Goal: Task Accomplishment & Management: Use online tool/utility

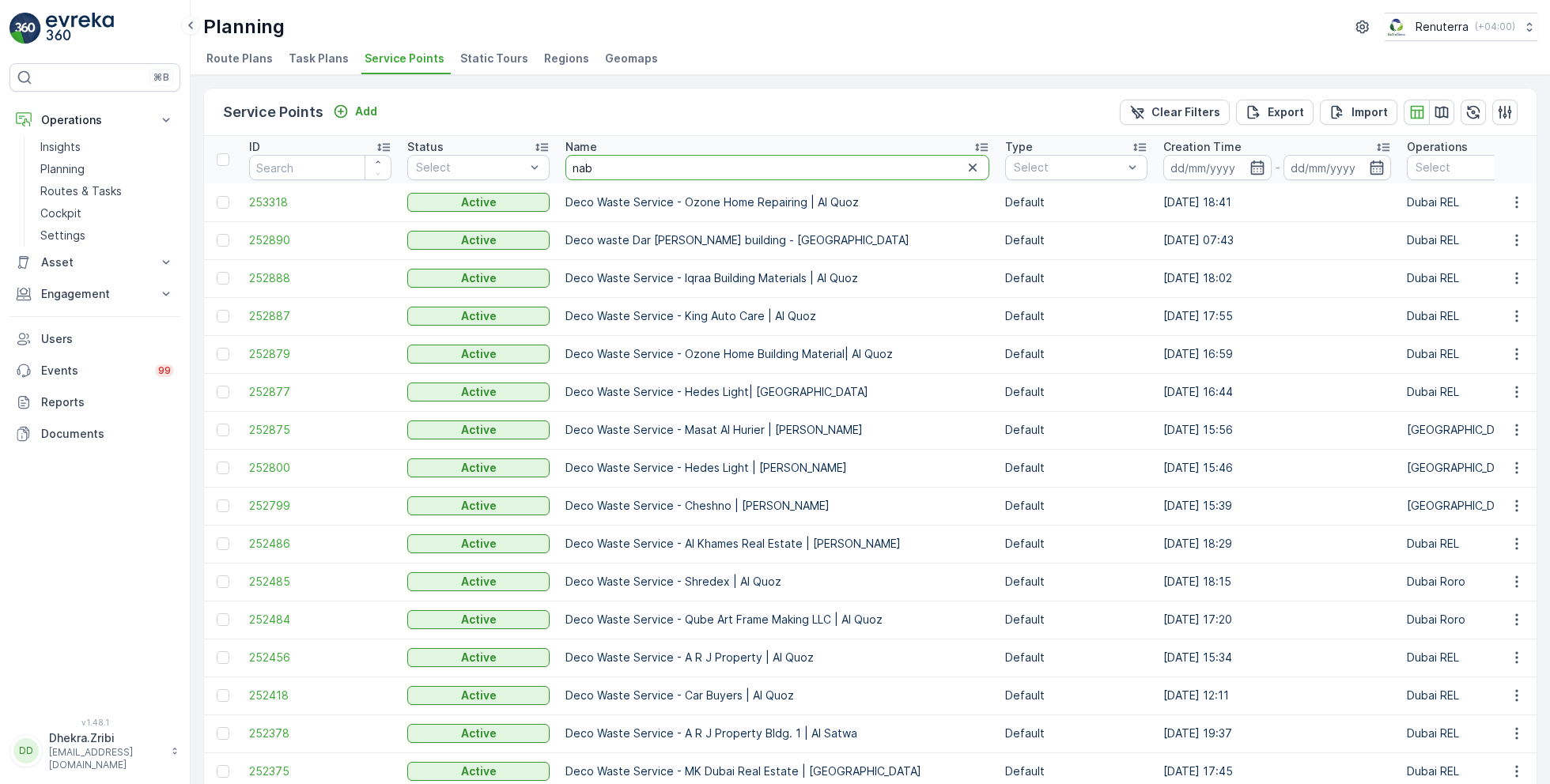
type input "nabc"
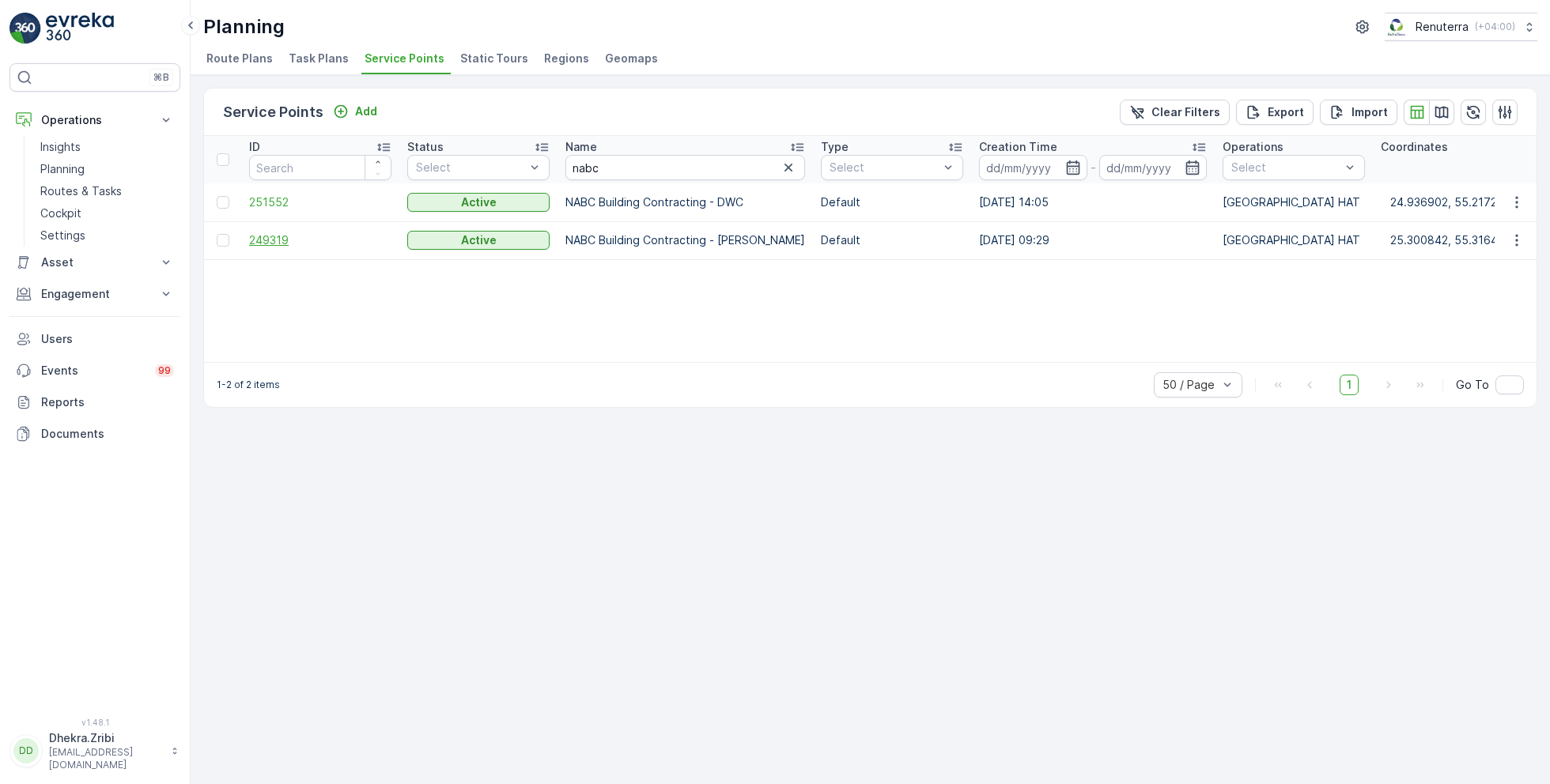
click at [263, 234] on span "249319" at bounding box center [320, 240] width 143 height 15
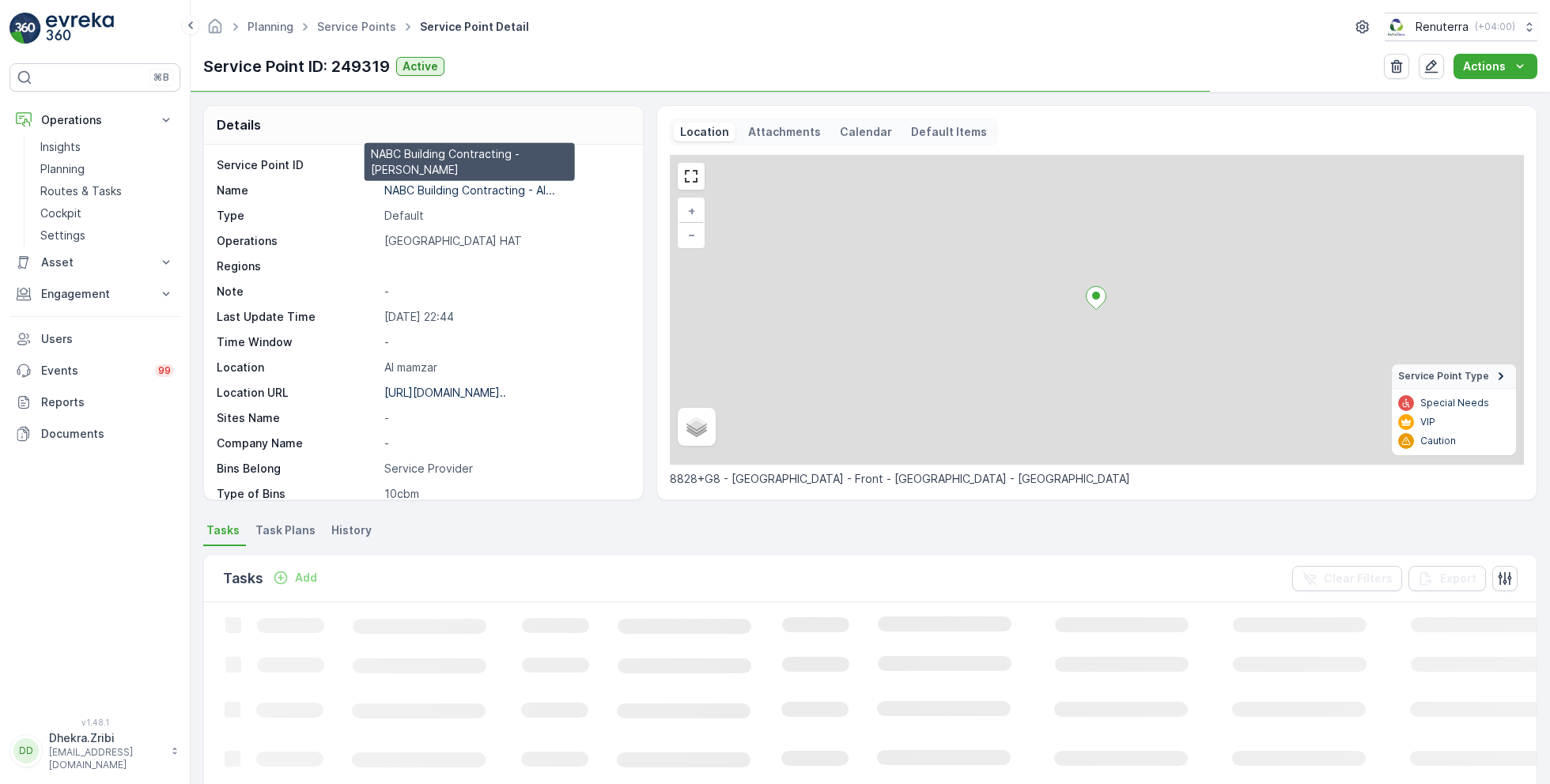
click at [477, 184] on p "NABC Building Contracting - Al..." at bounding box center [470, 190] width 171 height 14
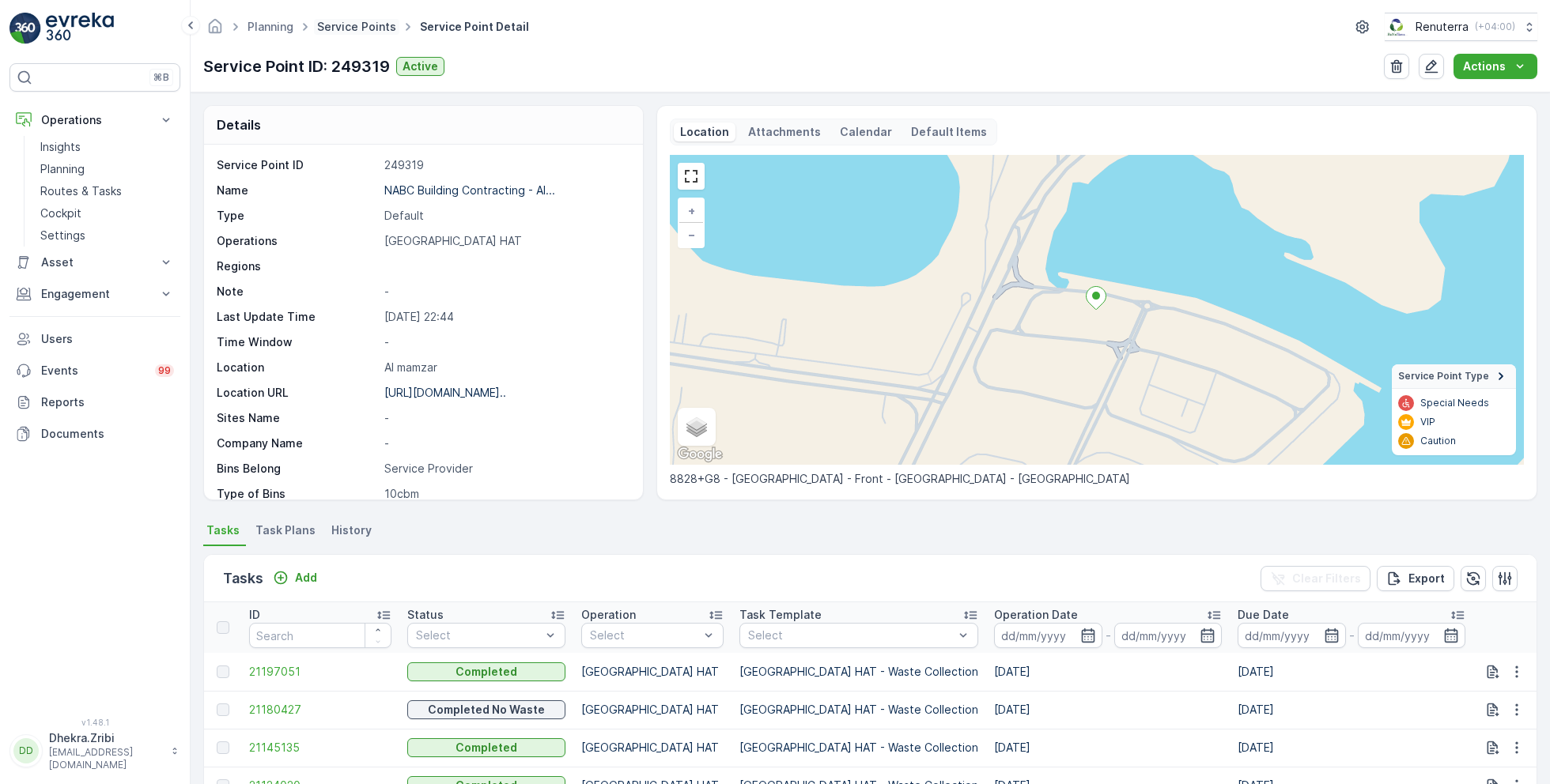
click at [369, 27] on link "Service Points" at bounding box center [356, 26] width 79 height 14
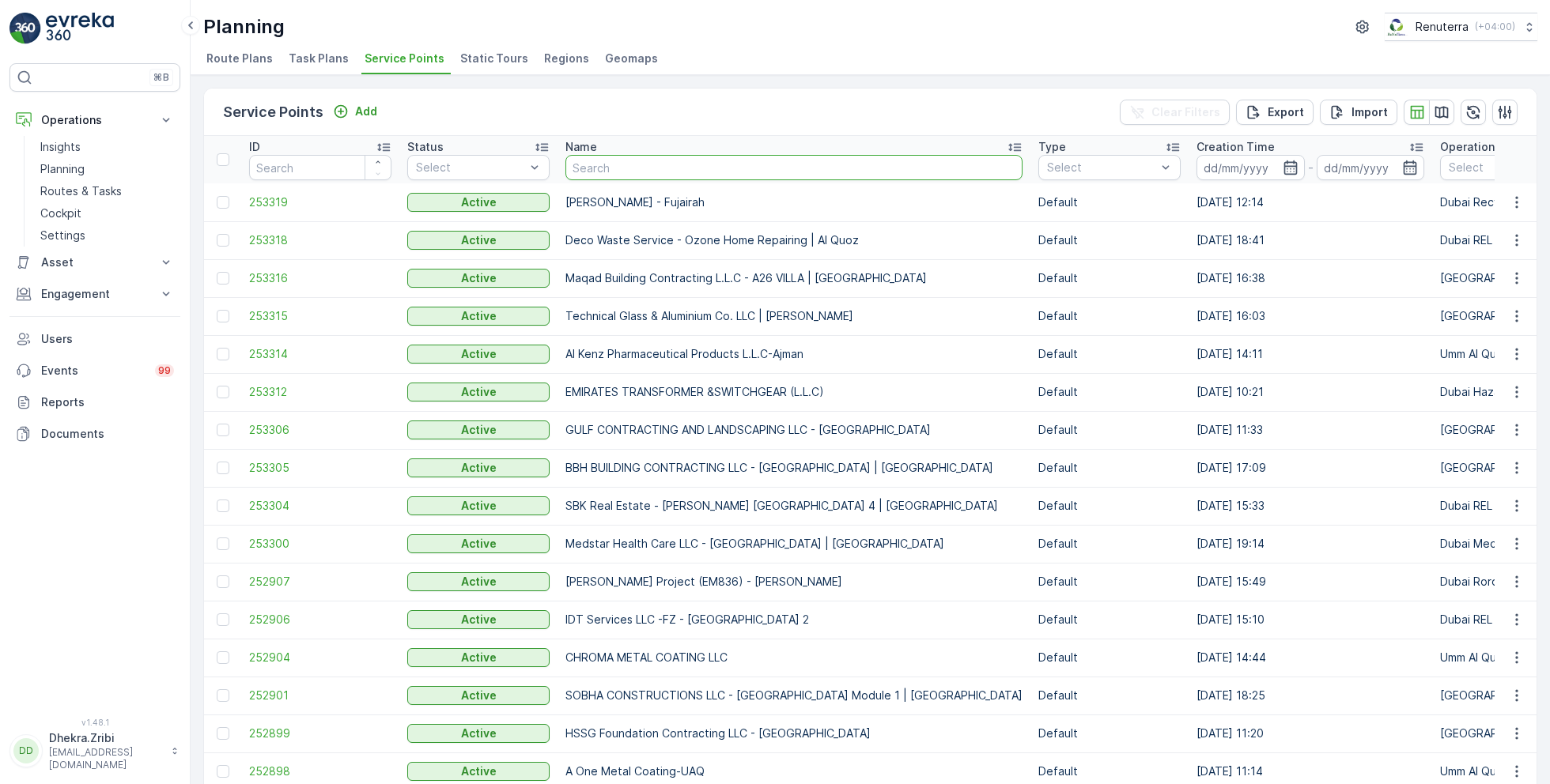
click at [655, 173] on input "text" at bounding box center [793, 168] width 457 height 25
type input "deco"
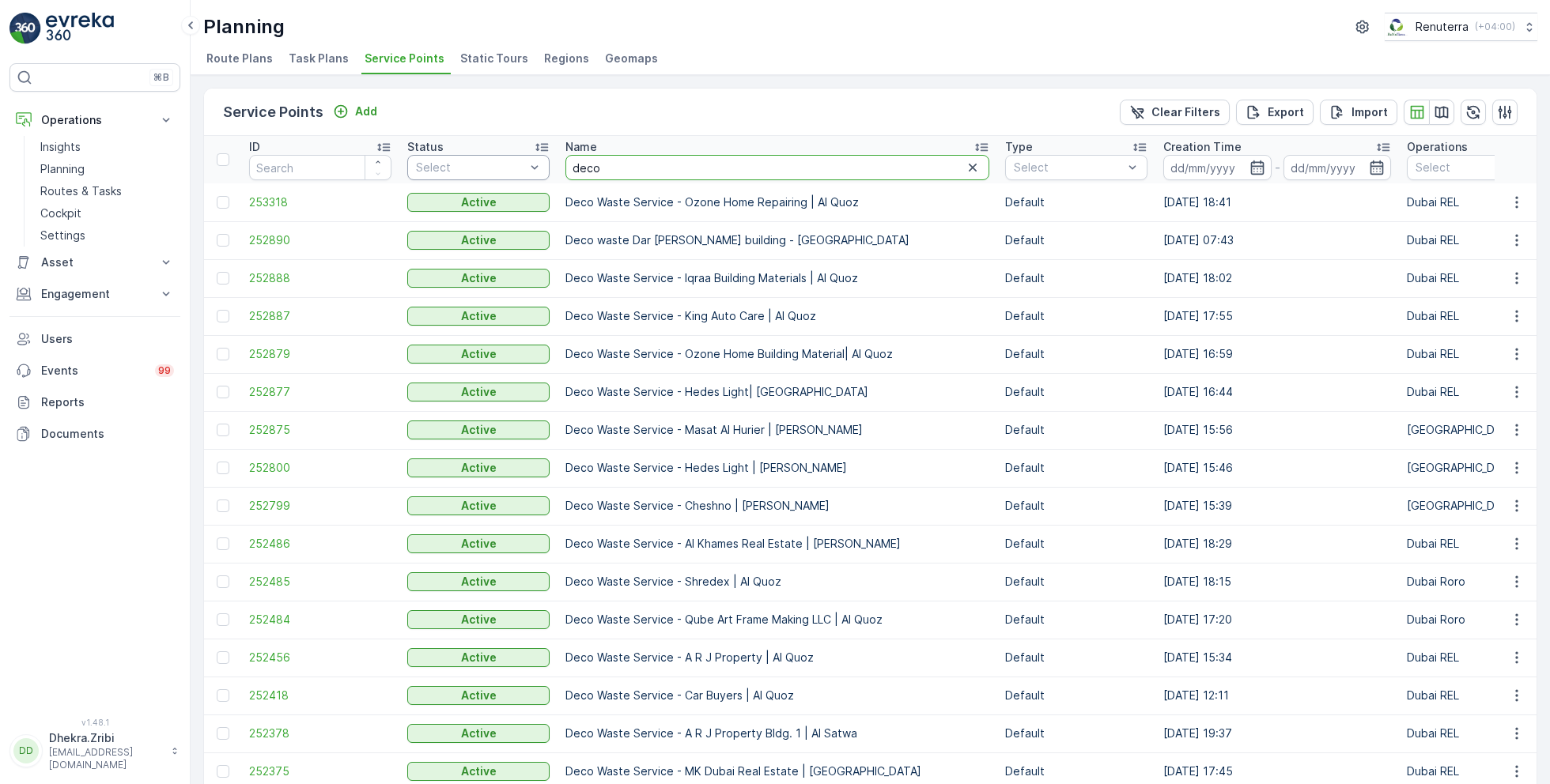
drag, startPoint x: 613, startPoint y: 171, endPoint x: 547, endPoint y: 167, distance: 66.1
type input "car"
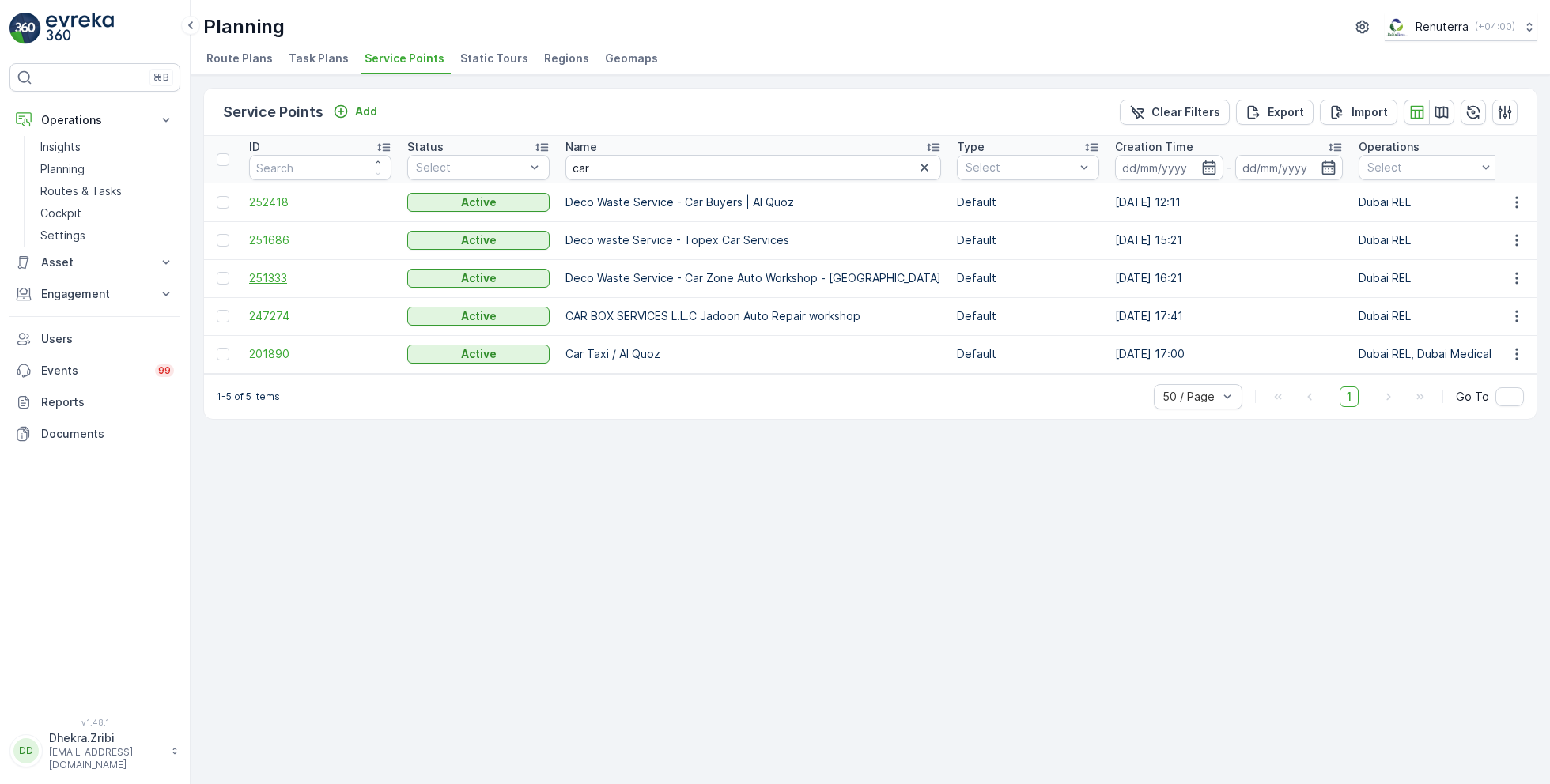
click at [280, 274] on span "251333" at bounding box center [320, 278] width 143 height 15
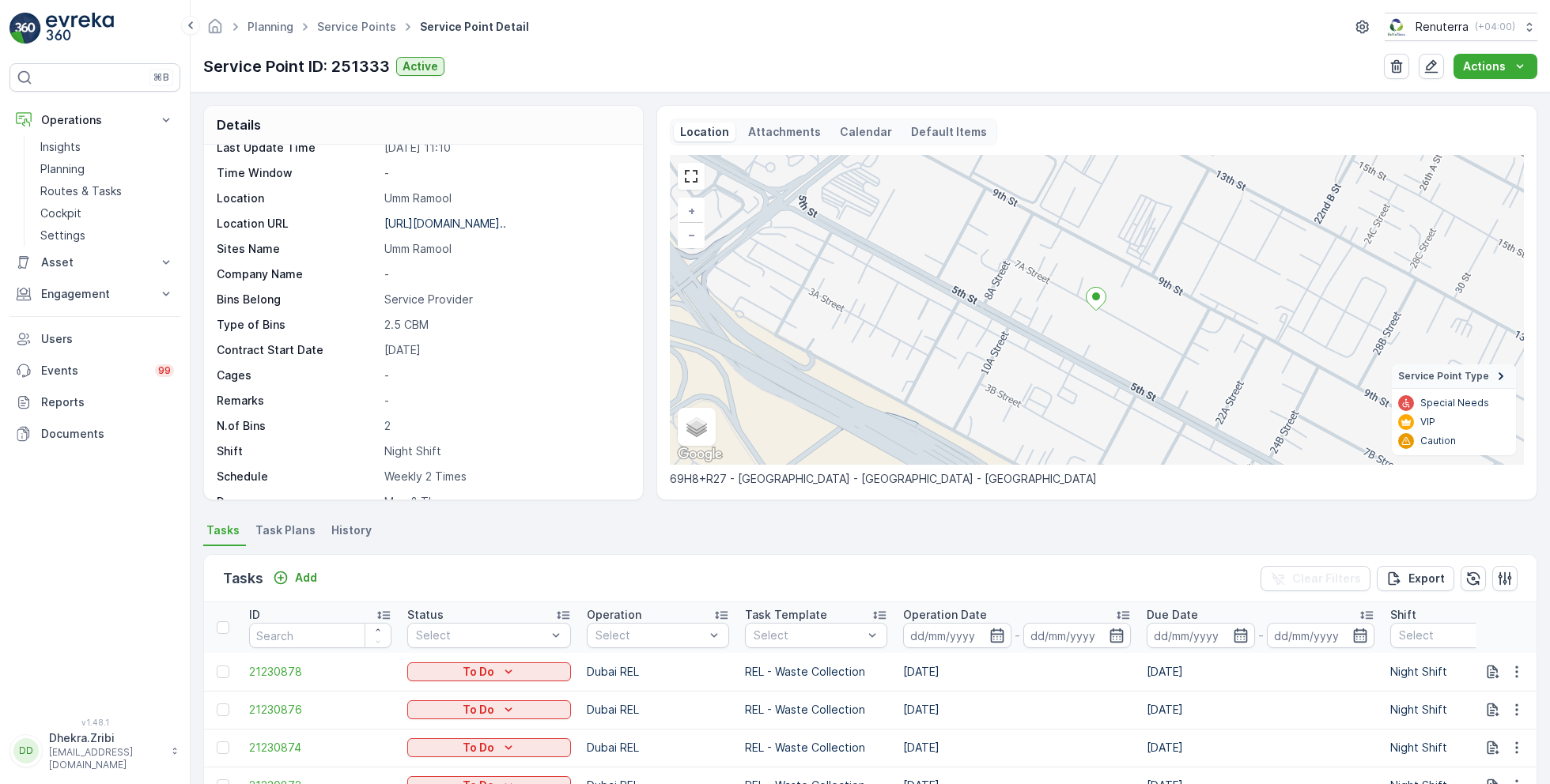
scroll to position [216, 0]
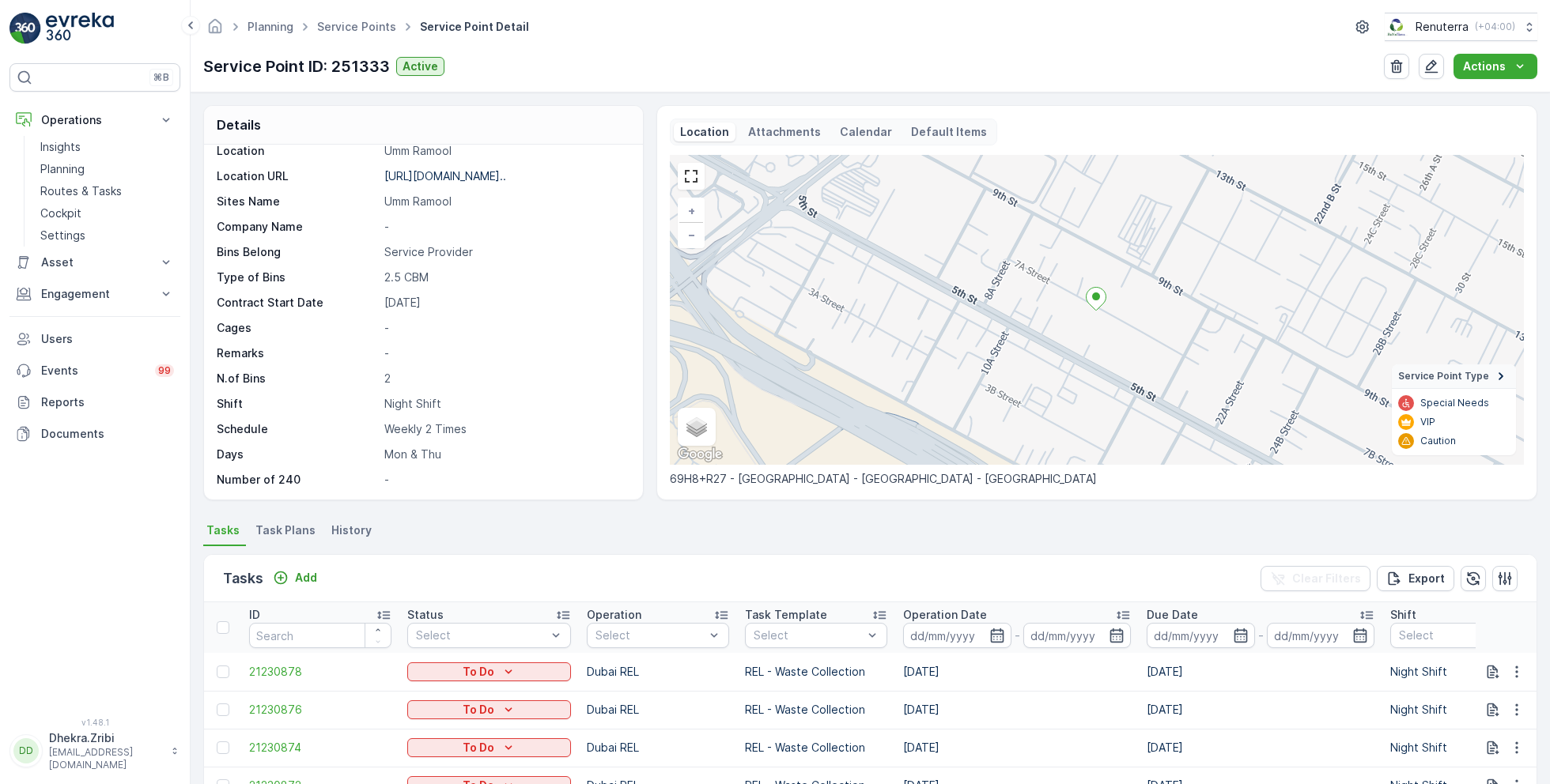
click at [293, 527] on span "Task Plans" at bounding box center [285, 530] width 60 height 15
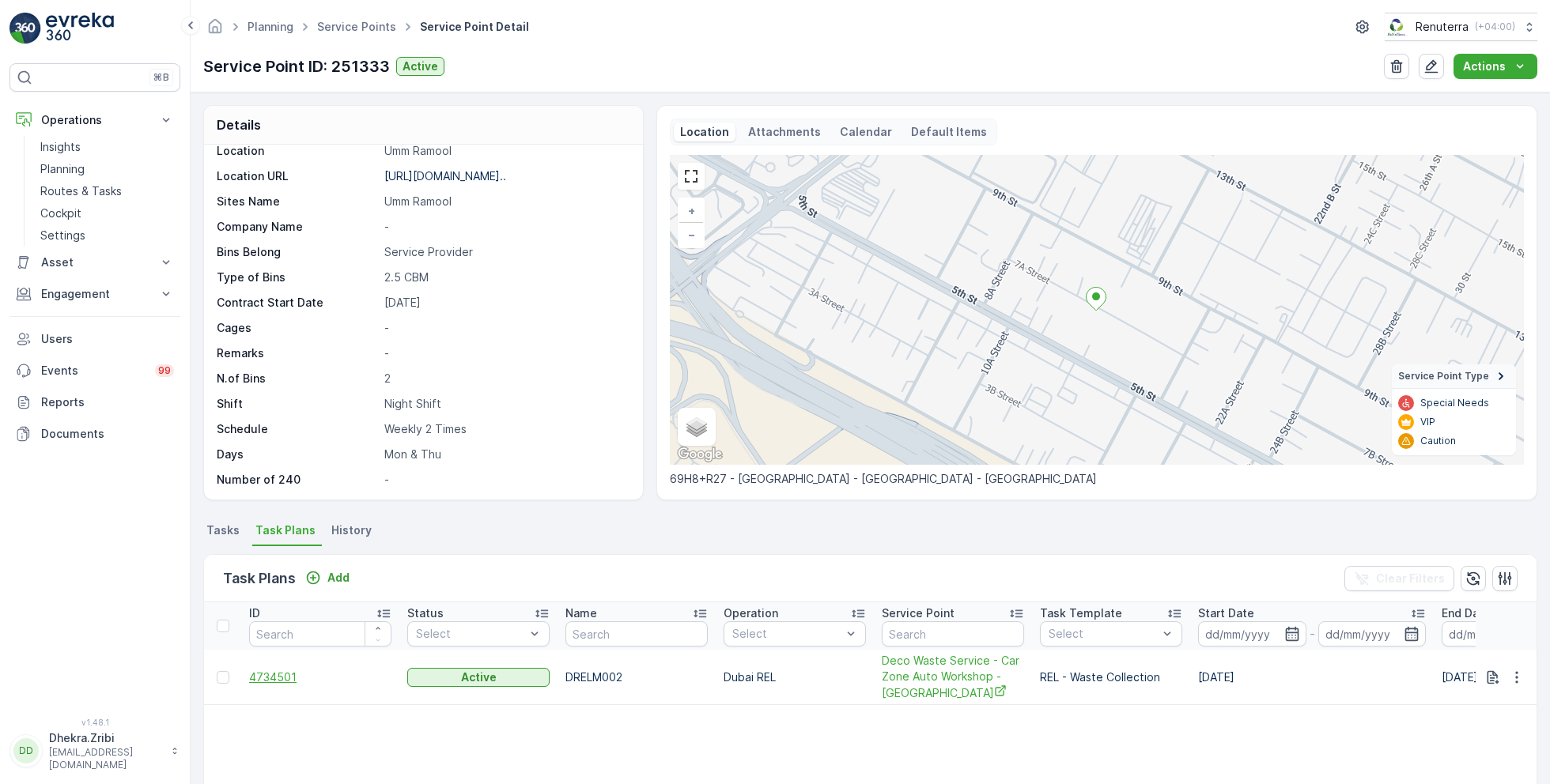
click at [287, 679] on span "4734501" at bounding box center [320, 677] width 143 height 15
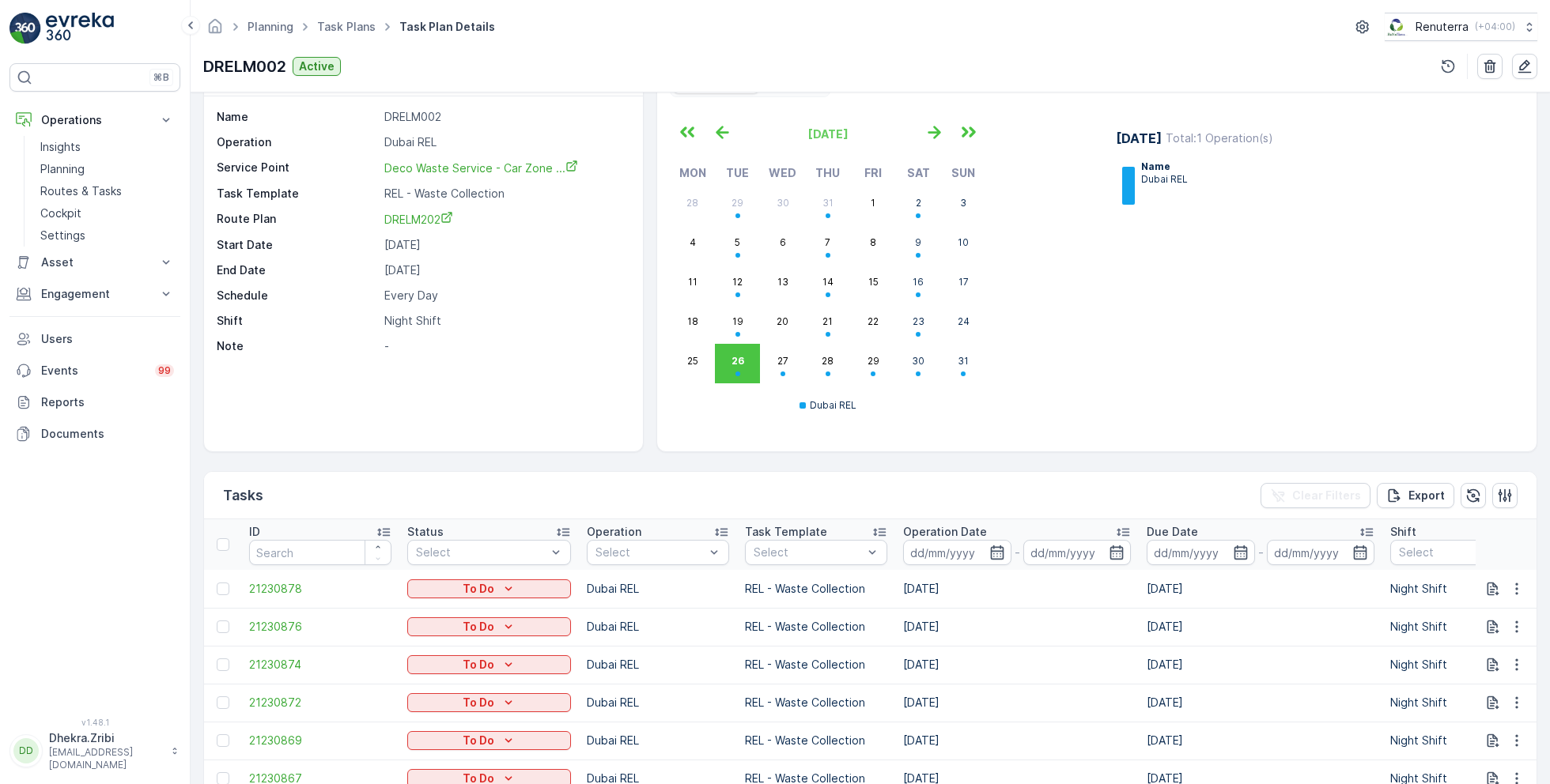
scroll to position [175, 0]
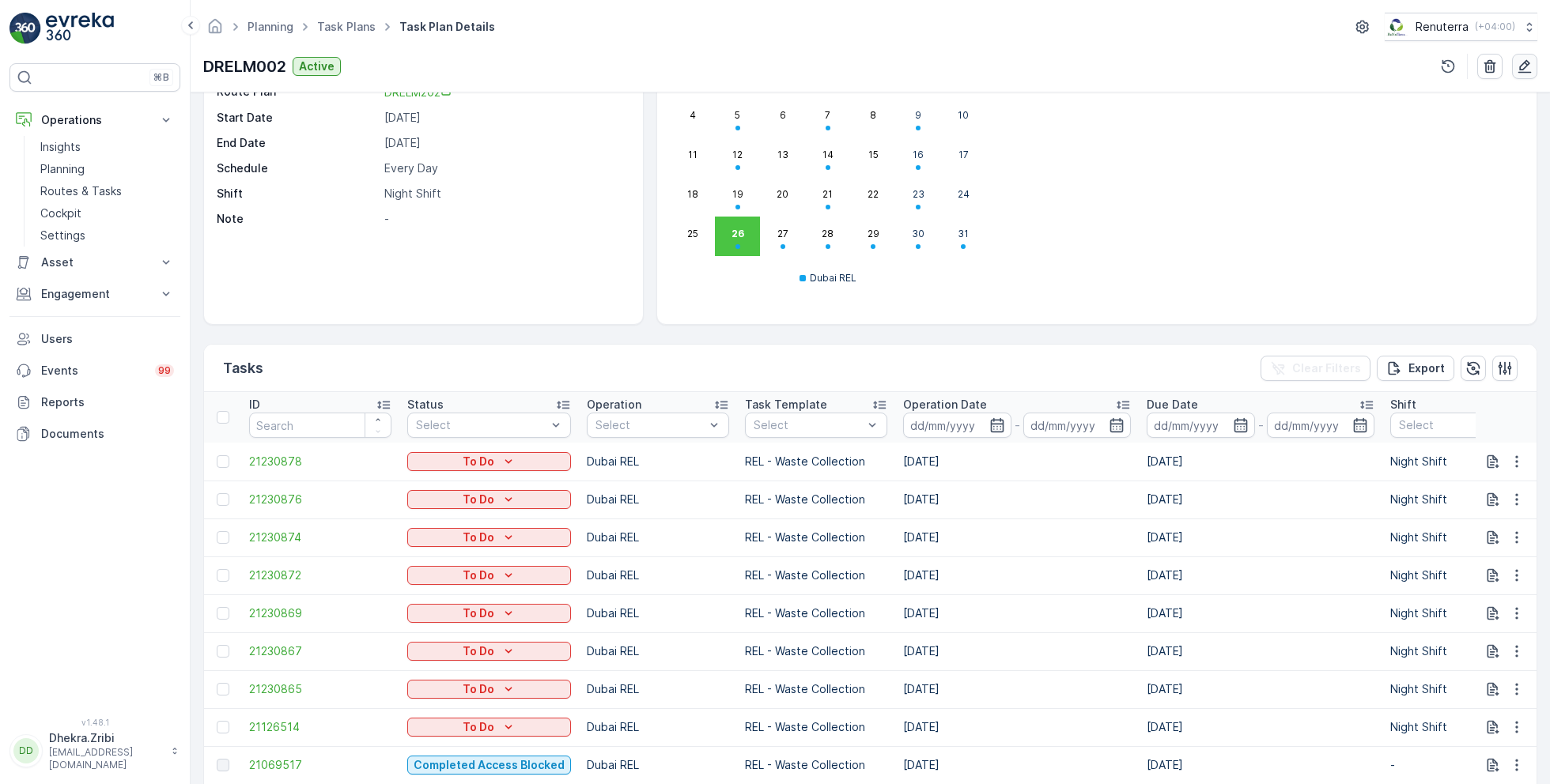
click at [1518, 65] on icon "button" at bounding box center [1524, 65] width 15 height 15
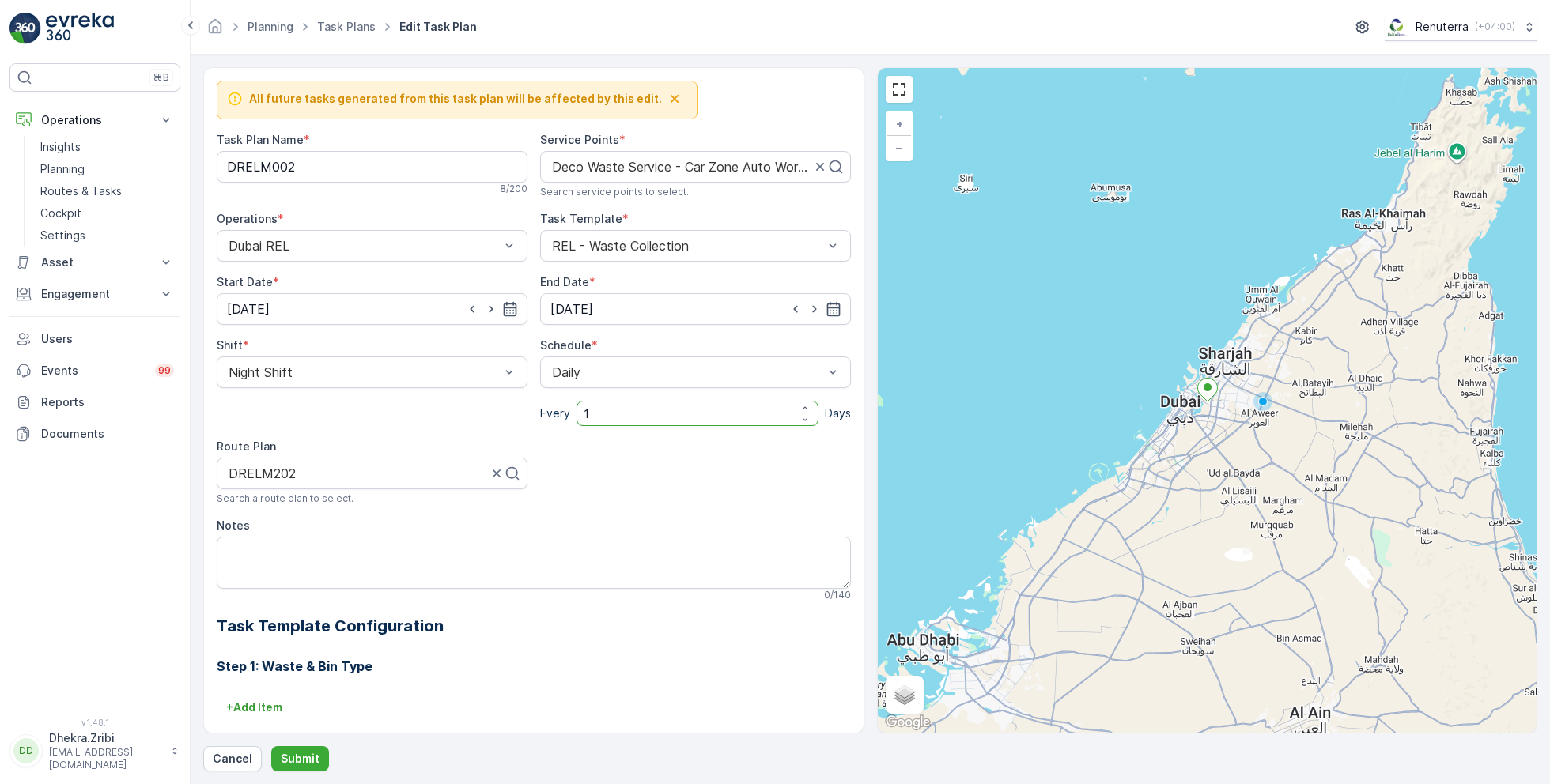
drag, startPoint x: 612, startPoint y: 412, endPoint x: 561, endPoint y: 412, distance: 51.0
click at [561, 412] on div "Every 1 Days" at bounding box center [695, 413] width 311 height 25
type input "2"
click at [303, 754] on p "Submit" at bounding box center [300, 759] width 39 height 15
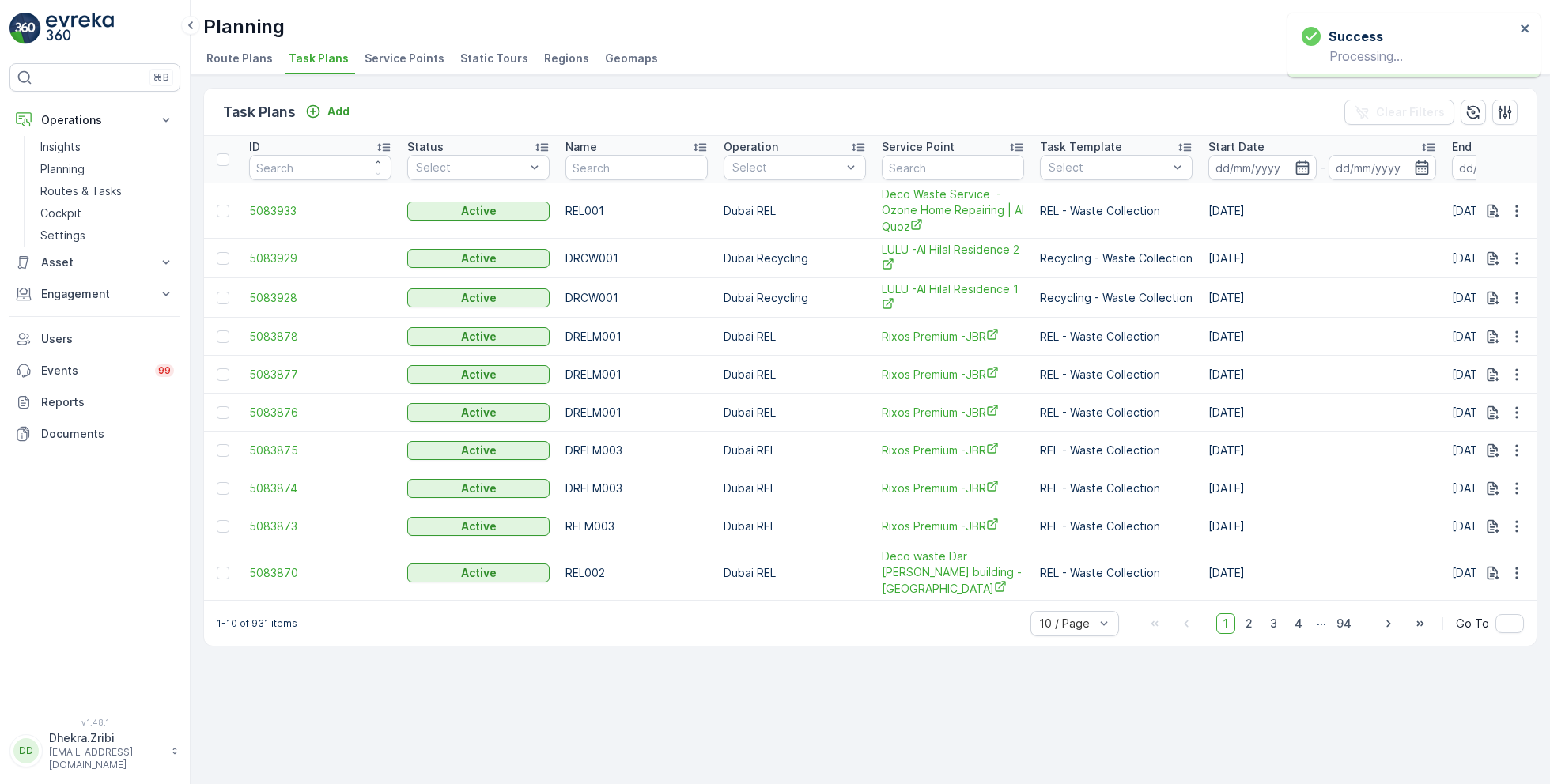
click at [408, 57] on span "Service Points" at bounding box center [404, 58] width 80 height 15
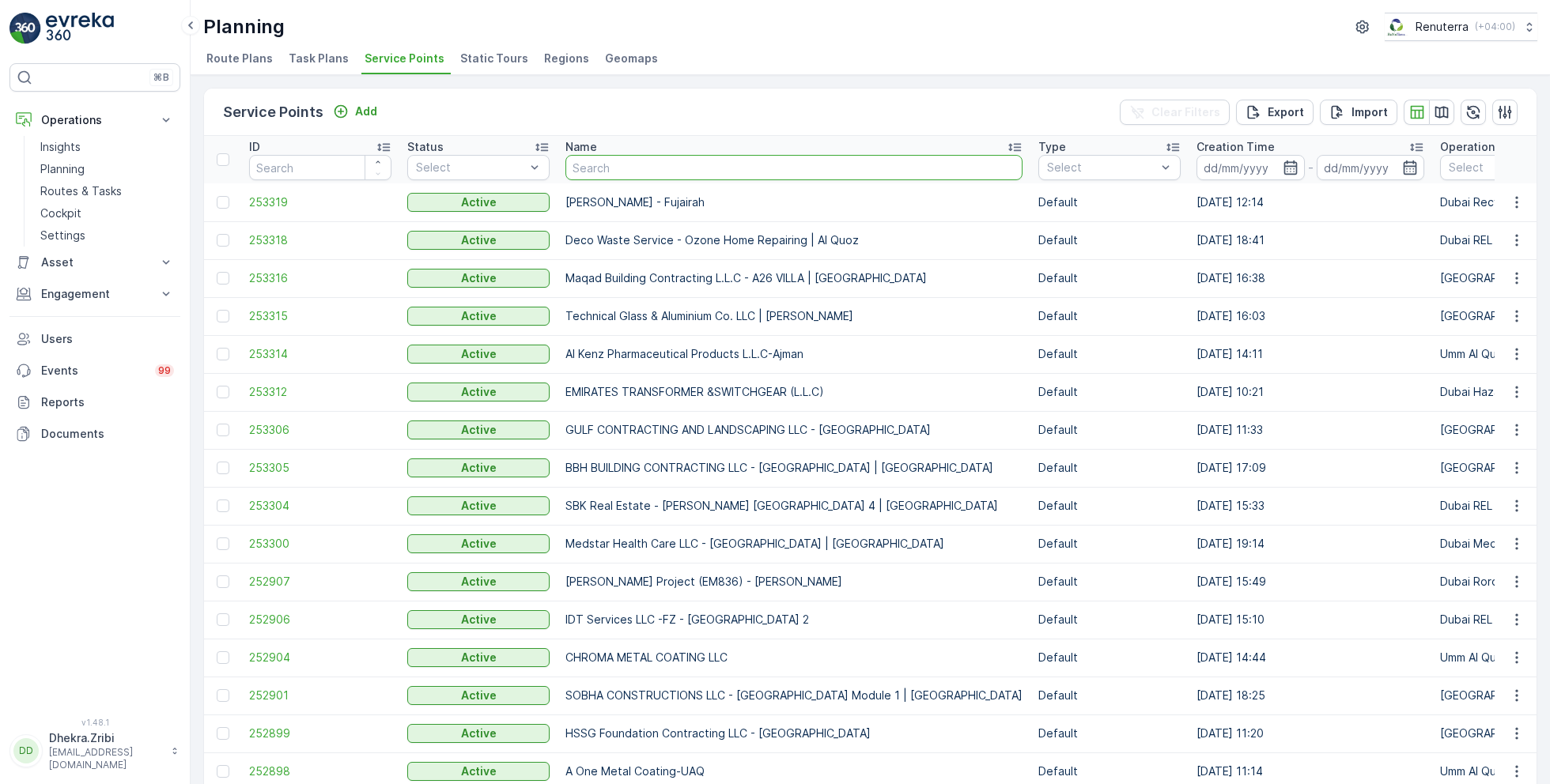
click at [629, 167] on input "text" at bounding box center [793, 168] width 457 height 25
type input "car z"
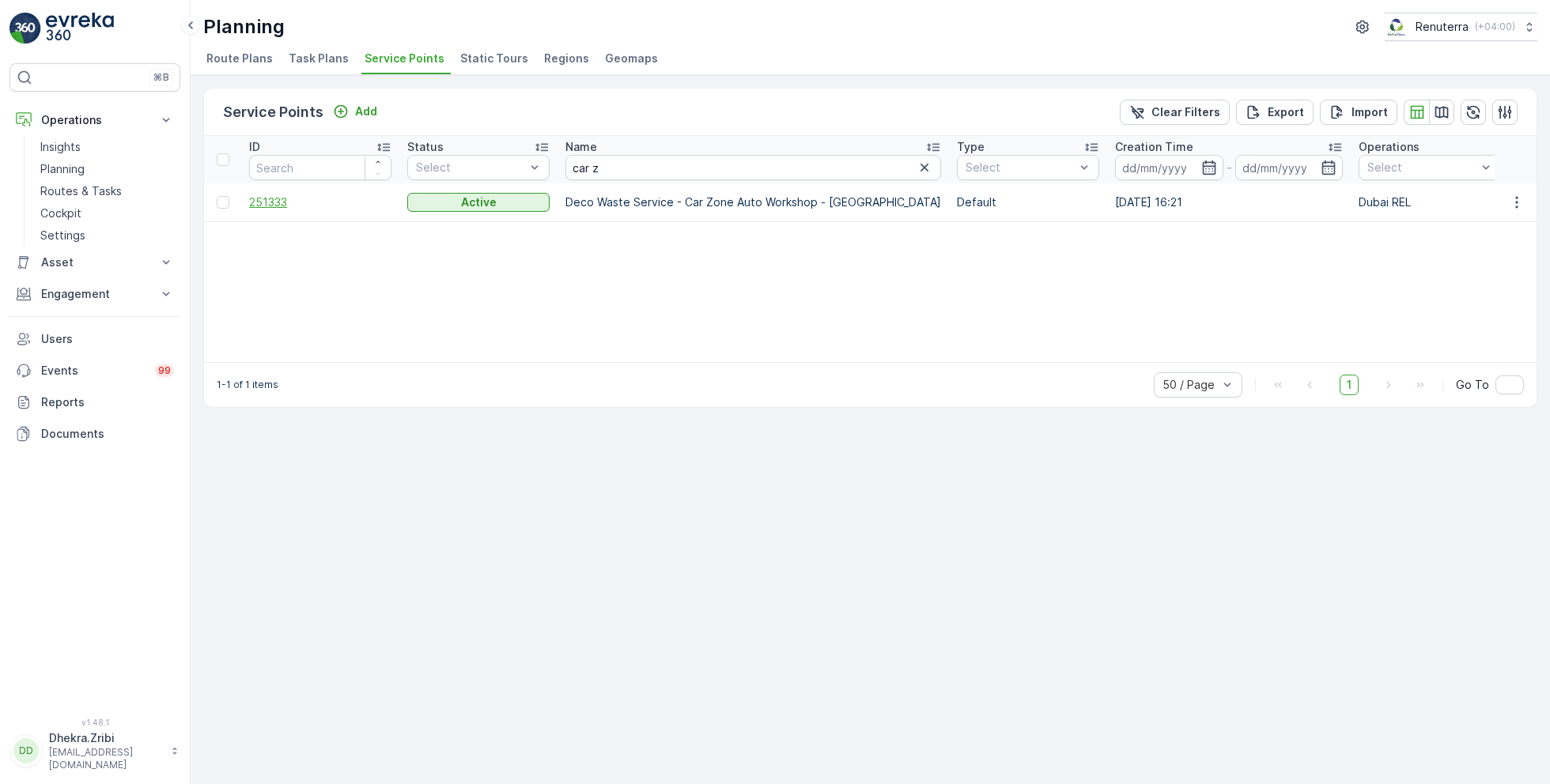
click at [284, 203] on span "251333" at bounding box center [320, 202] width 143 height 15
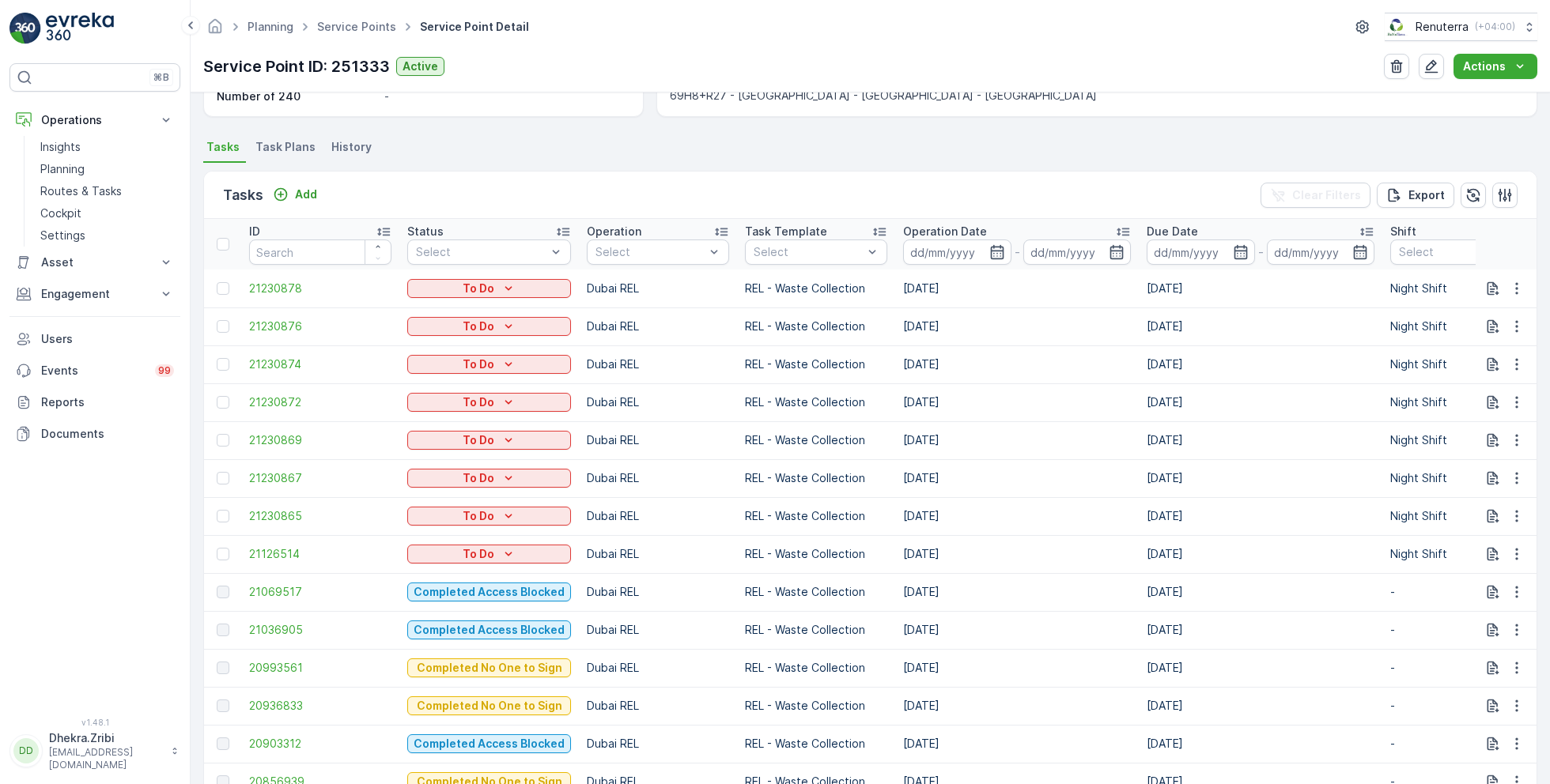
scroll to position [386, 0]
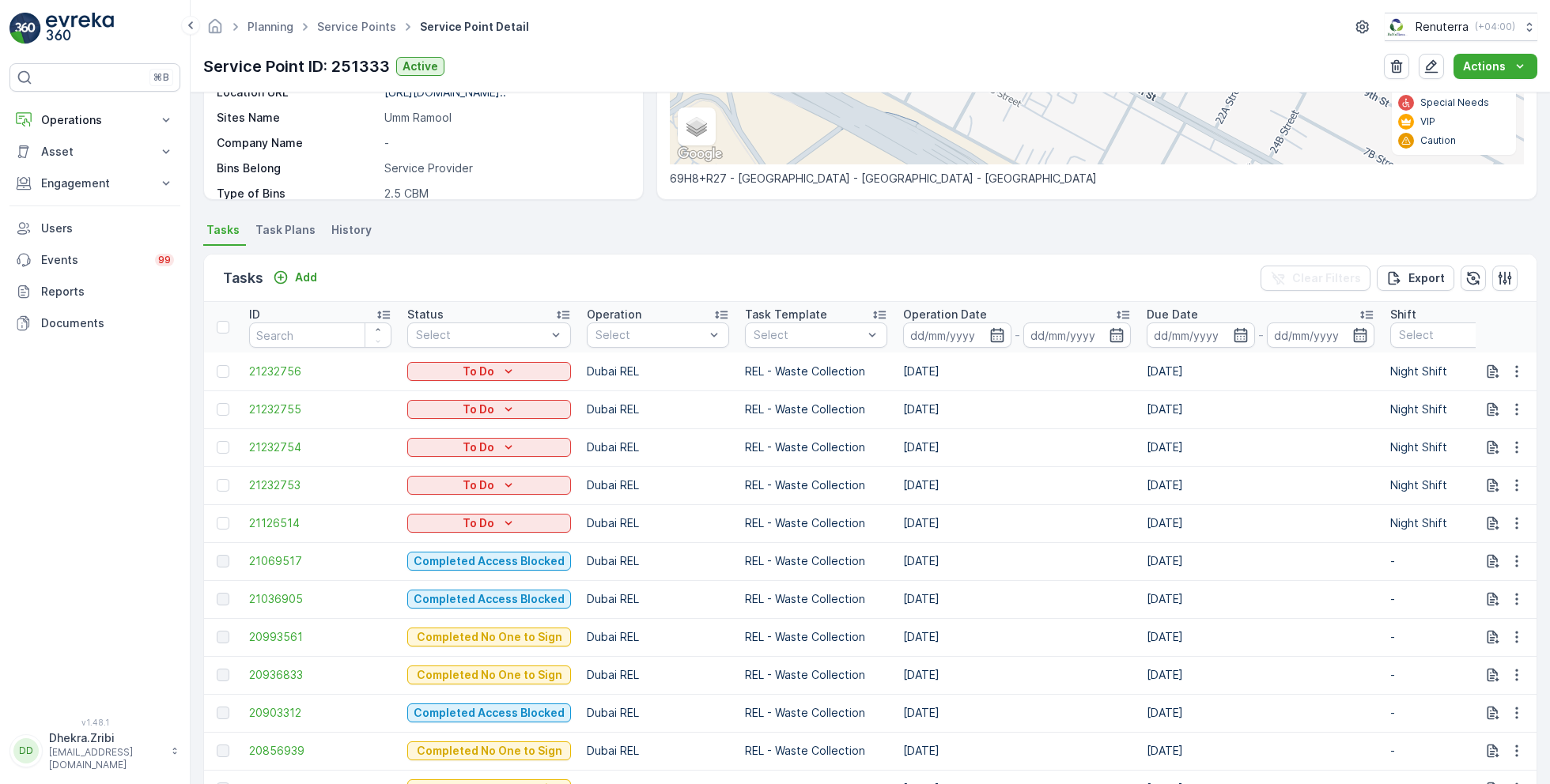
scroll to position [383, 0]
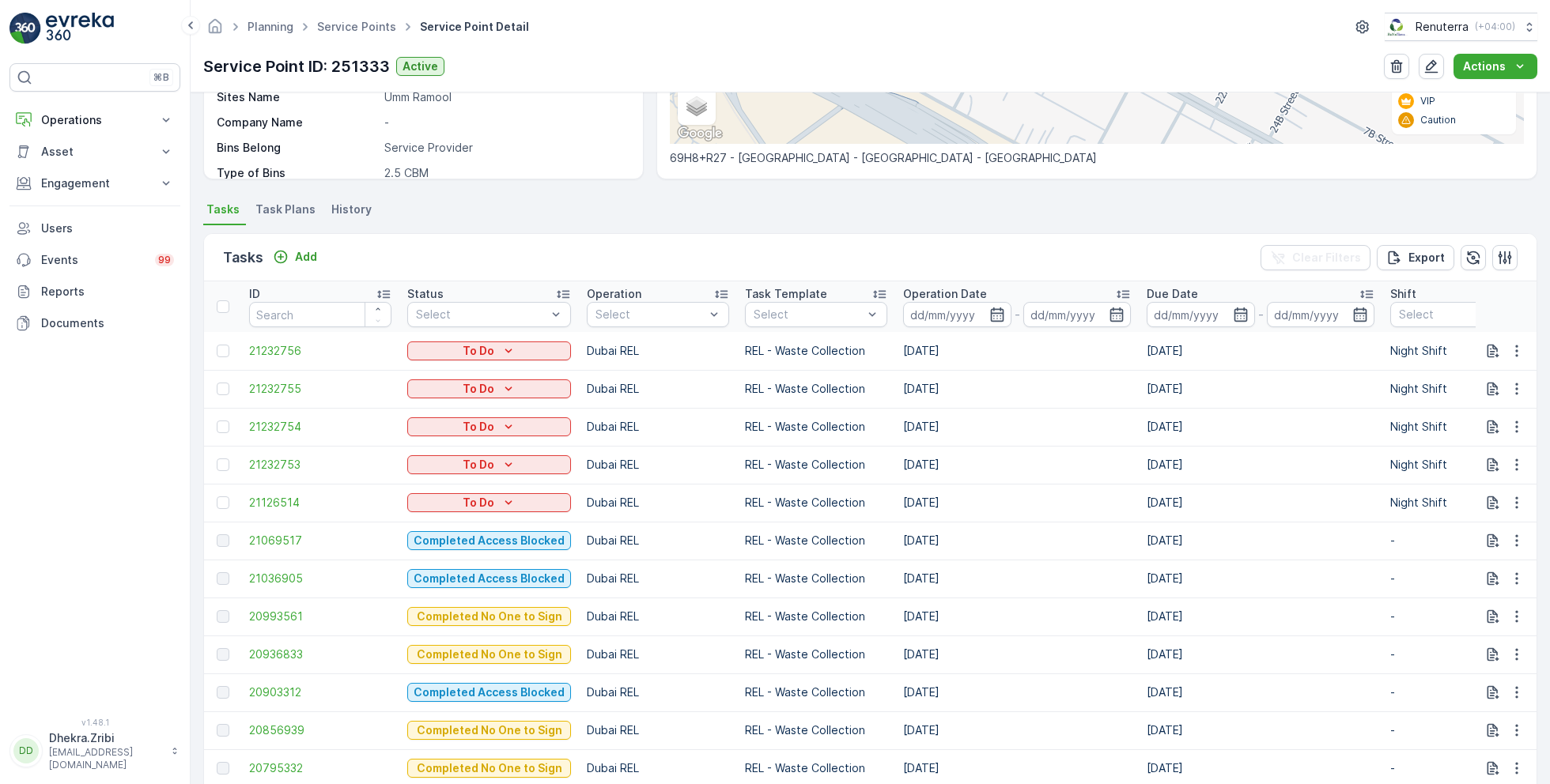
click at [306, 208] on span "Task Plans" at bounding box center [285, 209] width 60 height 15
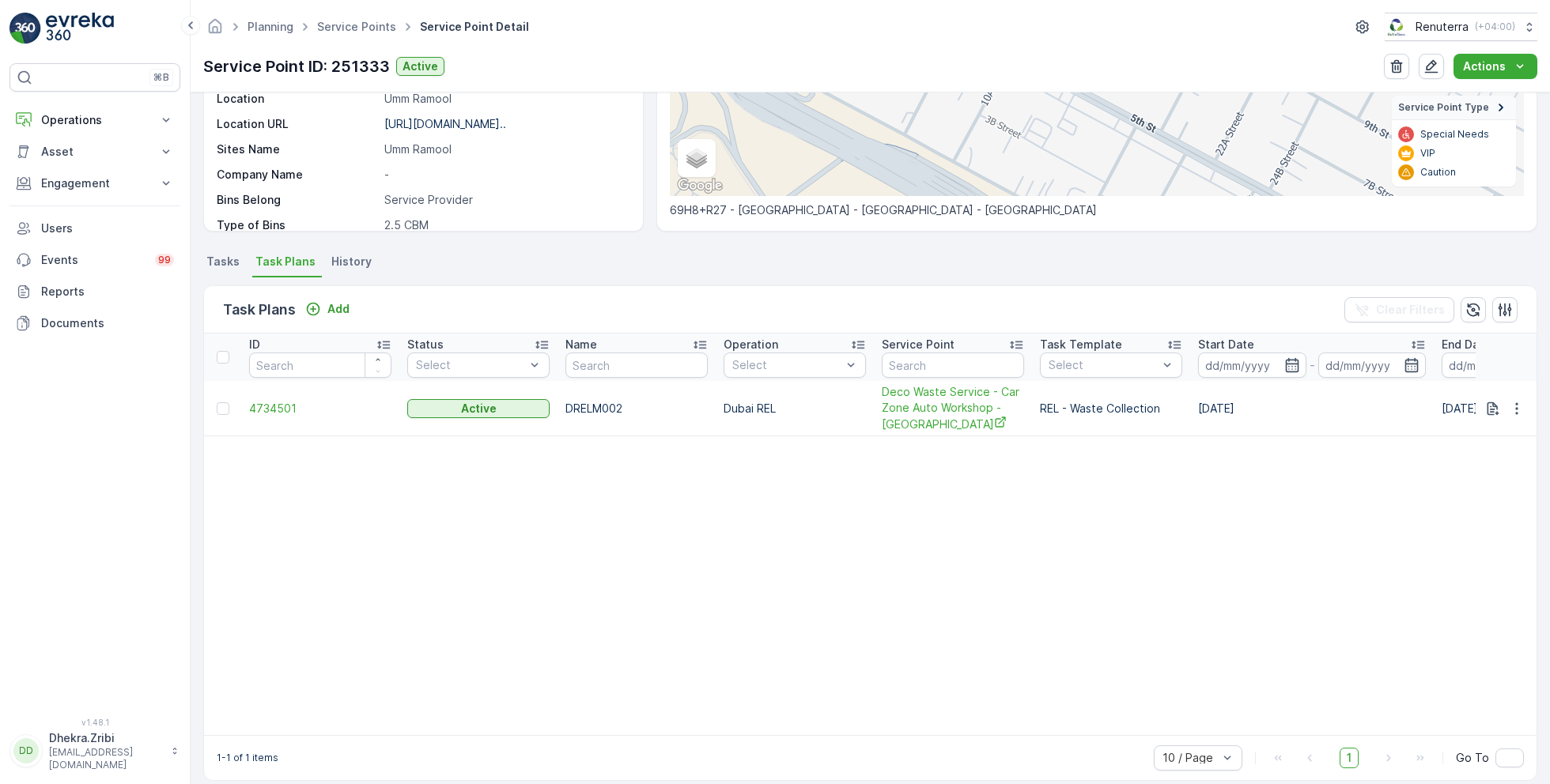
scroll to position [269, 0]
click at [274, 412] on span "4734501" at bounding box center [320, 408] width 143 height 15
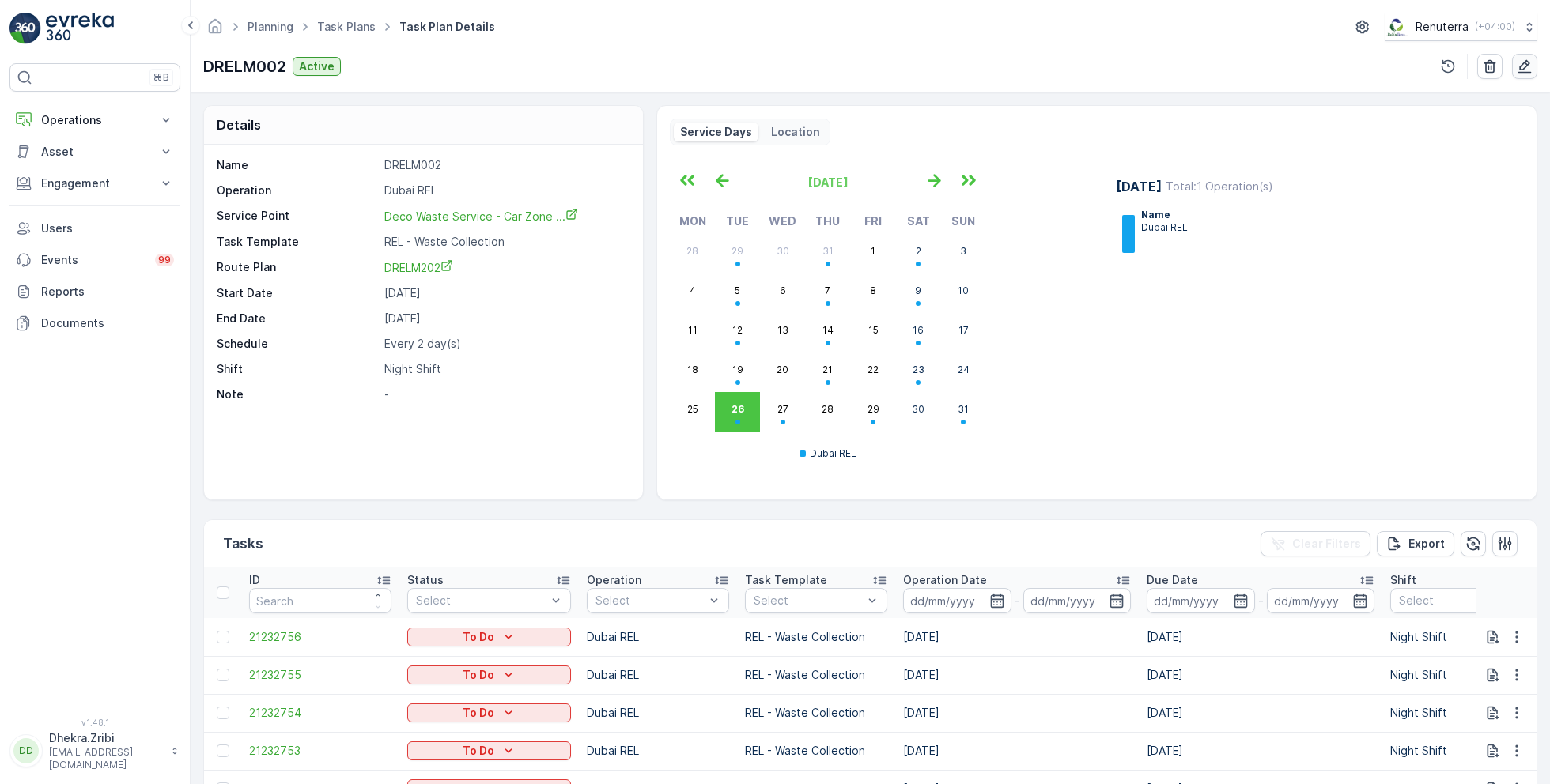
click at [1520, 73] on icon "button" at bounding box center [1524, 65] width 15 height 15
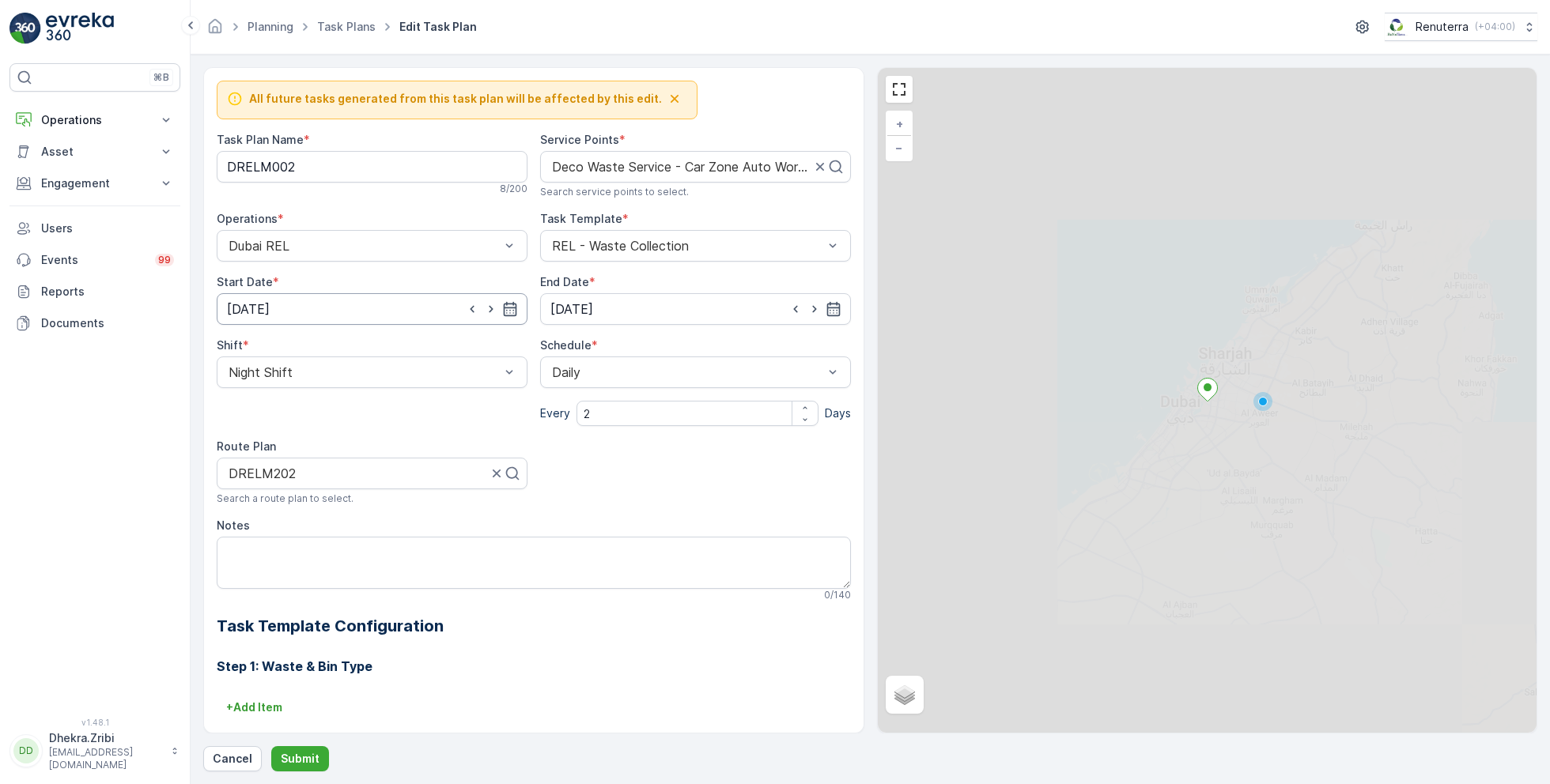
click at [376, 313] on input "27.08.2025" at bounding box center [372, 309] width 311 height 32
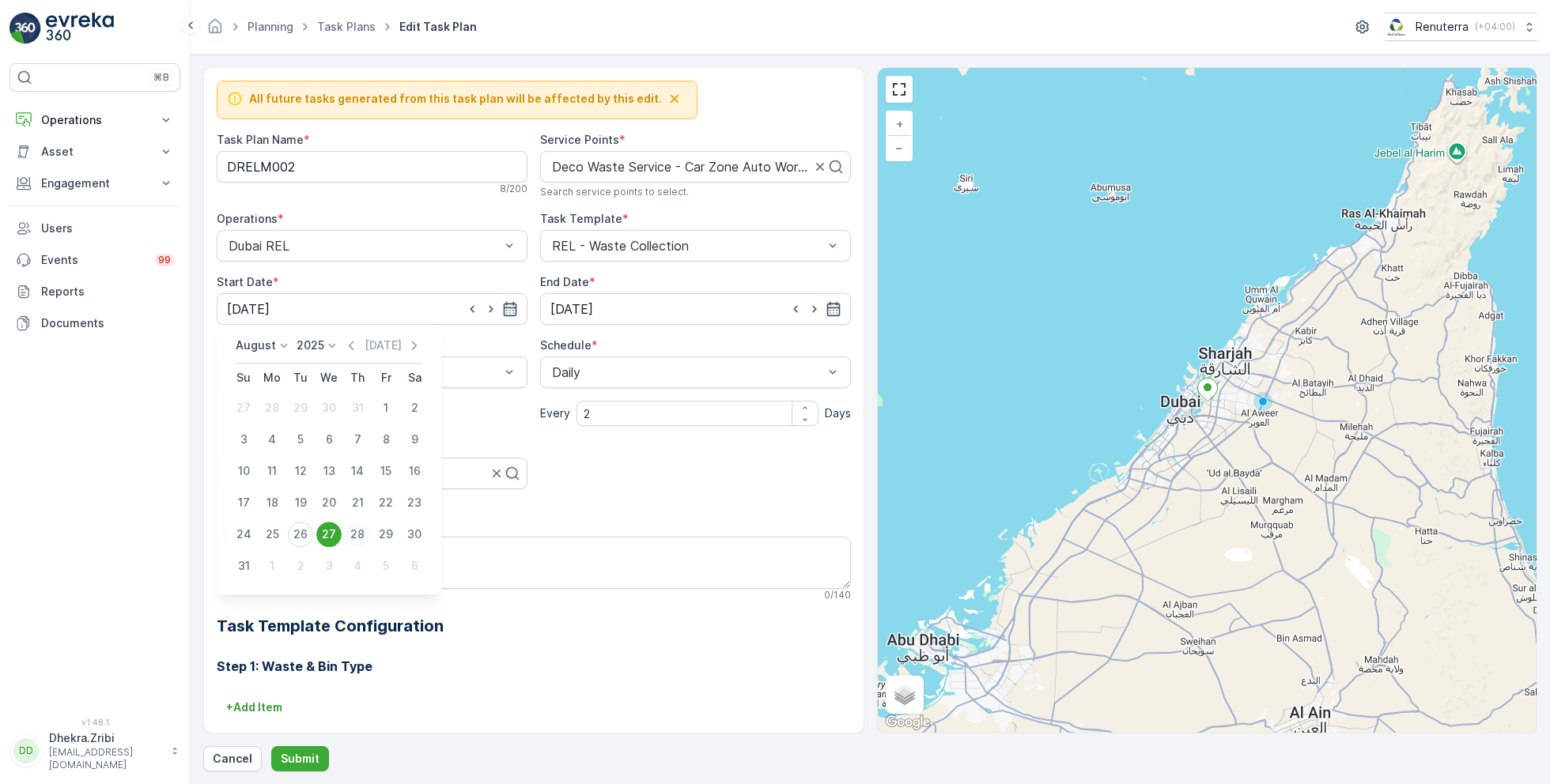
click at [358, 533] on div "28" at bounding box center [357, 534] width 25 height 25
type input "28.08.2025"
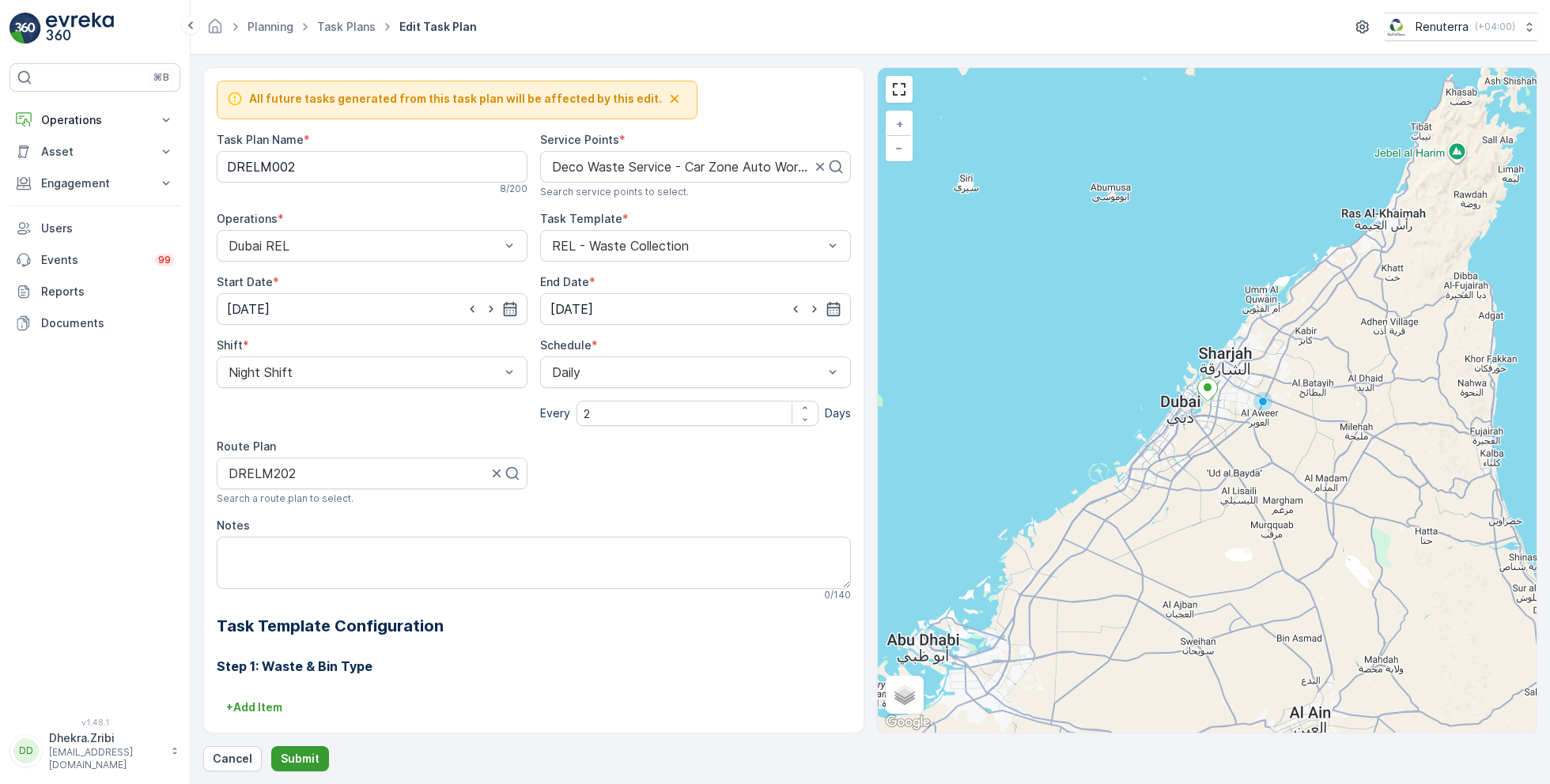
click at [300, 753] on p "Submit" at bounding box center [300, 759] width 39 height 15
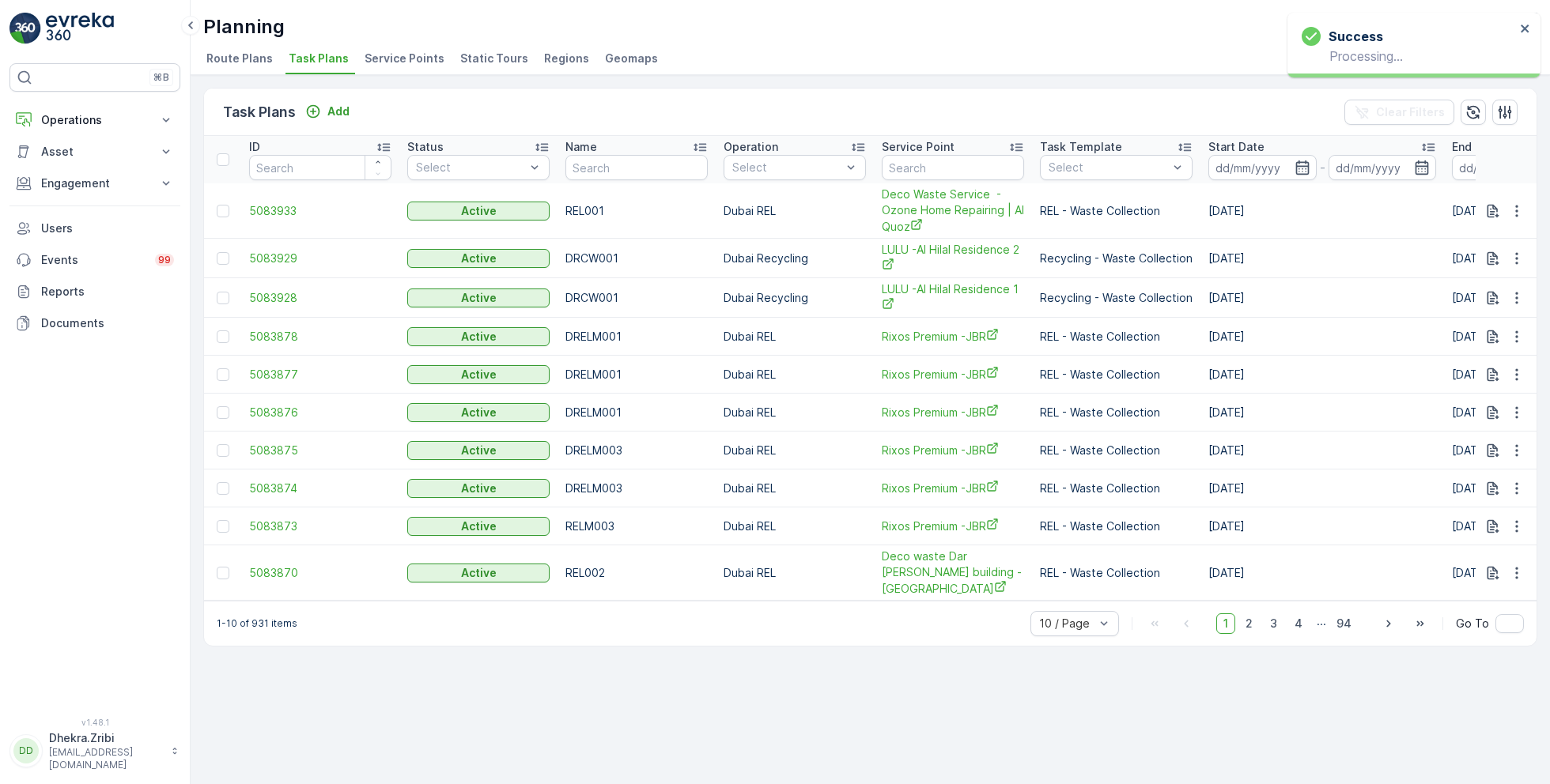
click at [404, 58] on span "Service Points" at bounding box center [404, 58] width 80 height 15
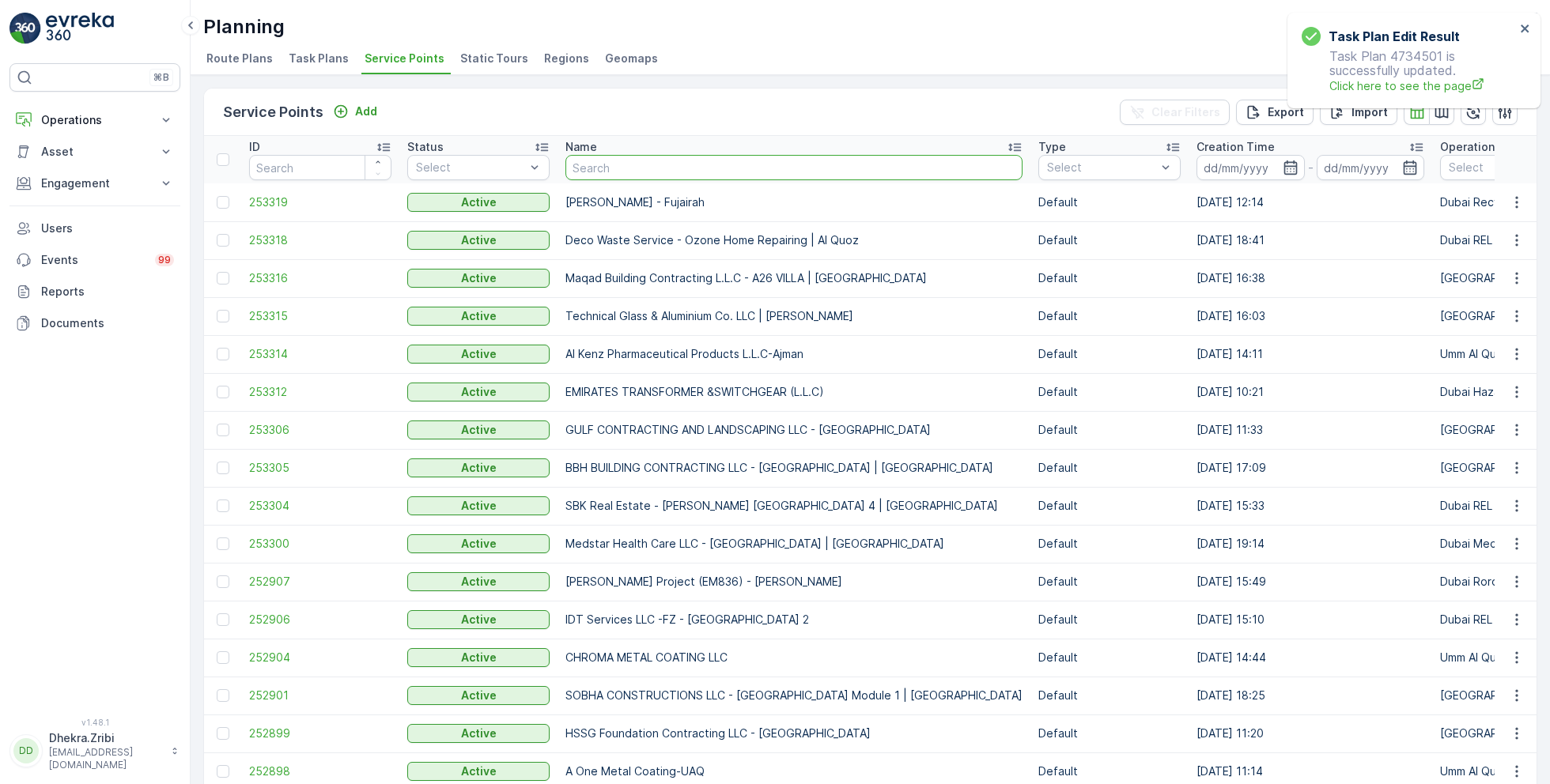
click at [674, 174] on input "text" at bounding box center [793, 168] width 457 height 25
type input "car z"
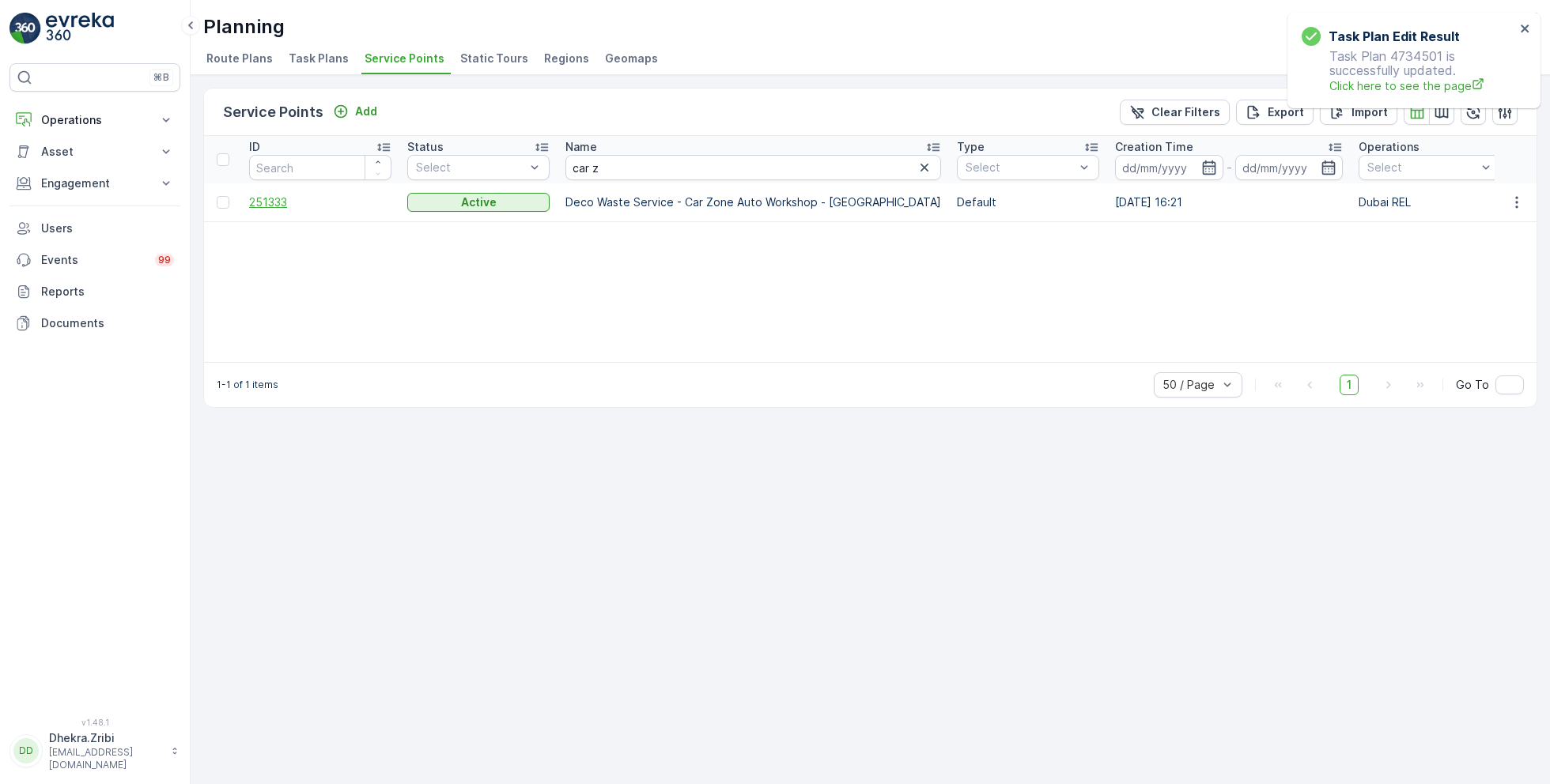
click at [273, 199] on span "251333" at bounding box center [320, 202] width 143 height 15
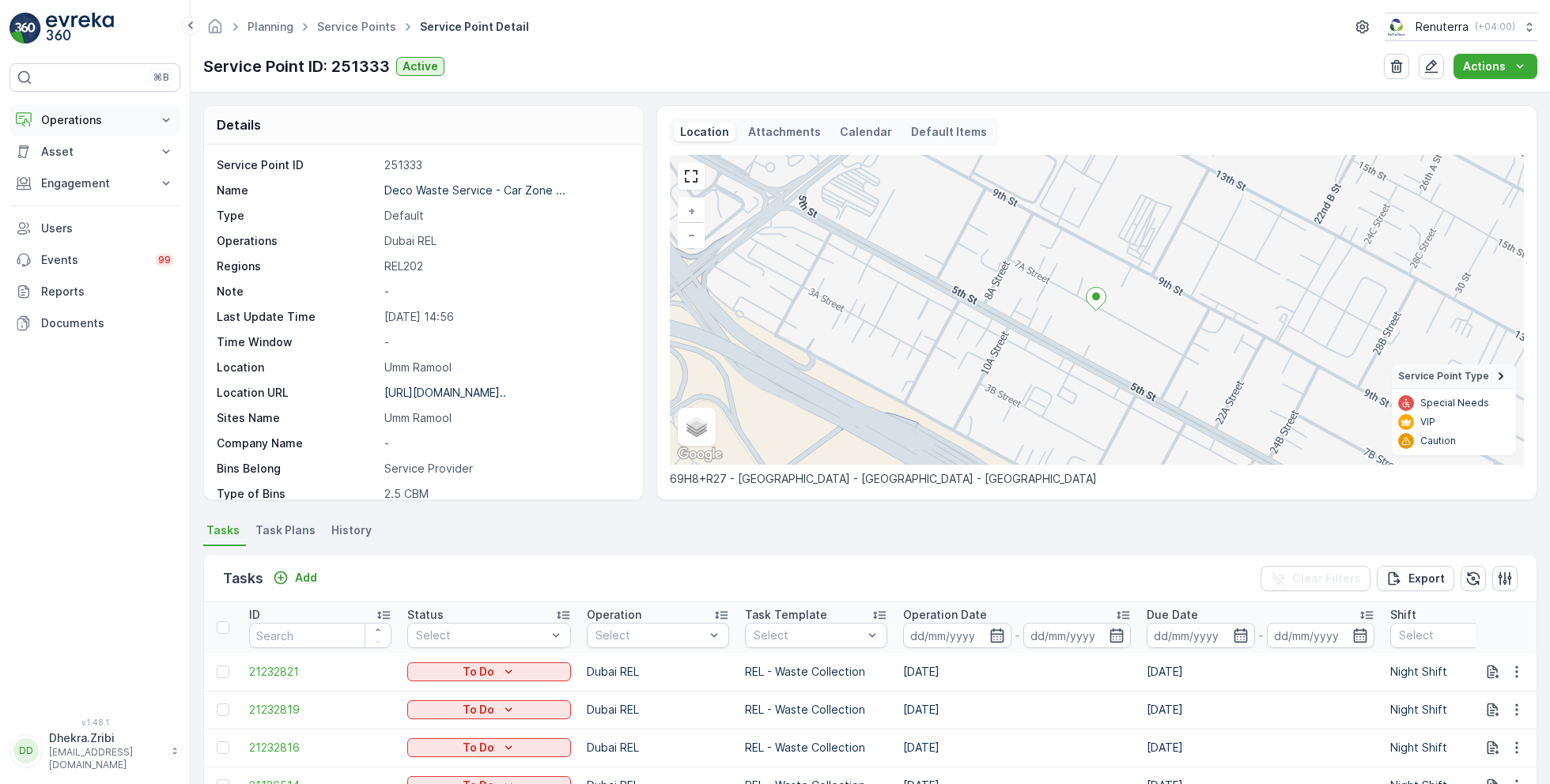
click at [78, 117] on p "Operations" at bounding box center [94, 120] width 107 height 15
click at [81, 168] on p "Planning" at bounding box center [62, 169] width 45 height 15
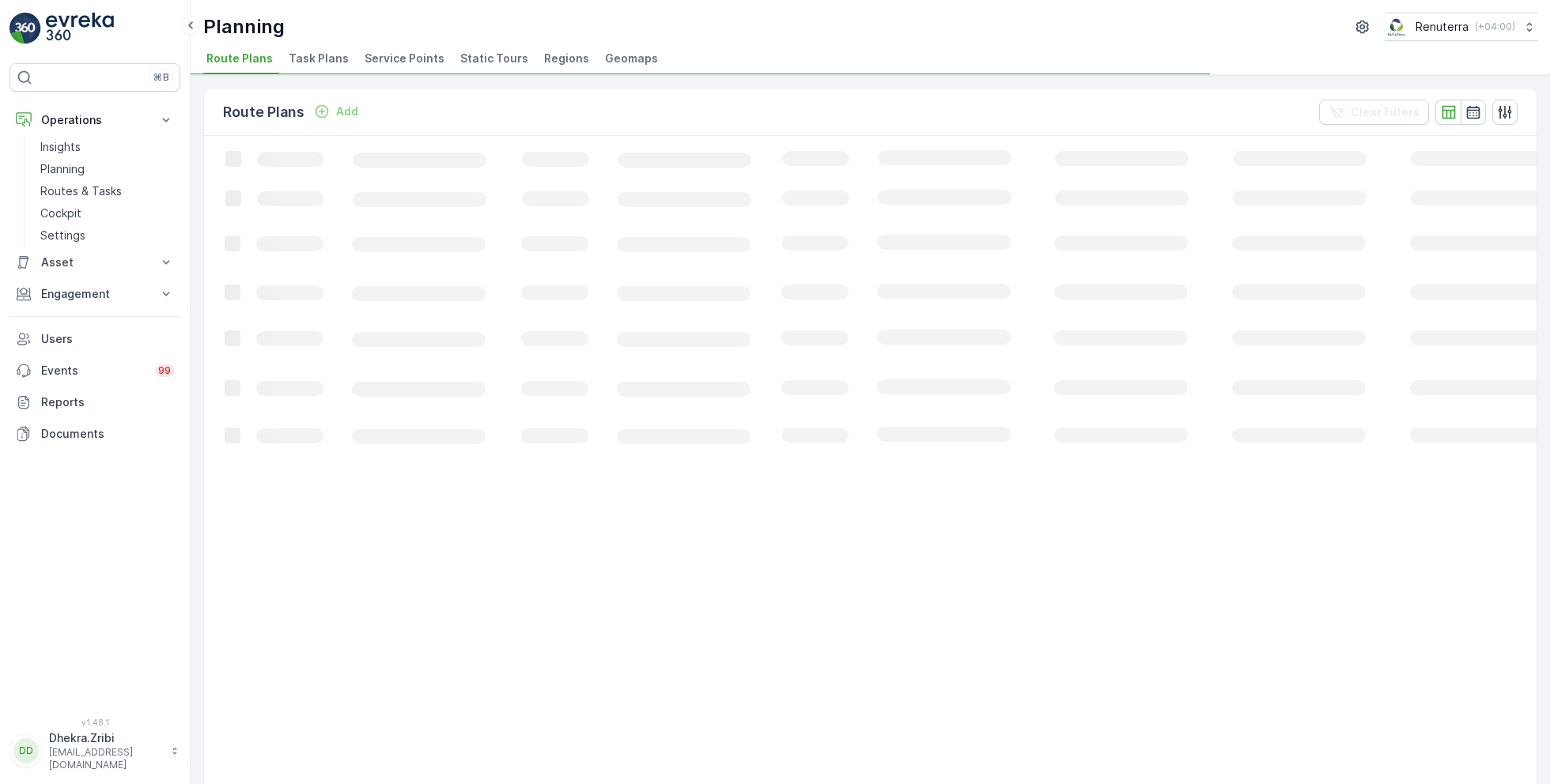
click at [396, 57] on span "Service Points" at bounding box center [404, 58] width 80 height 15
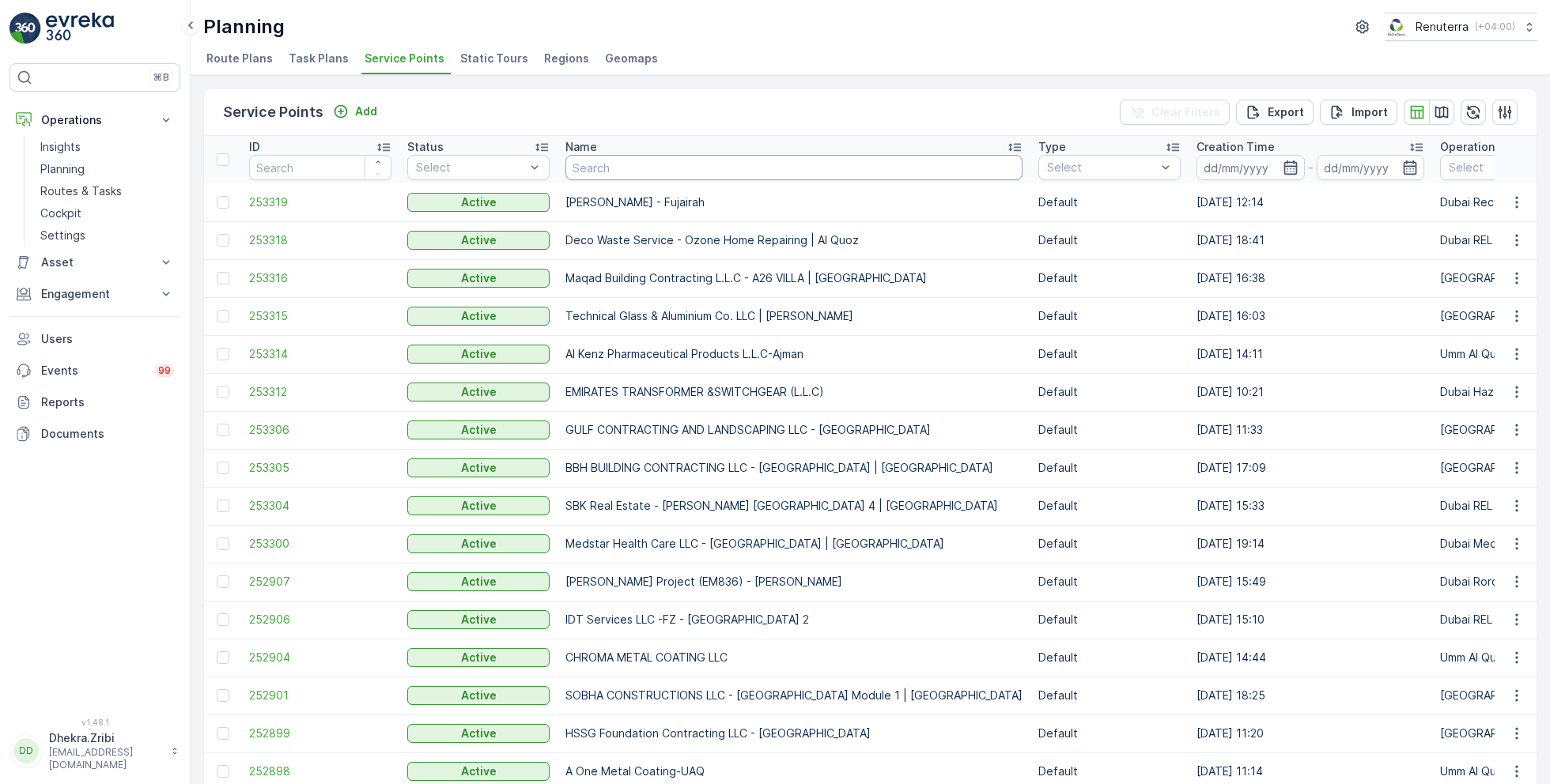
click at [693, 167] on input "text" at bounding box center [793, 168] width 457 height 25
type input "cost"
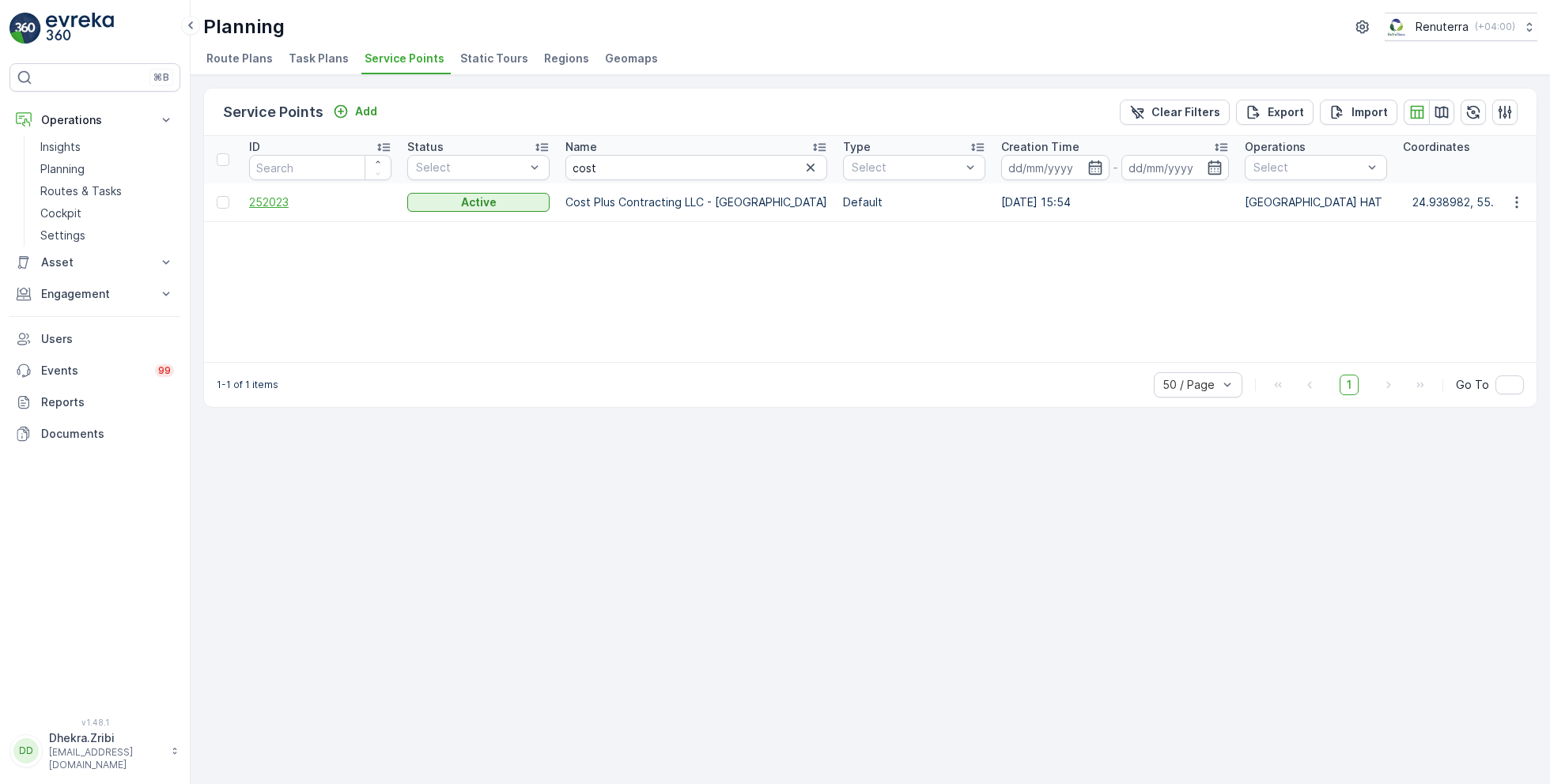
click at [266, 203] on span "252023" at bounding box center [320, 202] width 143 height 15
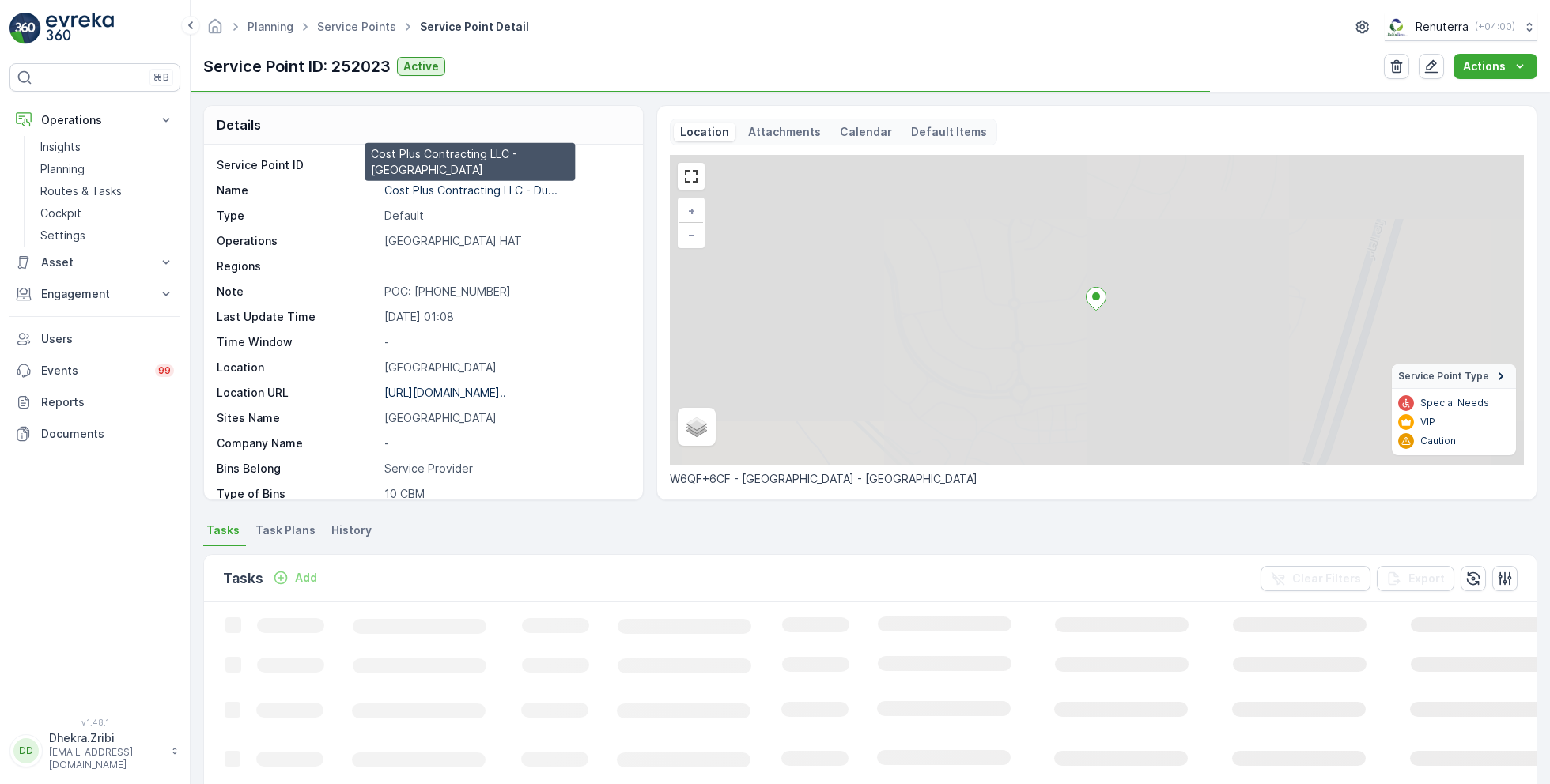
click at [438, 185] on p "Cost Plus Contracting LLC - Du..." at bounding box center [471, 190] width 174 height 14
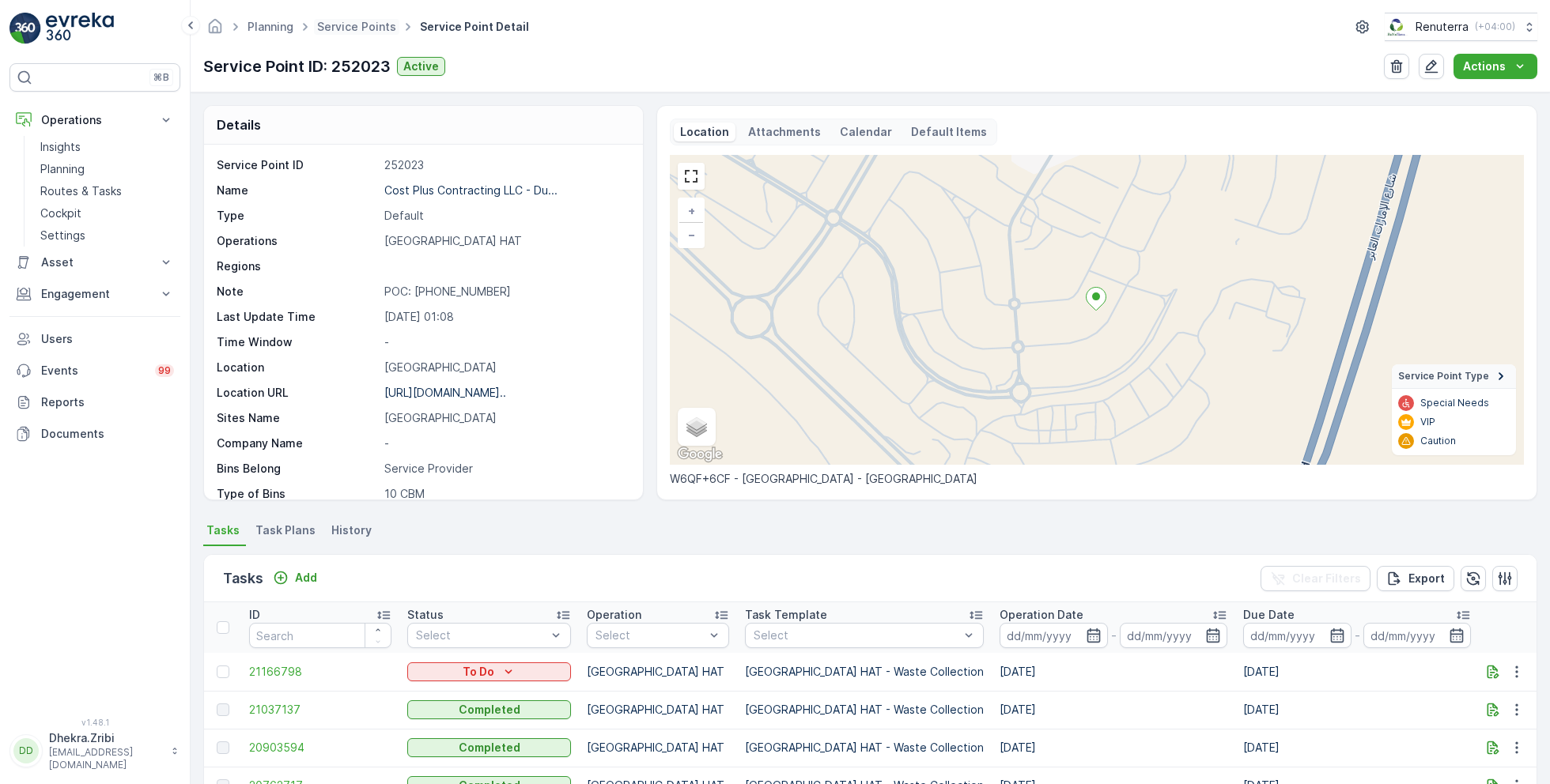
click at [356, 33] on span "Service Points" at bounding box center [356, 26] width 85 height 15
click at [351, 28] on link "Service Points" at bounding box center [356, 26] width 79 height 14
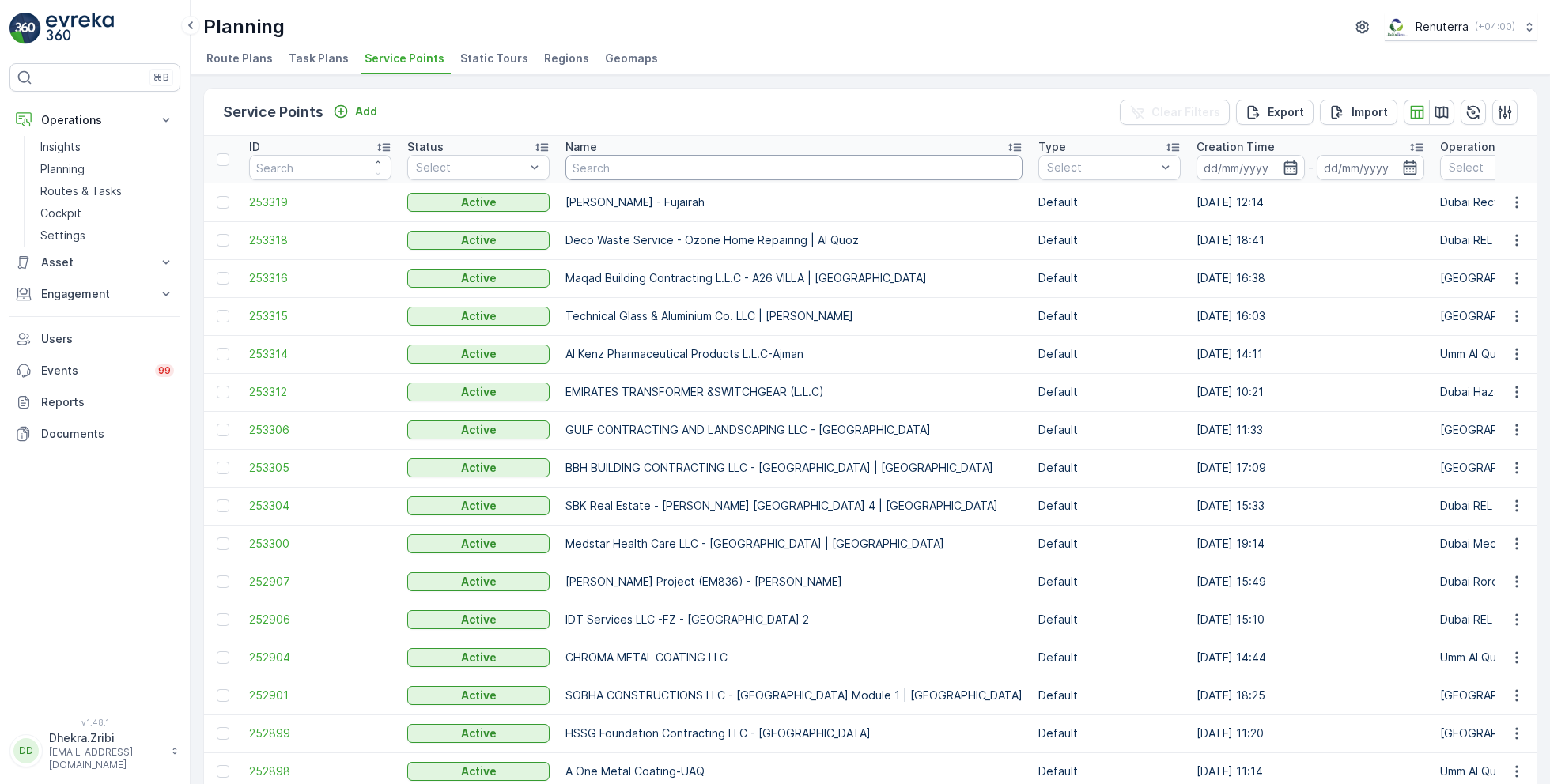
click at [657, 165] on input "text" at bounding box center [793, 168] width 457 height 25
type input "tor"
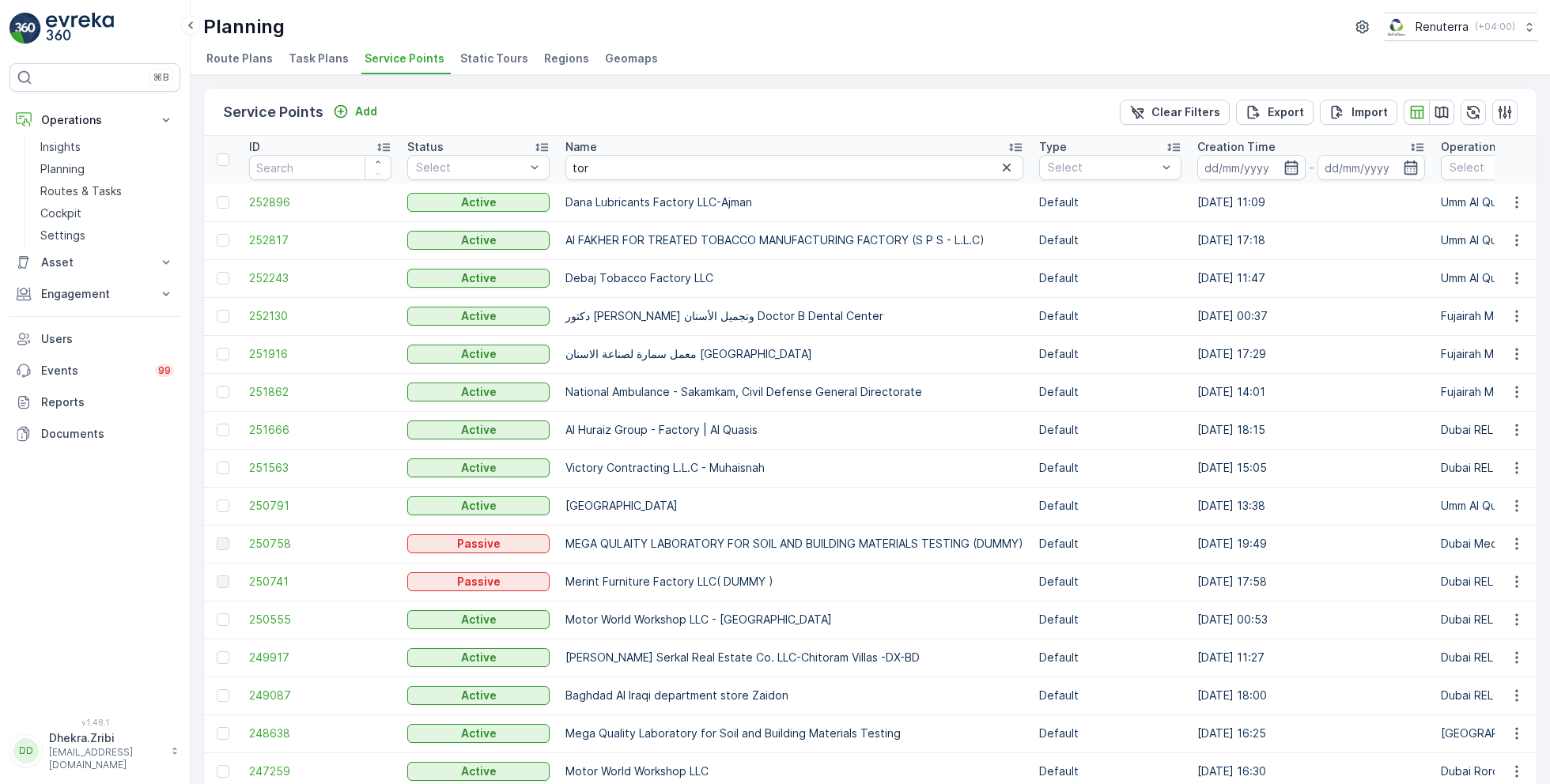
scroll to position [451, 0]
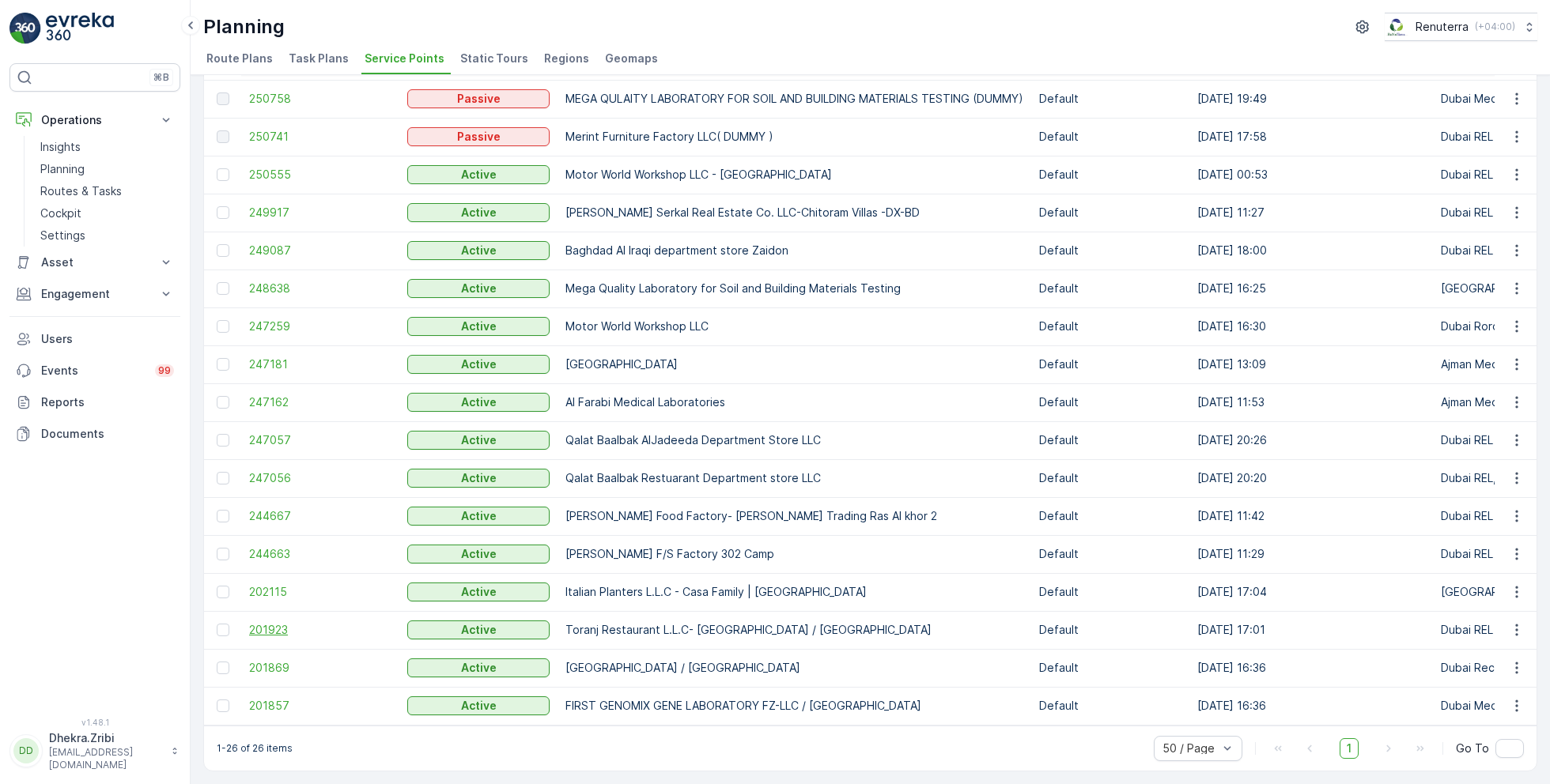
click at [270, 622] on span "201923" at bounding box center [320, 630] width 143 height 15
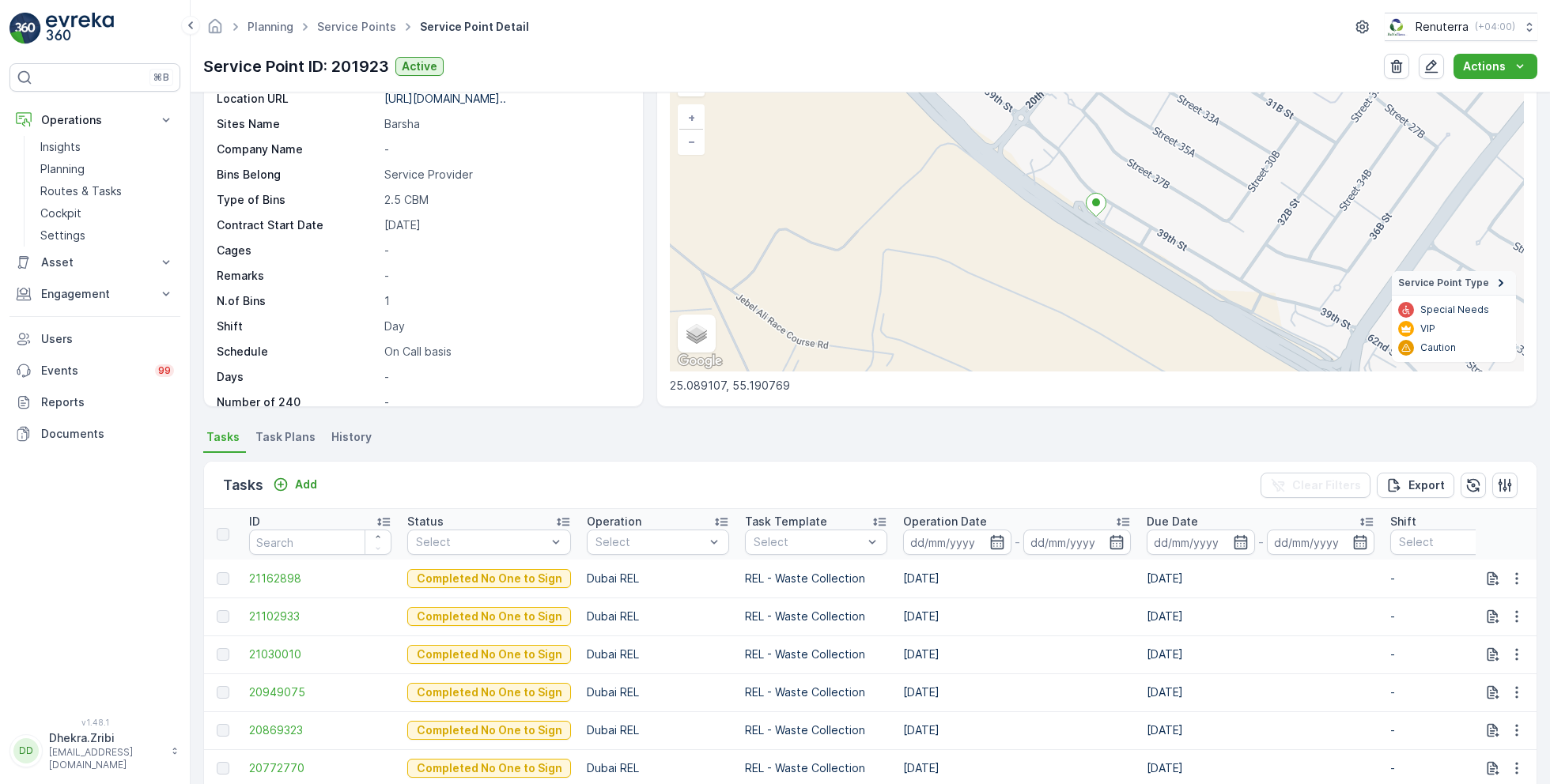
scroll to position [100, 0]
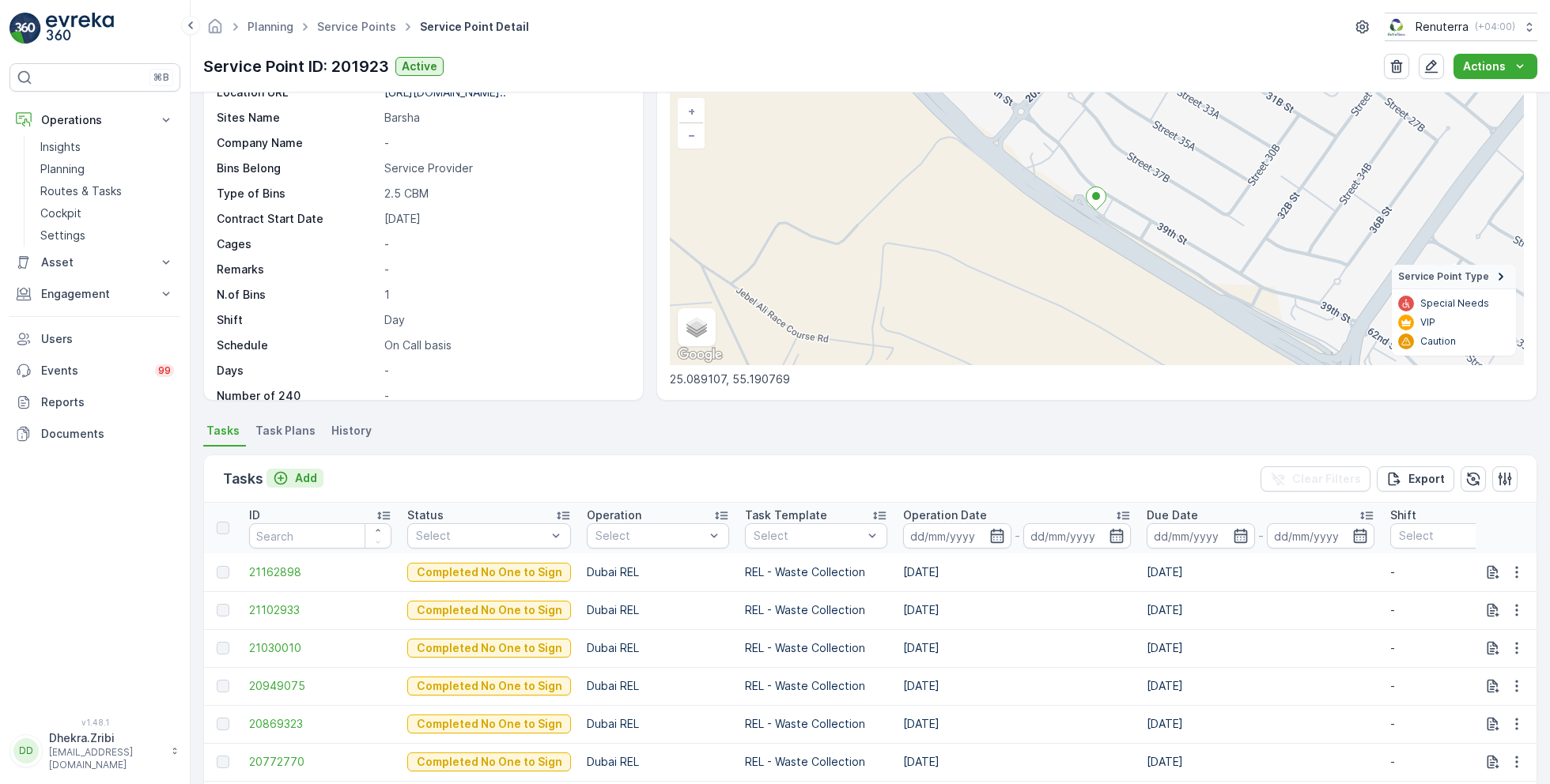
click at [284, 478] on icon "Add" at bounding box center [280, 478] width 15 height 15
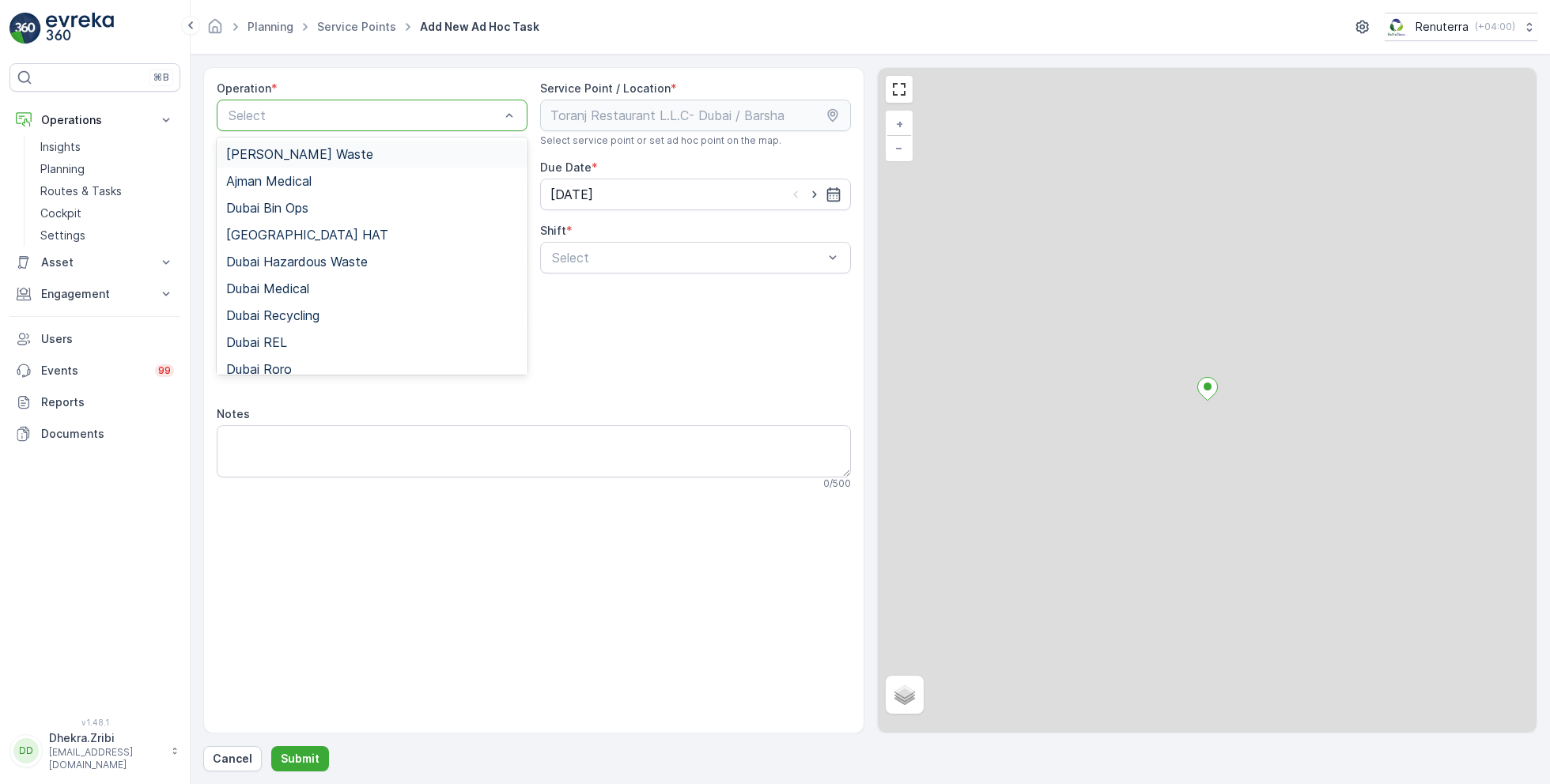
click at [350, 111] on div at bounding box center [364, 115] width 274 height 15
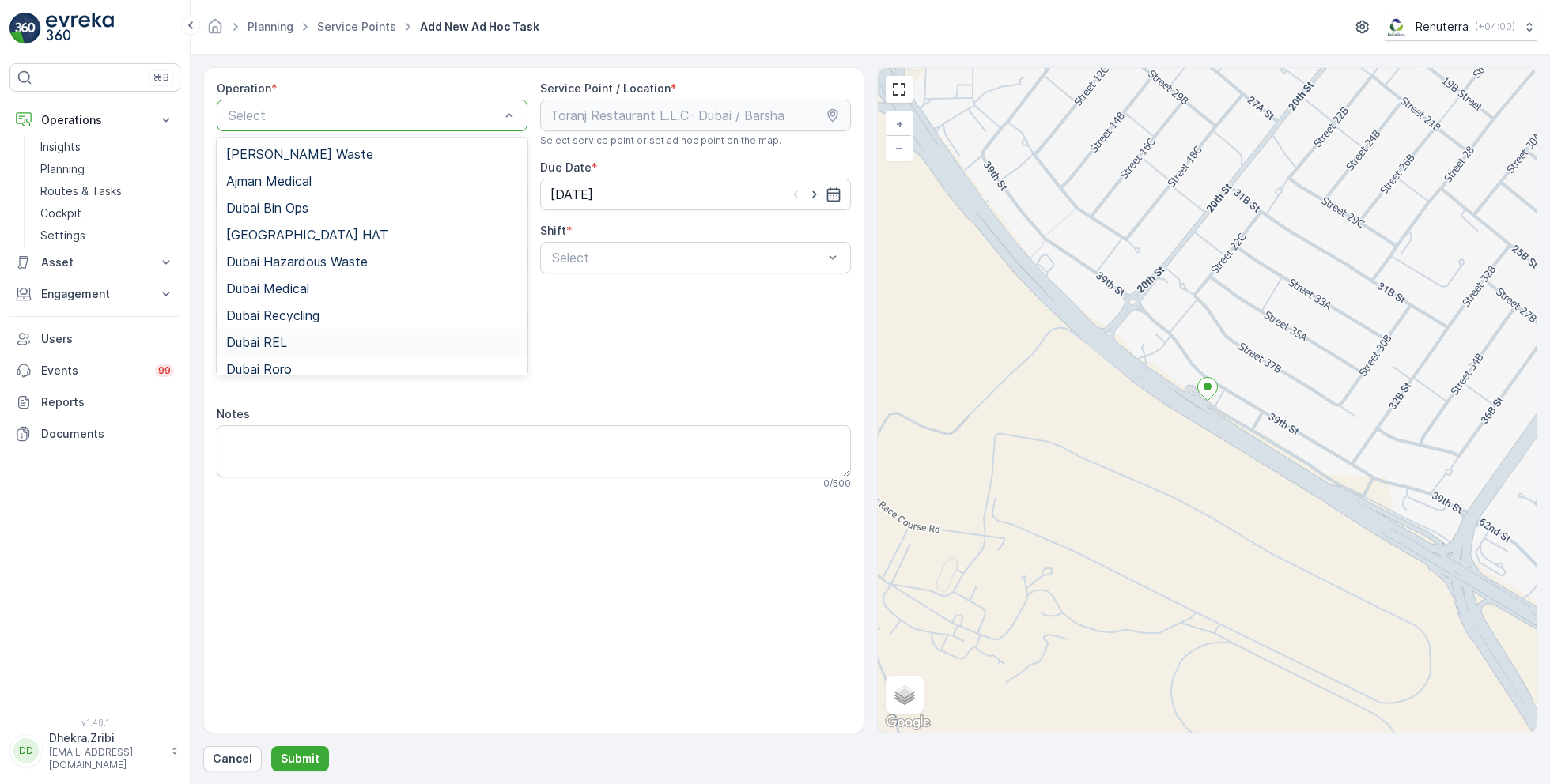
click at [283, 350] on div "Dubai REL" at bounding box center [372, 342] width 311 height 27
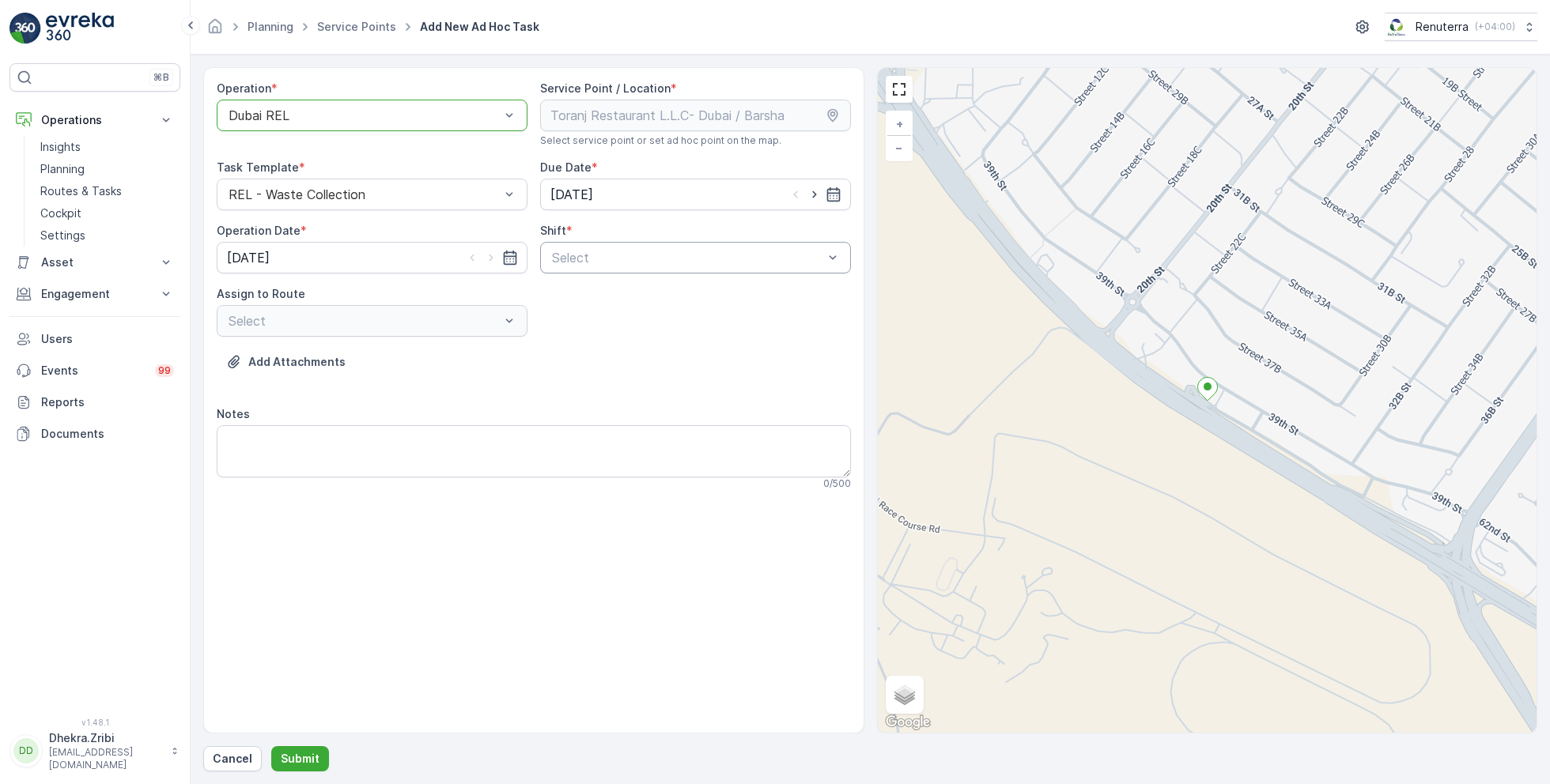
click at [671, 259] on div at bounding box center [688, 258] width 274 height 15
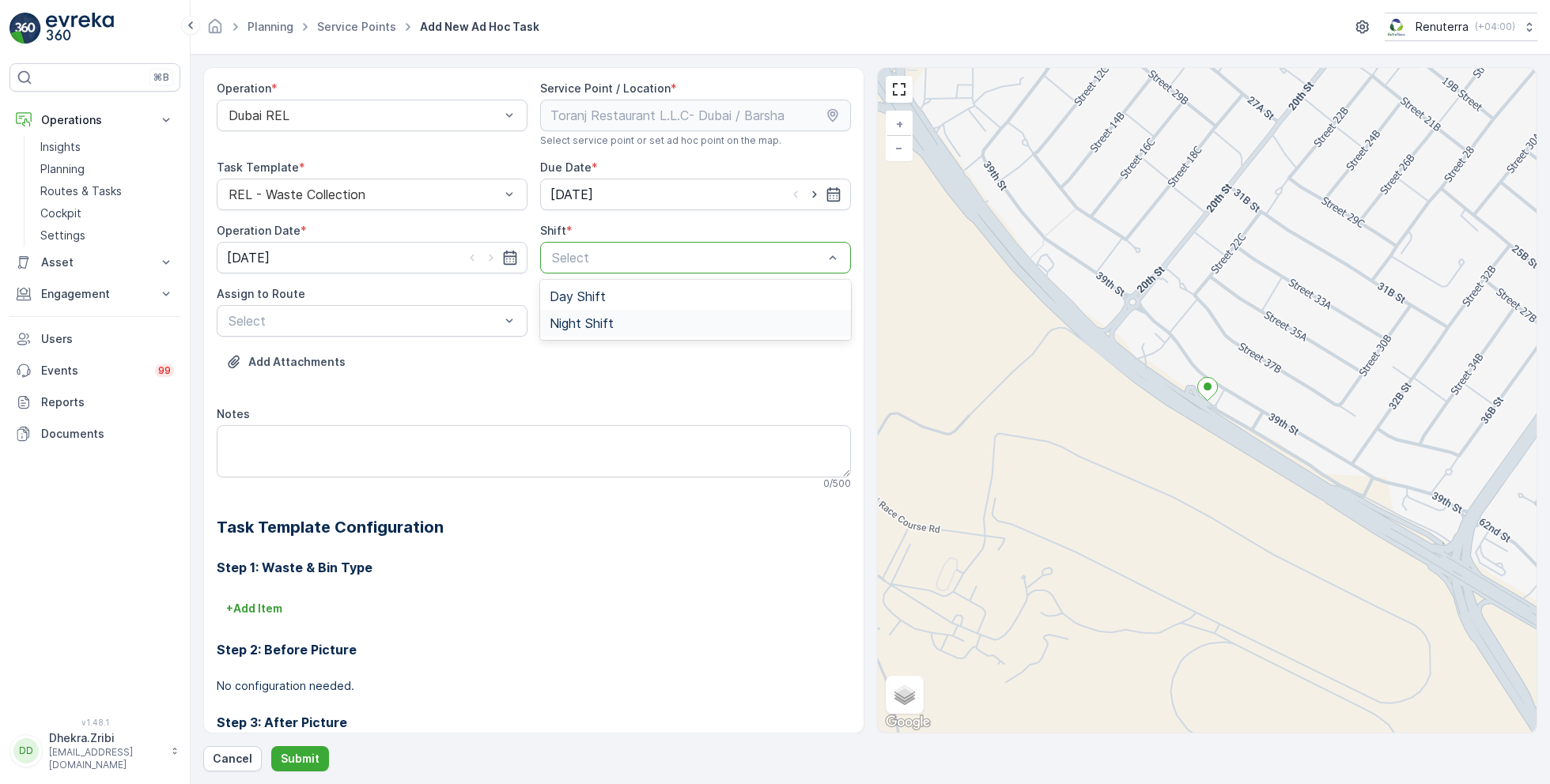
click at [581, 326] on span "Night Shift" at bounding box center [581, 323] width 64 height 15
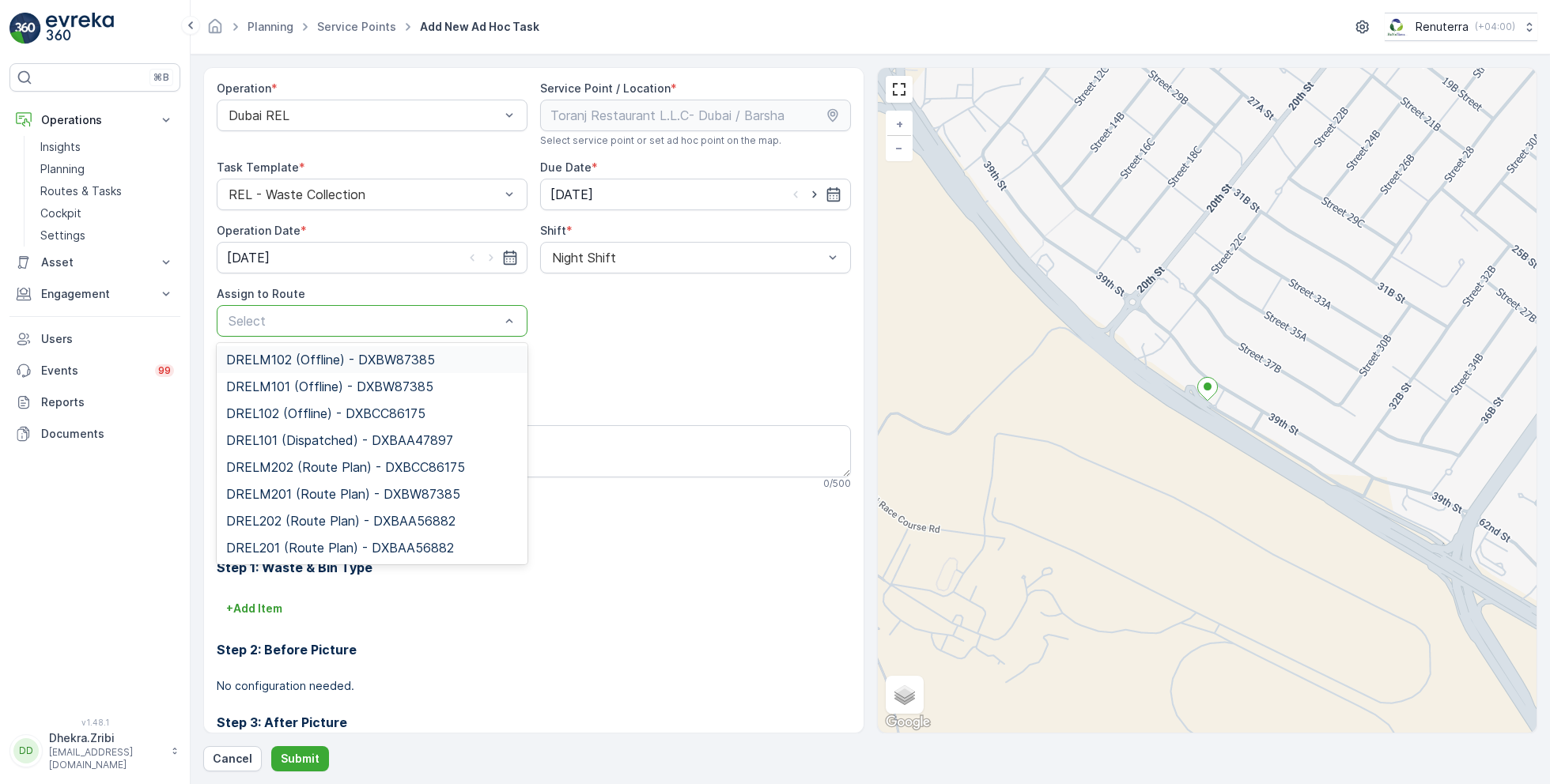
click at [471, 326] on div at bounding box center [364, 321] width 274 height 15
click at [326, 472] on span "DRELM202 (Route Plan) - DXBCC86175" at bounding box center [345, 467] width 239 height 15
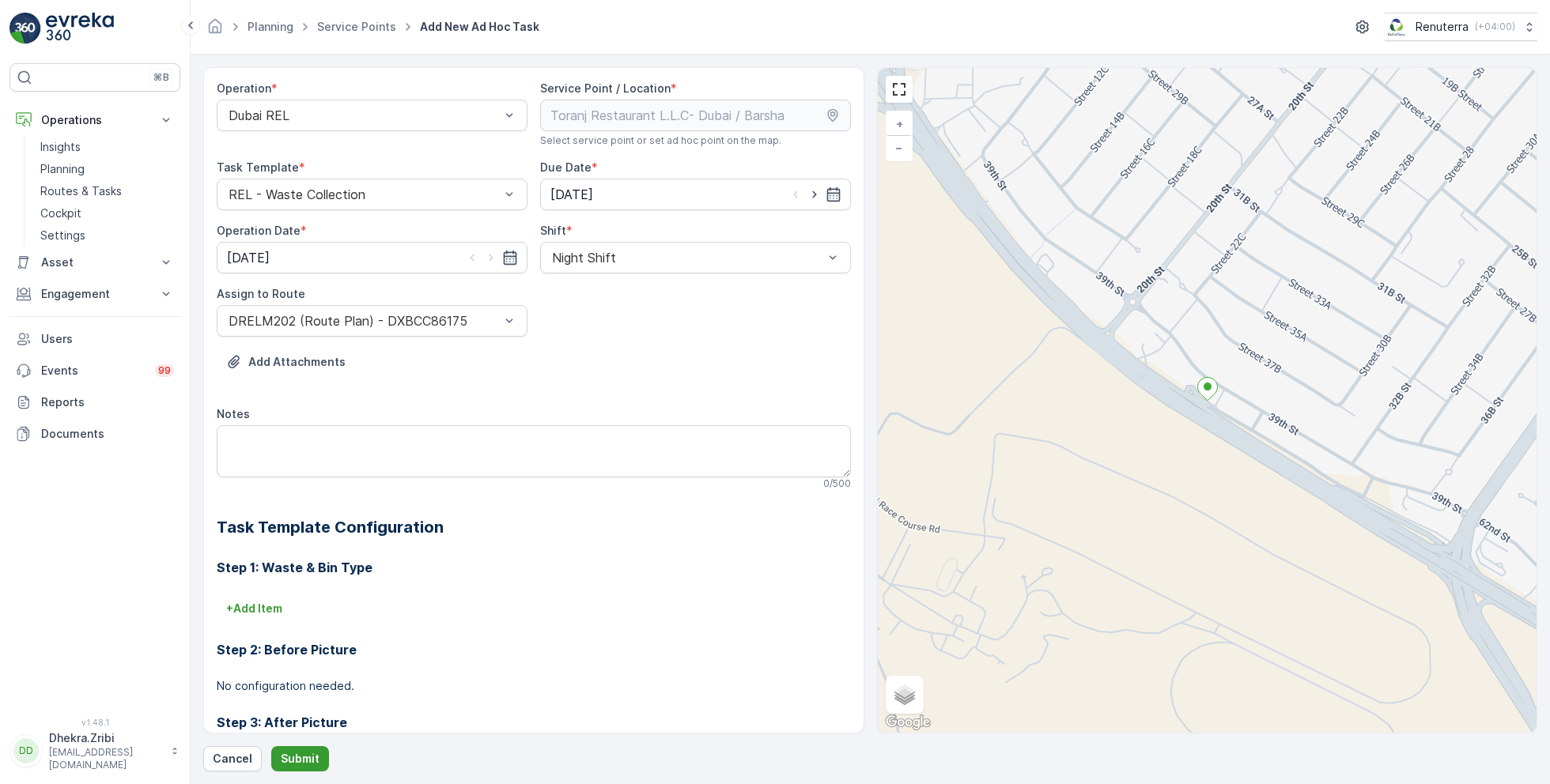
click at [294, 749] on button "Submit" at bounding box center [300, 759] width 58 height 25
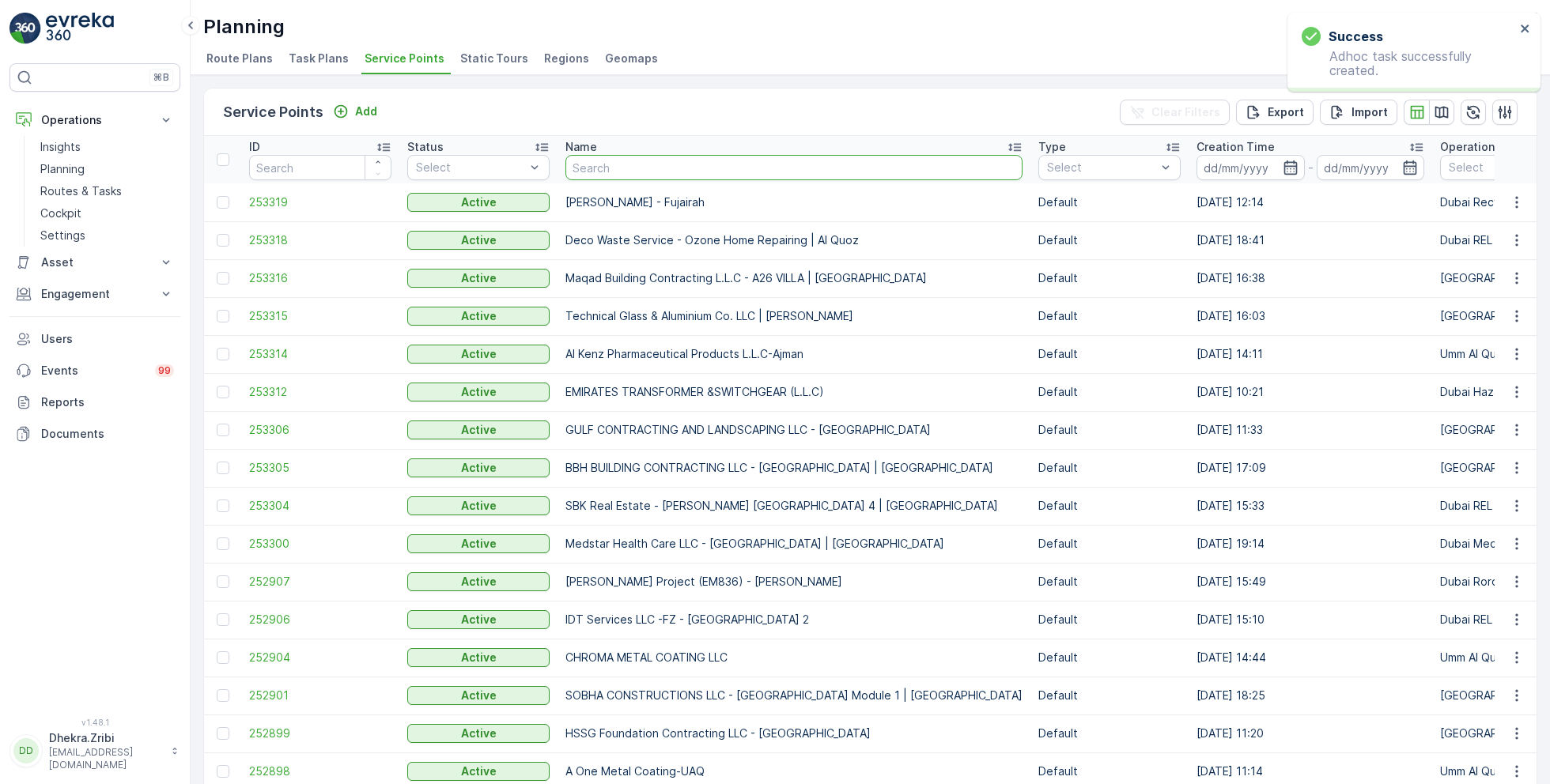
click at [621, 168] on input "text" at bounding box center [793, 168] width 457 height 25
type input "car z"
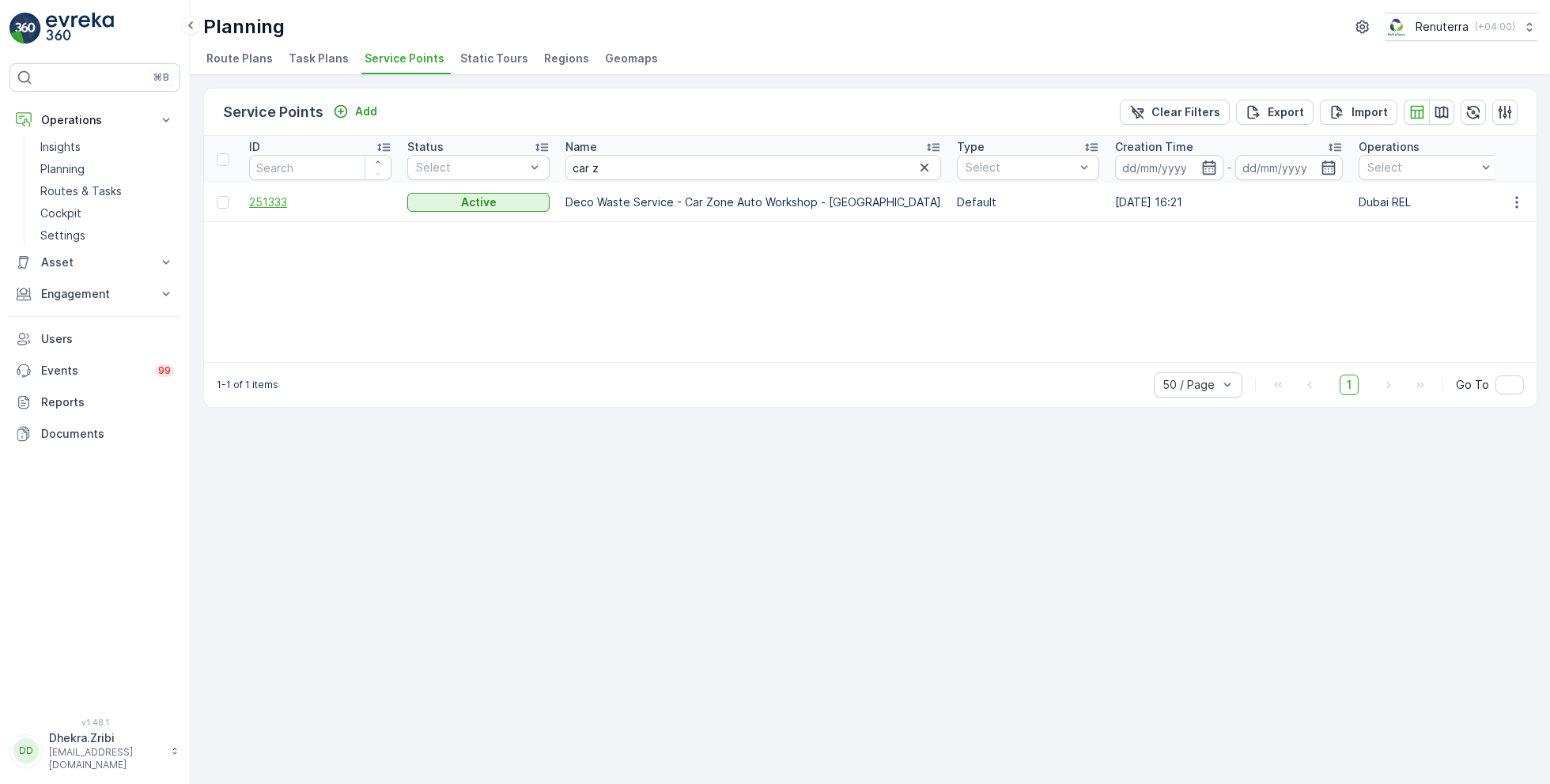
click at [264, 196] on span "251333" at bounding box center [320, 202] width 143 height 15
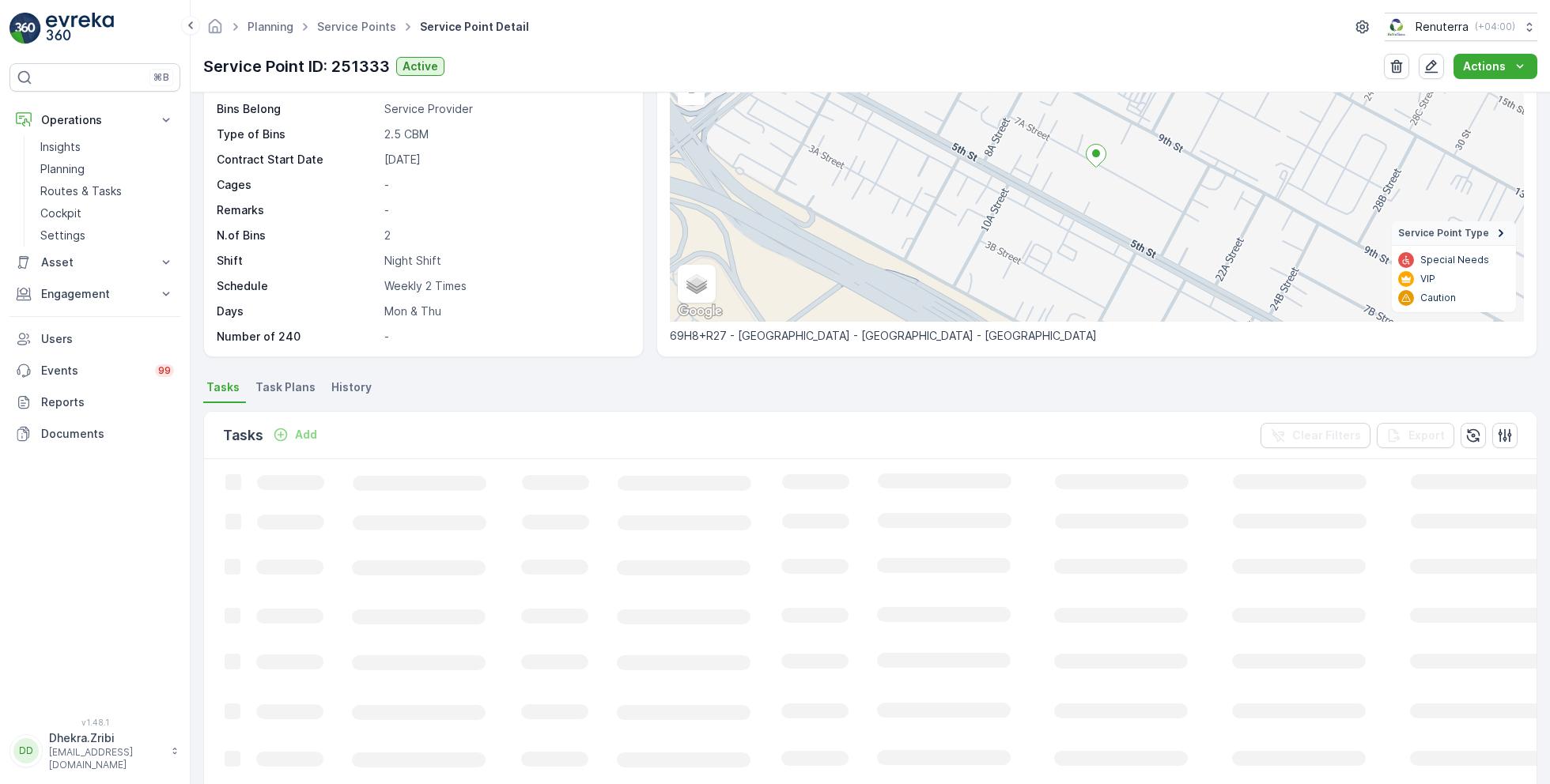
scroll to position [169, 0]
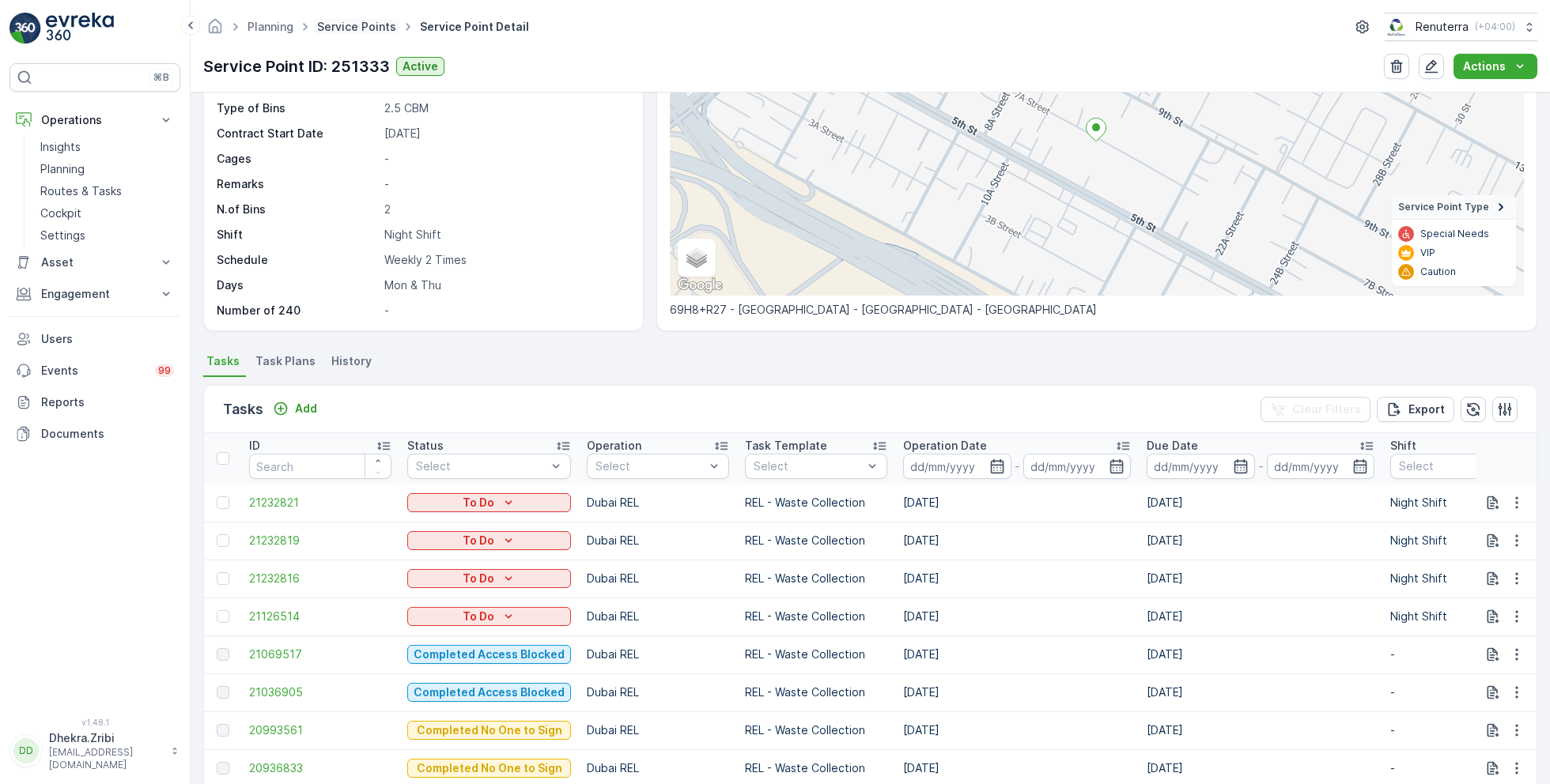
click at [363, 25] on link "Service Points" at bounding box center [356, 26] width 79 height 14
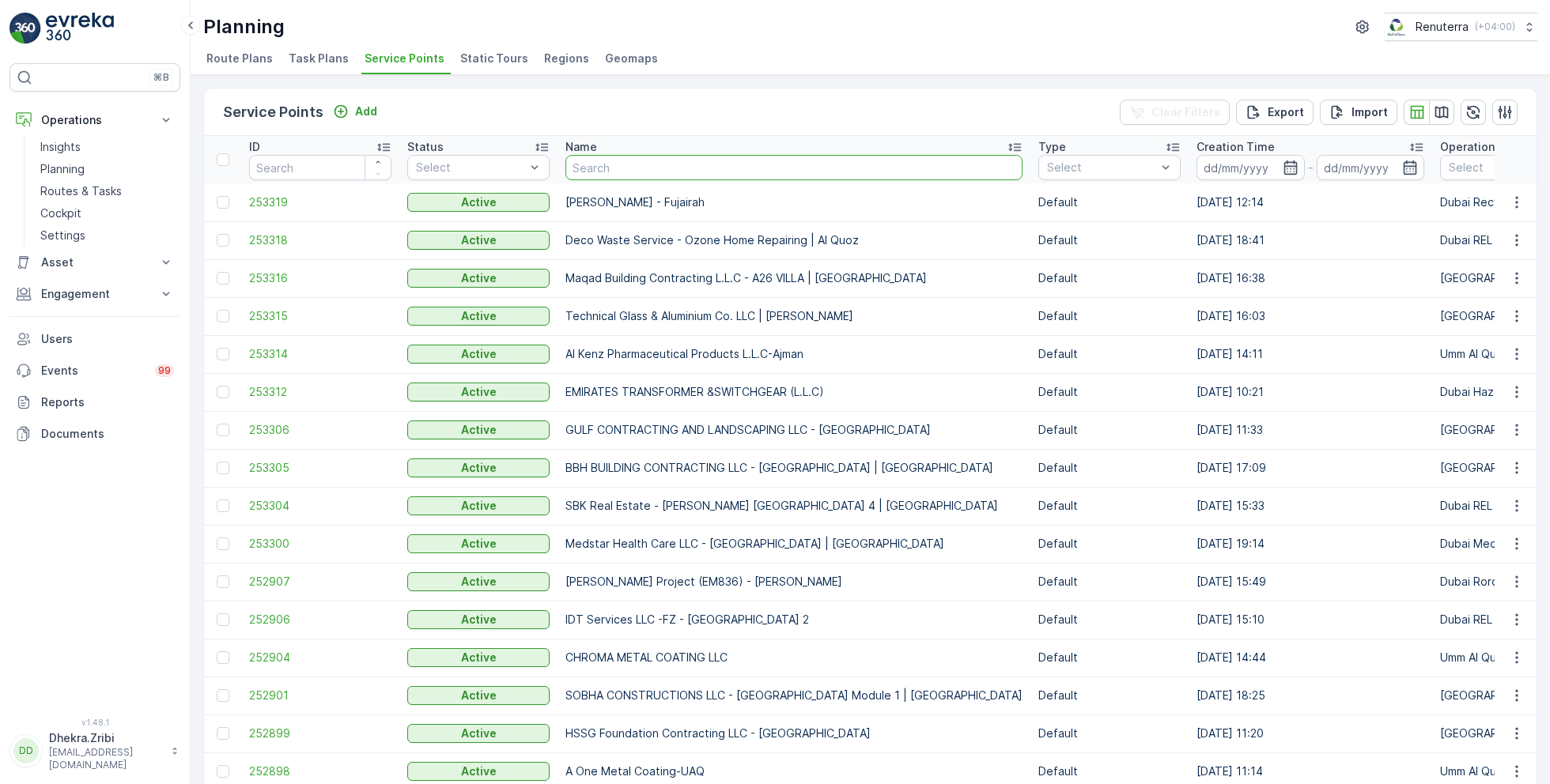
click at [641, 164] on input "text" at bounding box center [793, 168] width 457 height 25
type input "zabeel"
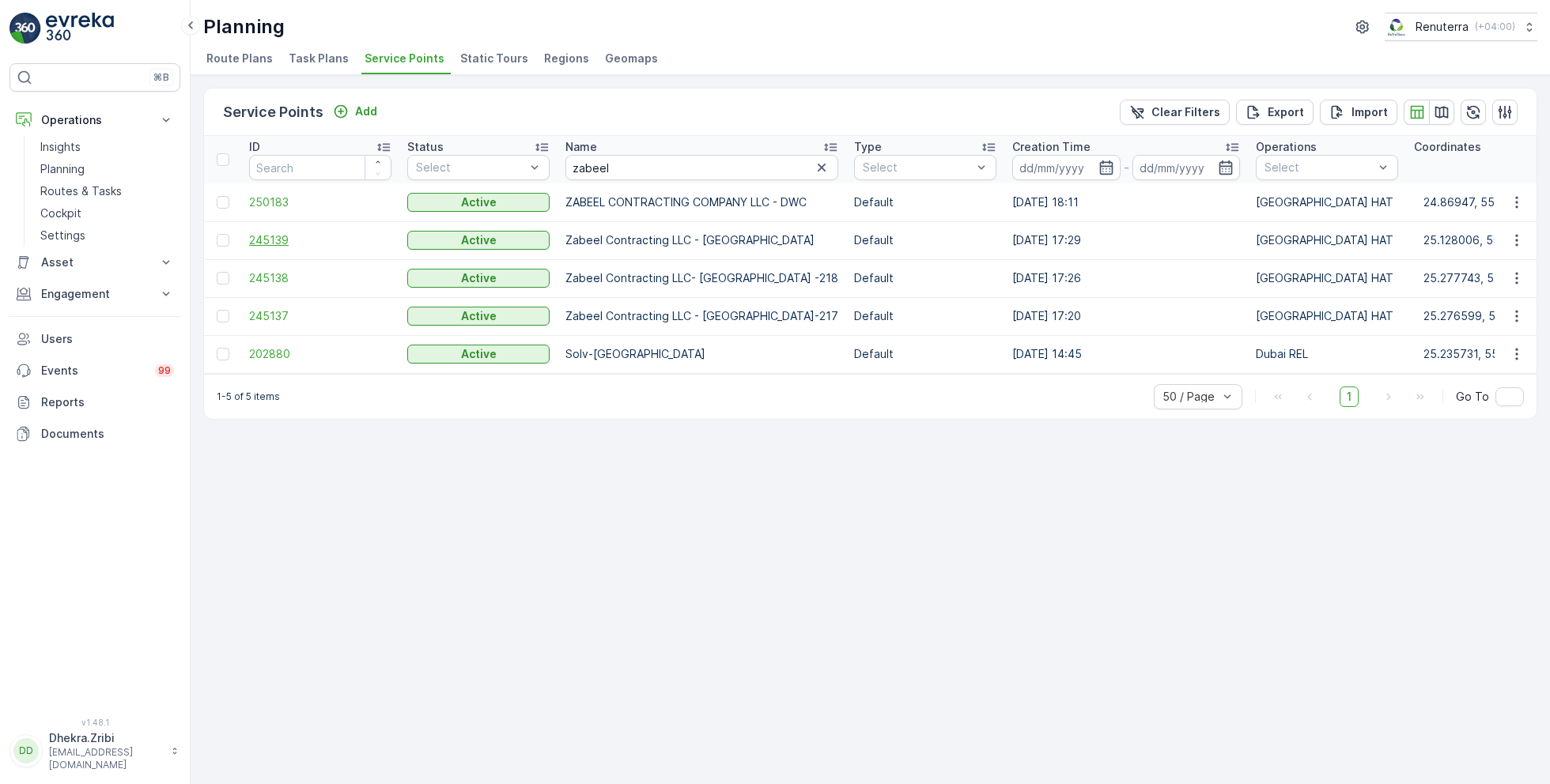
click at [284, 234] on span "245139" at bounding box center [320, 240] width 143 height 15
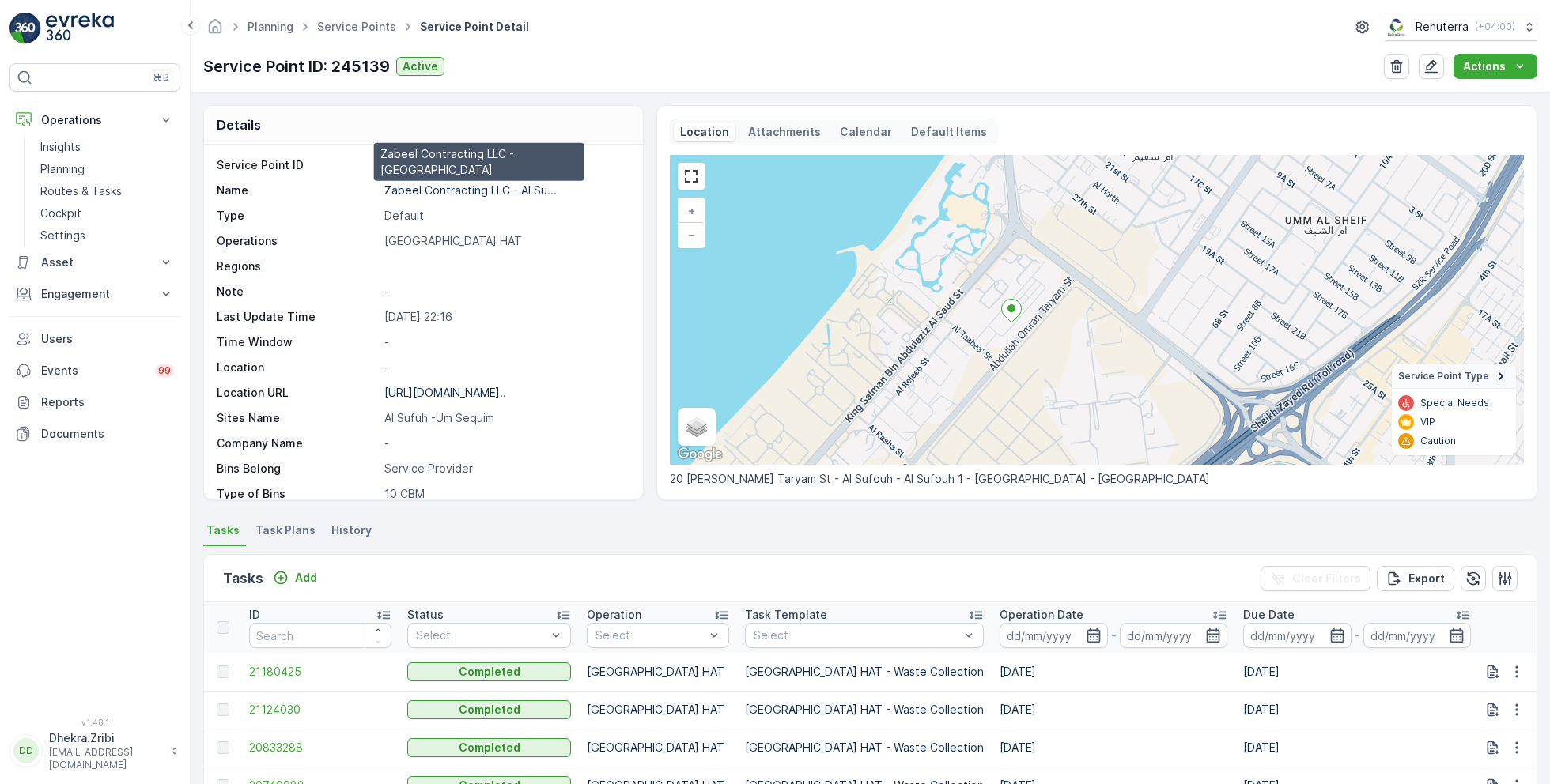
click at [524, 191] on p "Zabeel Contracting LLC - Al Su..." at bounding box center [471, 190] width 173 height 14
click at [376, 25] on link "Service Points" at bounding box center [356, 26] width 79 height 14
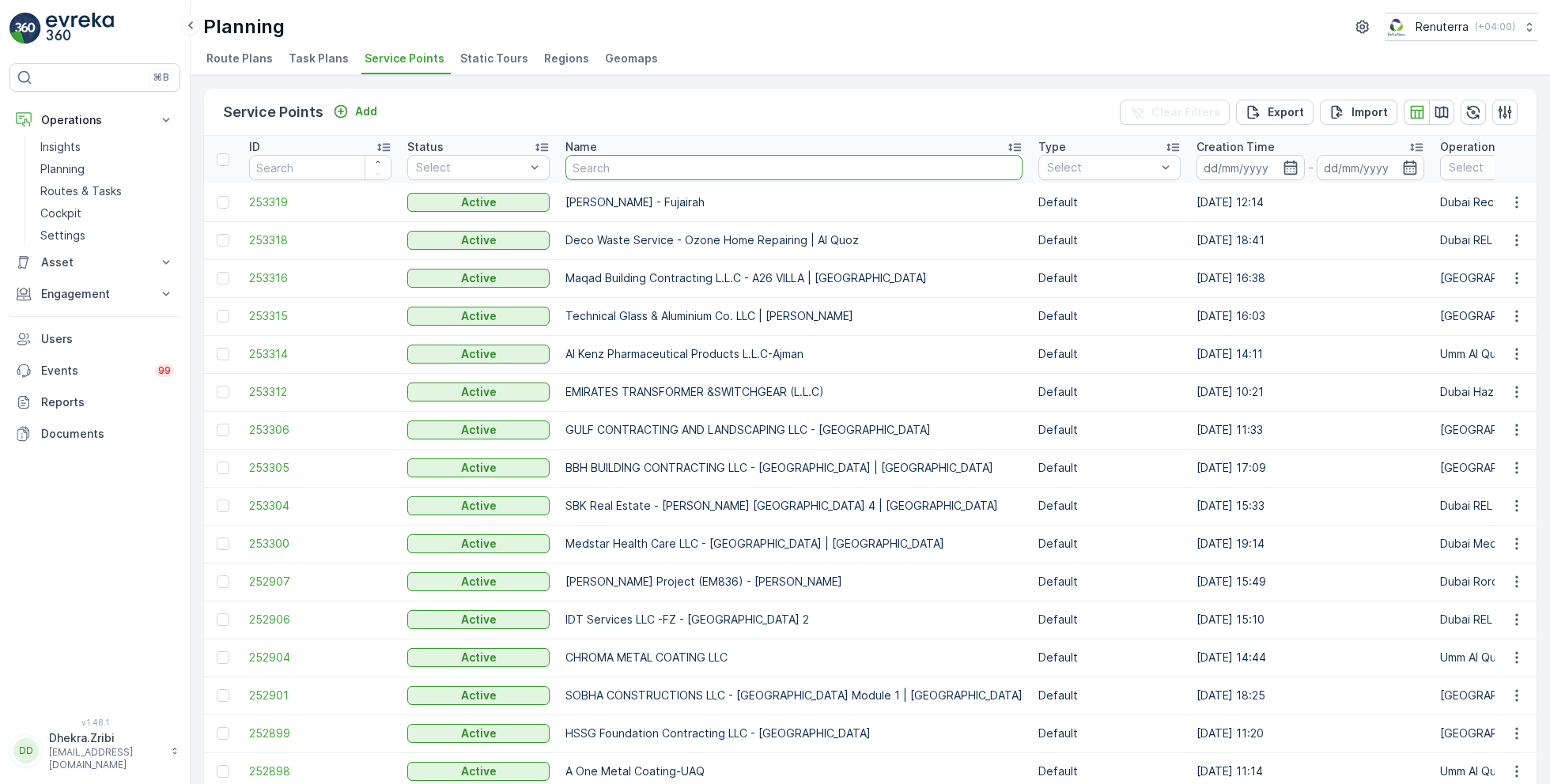
click at [607, 165] on input "text" at bounding box center [793, 168] width 457 height 25
type input "al faj"
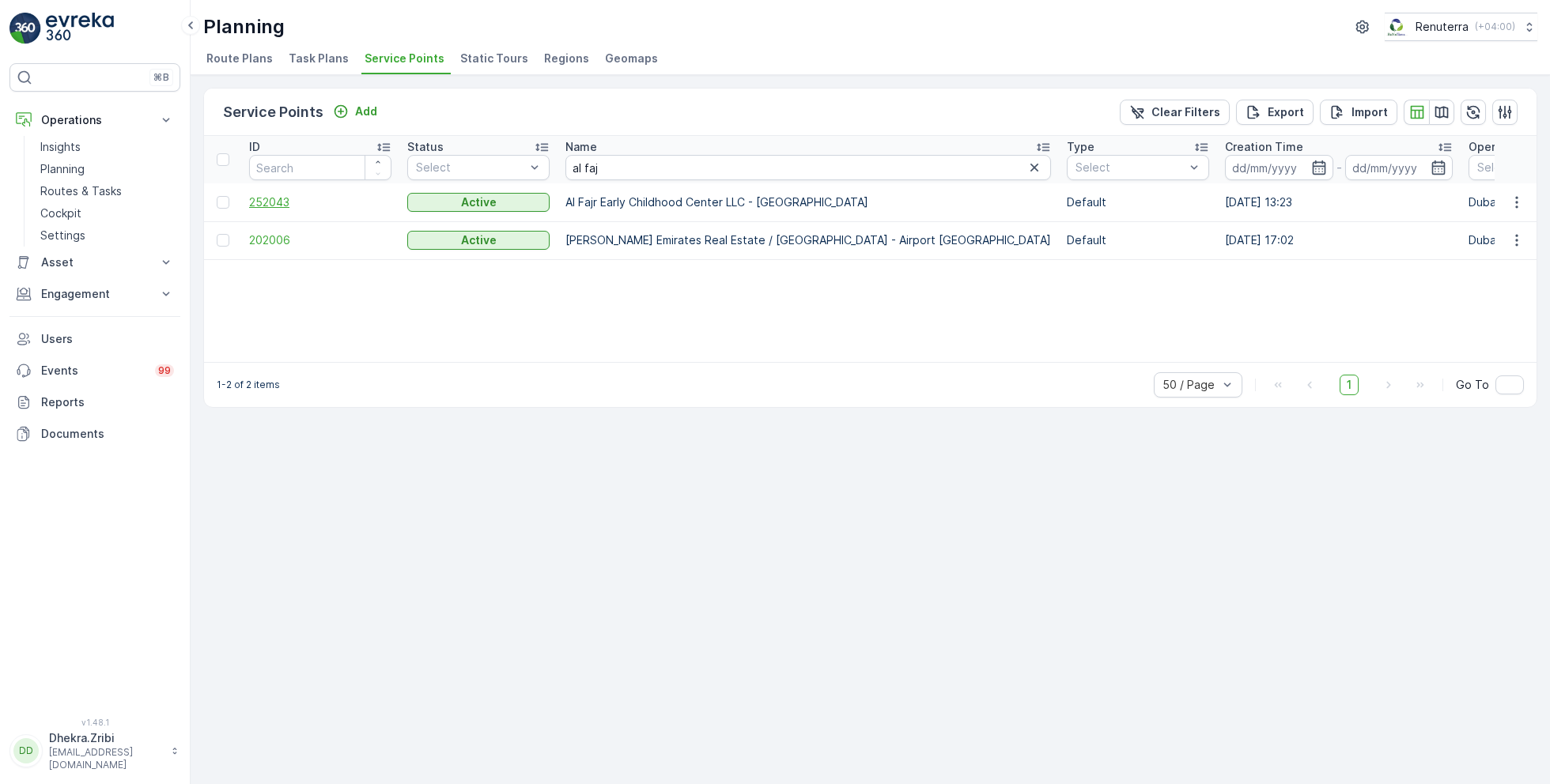
click at [269, 203] on span "252043" at bounding box center [320, 202] width 143 height 15
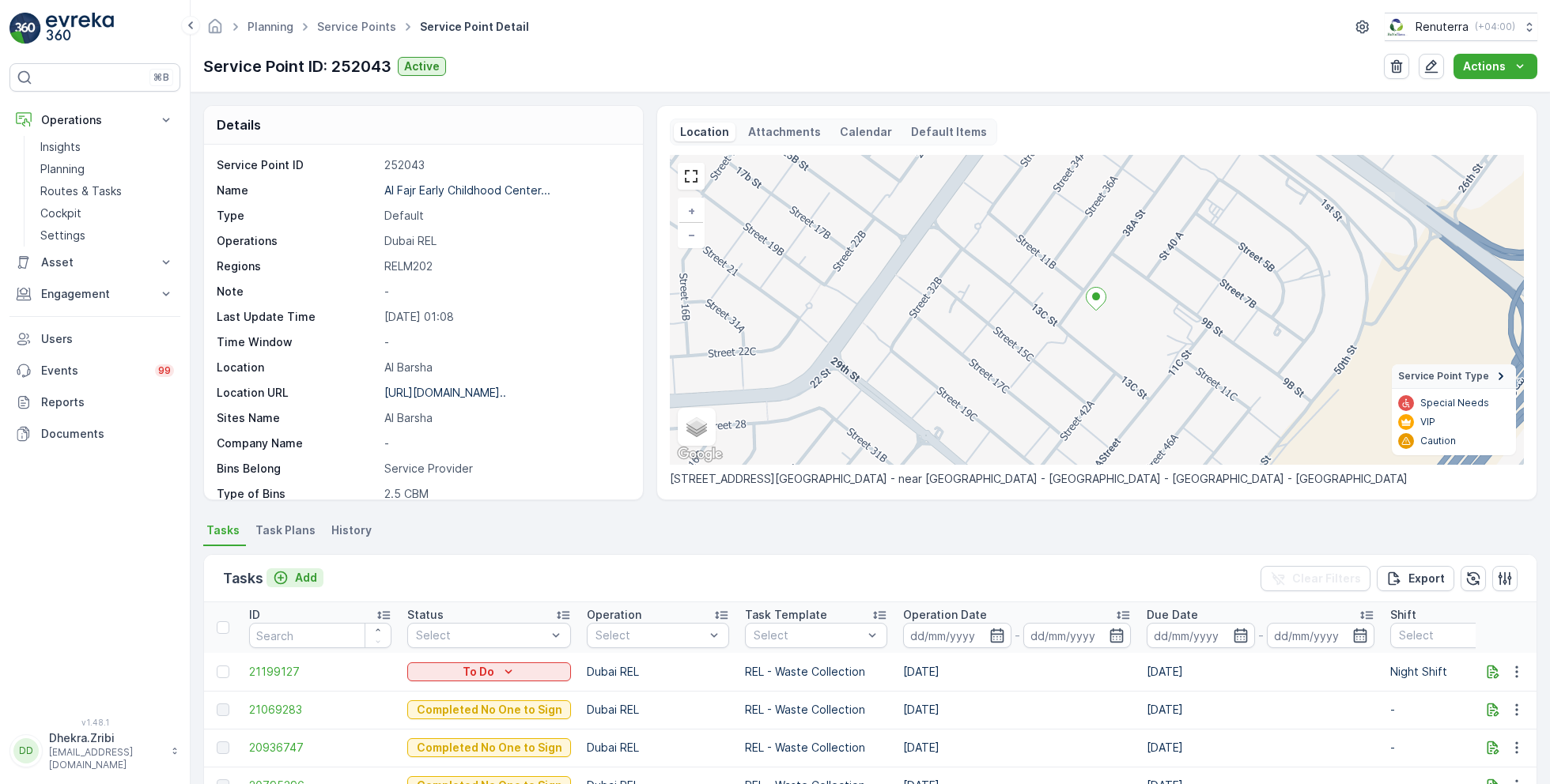
click at [309, 572] on p "Add" at bounding box center [306, 577] width 22 height 15
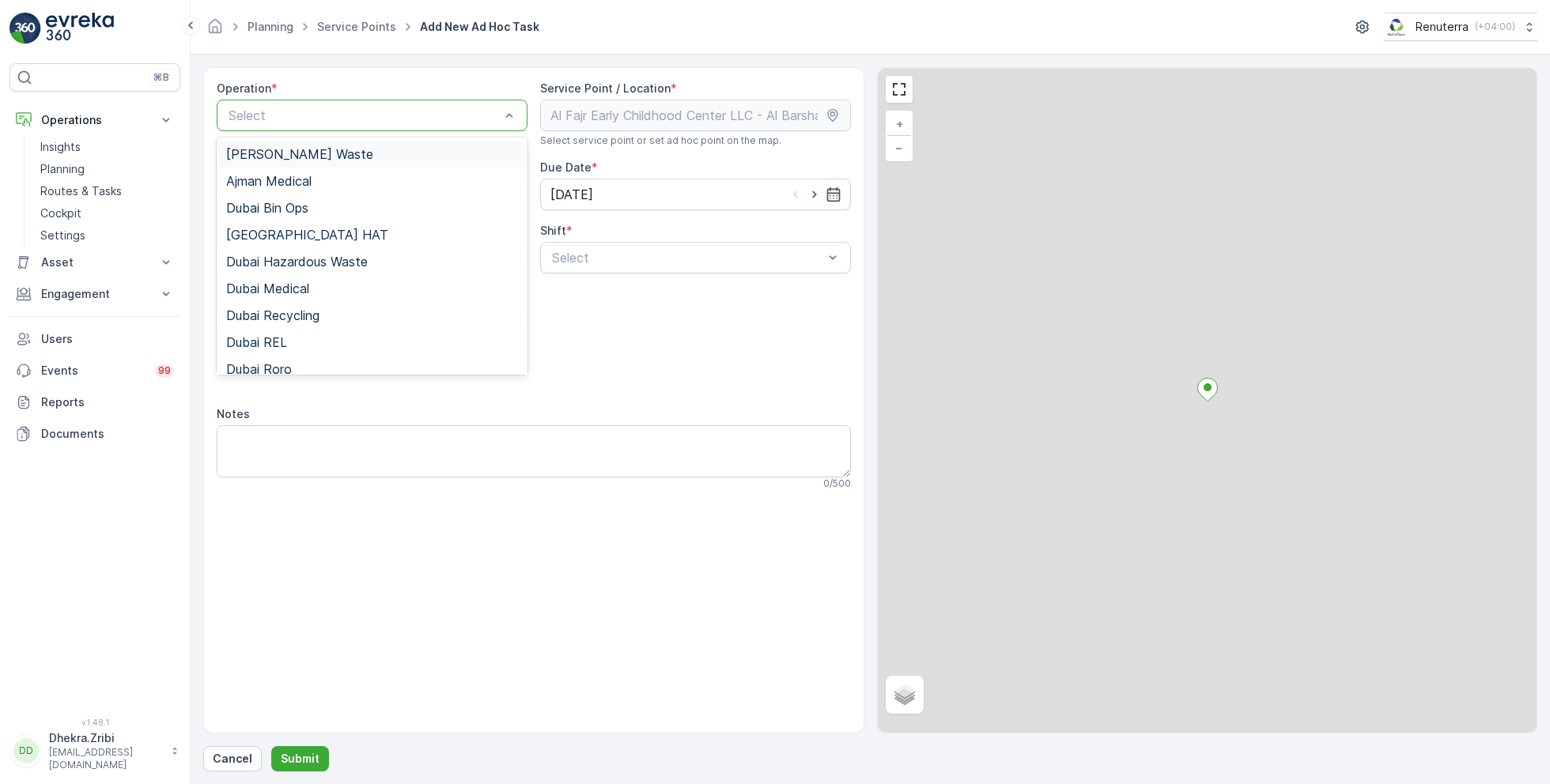
click at [380, 113] on div at bounding box center [364, 115] width 274 height 15
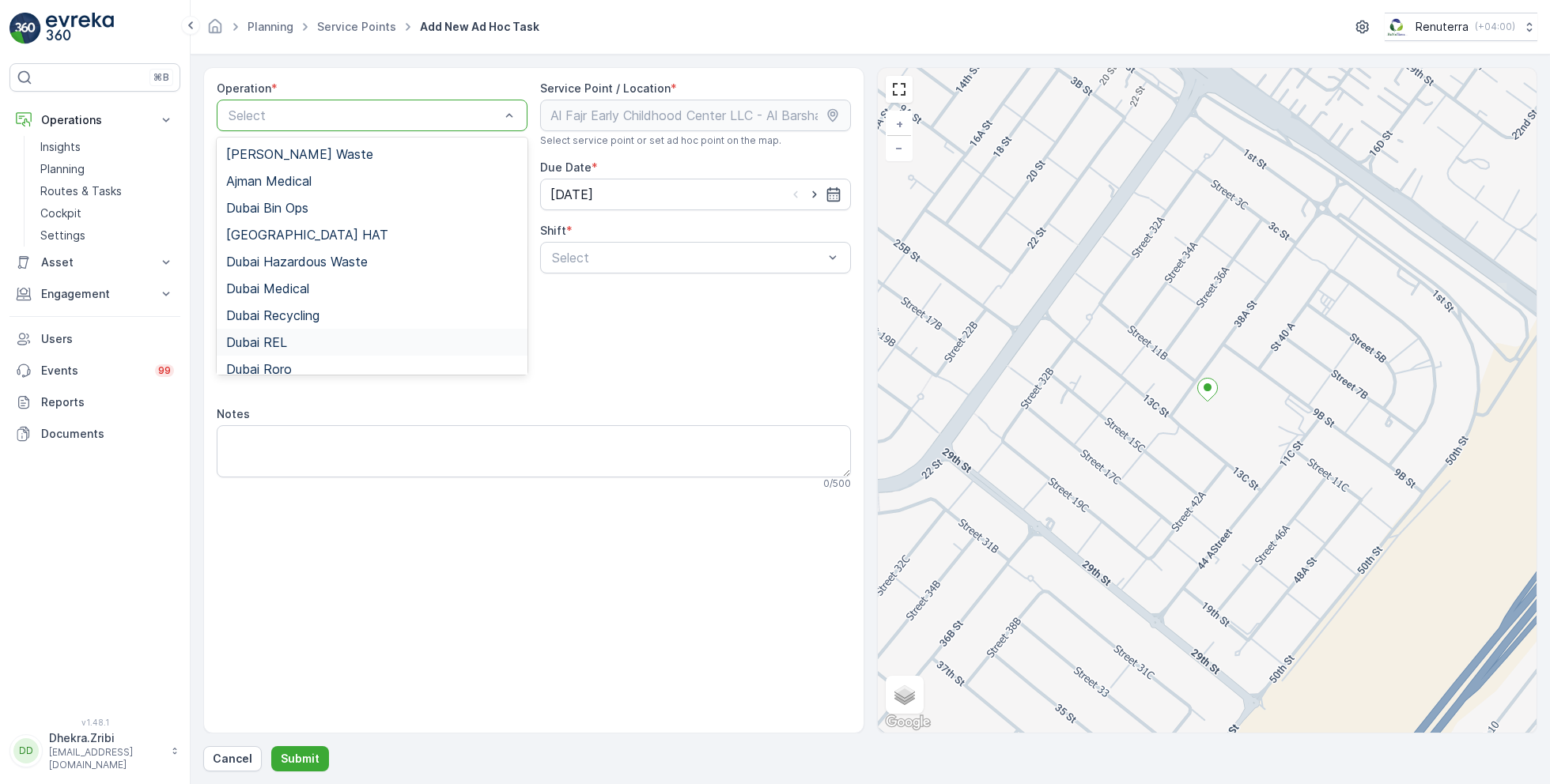
click at [283, 344] on span "Dubai REL" at bounding box center [256, 342] width 61 height 15
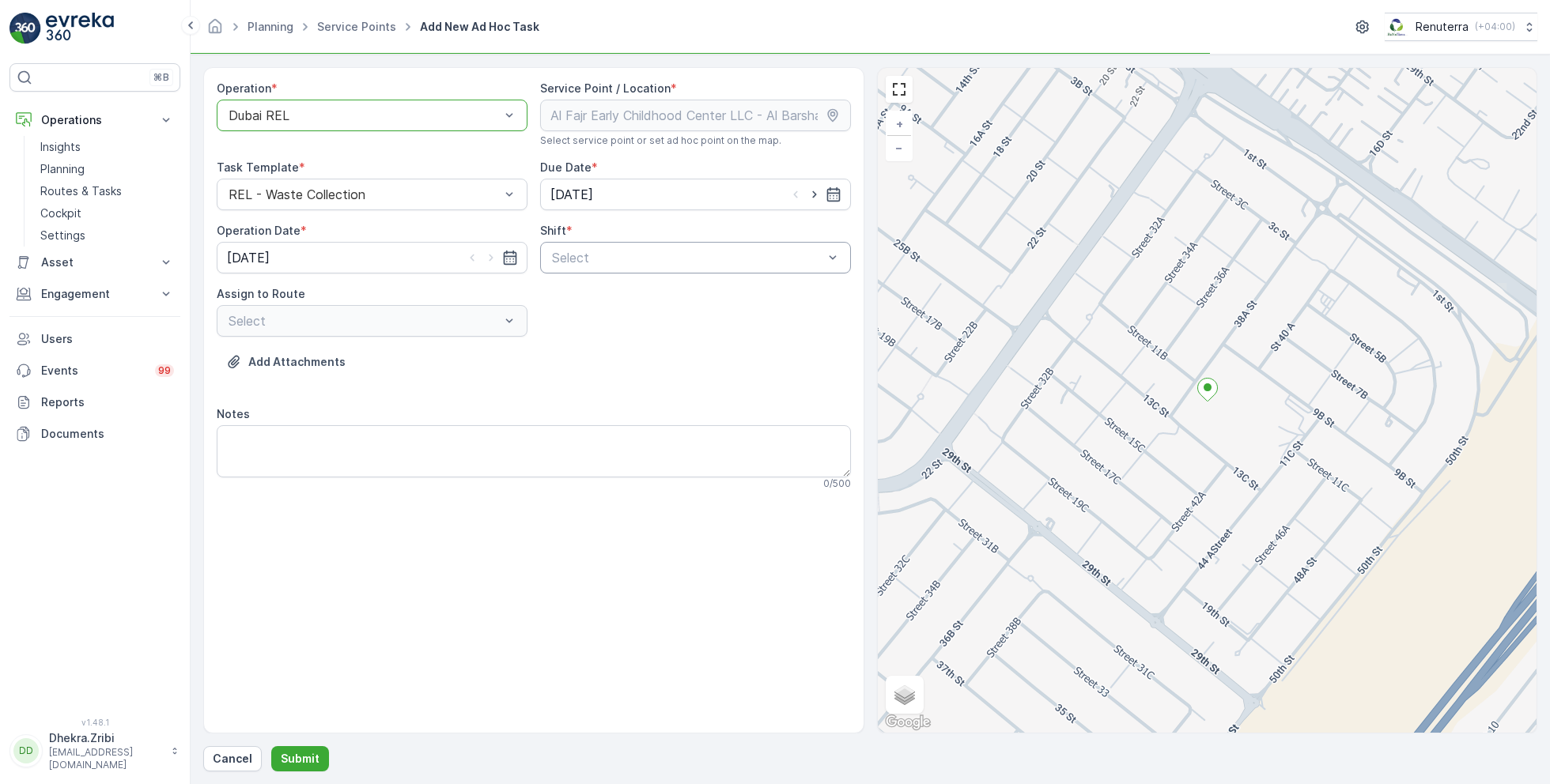
click at [636, 260] on div at bounding box center [688, 258] width 274 height 15
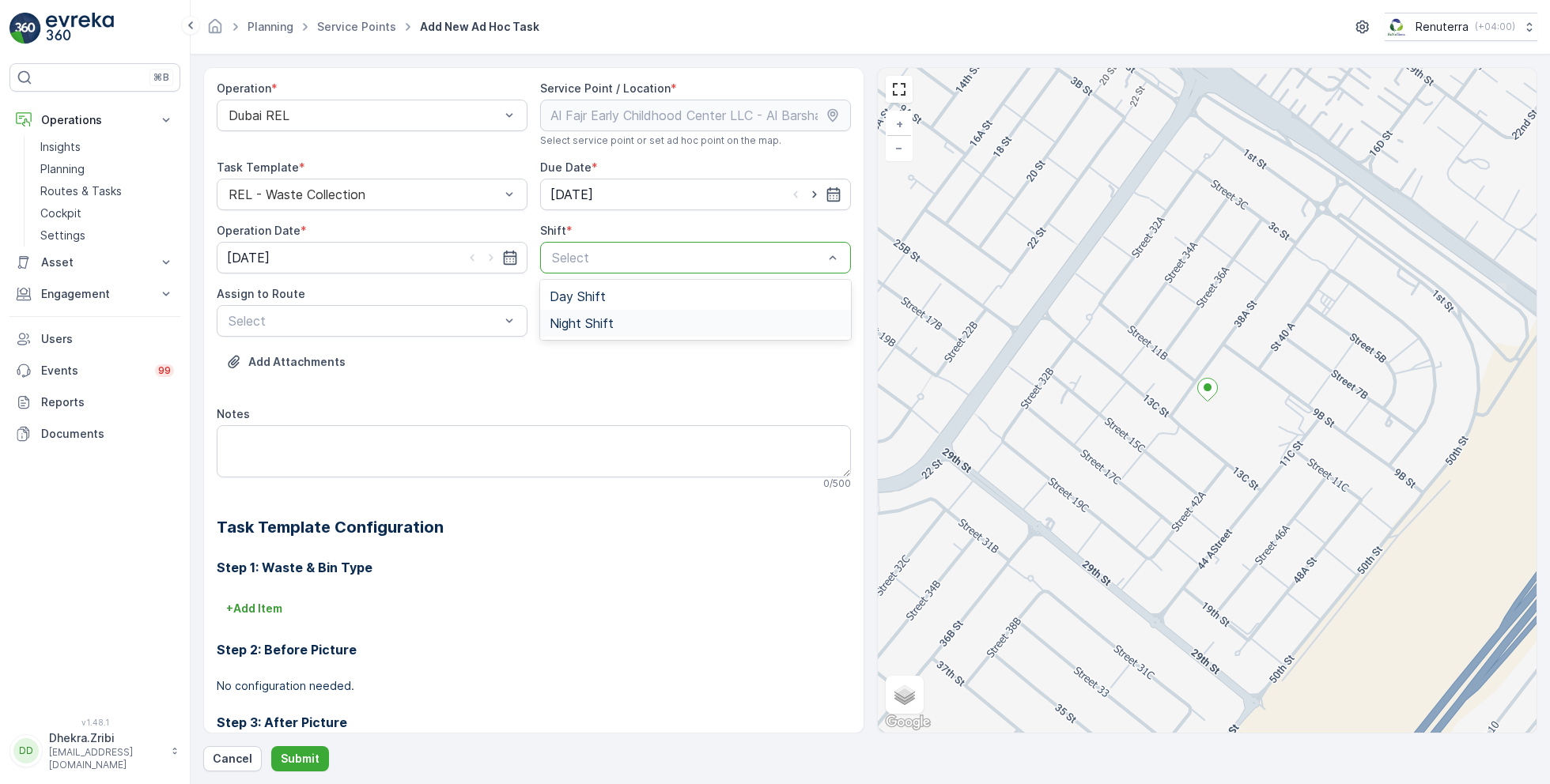
click at [575, 330] on div "Night Shift" at bounding box center [695, 323] width 311 height 27
click at [457, 322] on div at bounding box center [364, 321] width 274 height 15
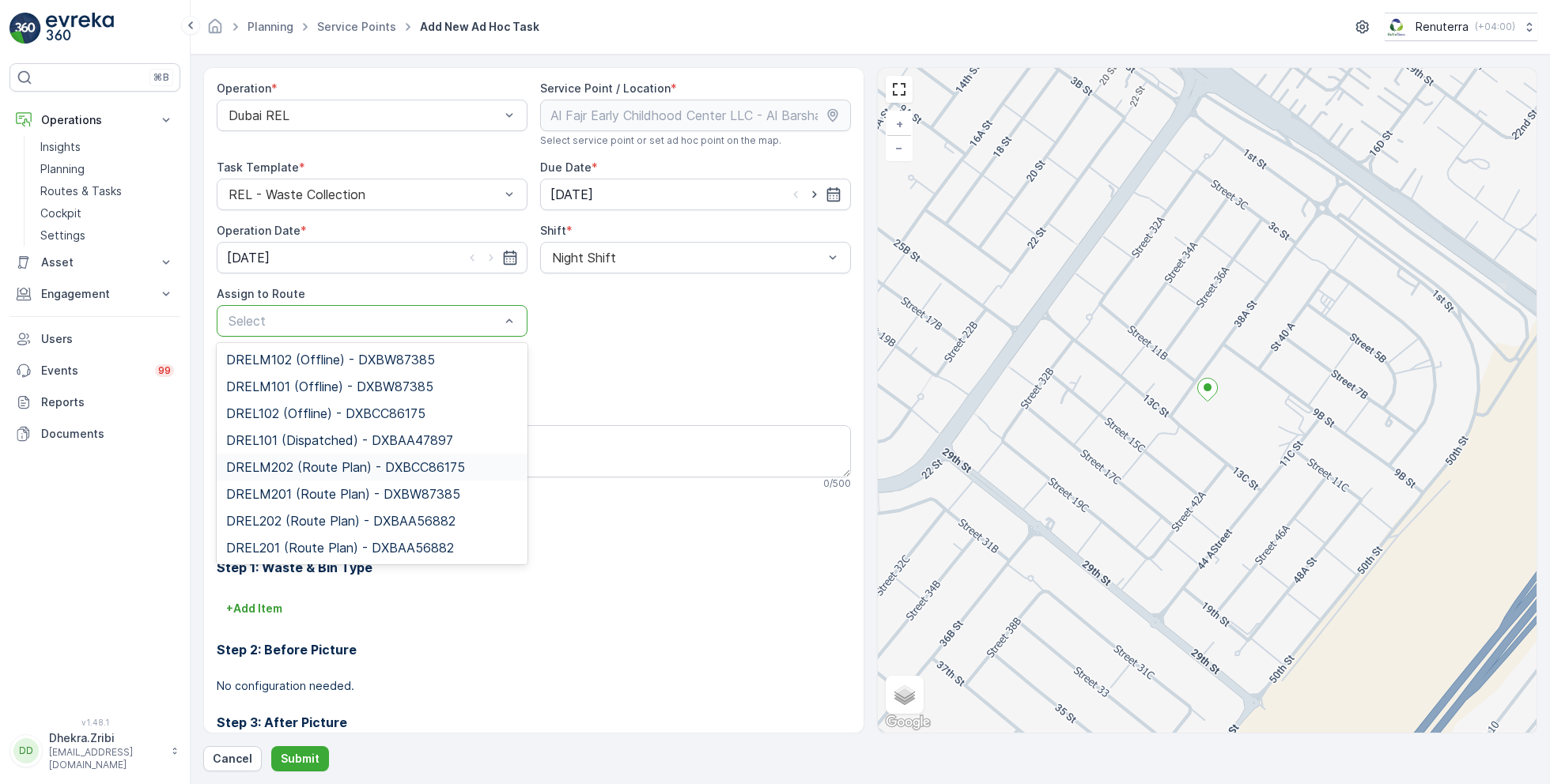
click at [314, 471] on span "DRELM202 (Route Plan) - DXBCC86175" at bounding box center [345, 467] width 239 height 15
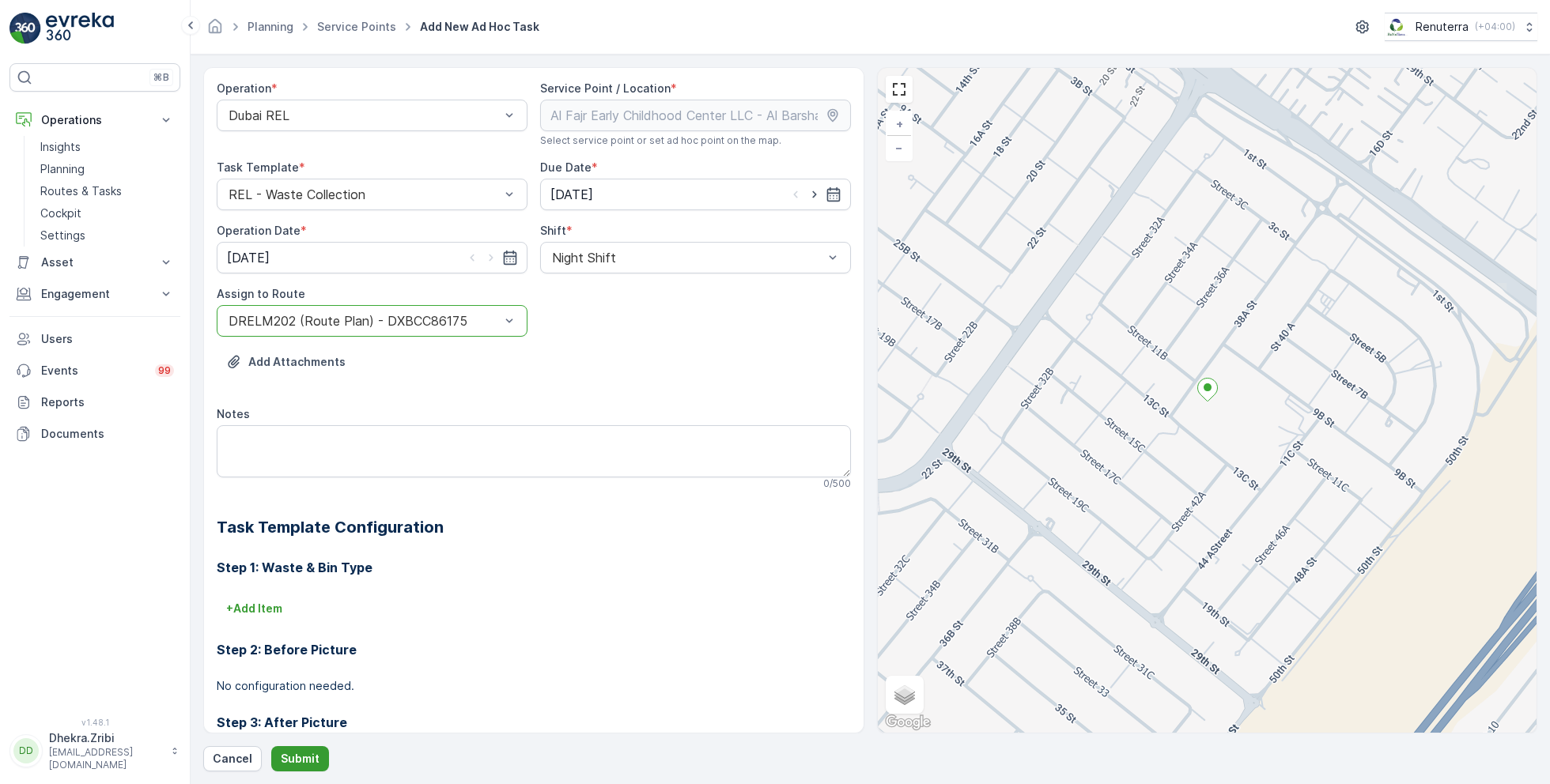
click at [298, 758] on p "Submit" at bounding box center [300, 759] width 39 height 15
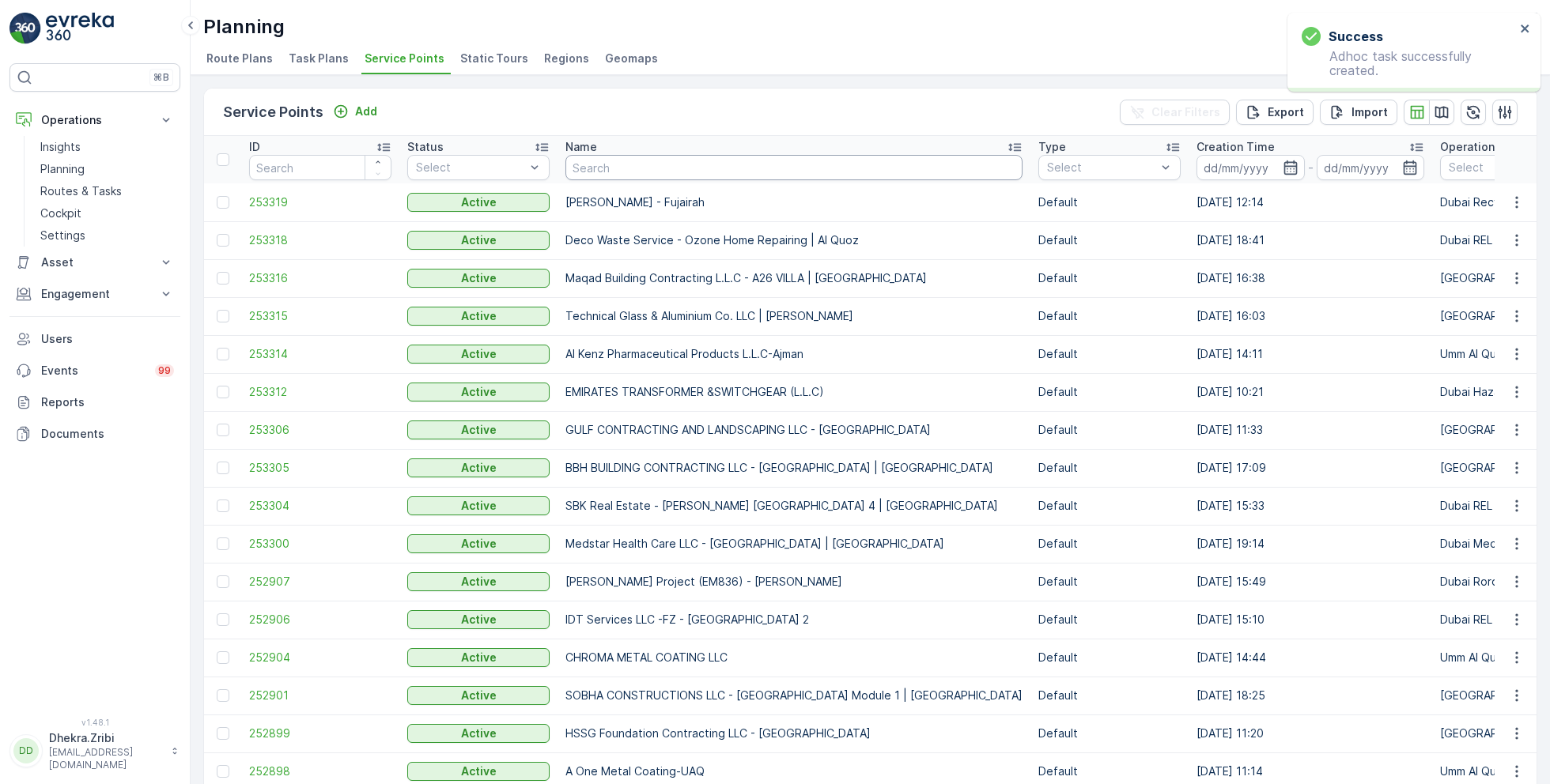
click at [627, 162] on input "text" at bounding box center [793, 168] width 457 height 25
type input "besix"
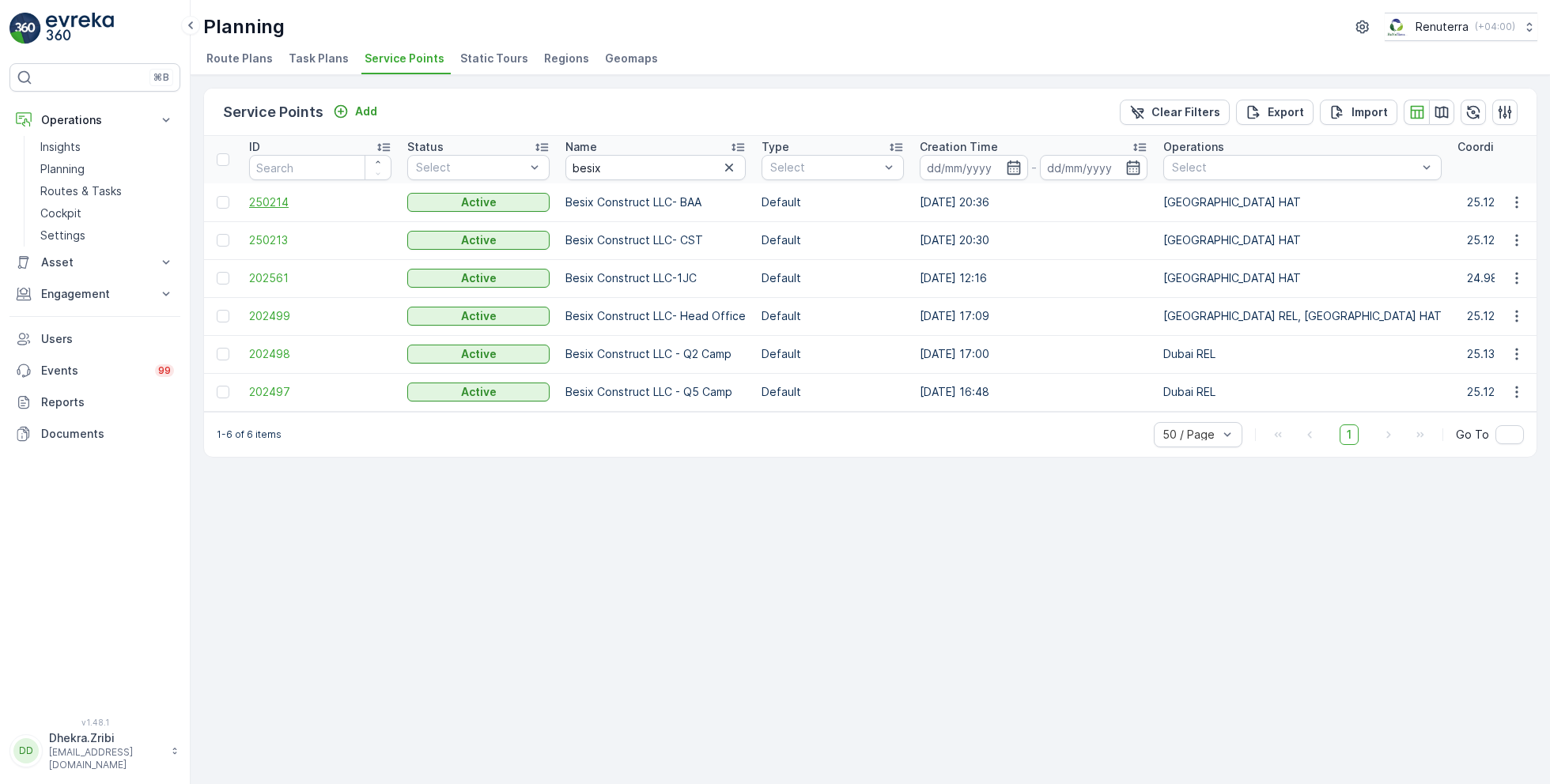
click at [261, 199] on span "250214" at bounding box center [320, 202] width 143 height 15
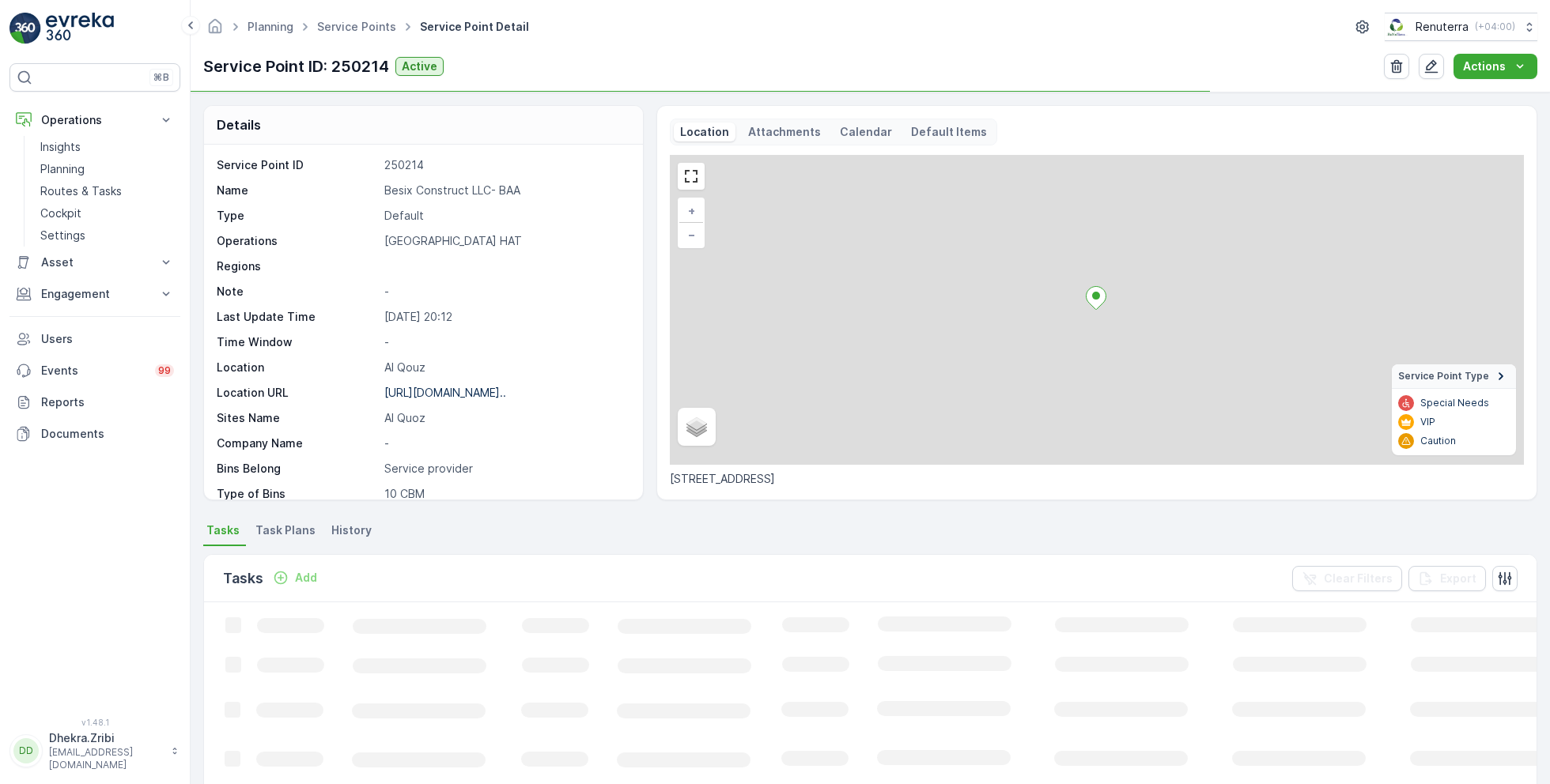
click at [431, 194] on p "Besix Construct LLC- BAA" at bounding box center [505, 190] width 242 height 15
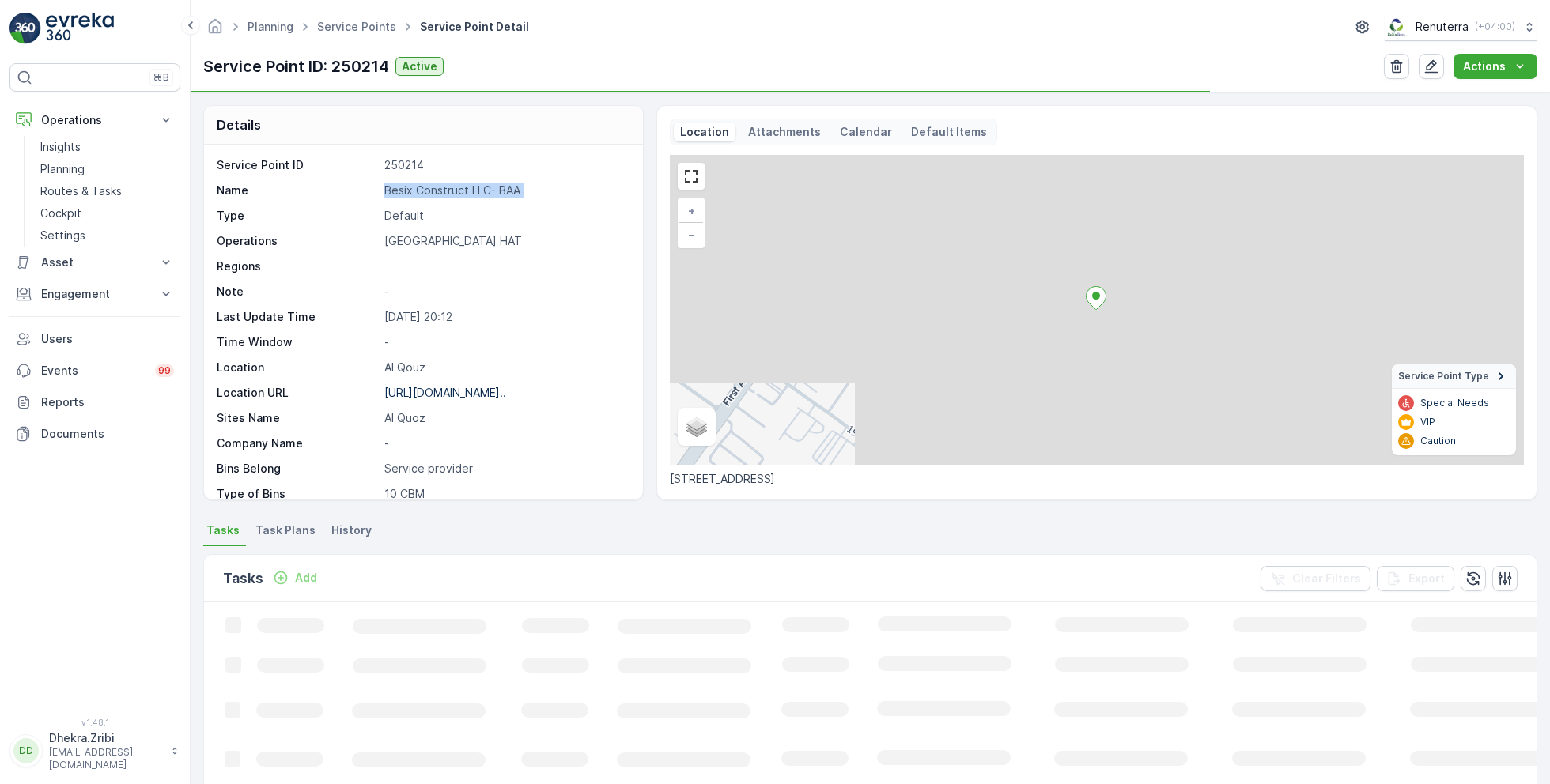
click at [431, 194] on p "Besix Construct LLC- BAA" at bounding box center [505, 190] width 242 height 15
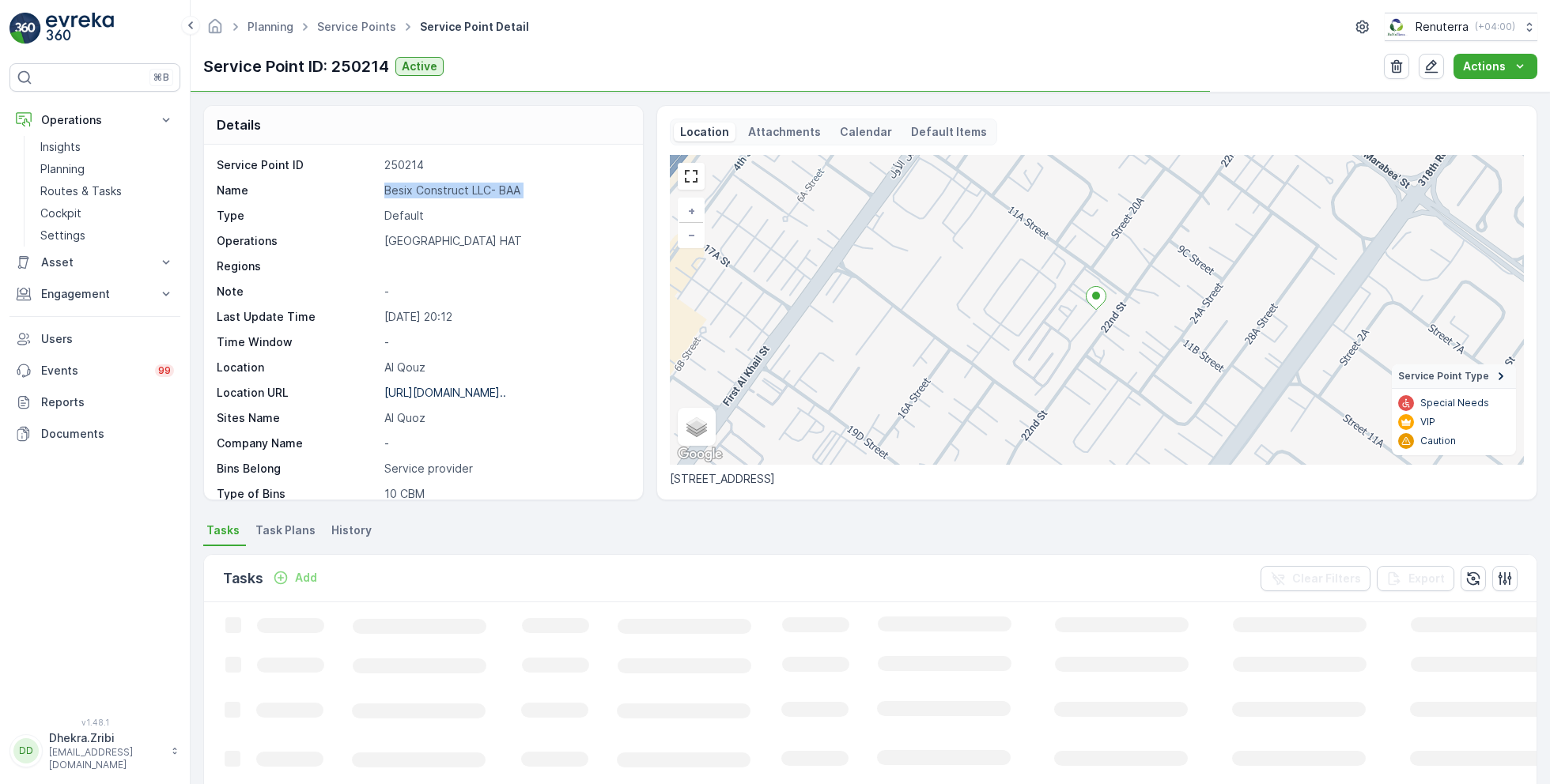
copy p "Besix Construct LLC- BAA"
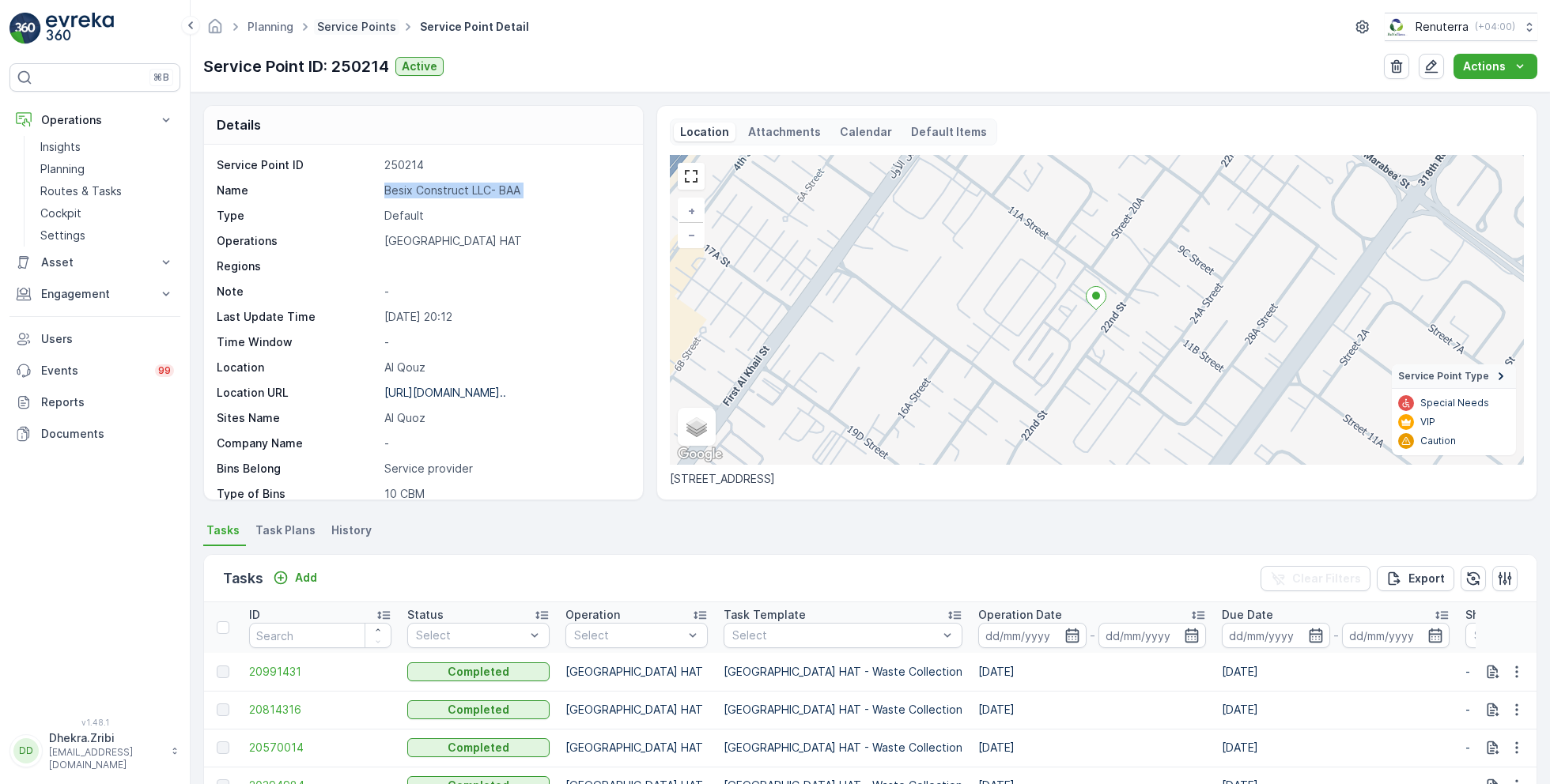
click at [357, 21] on link "Service Points" at bounding box center [356, 26] width 79 height 14
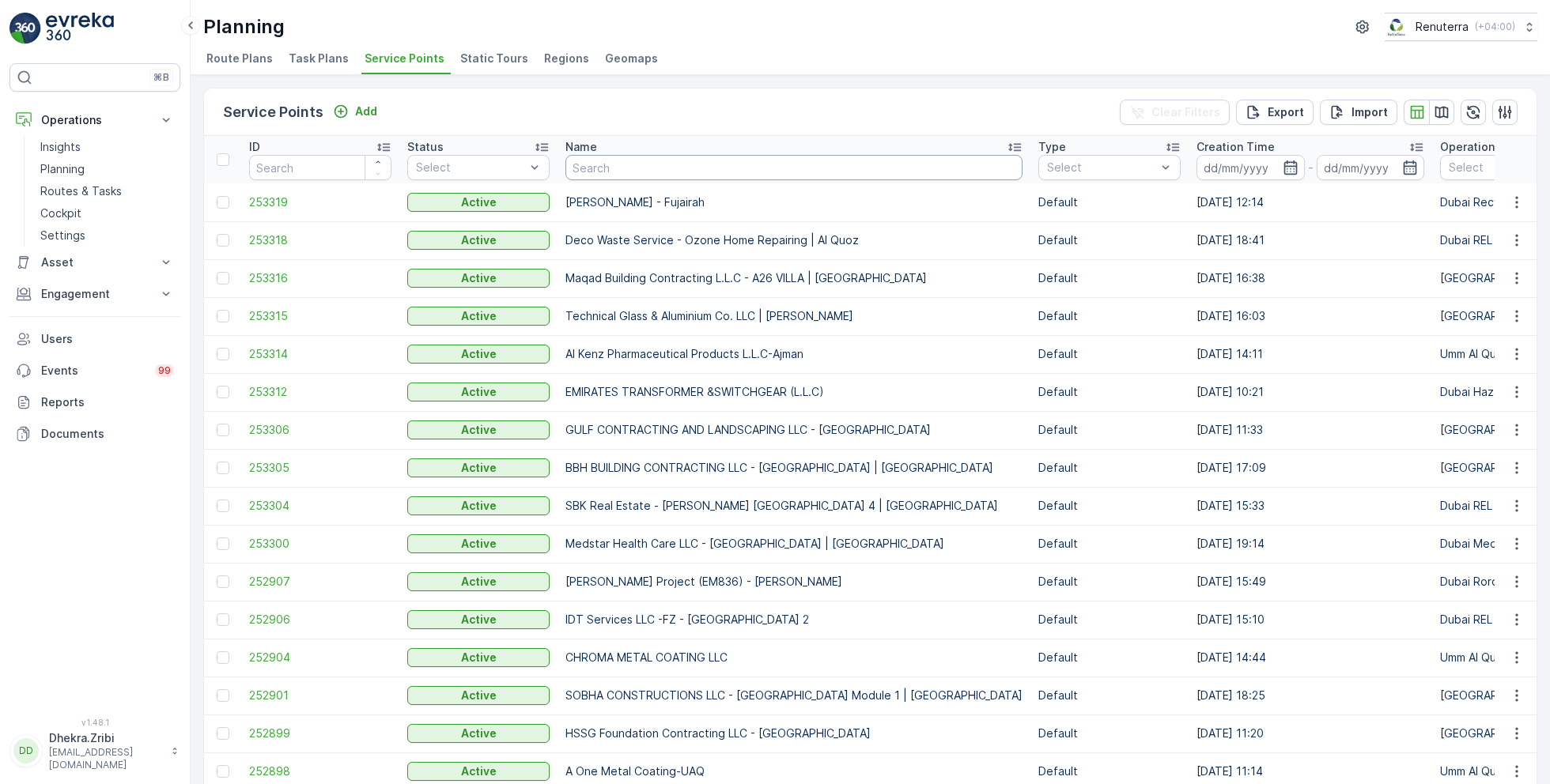
click at [642, 174] on input "text" at bounding box center [793, 168] width 457 height 25
type input "dyn"
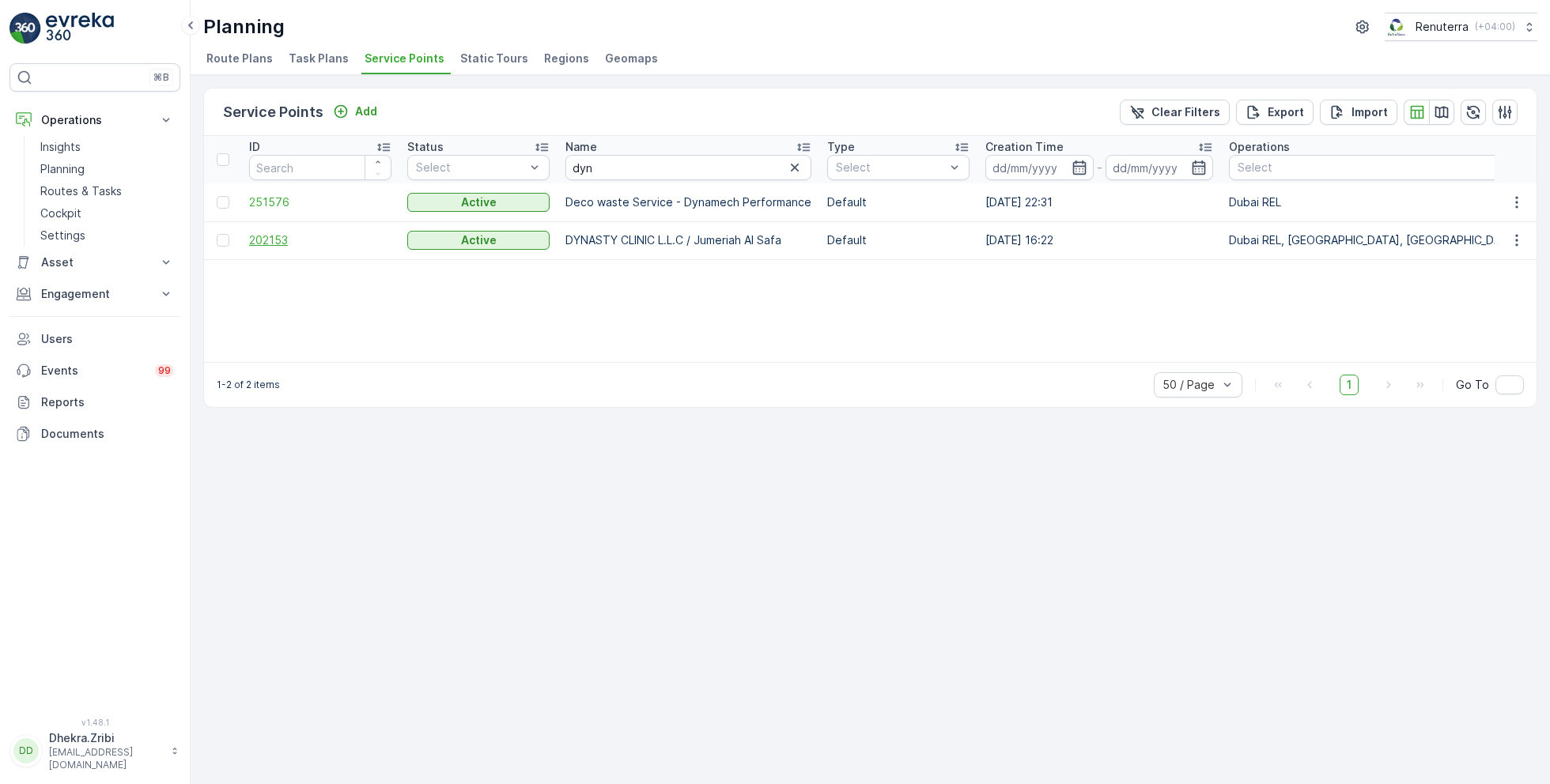
click at [286, 235] on span "202153" at bounding box center [320, 240] width 143 height 15
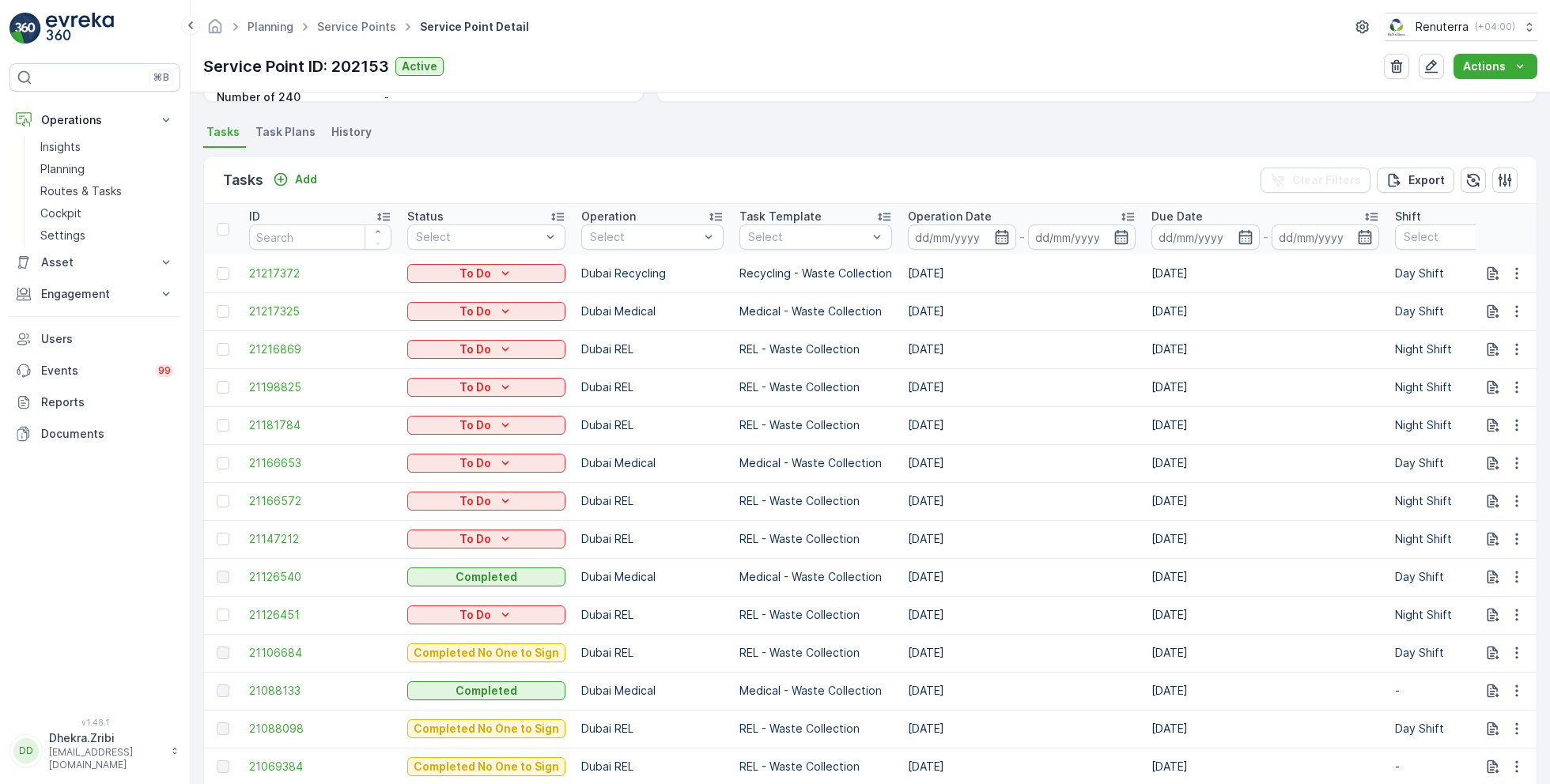
scroll to position [418, 0]
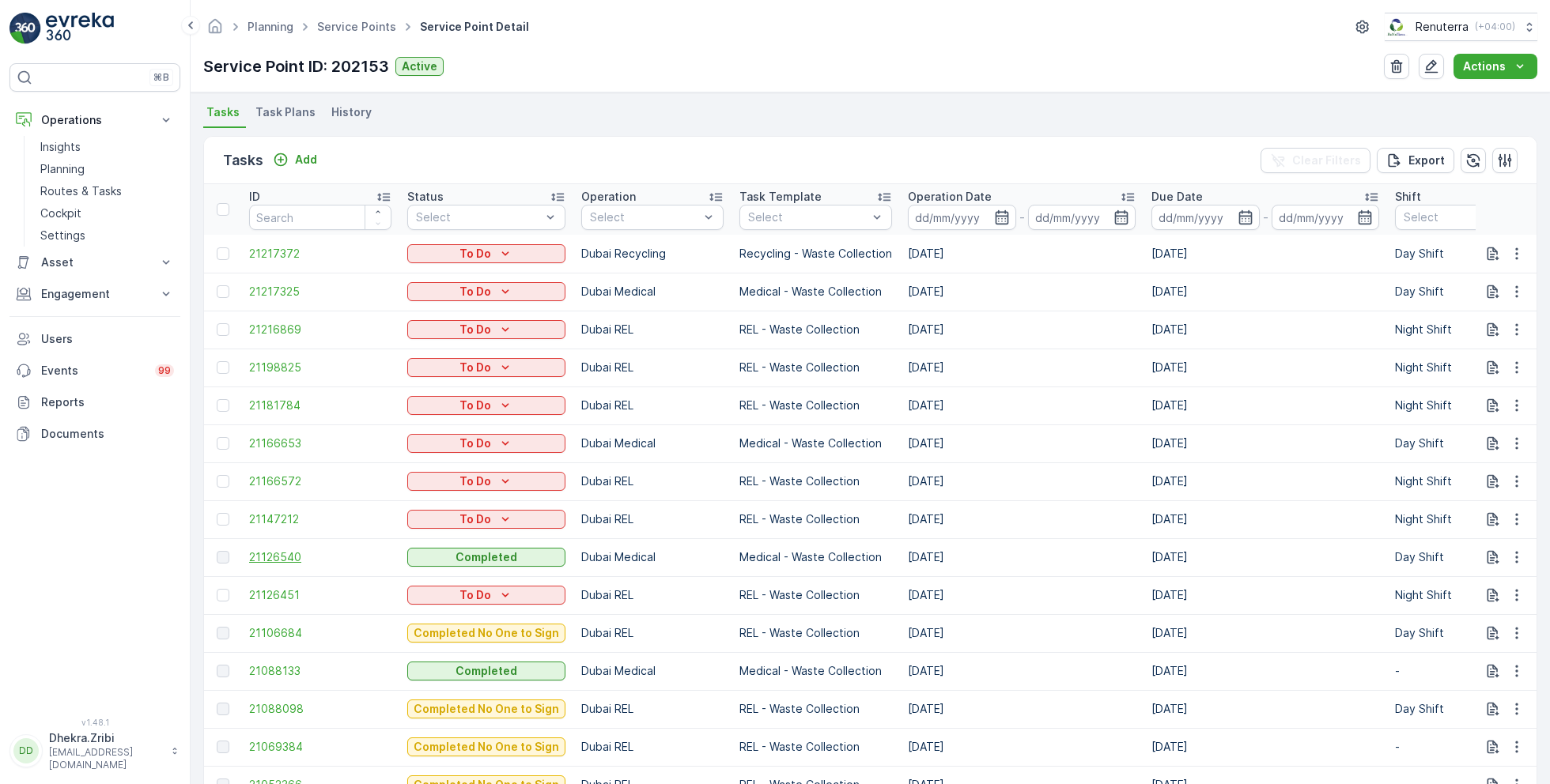
click at [282, 553] on span "21126540" at bounding box center [320, 557] width 143 height 15
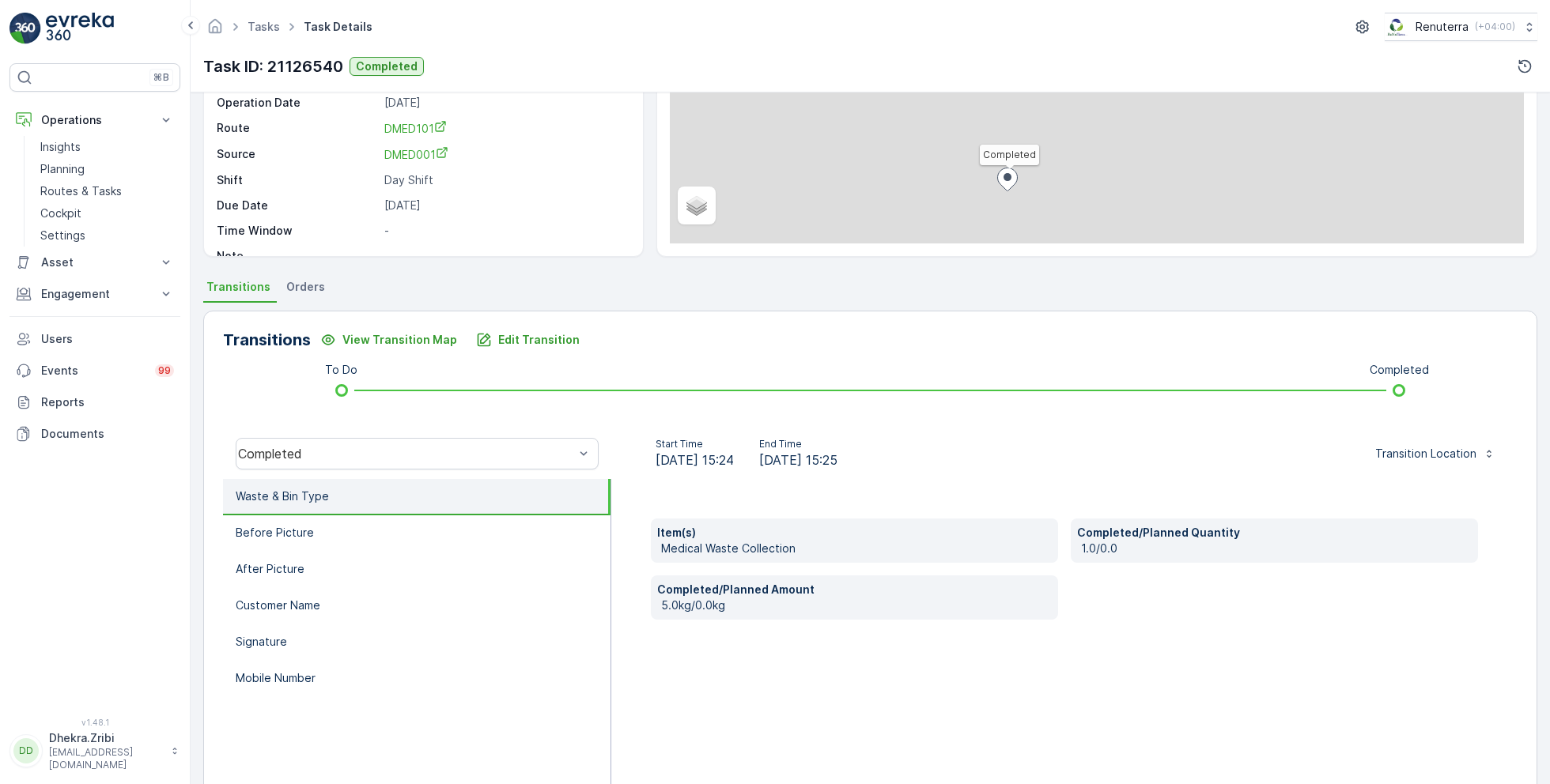
scroll to position [211, 0]
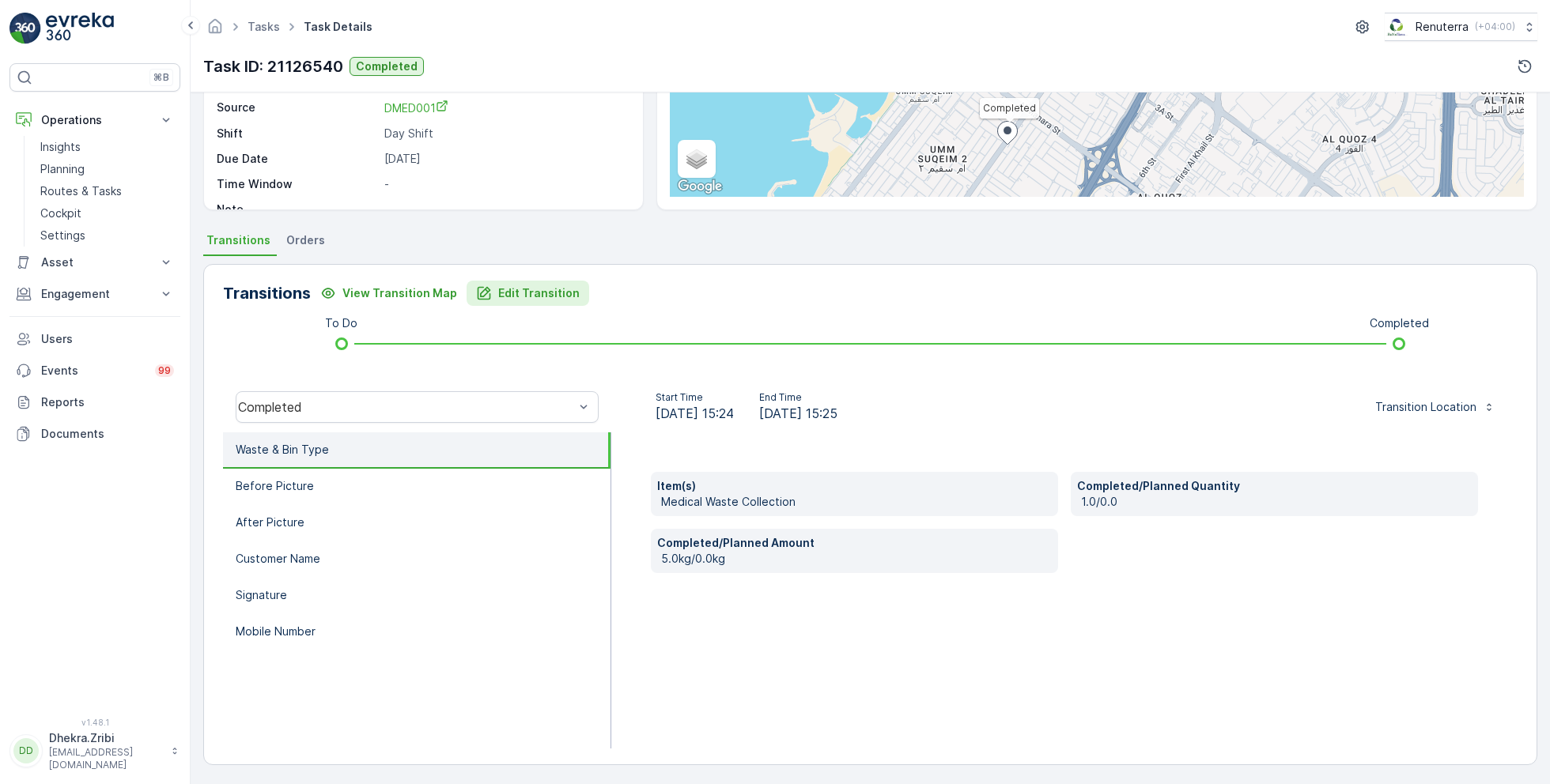
click at [506, 285] on p "Edit Transition" at bounding box center [539, 293] width 82 height 15
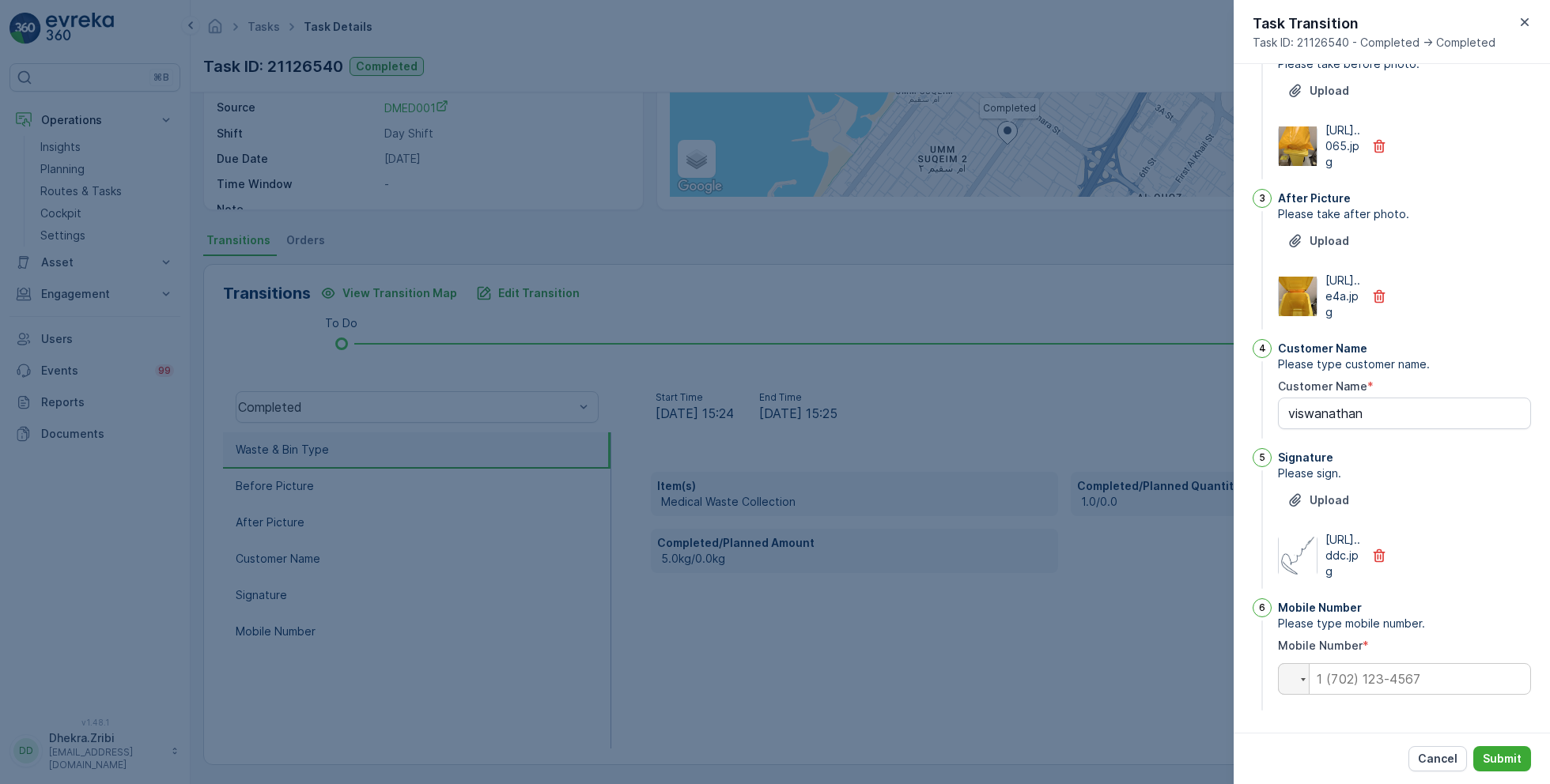
scroll to position [0, 0]
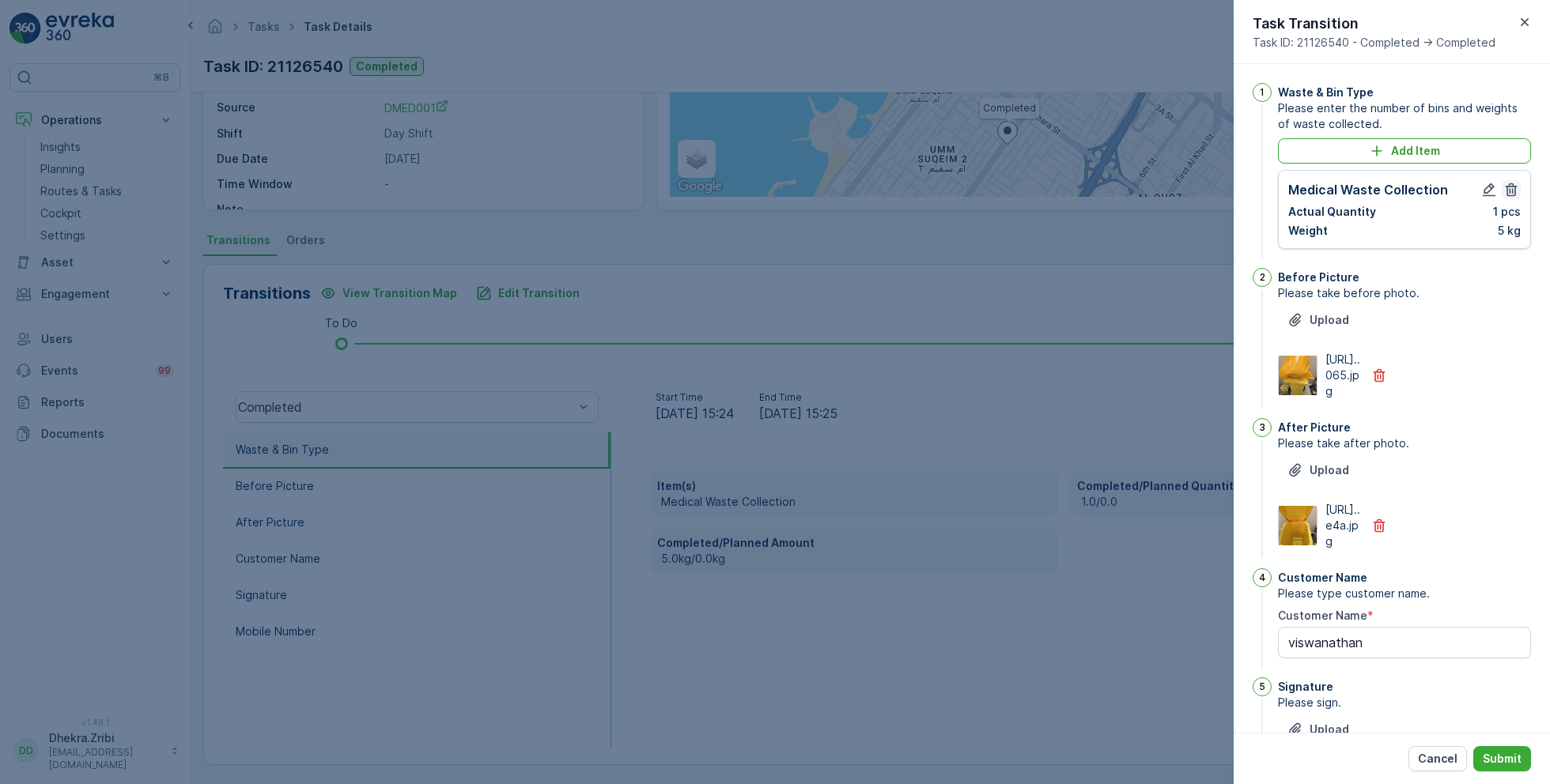
click at [1506, 191] on icon "button" at bounding box center [1511, 190] width 12 height 14
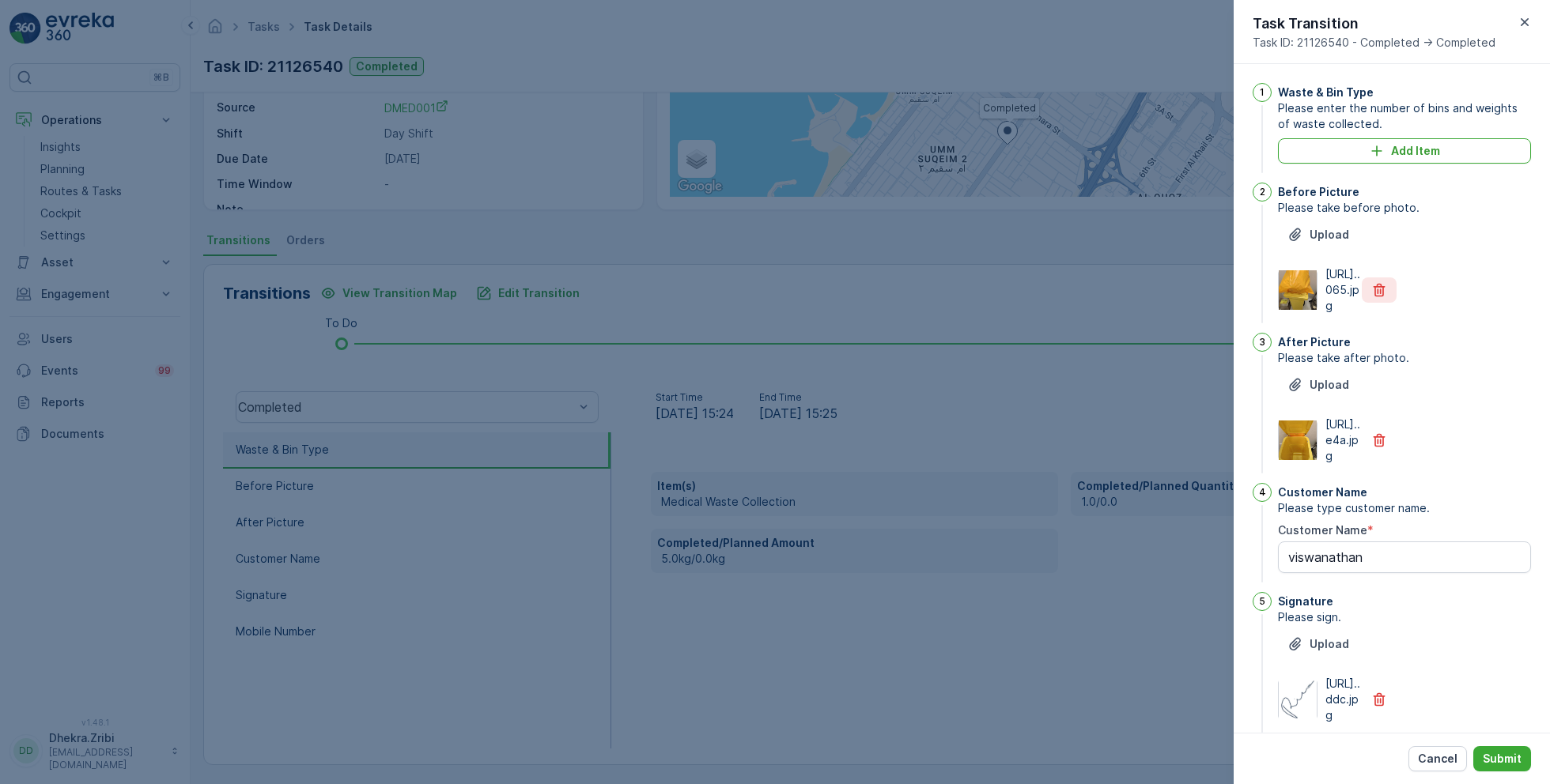
click at [1375, 297] on icon "button" at bounding box center [1378, 290] width 12 height 14
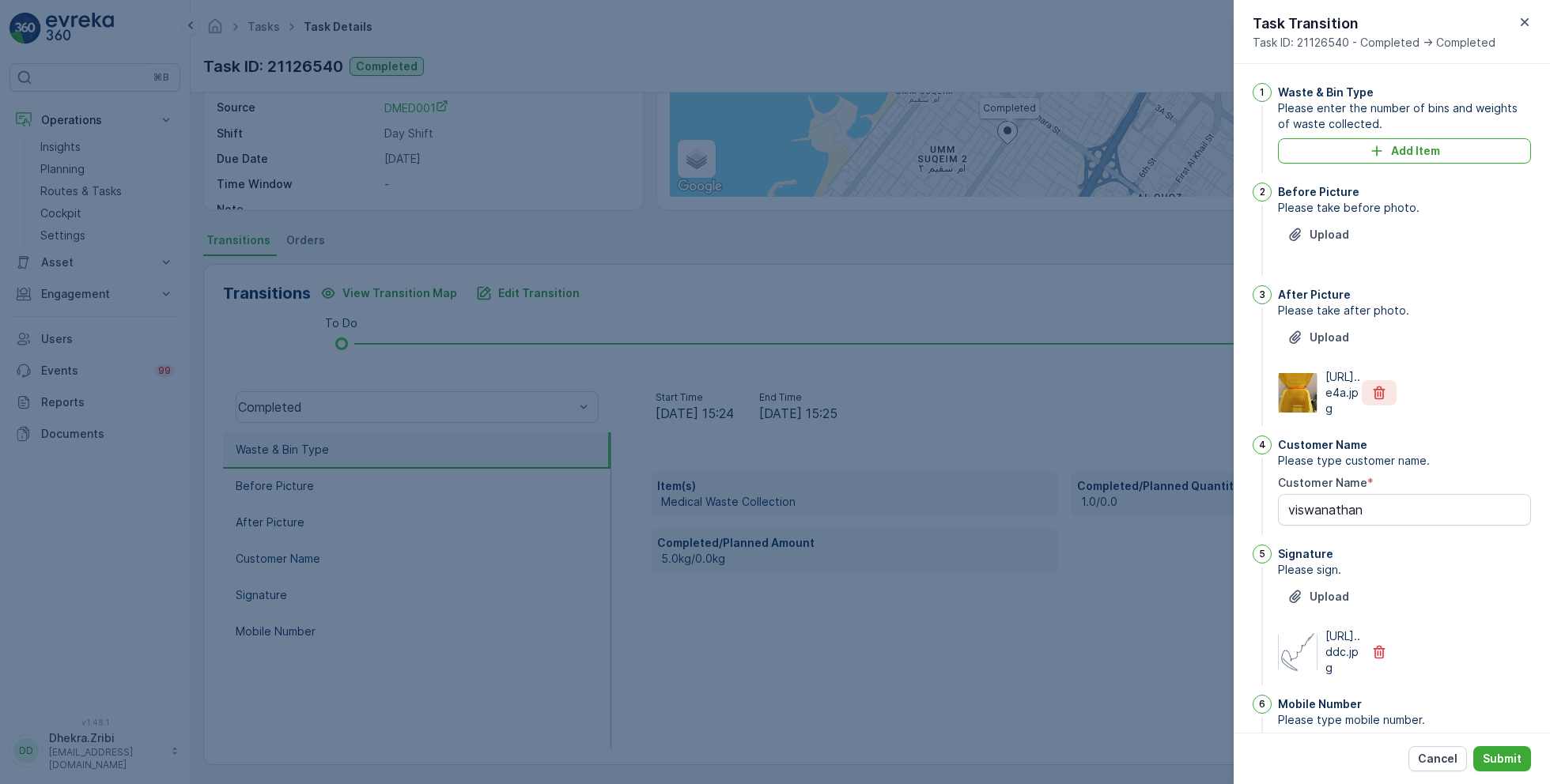
click at [1379, 405] on button "button" at bounding box center [1378, 393] width 35 height 25
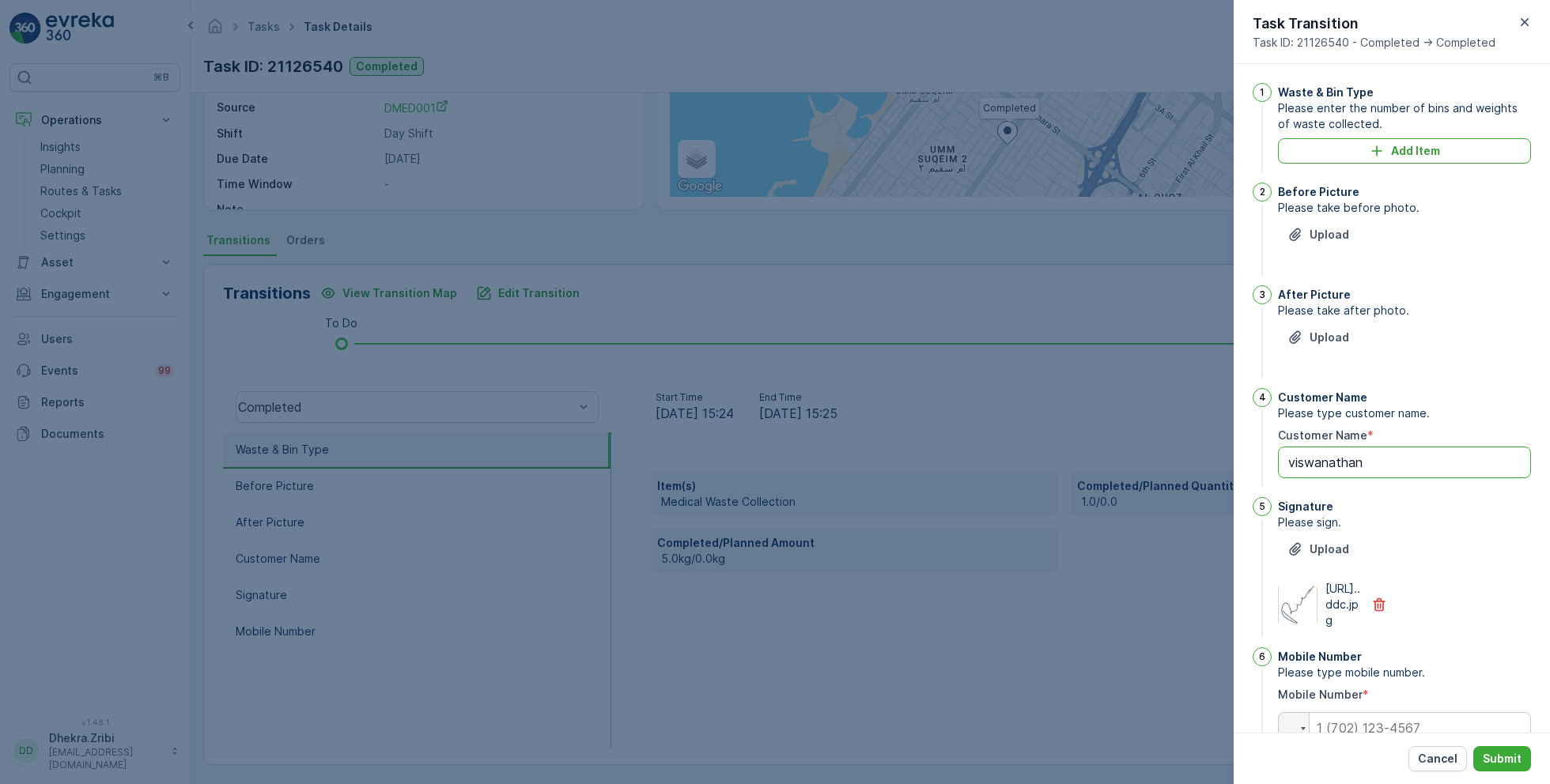
drag, startPoint x: 1373, startPoint y: 460, endPoint x: 1136, endPoint y: 448, distance: 237.3
click at [1136, 448] on div "Tasks Task Details Renuterra ( +04:00 ) Task ID: 21126540 Completed Details Tas…" at bounding box center [870, 392] width 1359 height 784
click at [1373, 612] on icon "button" at bounding box center [1378, 604] width 15 height 15
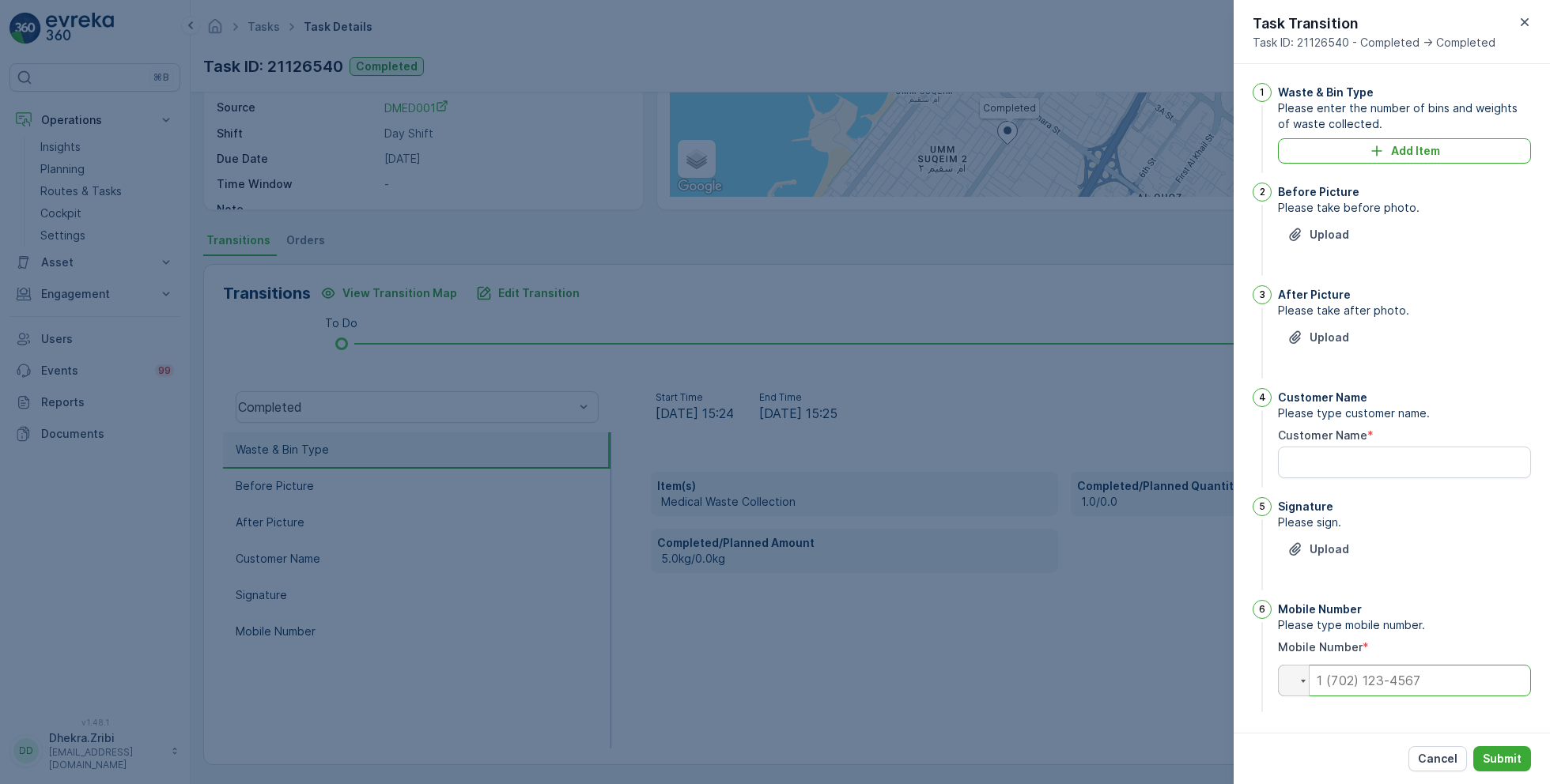
click at [1377, 679] on input "tel" at bounding box center [1404, 680] width 253 height 32
type input "0"
click at [1504, 759] on p "Submit" at bounding box center [1502, 759] width 39 height 15
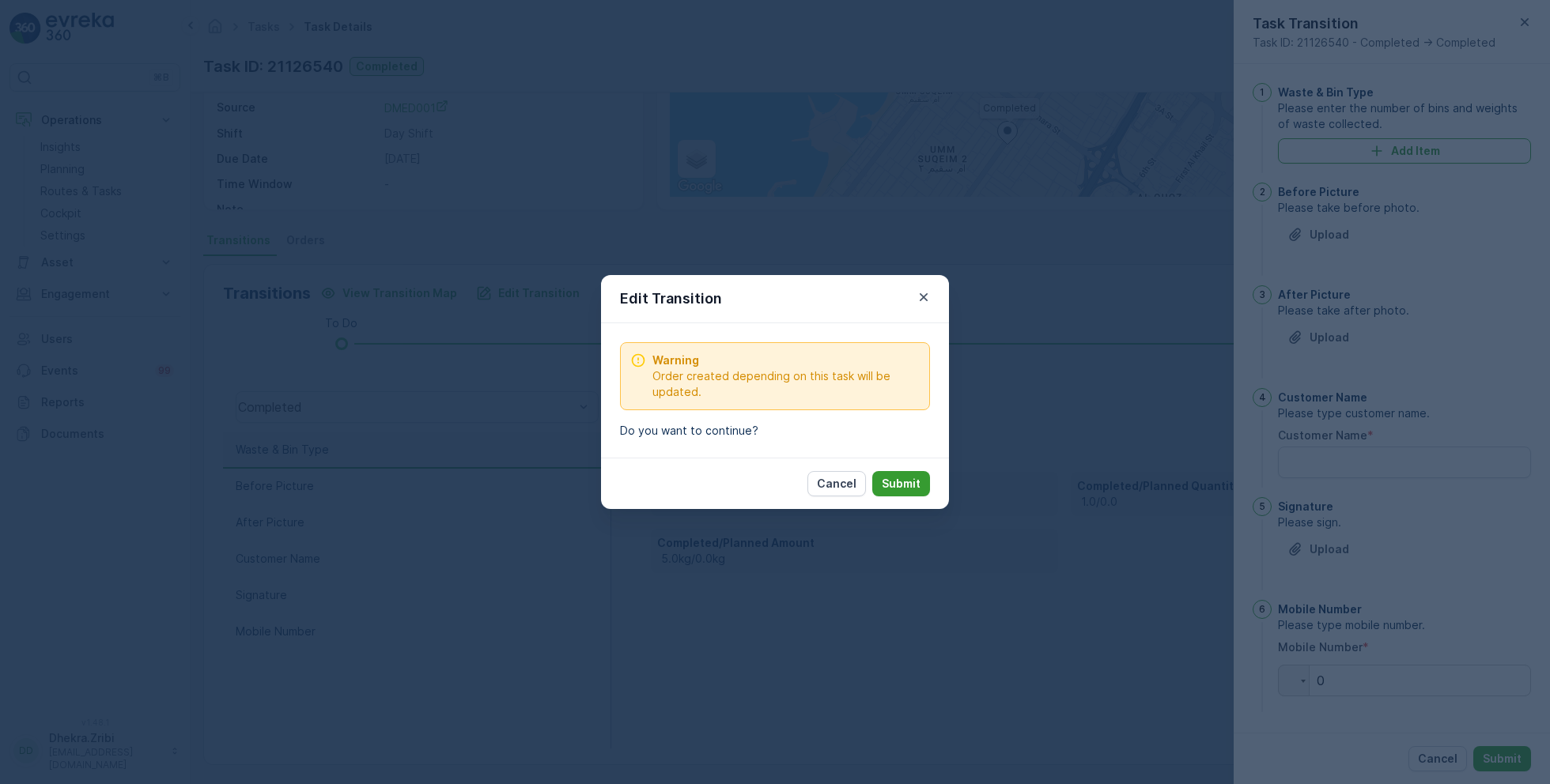
click at [915, 478] on p "Submit" at bounding box center [900, 483] width 39 height 15
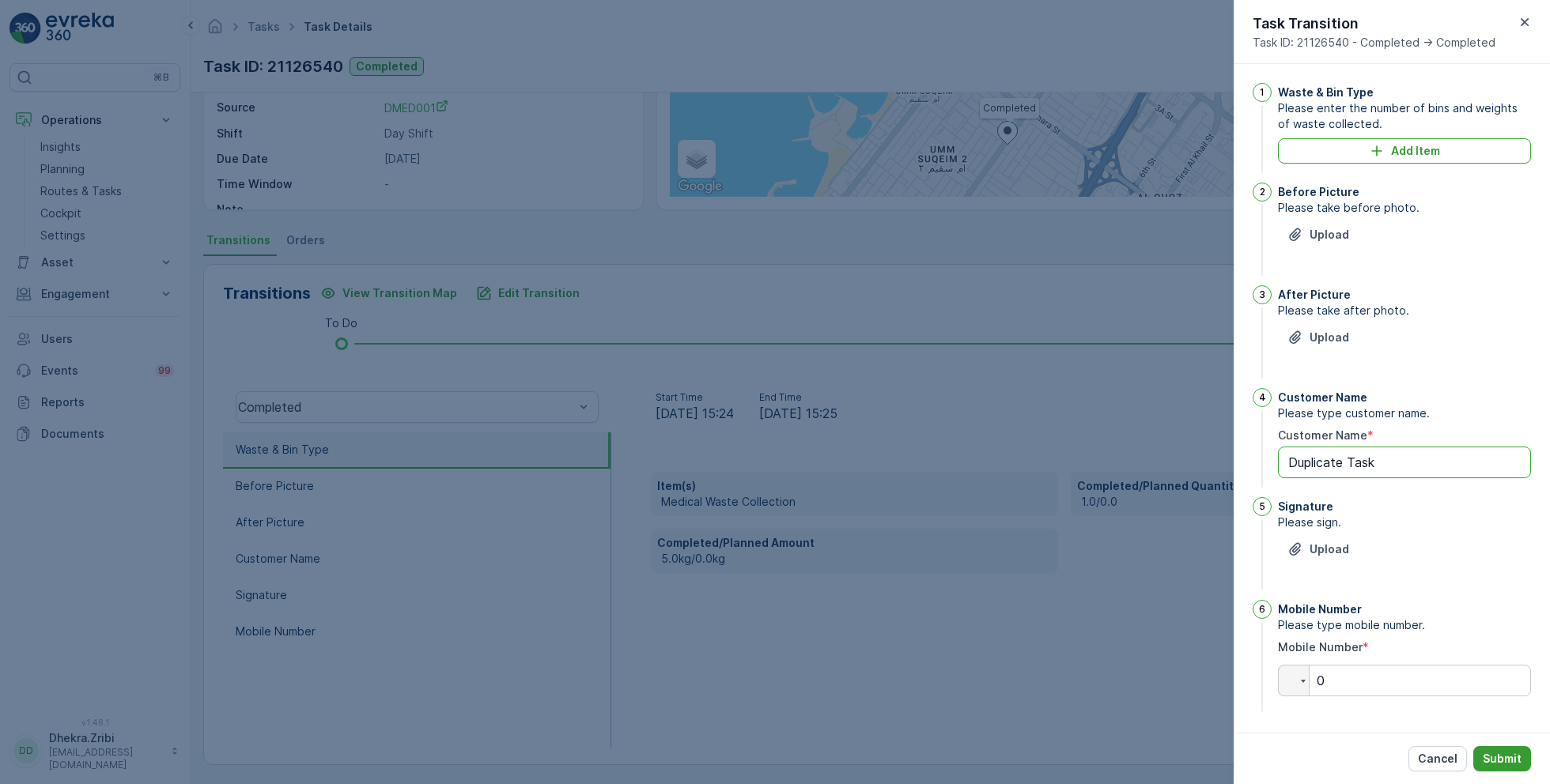
type Name "Duplicate Task"
click at [1495, 754] on p "Submit" at bounding box center [1502, 759] width 39 height 15
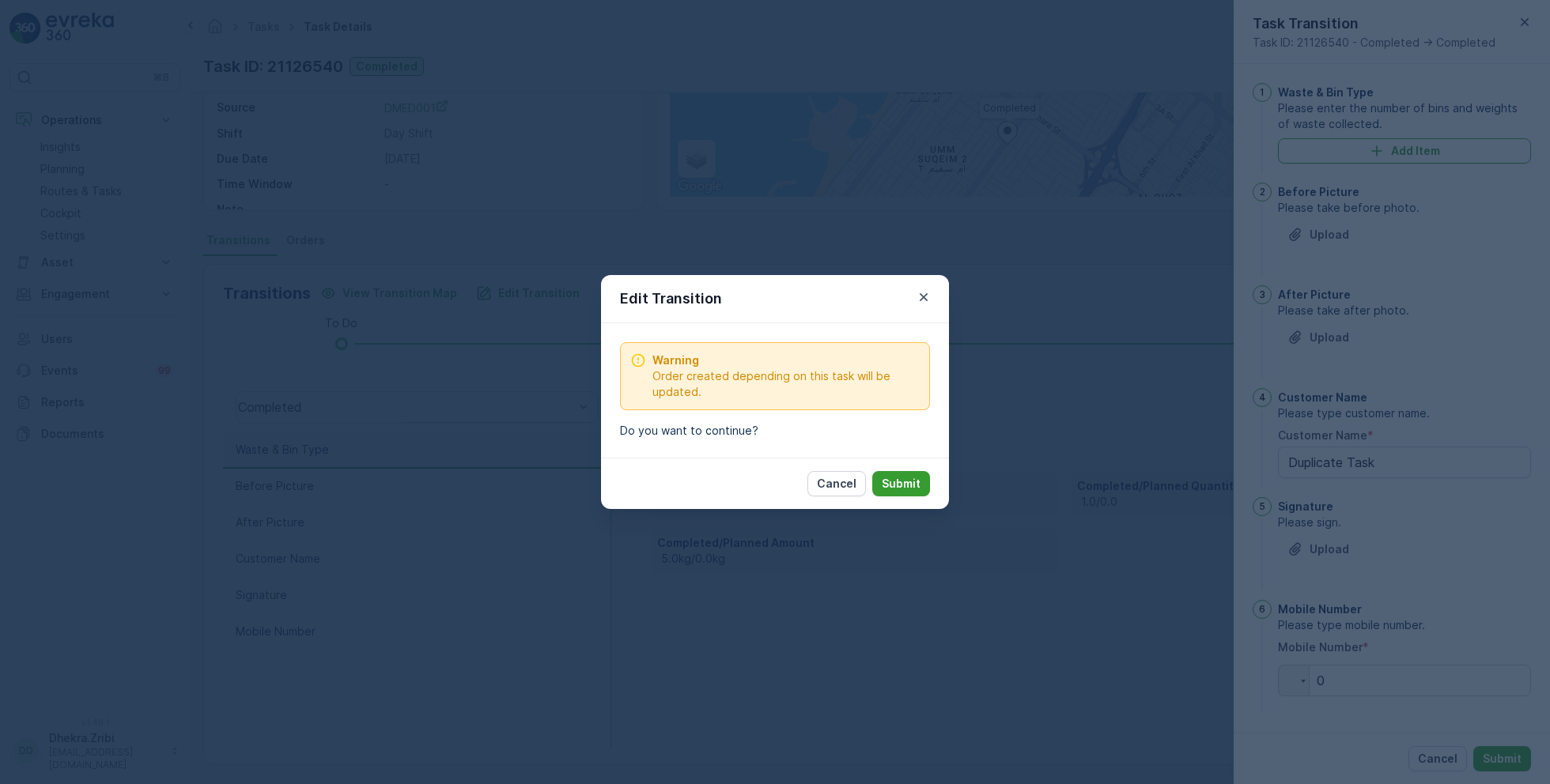
click at [892, 471] on button "Submit" at bounding box center [901, 484] width 58 height 25
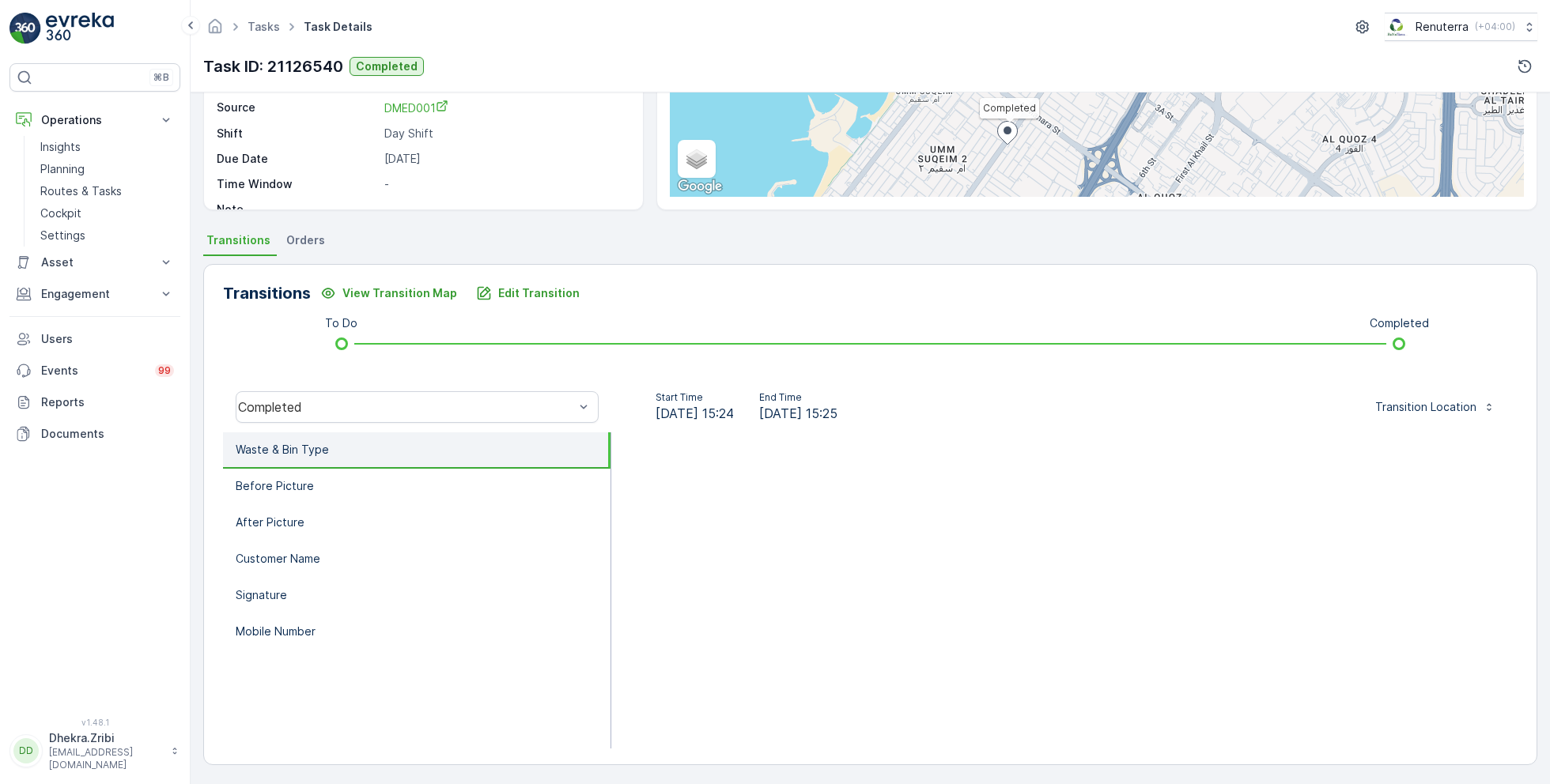
click at [354, 442] on li "Waste & Bin Type" at bounding box center [416, 451] width 387 height 36
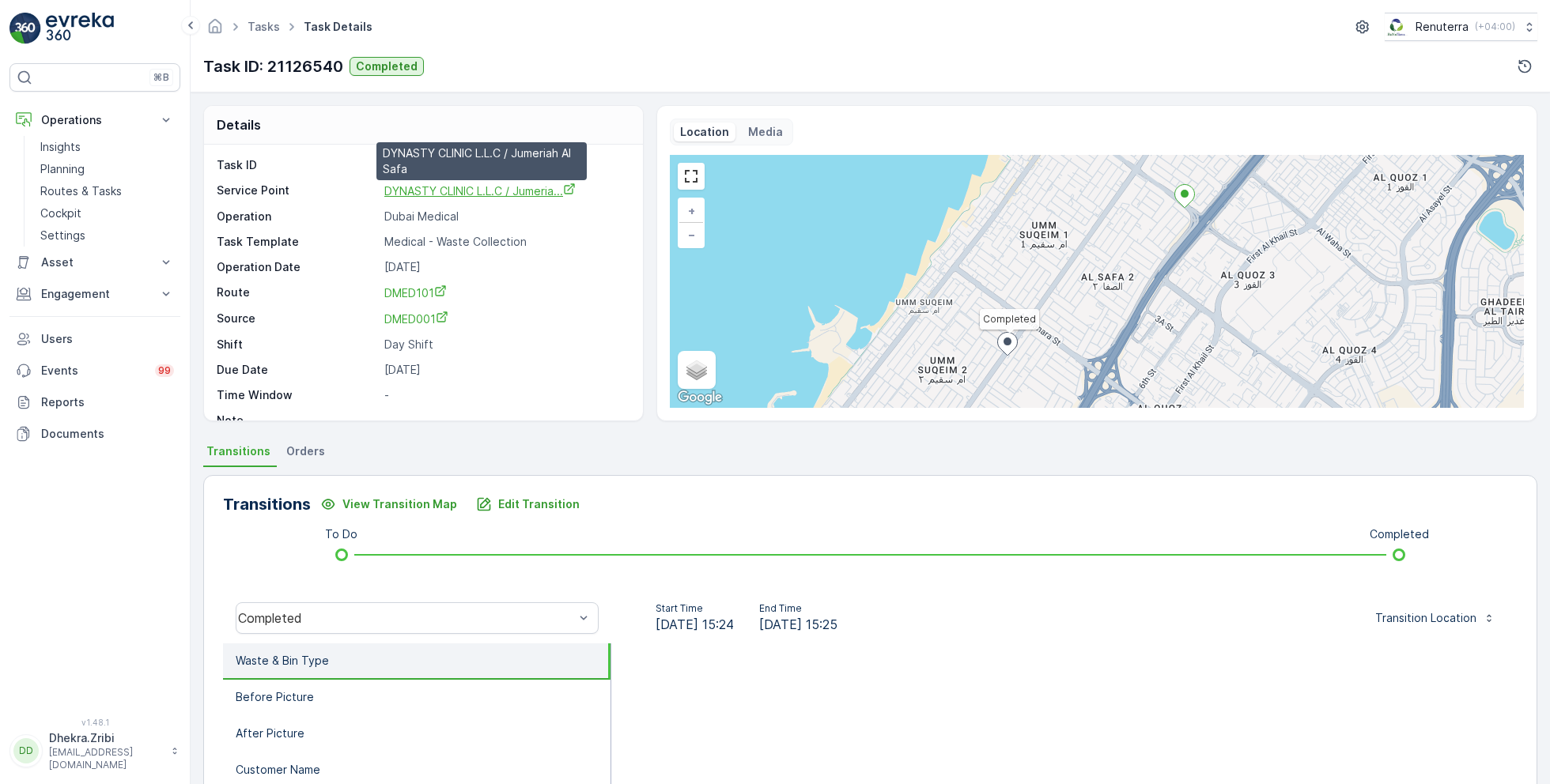
click at [452, 189] on span "DYNASTY CLINIC L.L.C / Jumeria..." at bounding box center [480, 191] width 192 height 14
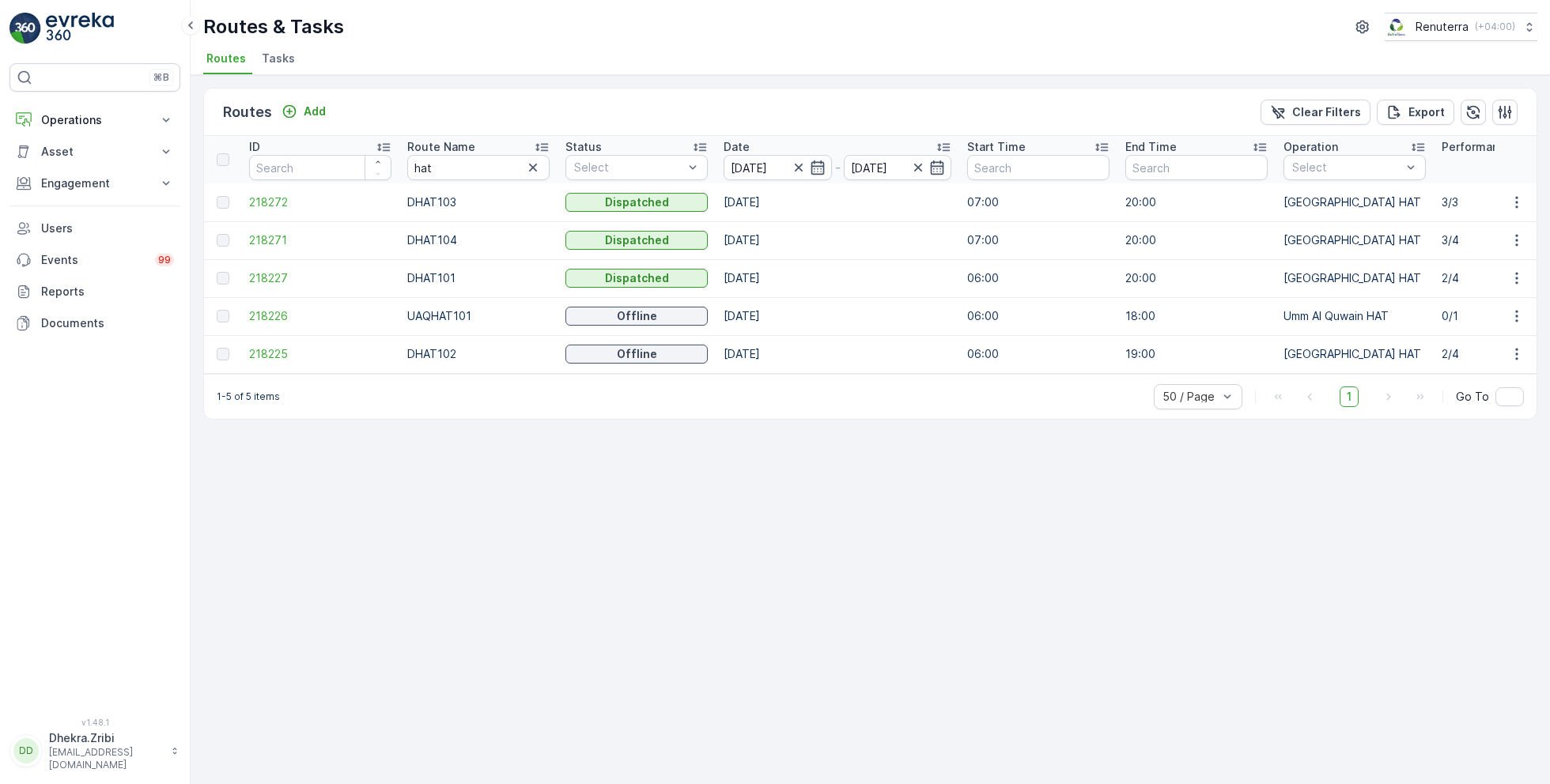
click at [542, 144] on icon at bounding box center [541, 146] width 15 height 15
click at [272, 201] on span "218227" at bounding box center [320, 202] width 143 height 15
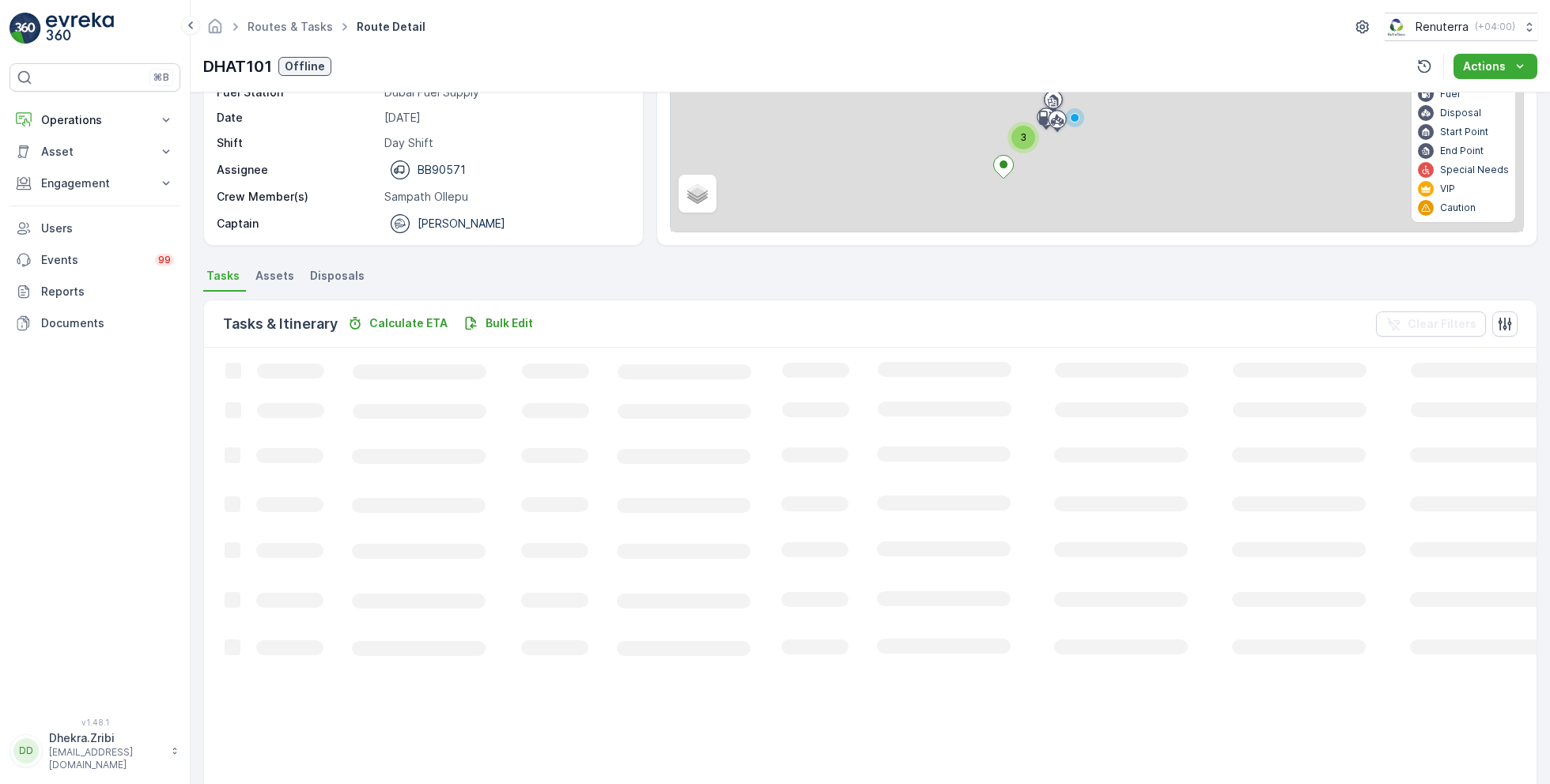
scroll to position [30, 0]
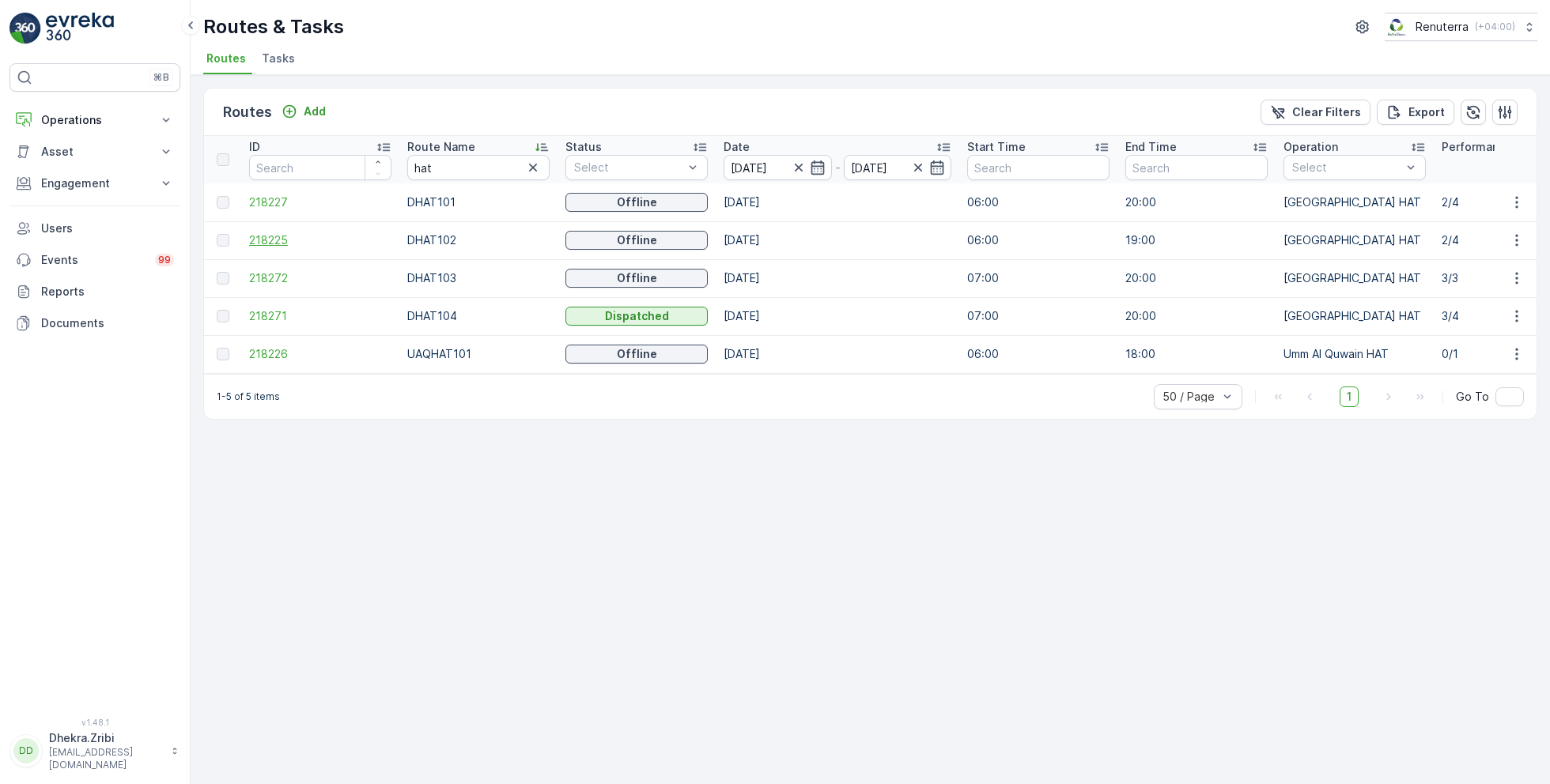
click at [266, 238] on span "218225" at bounding box center [320, 240] width 143 height 15
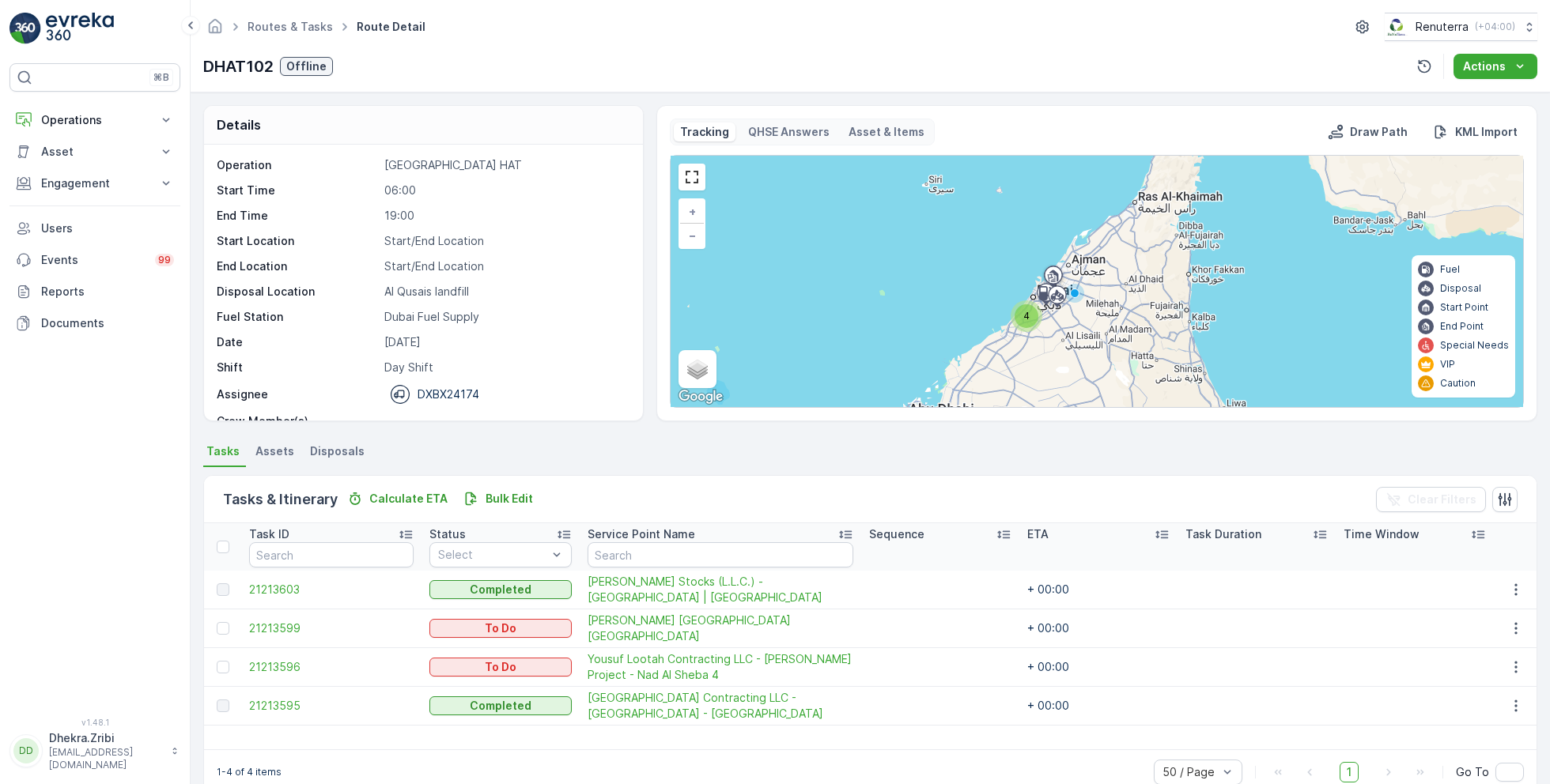
scroll to position [30, 0]
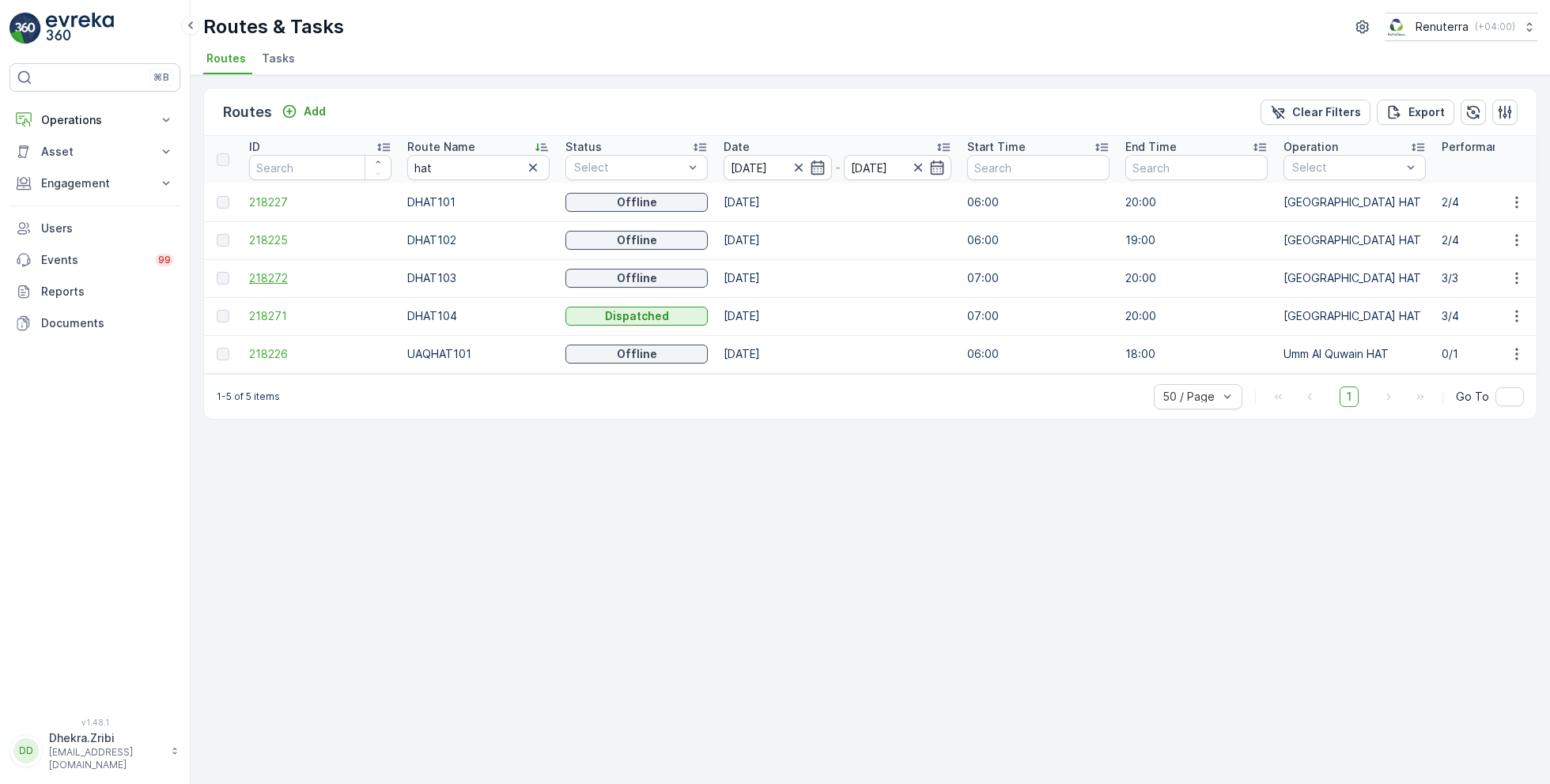
click at [279, 277] on span "218272" at bounding box center [320, 278] width 143 height 15
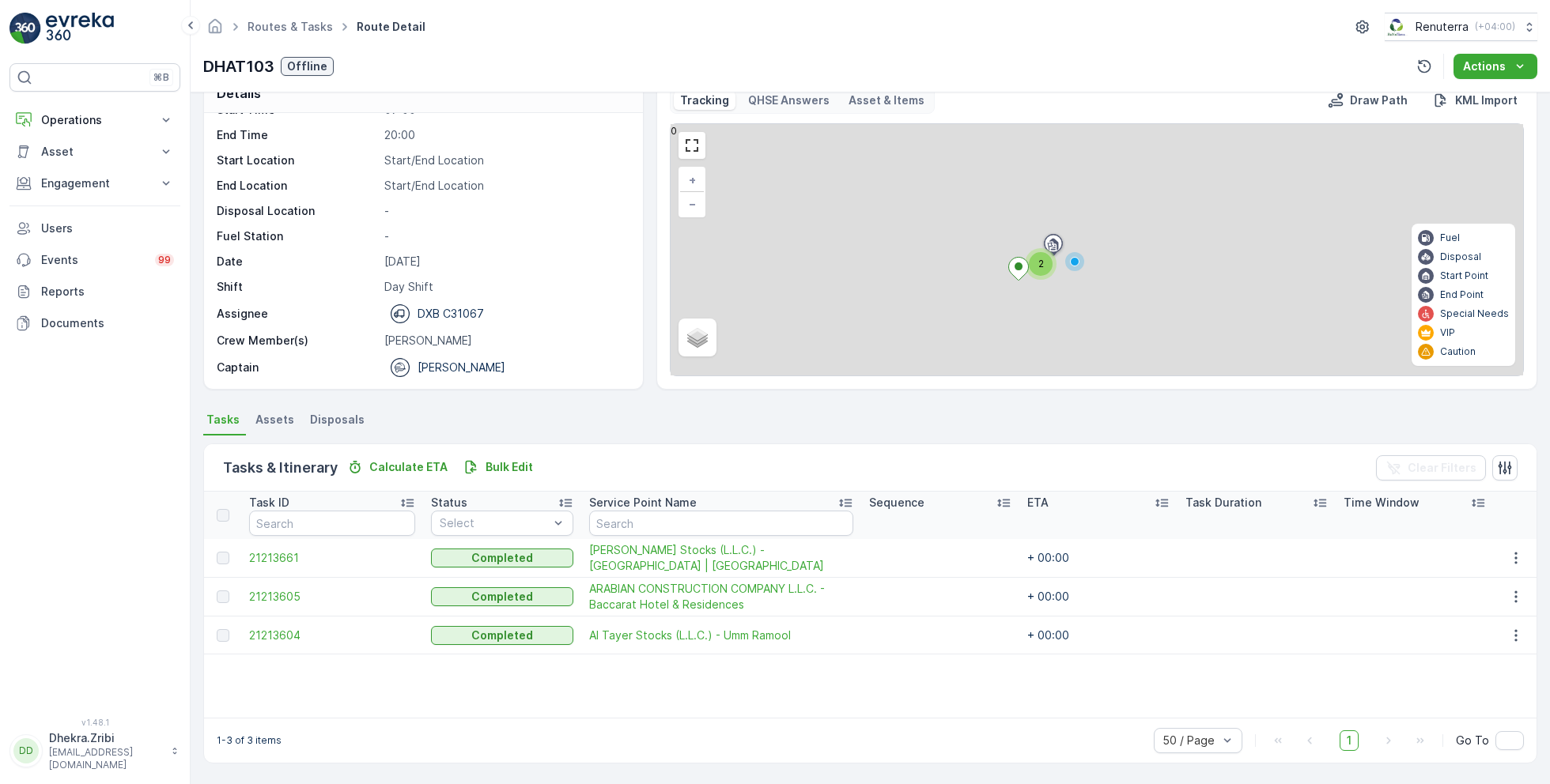
scroll to position [30, 0]
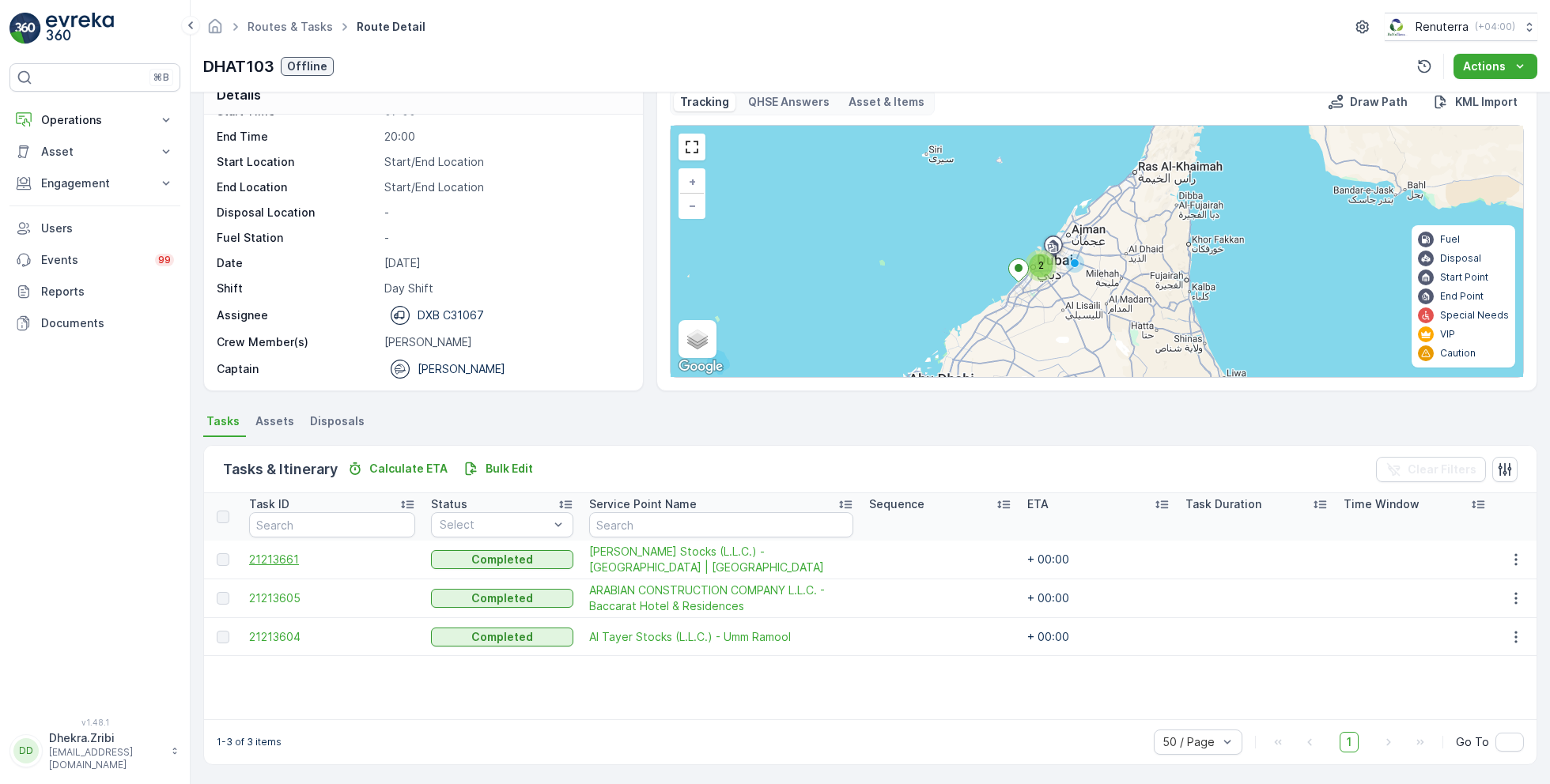
click at [285, 561] on span "21213661" at bounding box center [332, 559] width 166 height 15
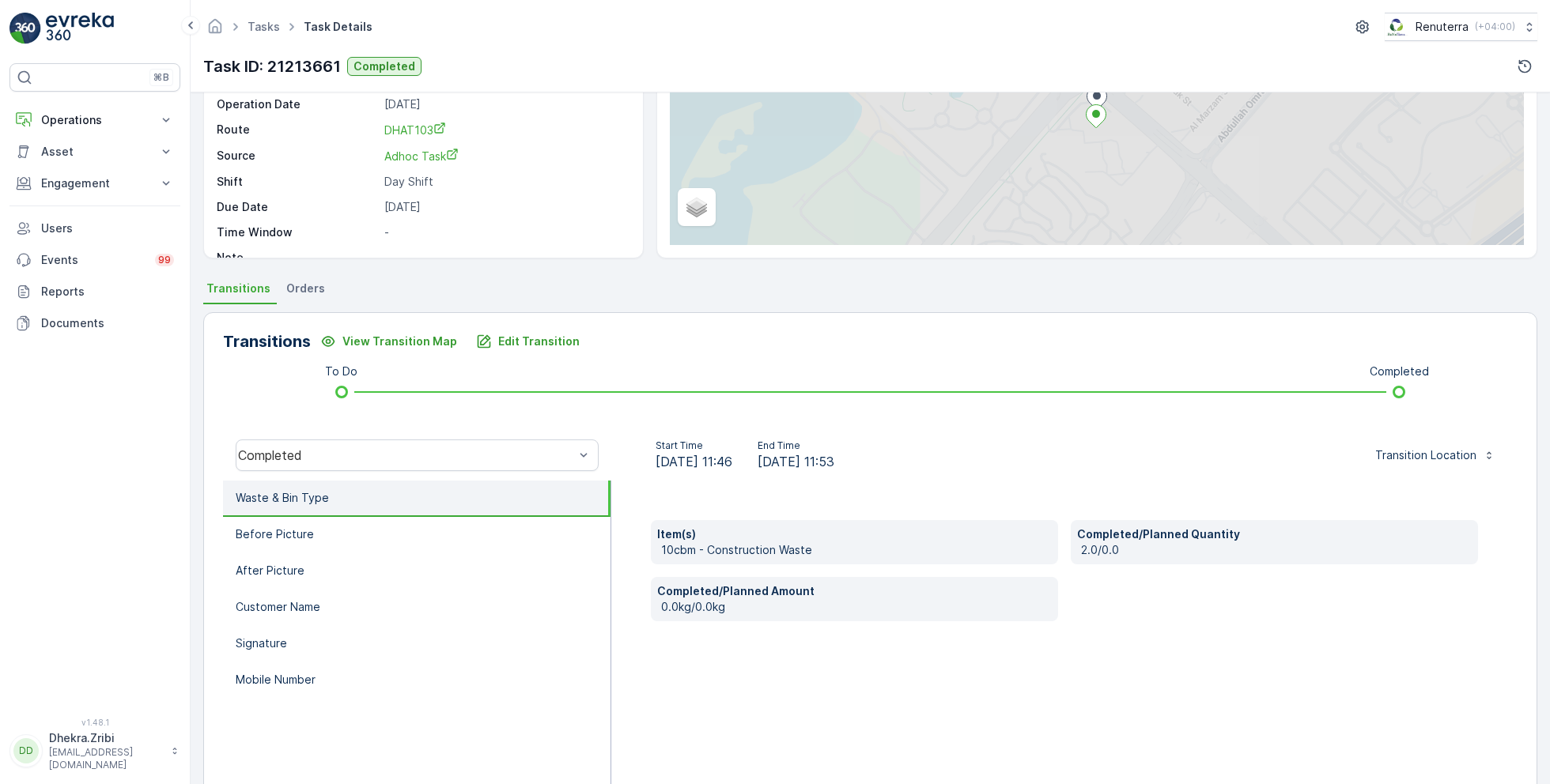
scroll to position [211, 0]
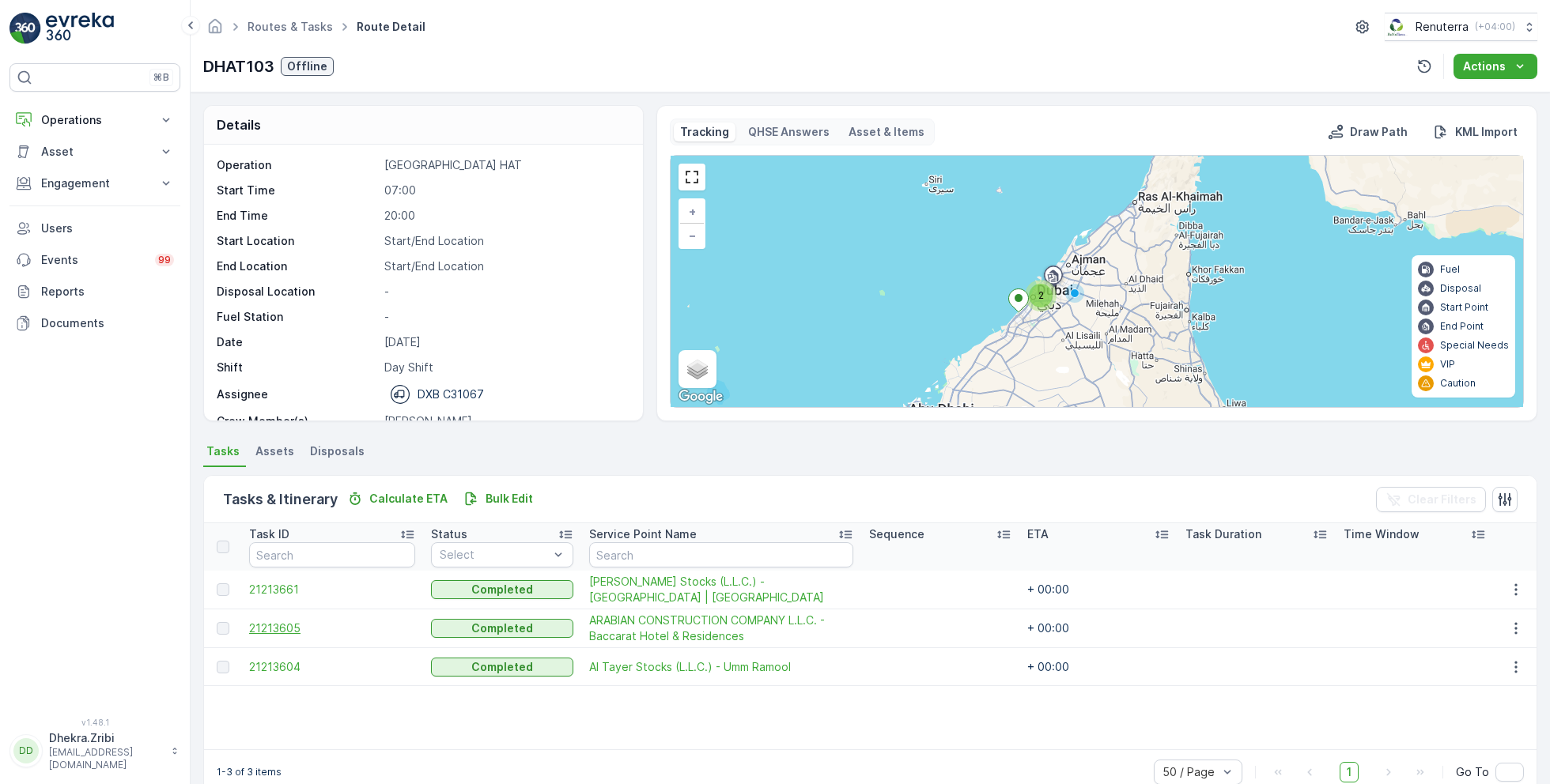
click at [300, 624] on span "21213605" at bounding box center [332, 628] width 166 height 15
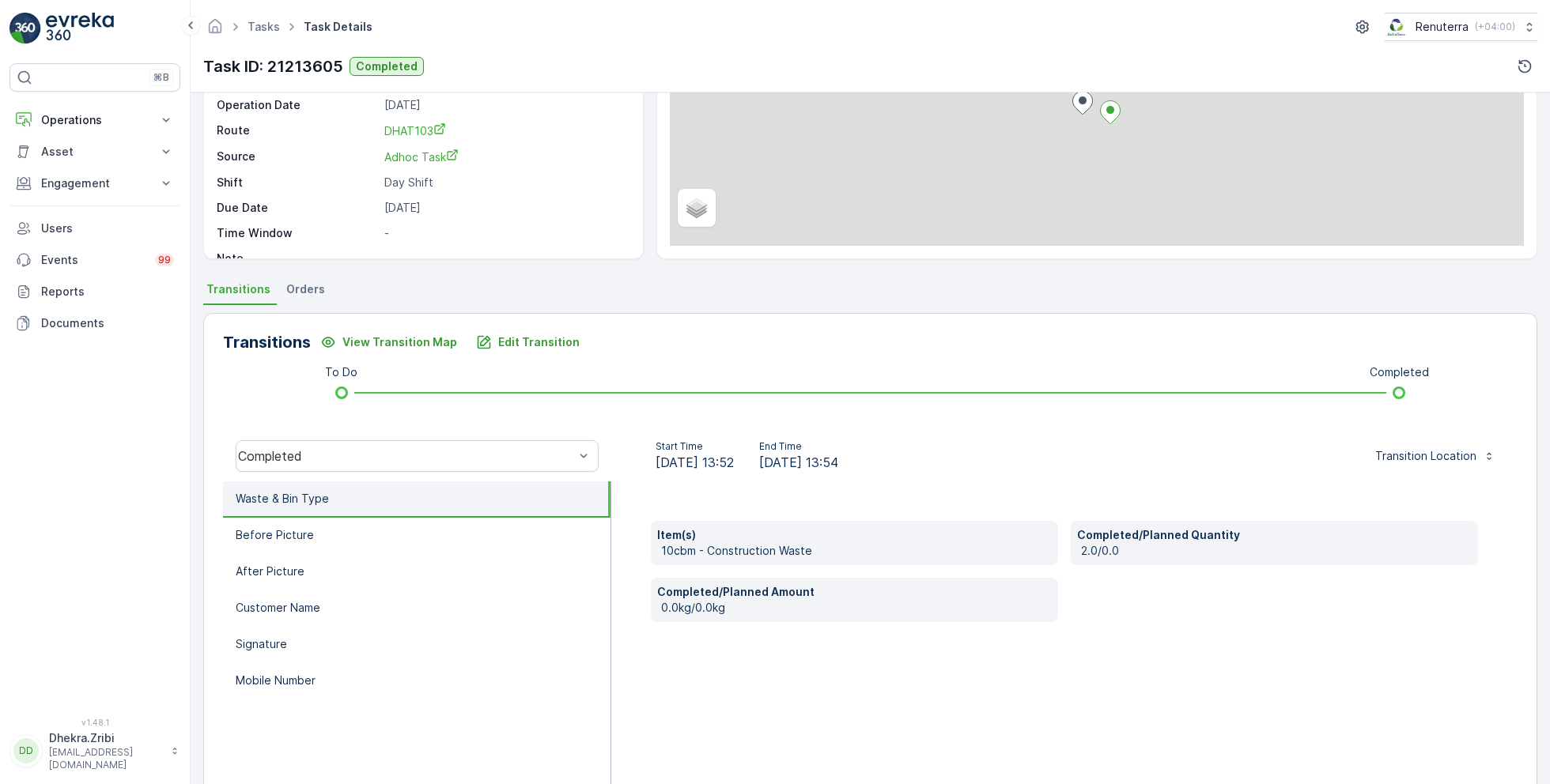
scroll to position [211, 0]
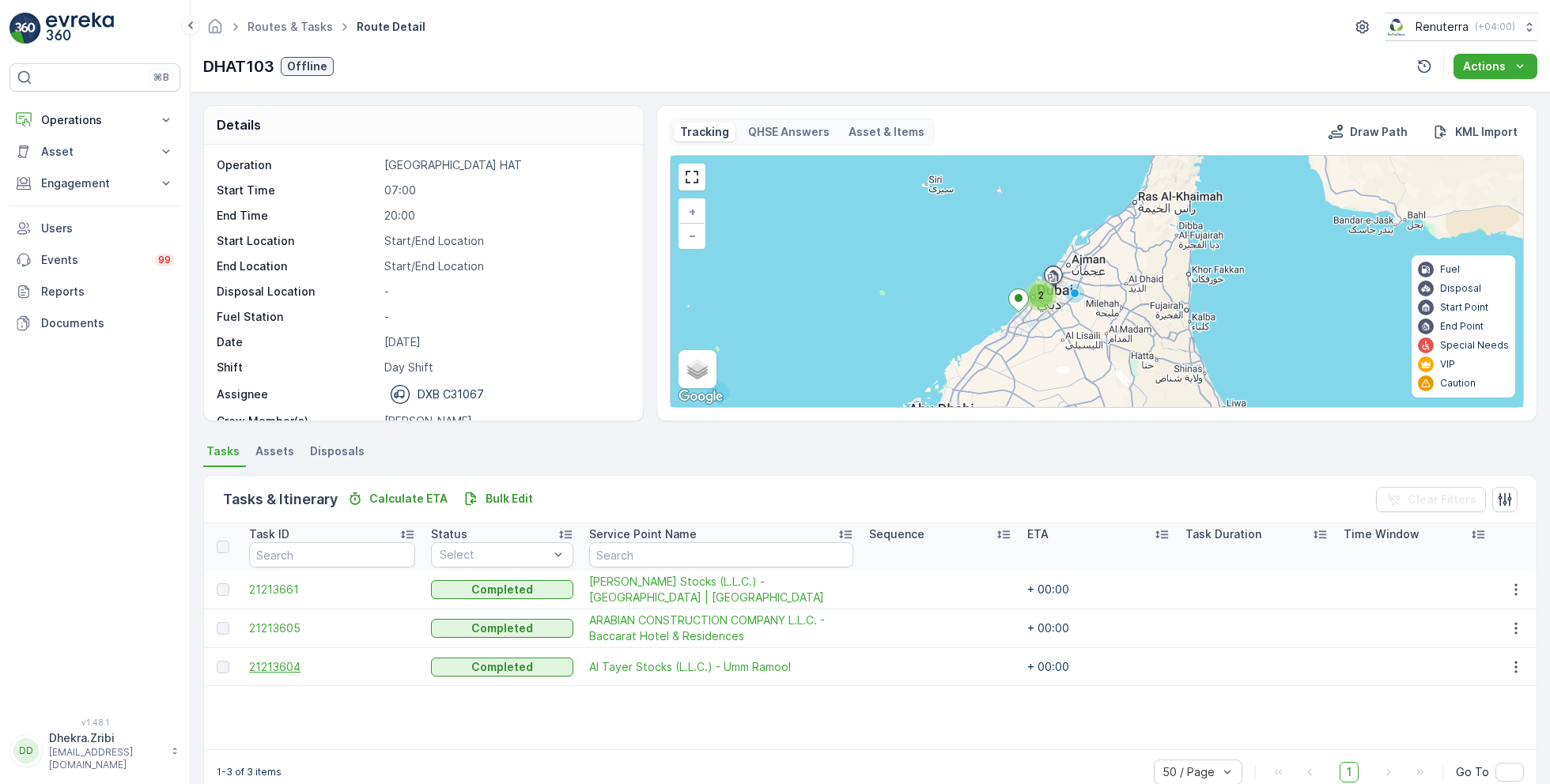
click at [286, 664] on span "21213604" at bounding box center [332, 667] width 166 height 15
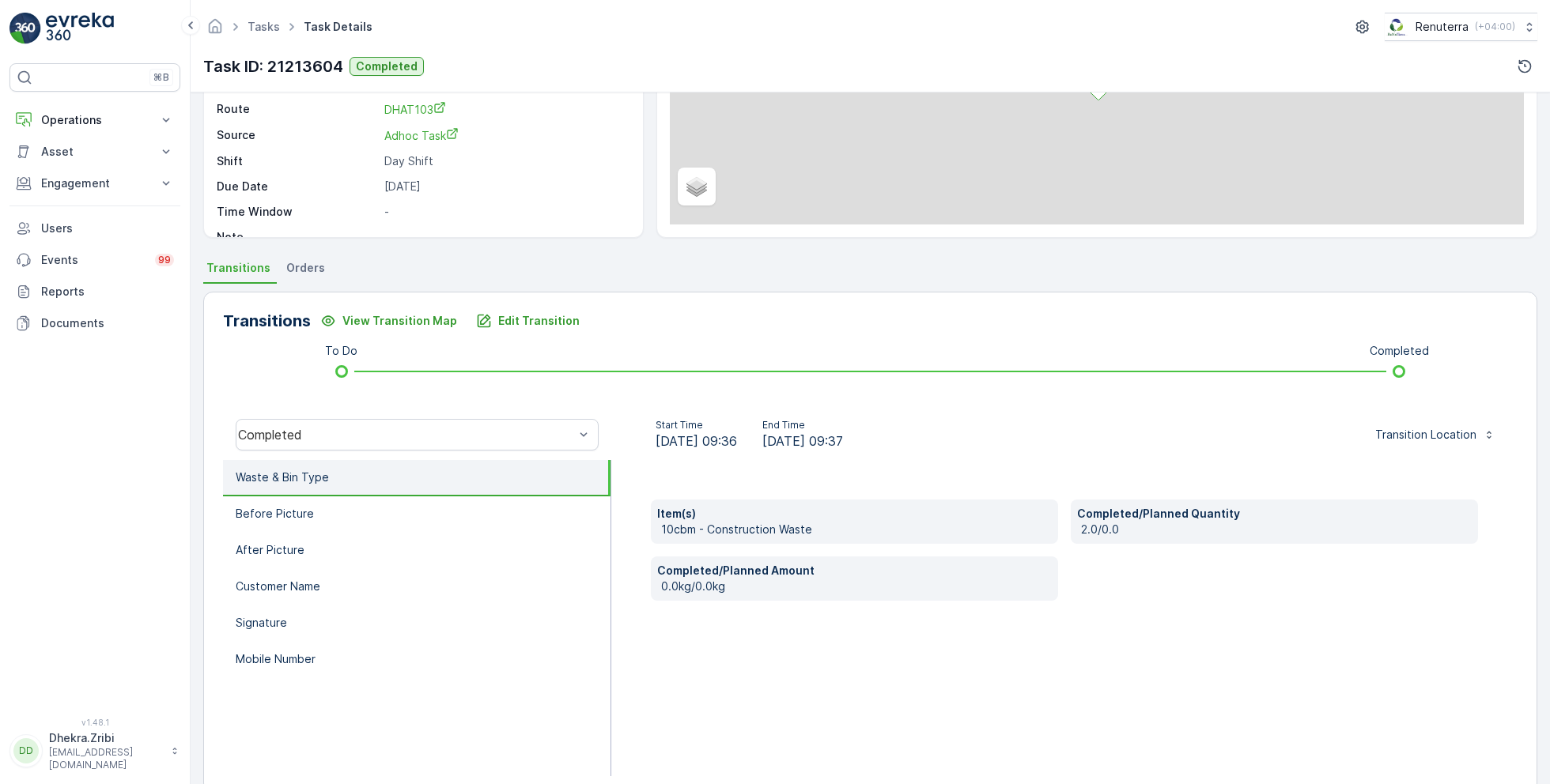
scroll to position [211, 0]
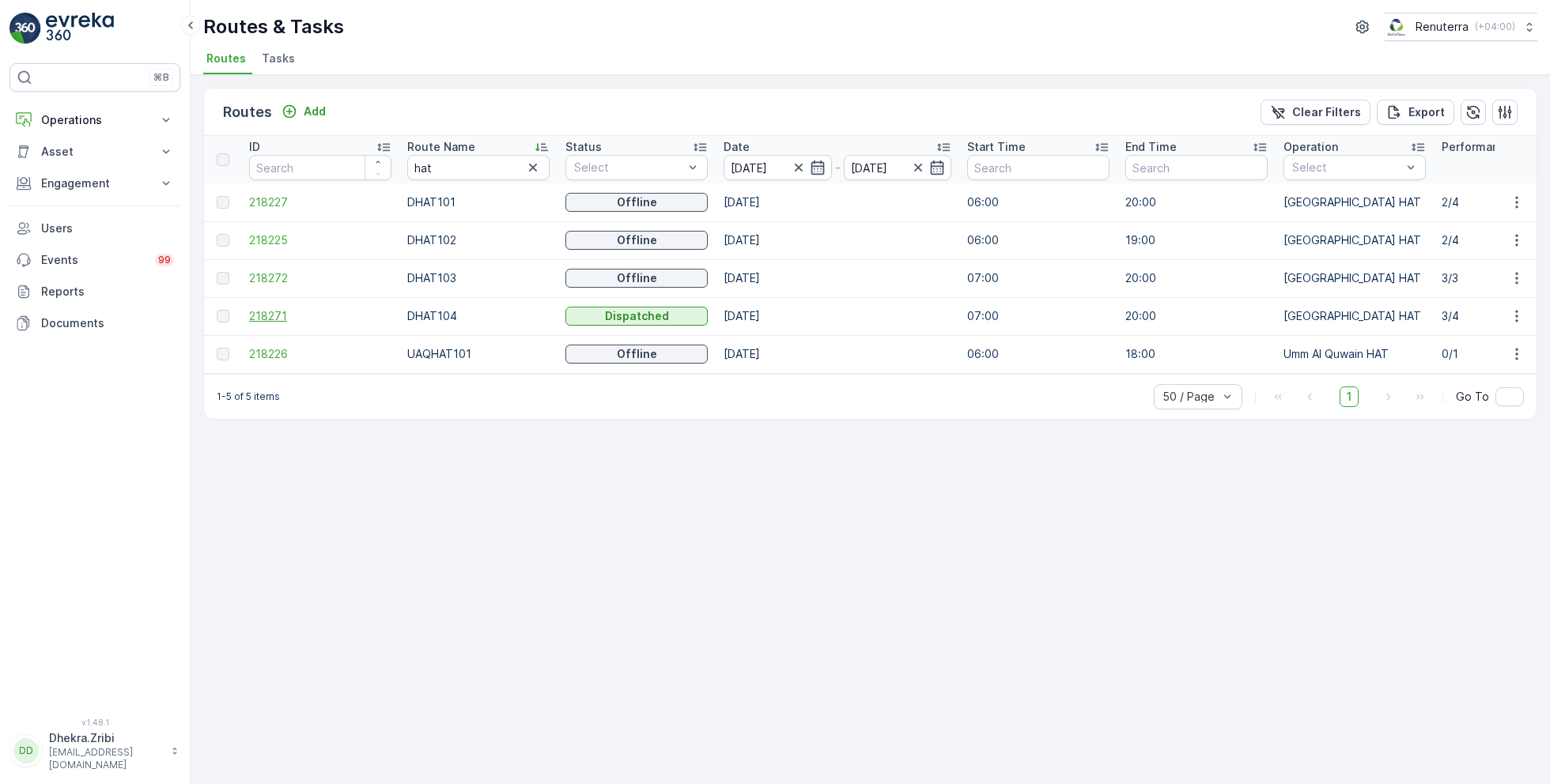
click at [272, 314] on span "218271" at bounding box center [320, 315] width 143 height 15
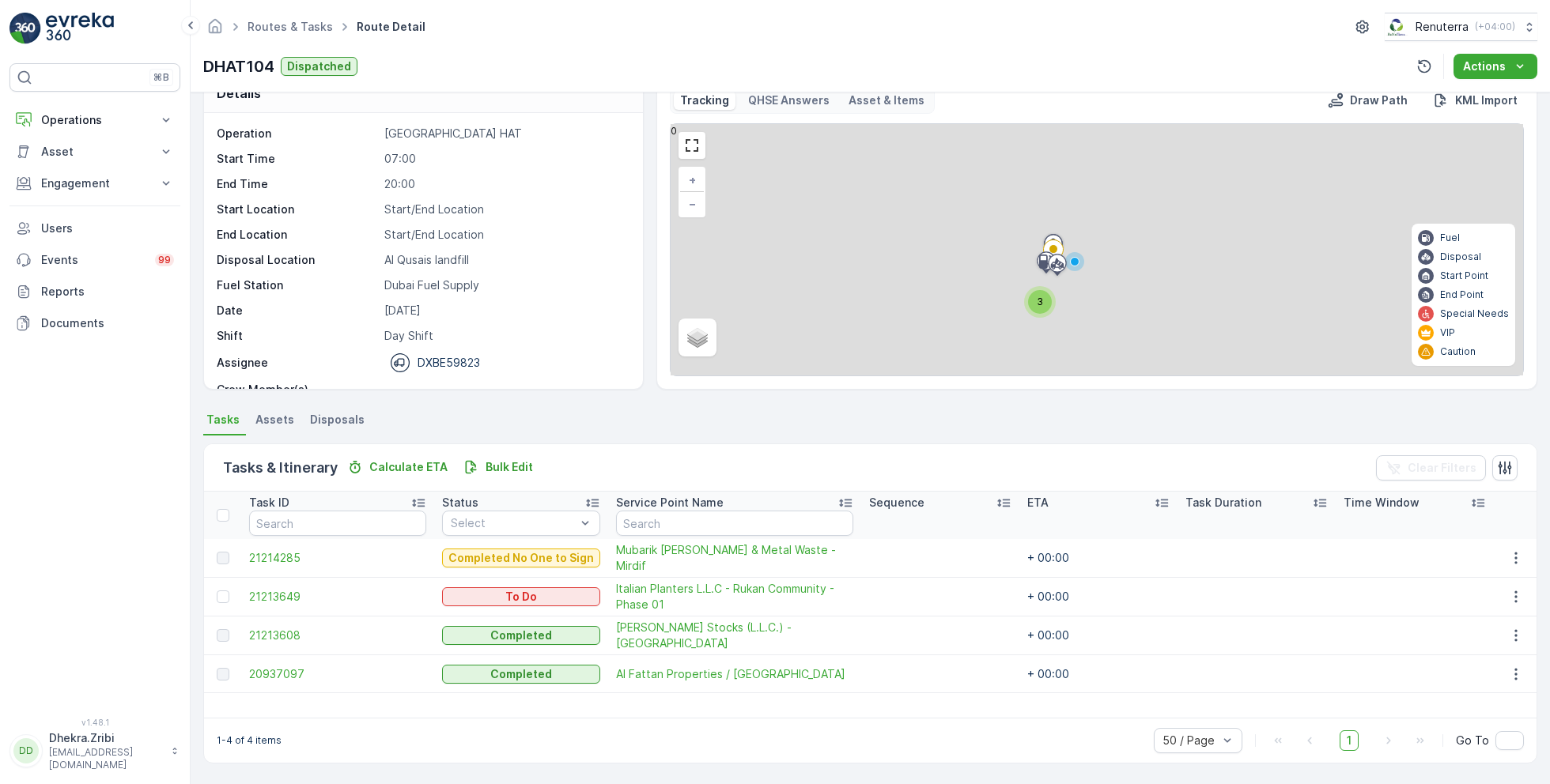
scroll to position [30, 0]
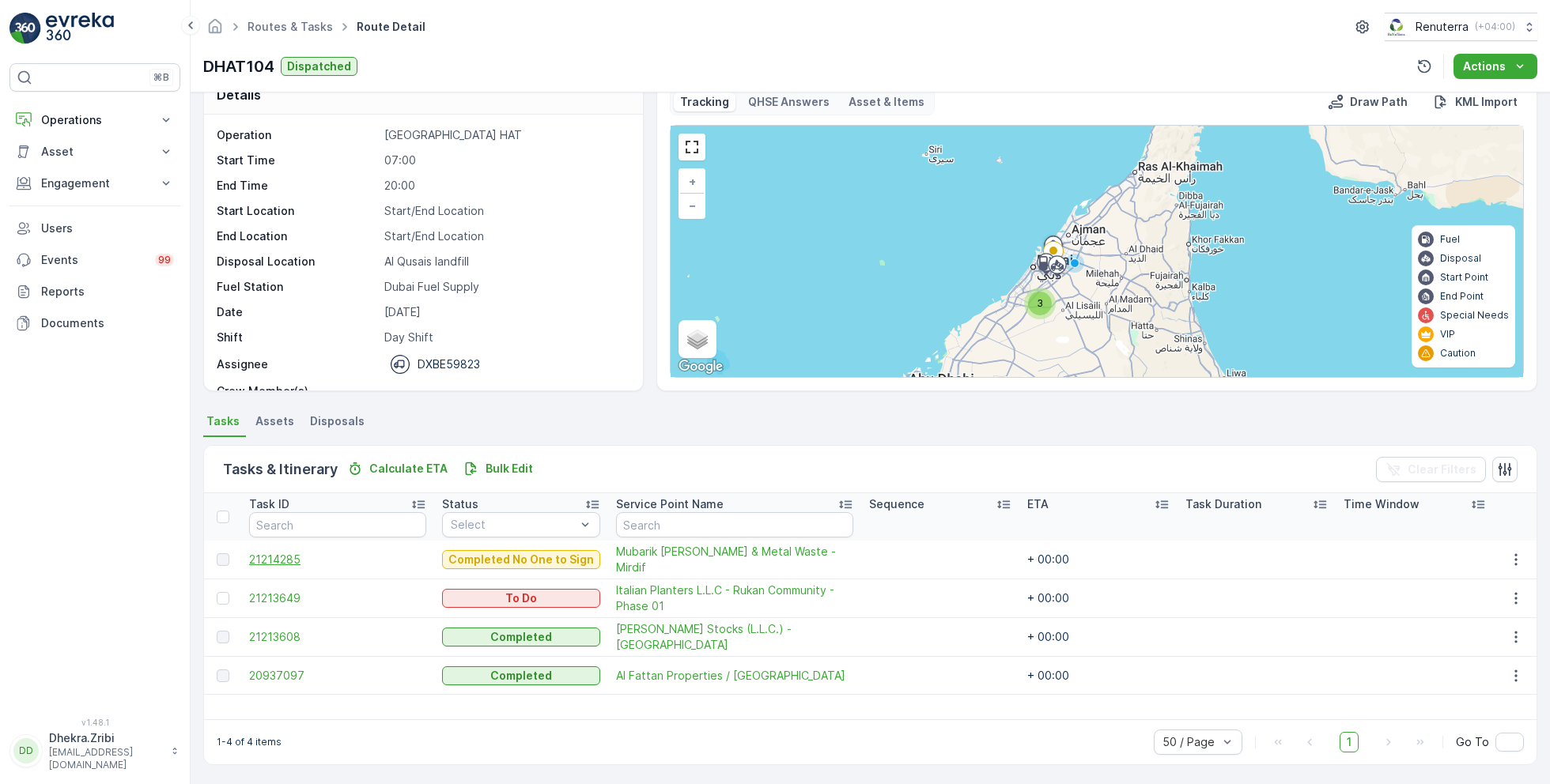
click at [283, 558] on span "21214285" at bounding box center [337, 559] width 177 height 15
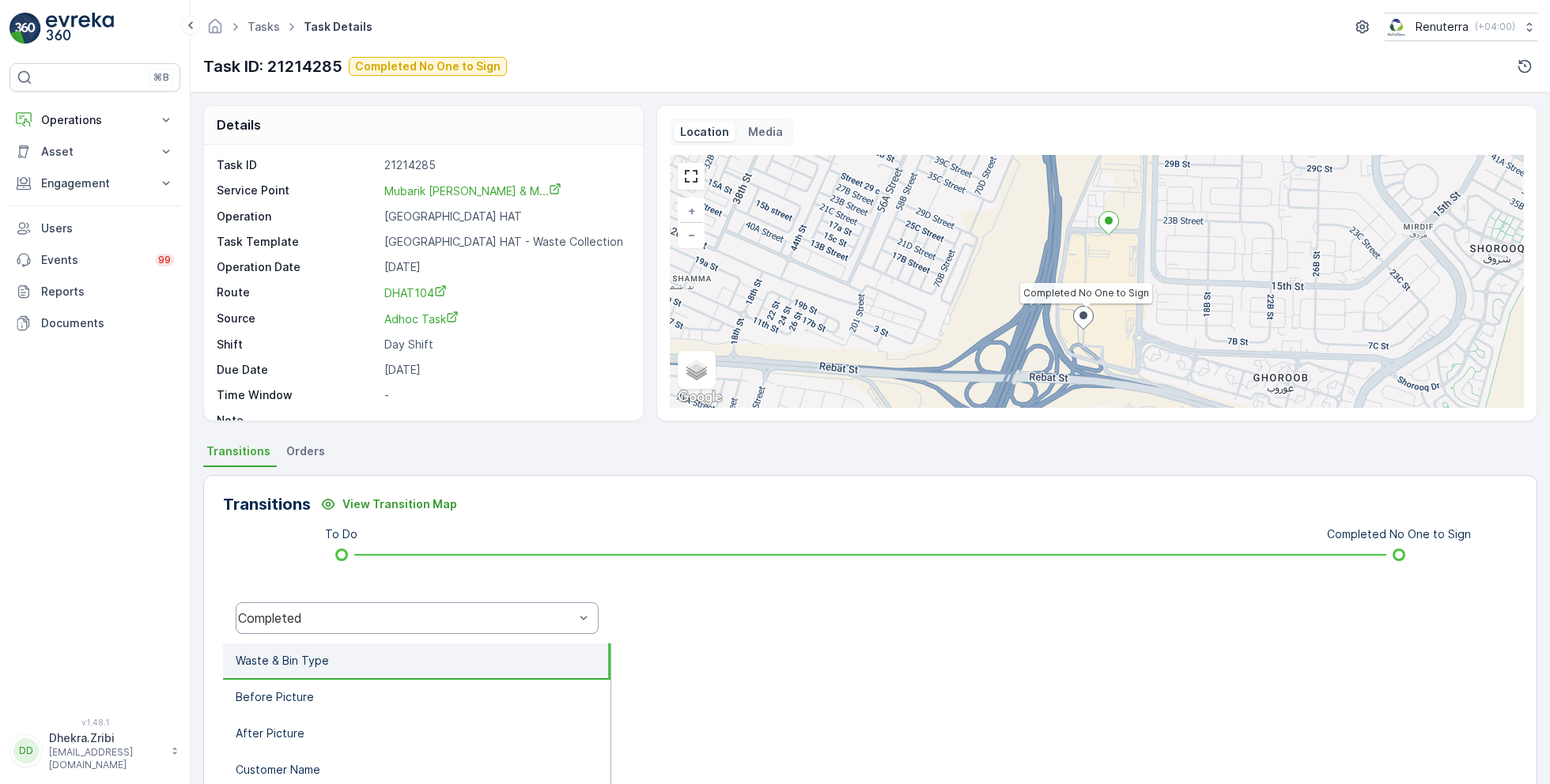
click at [435, 616] on div "Completed" at bounding box center [406, 619] width 336 height 15
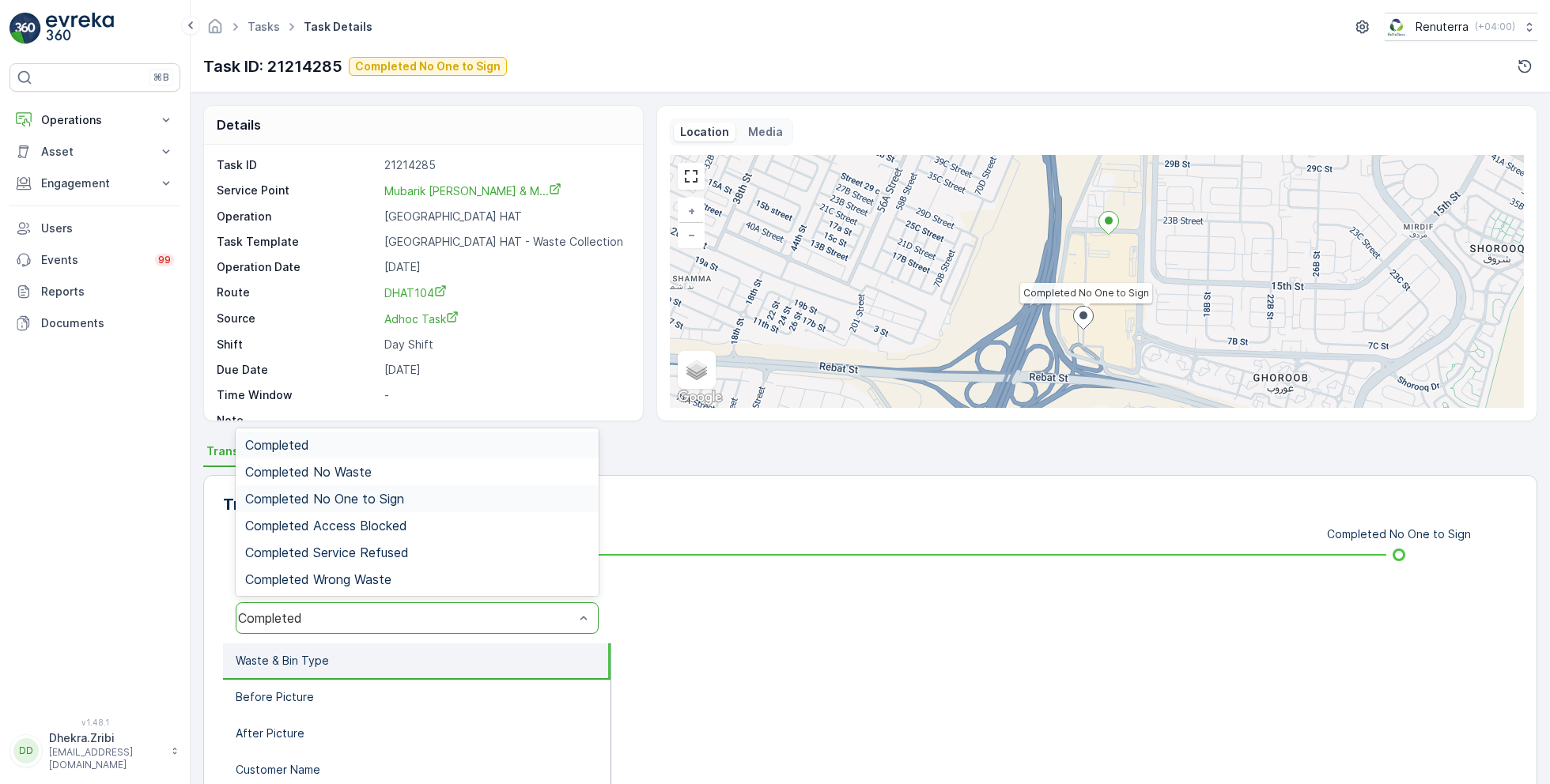
click at [406, 499] on div "Completed No One to Sign" at bounding box center [417, 499] width 344 height 15
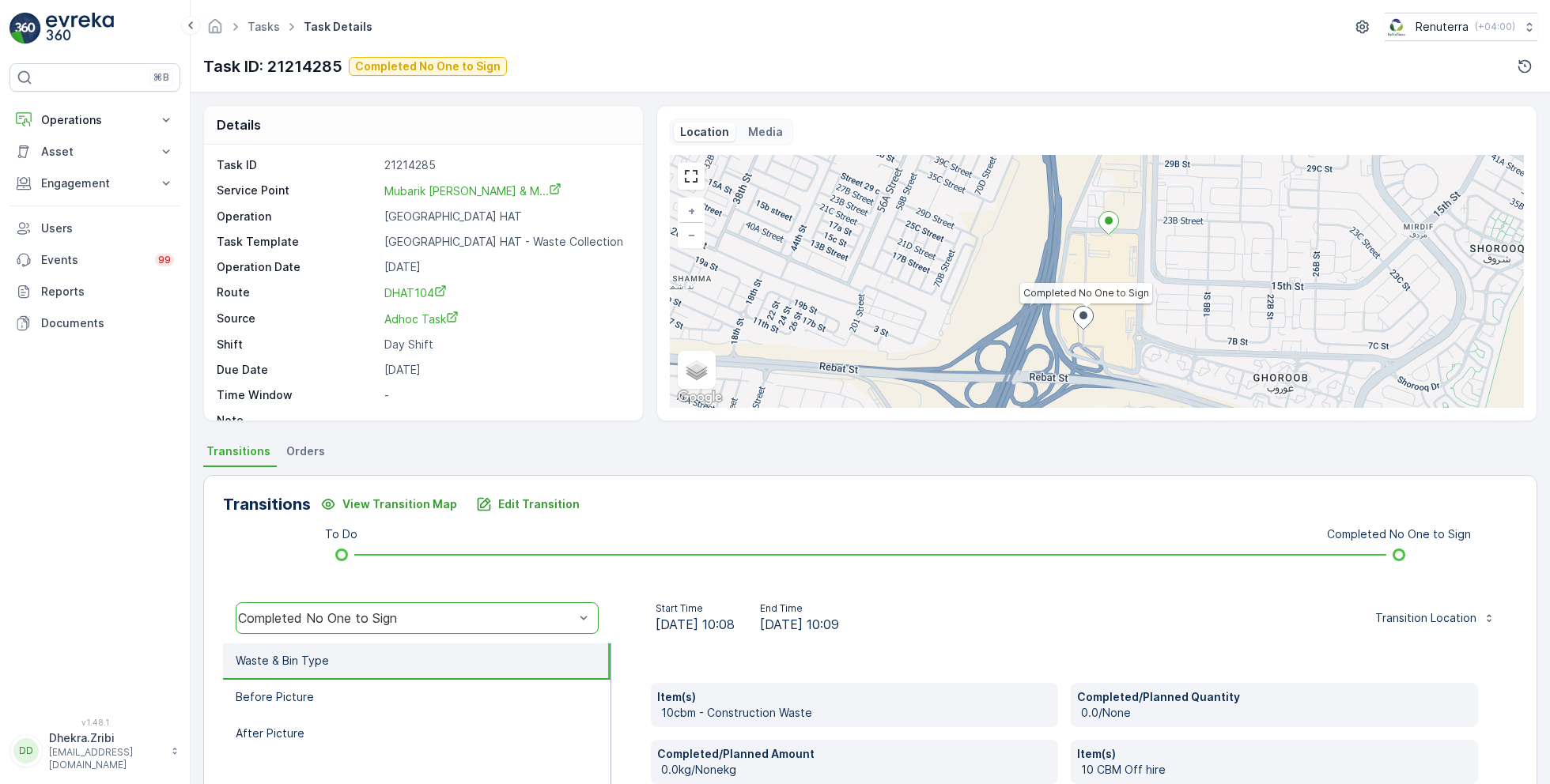
scroll to position [211, 0]
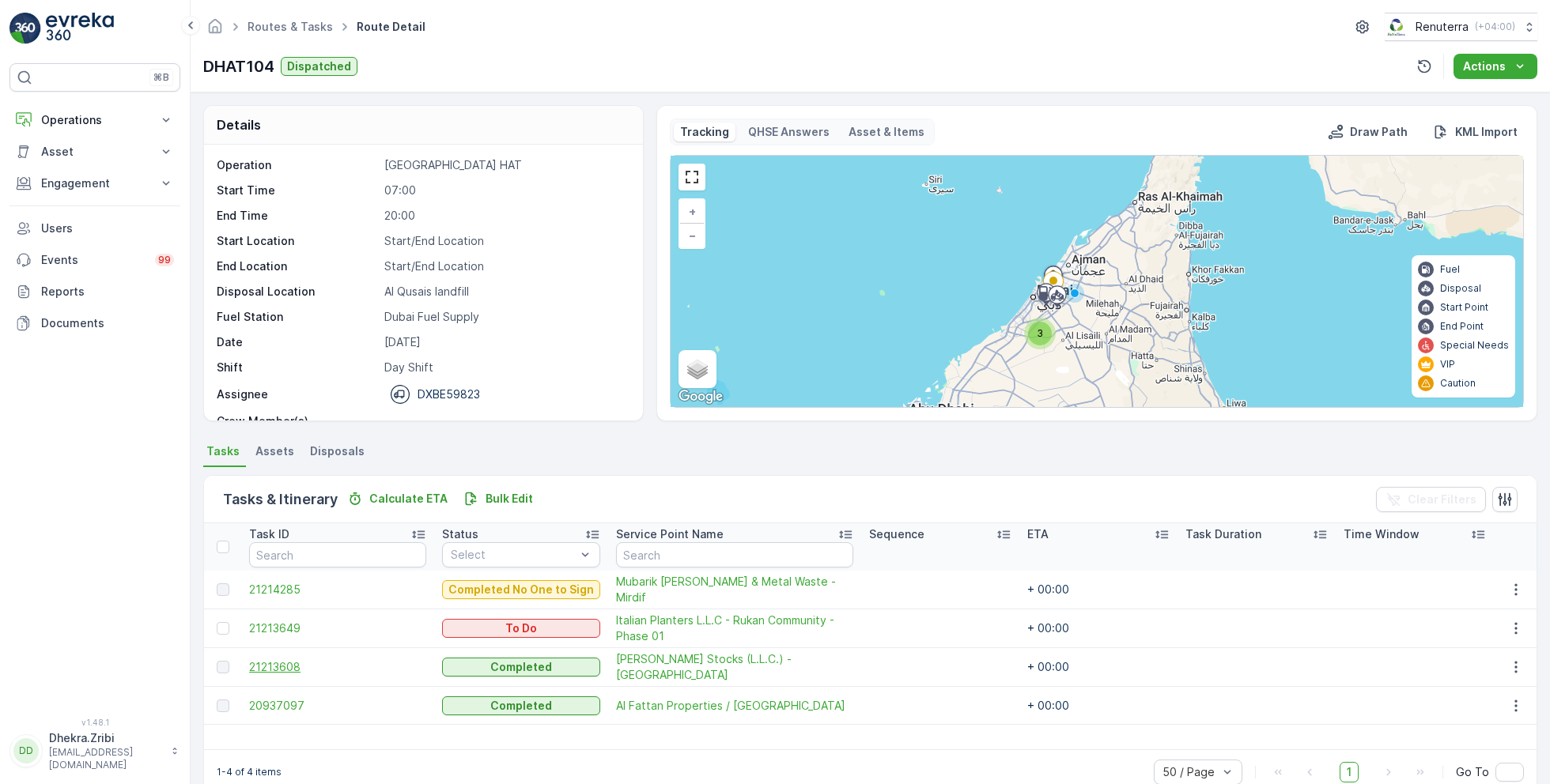
click at [286, 660] on span "21213608" at bounding box center [337, 667] width 177 height 15
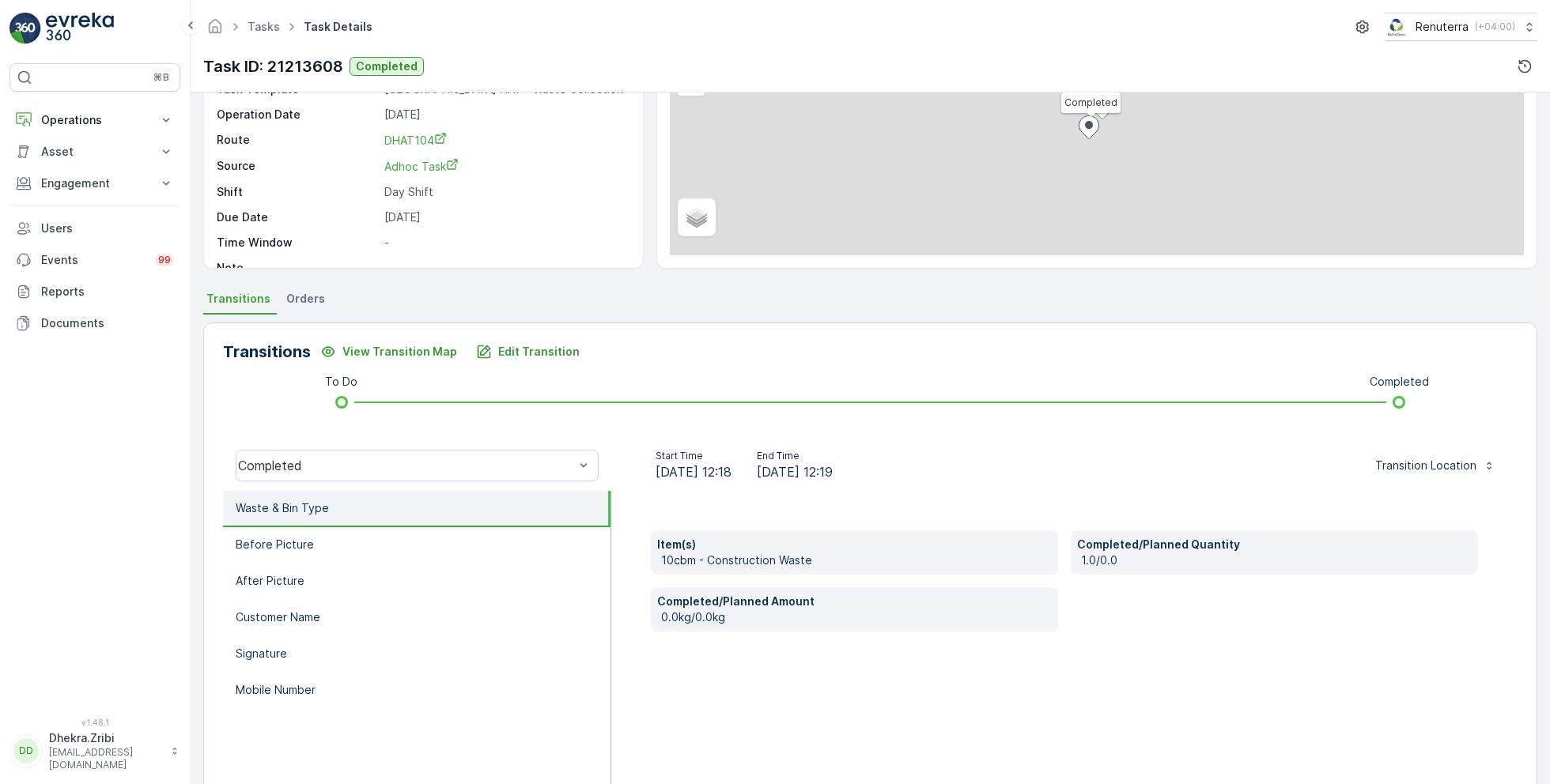
scroll to position [211, 0]
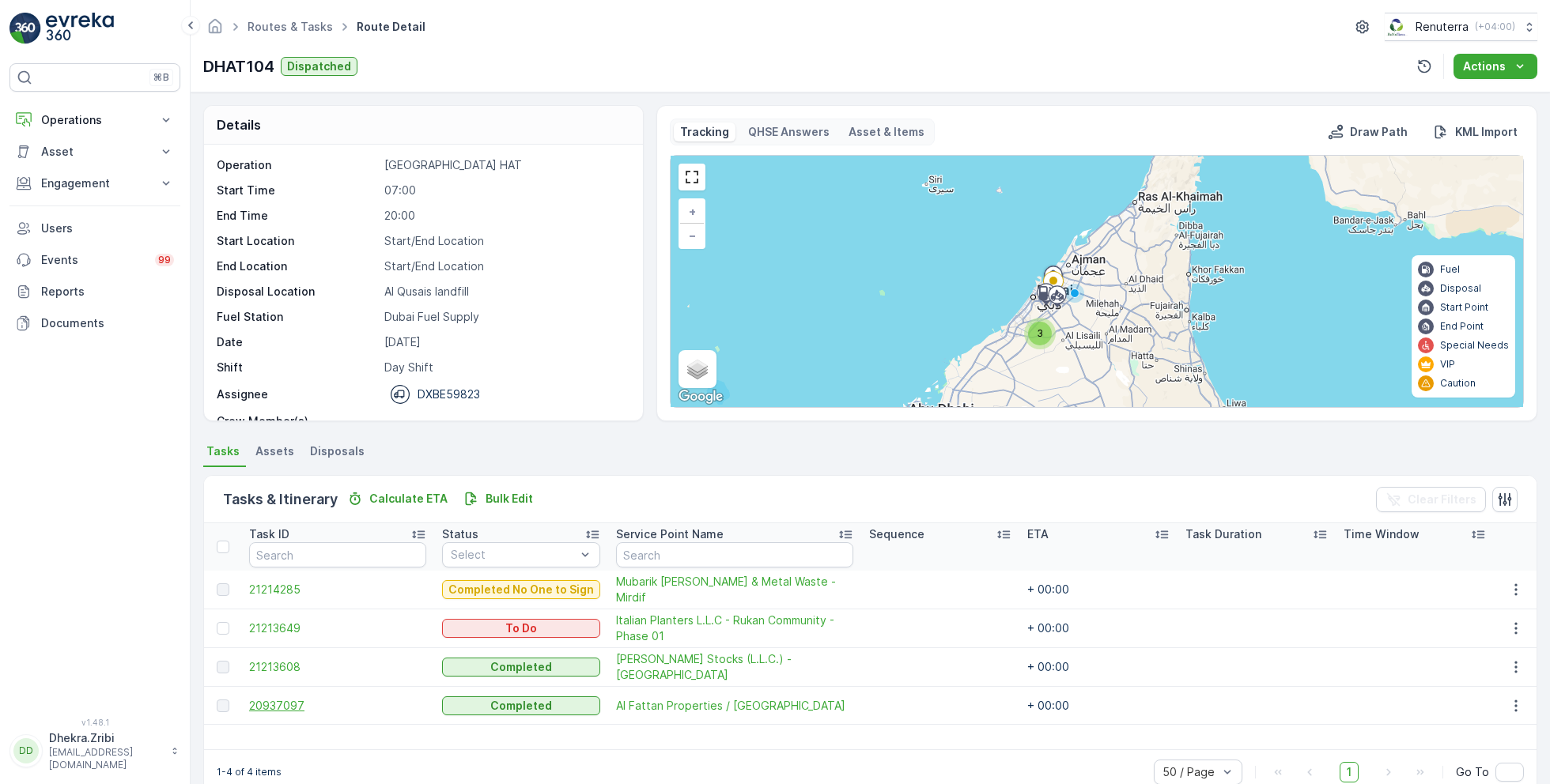
click at [282, 700] on span "20937097" at bounding box center [337, 705] width 177 height 15
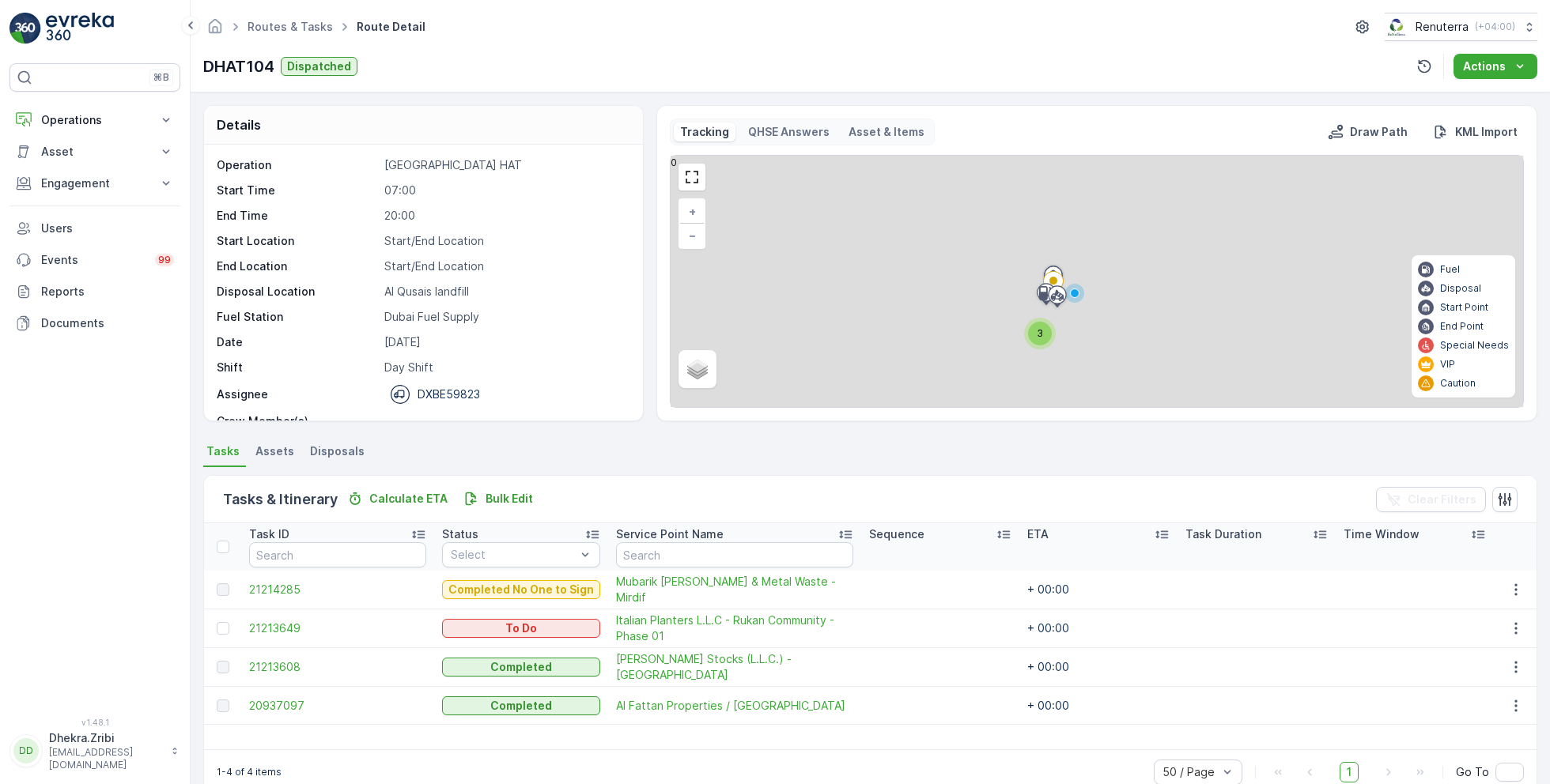
click at [598, 70] on div "DHAT104 Dispatched Actions" at bounding box center [870, 66] width 1334 height 25
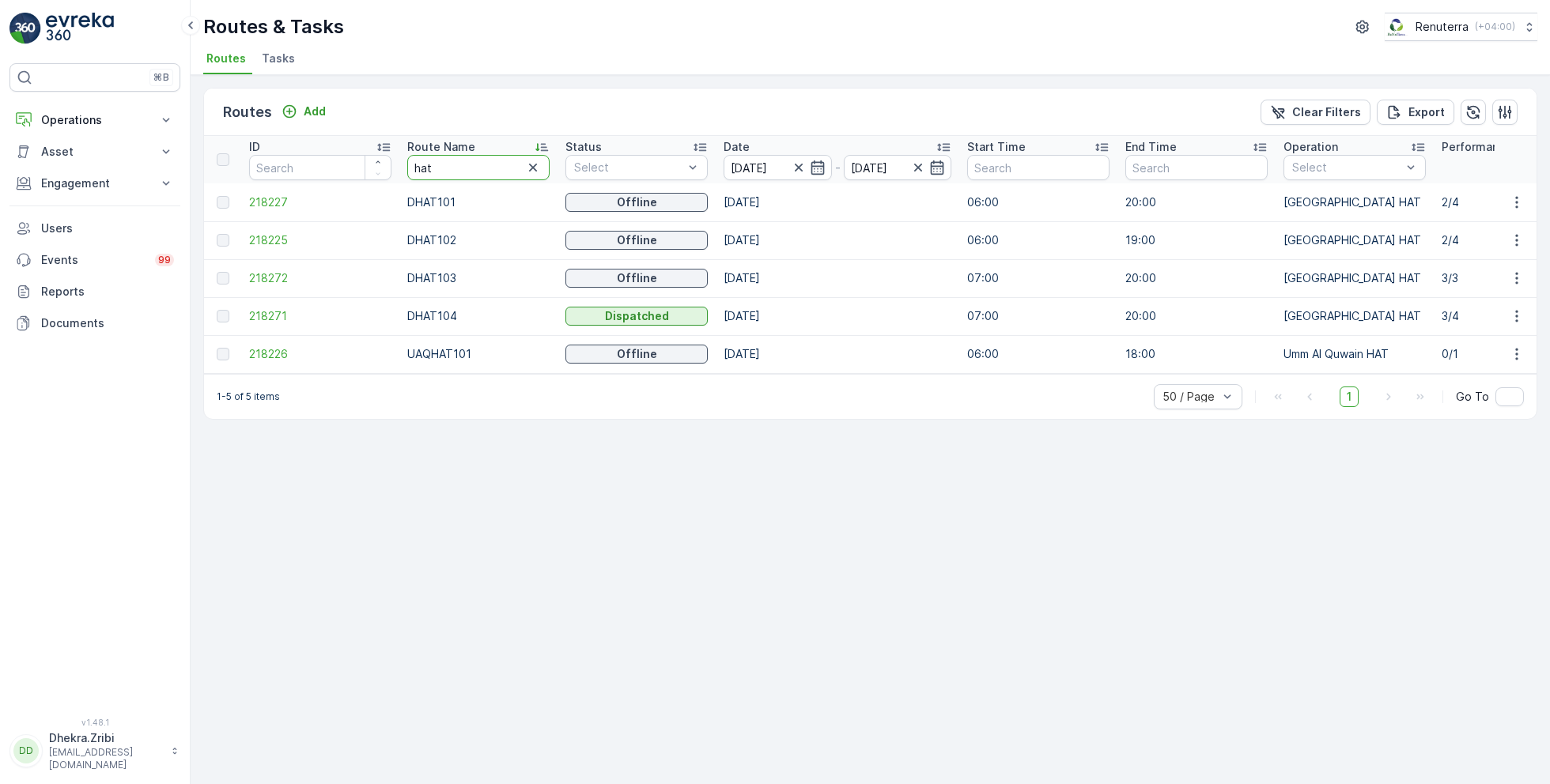
drag, startPoint x: 482, startPoint y: 173, endPoint x: 361, endPoint y: 165, distance: 121.3
type input "roro"
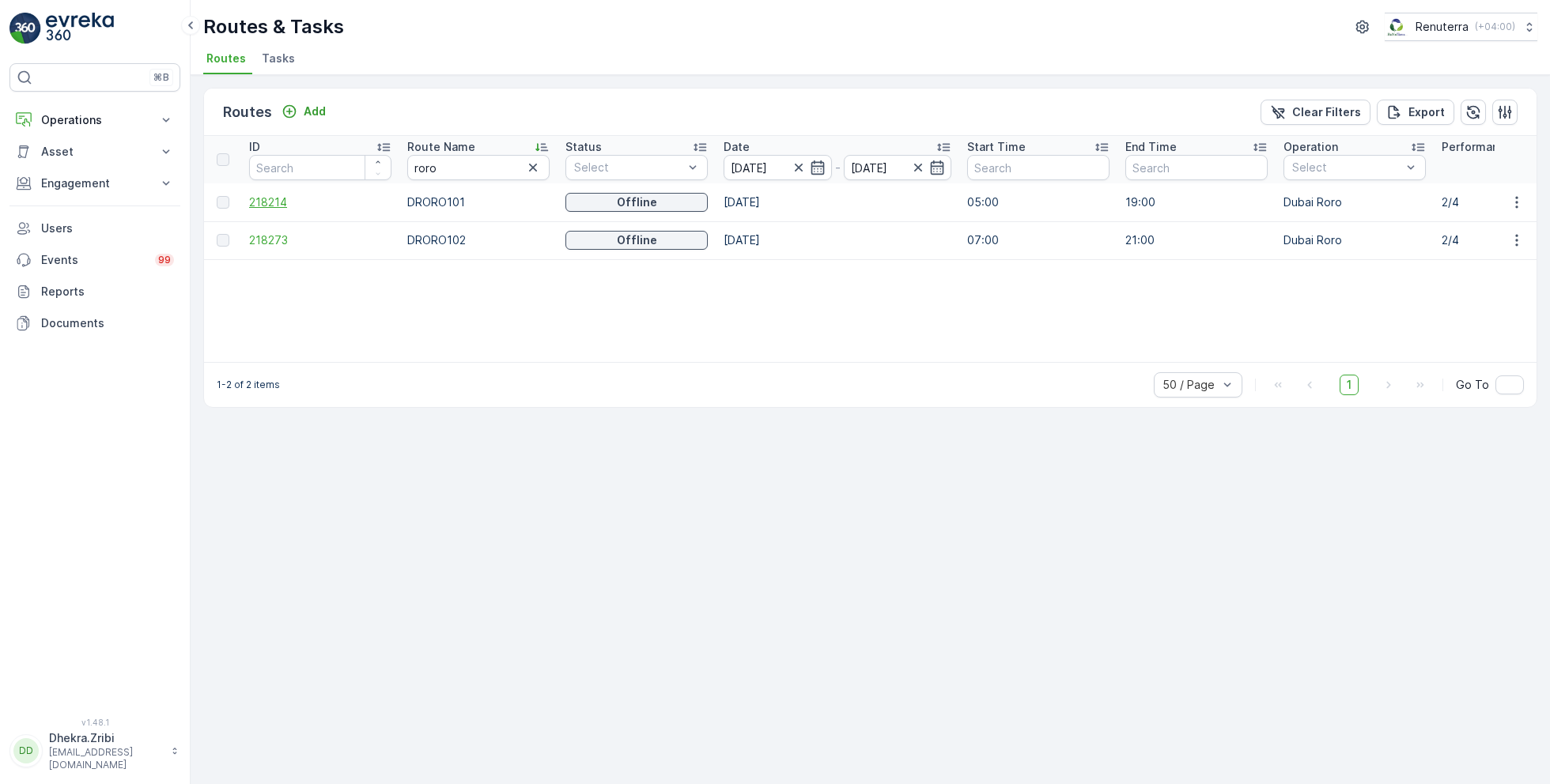
click at [272, 204] on span "218214" at bounding box center [320, 202] width 143 height 15
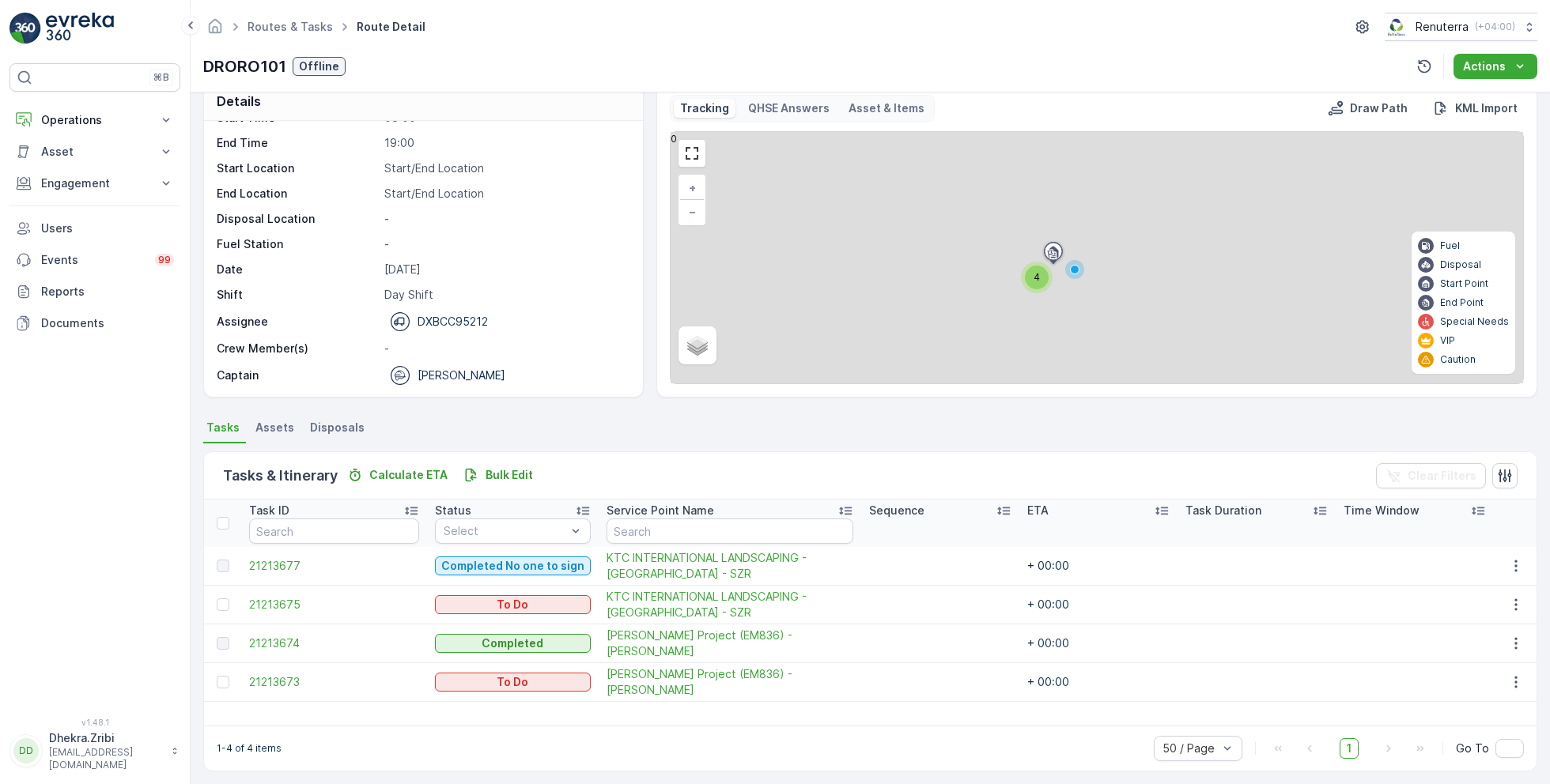
scroll to position [30, 0]
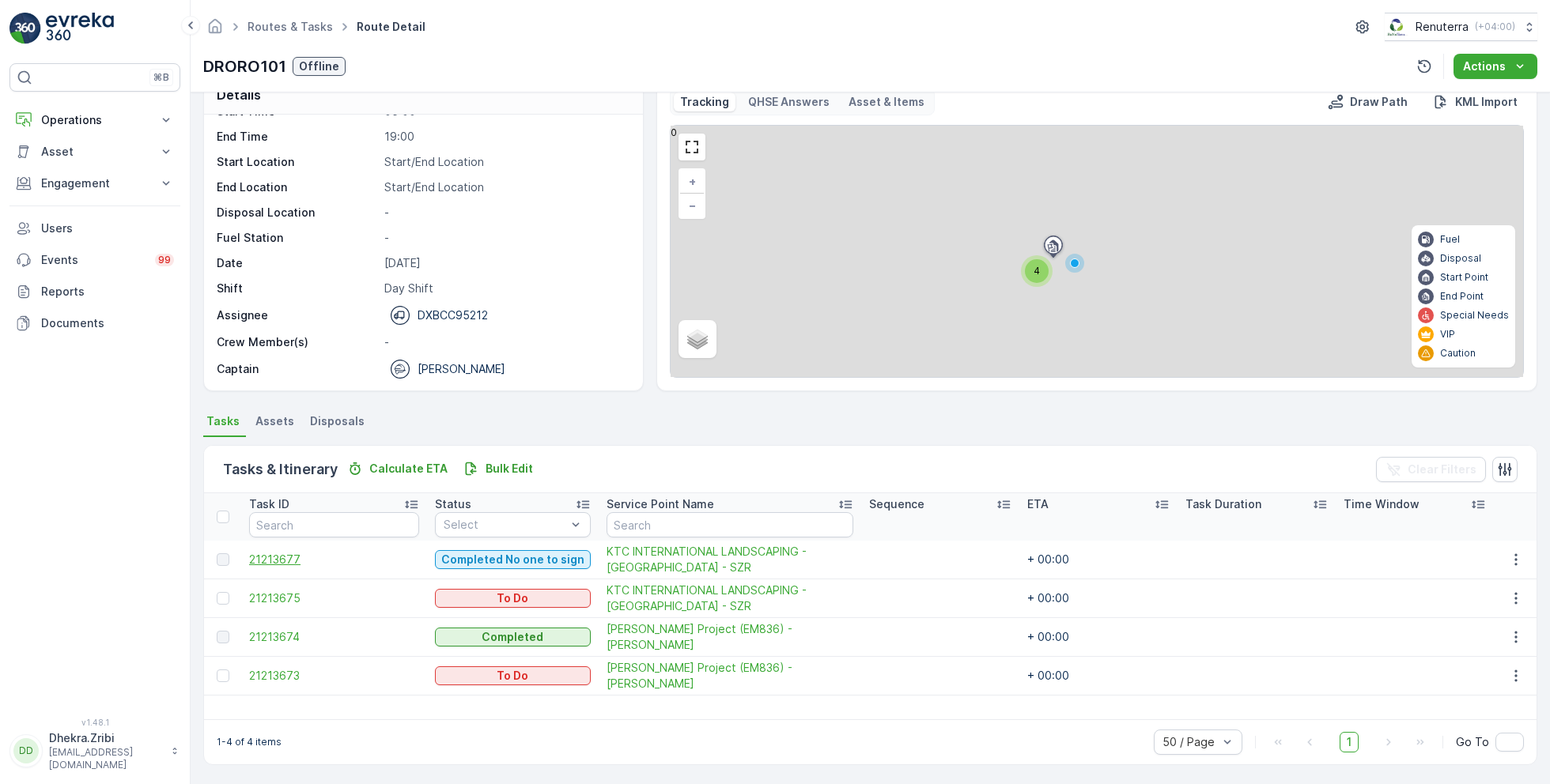
click at [283, 557] on span "21213677" at bounding box center [333, 559] width 170 height 15
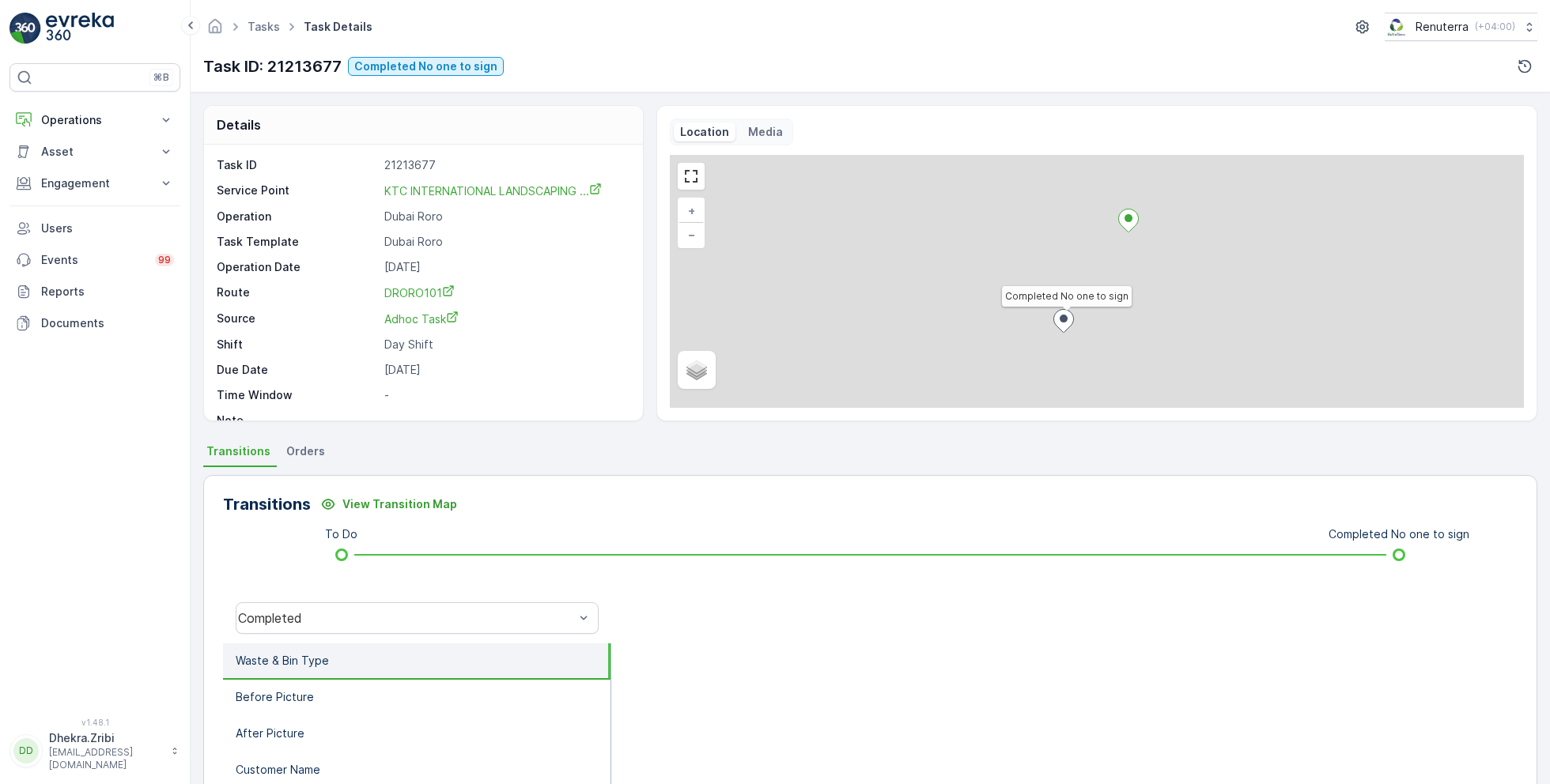
scroll to position [21, 0]
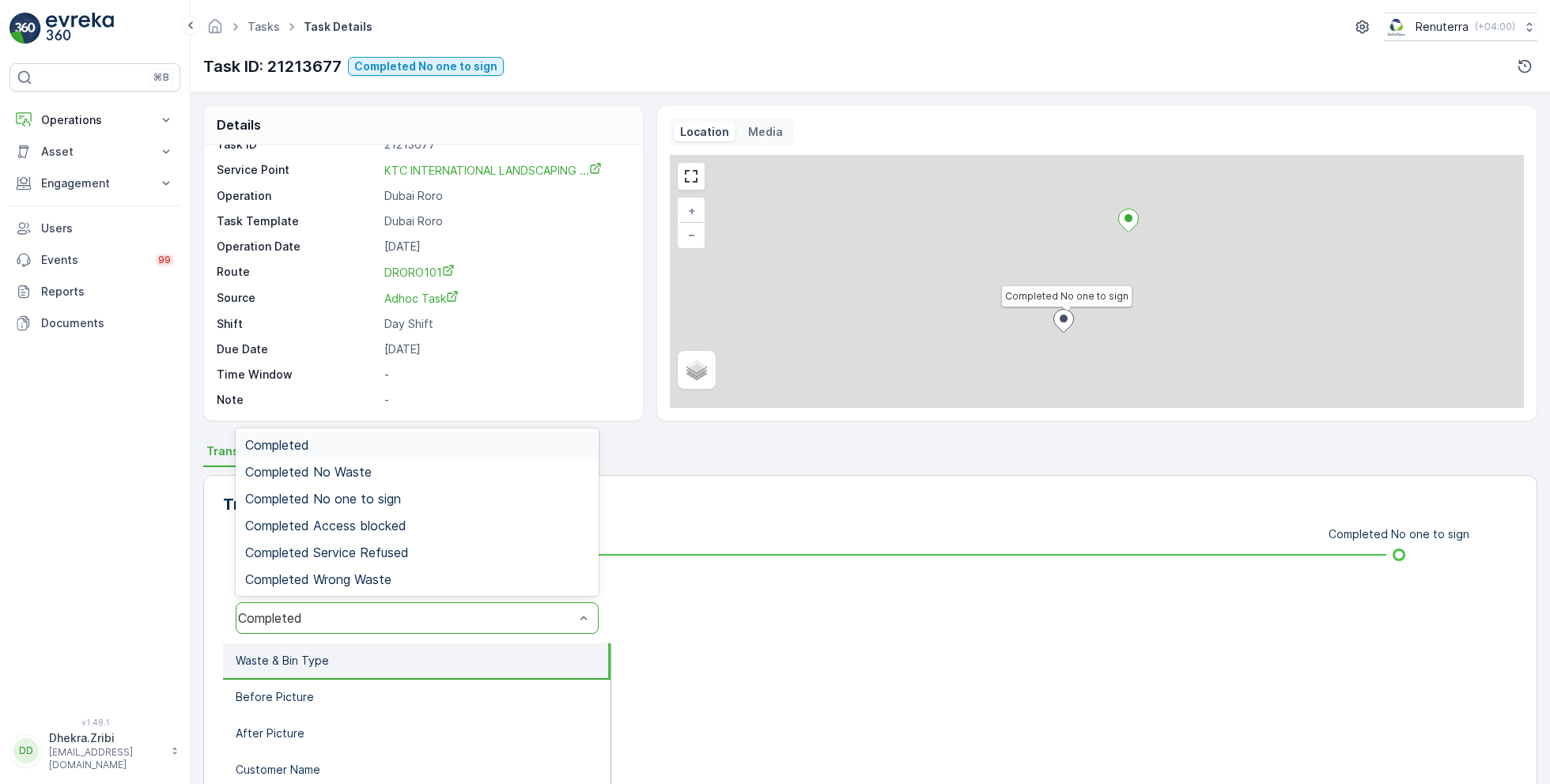
click at [378, 622] on div "Completed" at bounding box center [406, 619] width 336 height 15
click at [383, 499] on span "Completed No one to sign" at bounding box center [323, 499] width 155 height 15
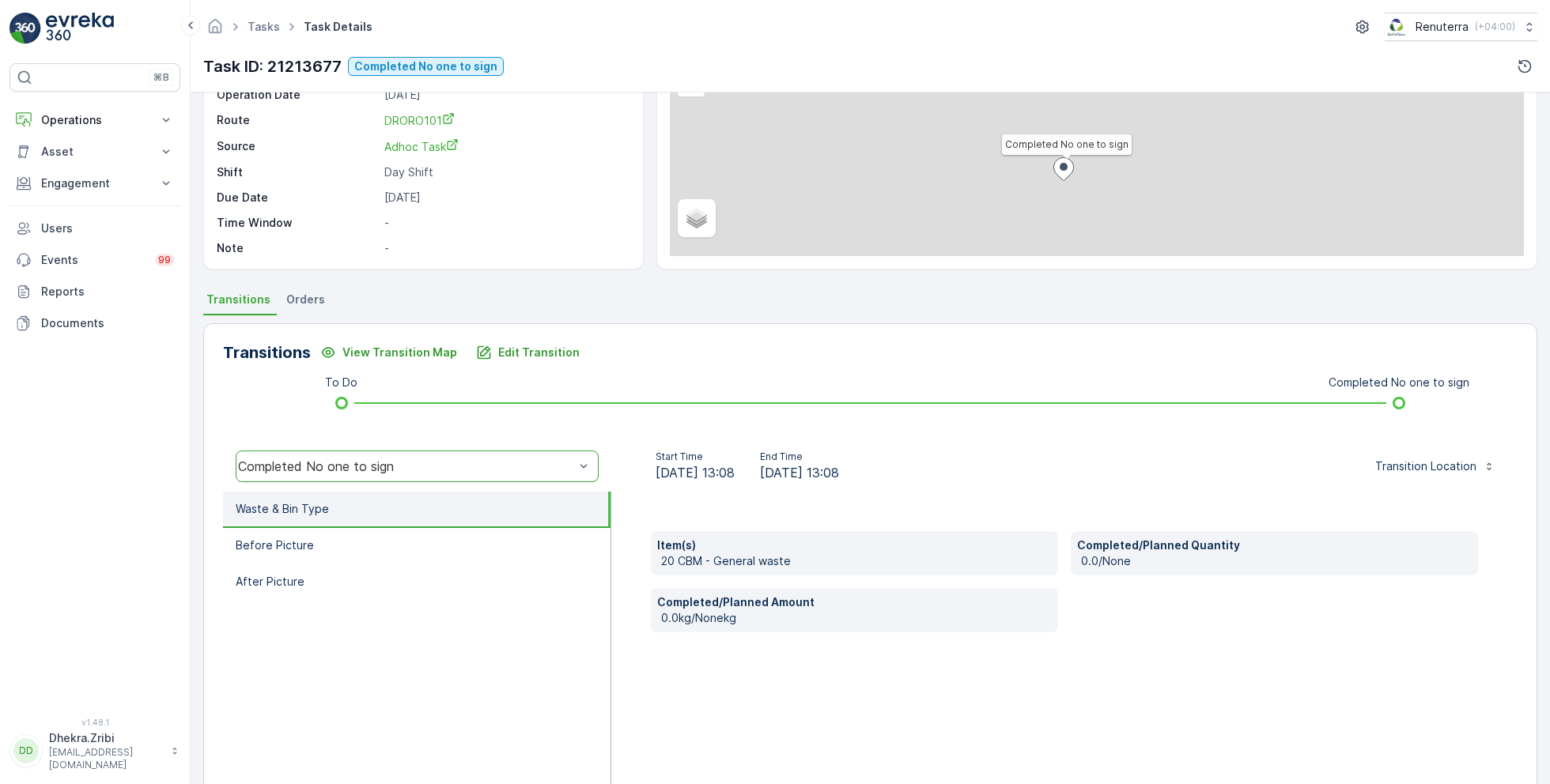
scroll to position [155, 0]
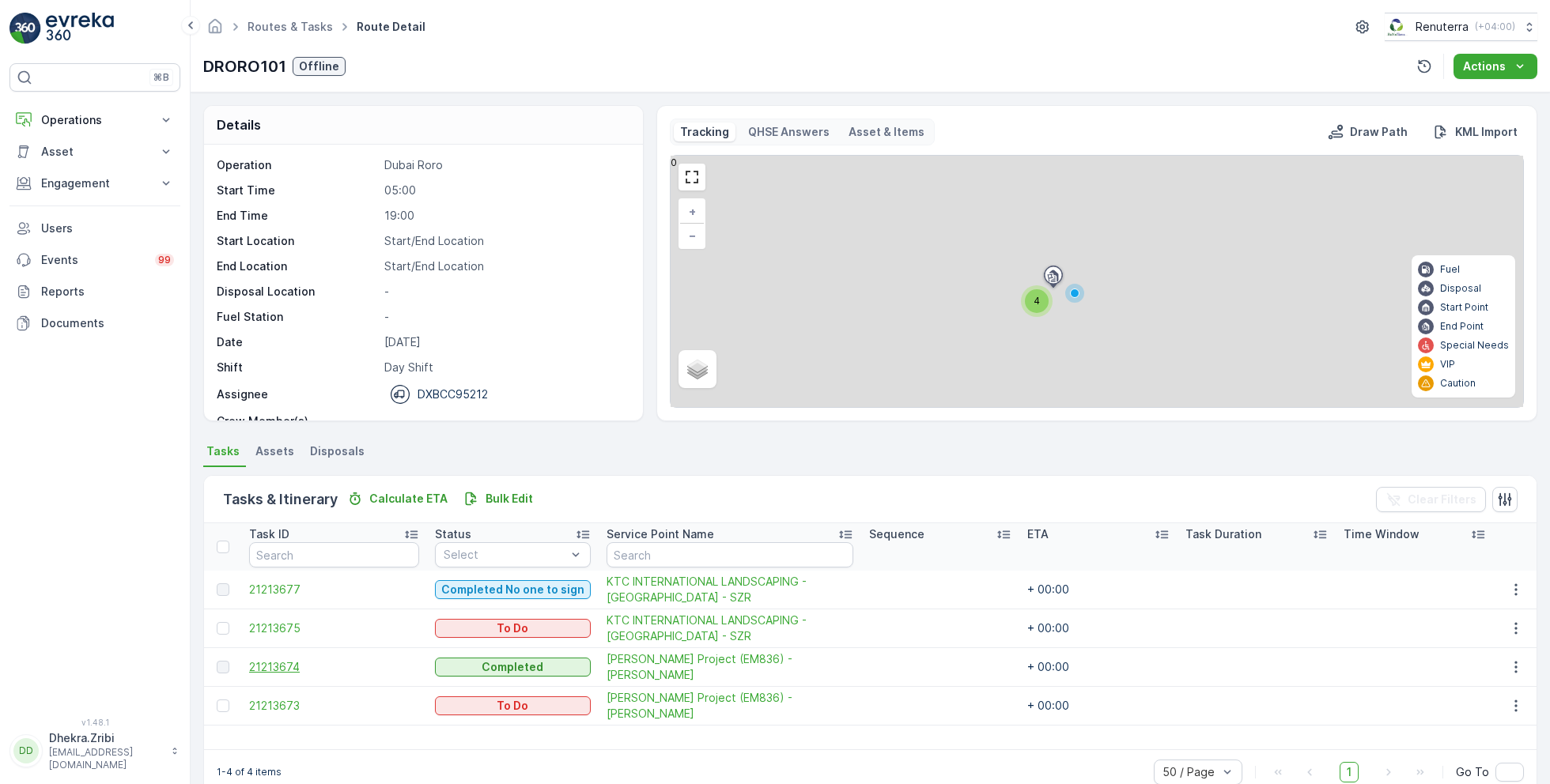
click at [290, 660] on span "21213674" at bounding box center [333, 667] width 170 height 15
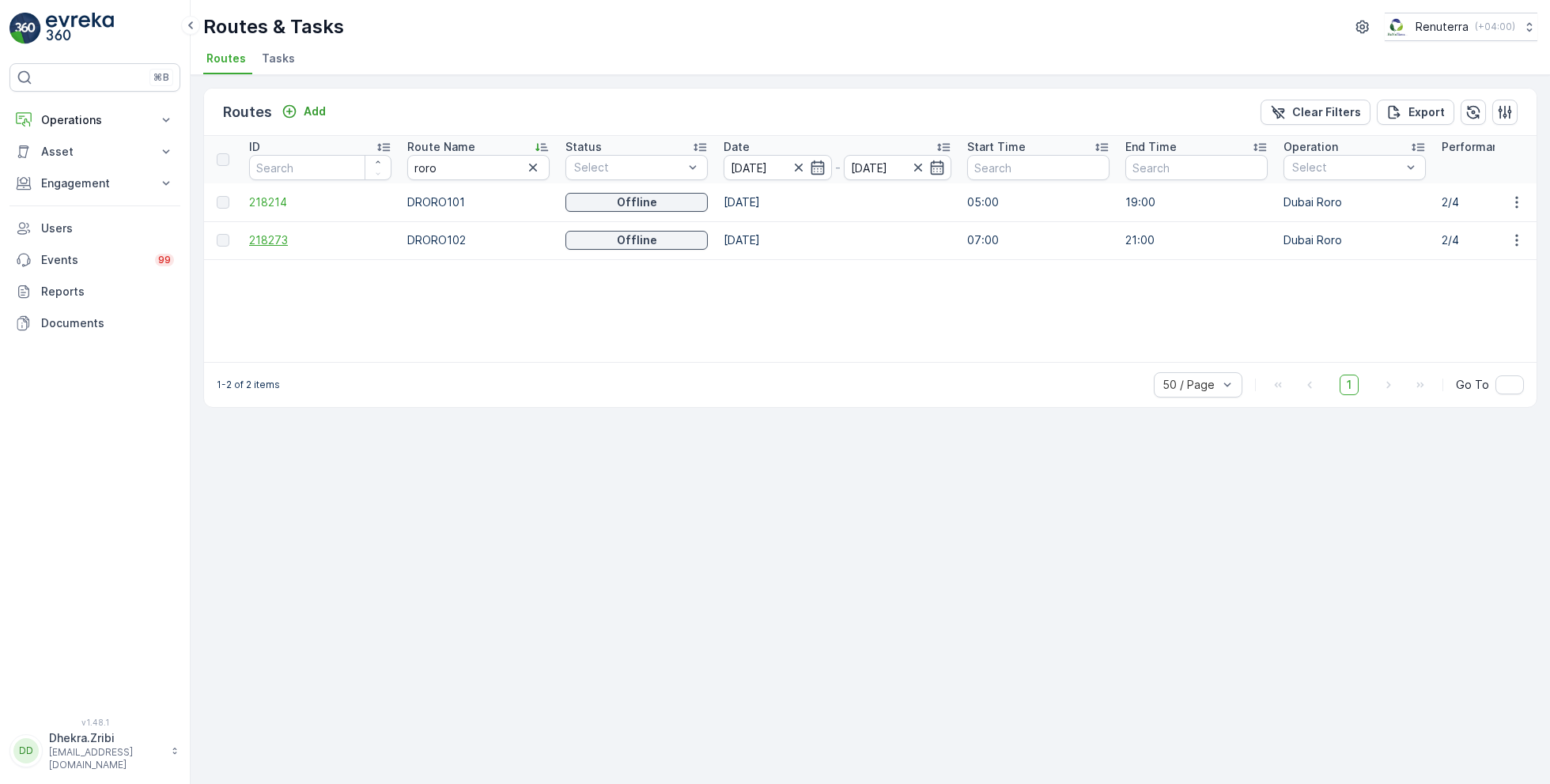
click at [275, 237] on span "218273" at bounding box center [320, 240] width 143 height 15
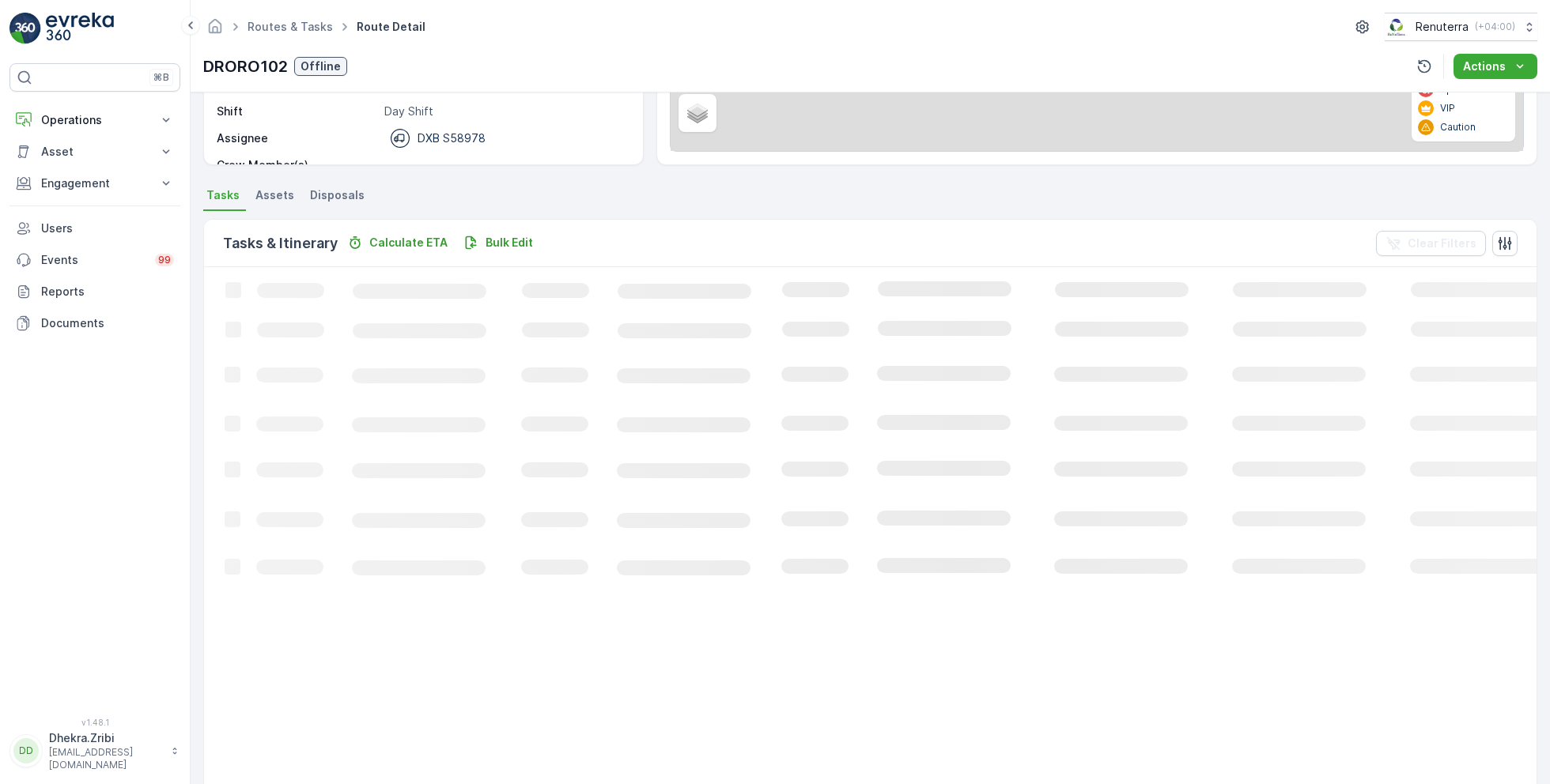
scroll to position [30, 0]
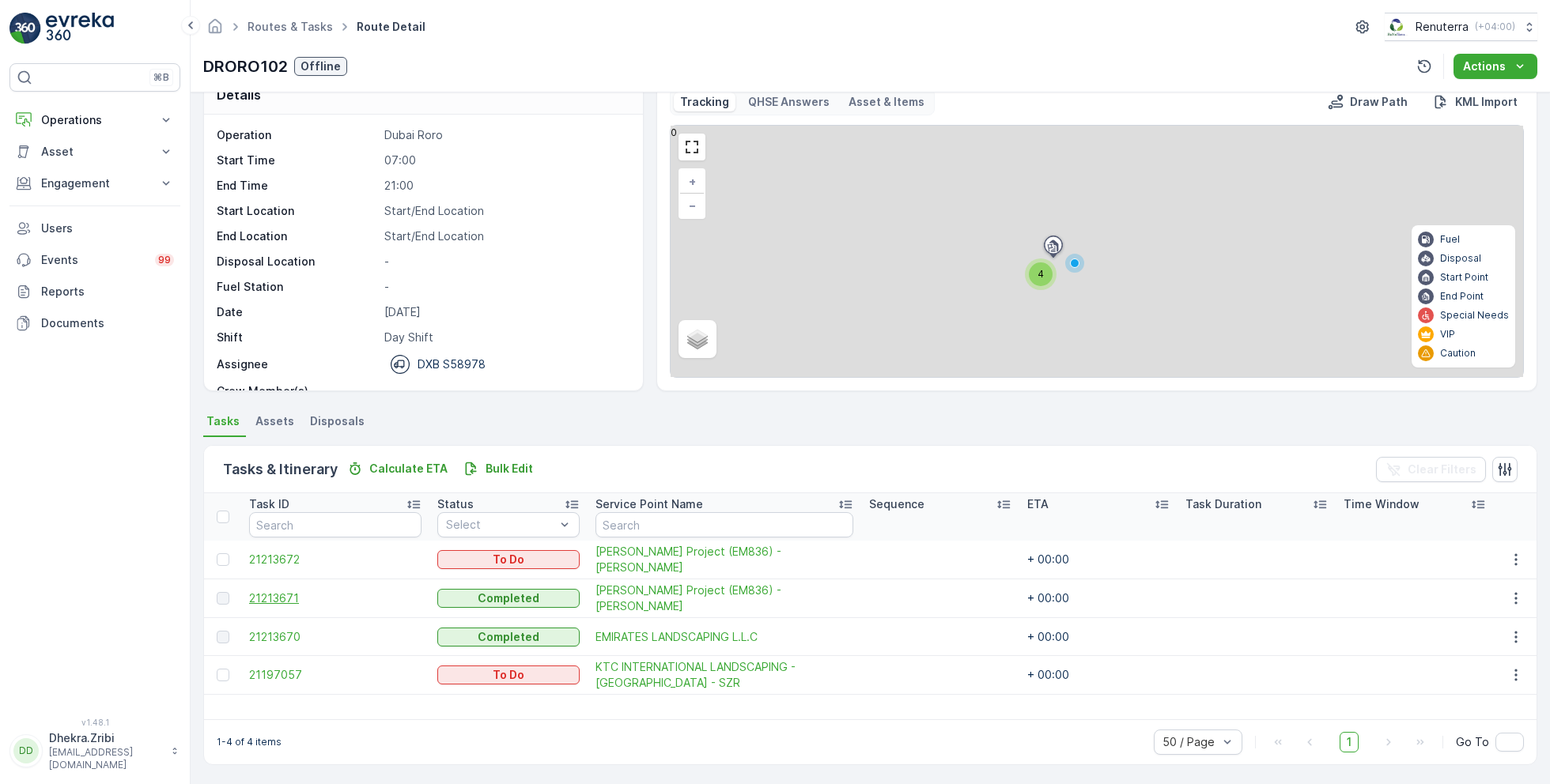
click at [281, 595] on span "21213671" at bounding box center [335, 598] width 173 height 15
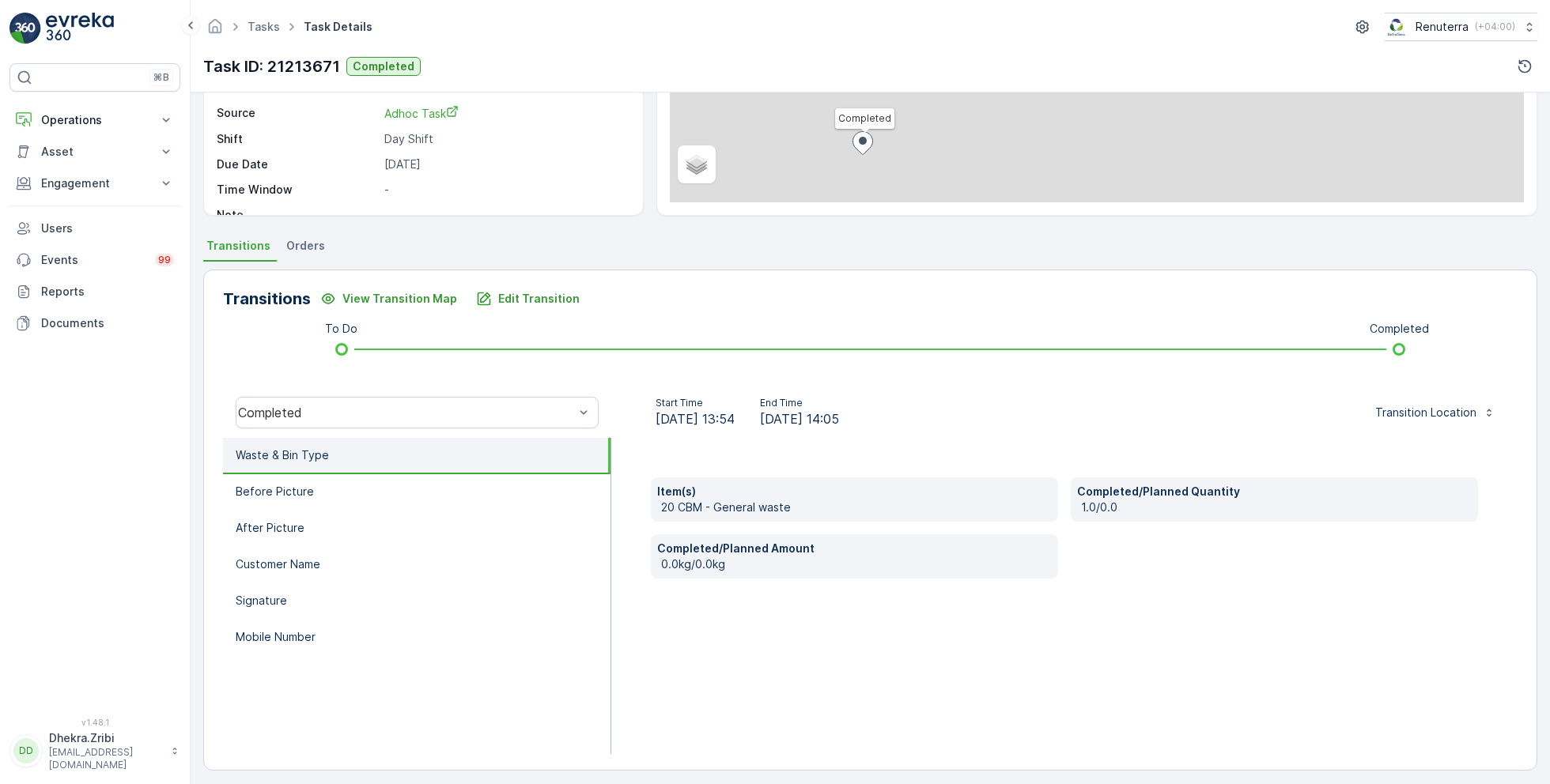
scroll to position [211, 0]
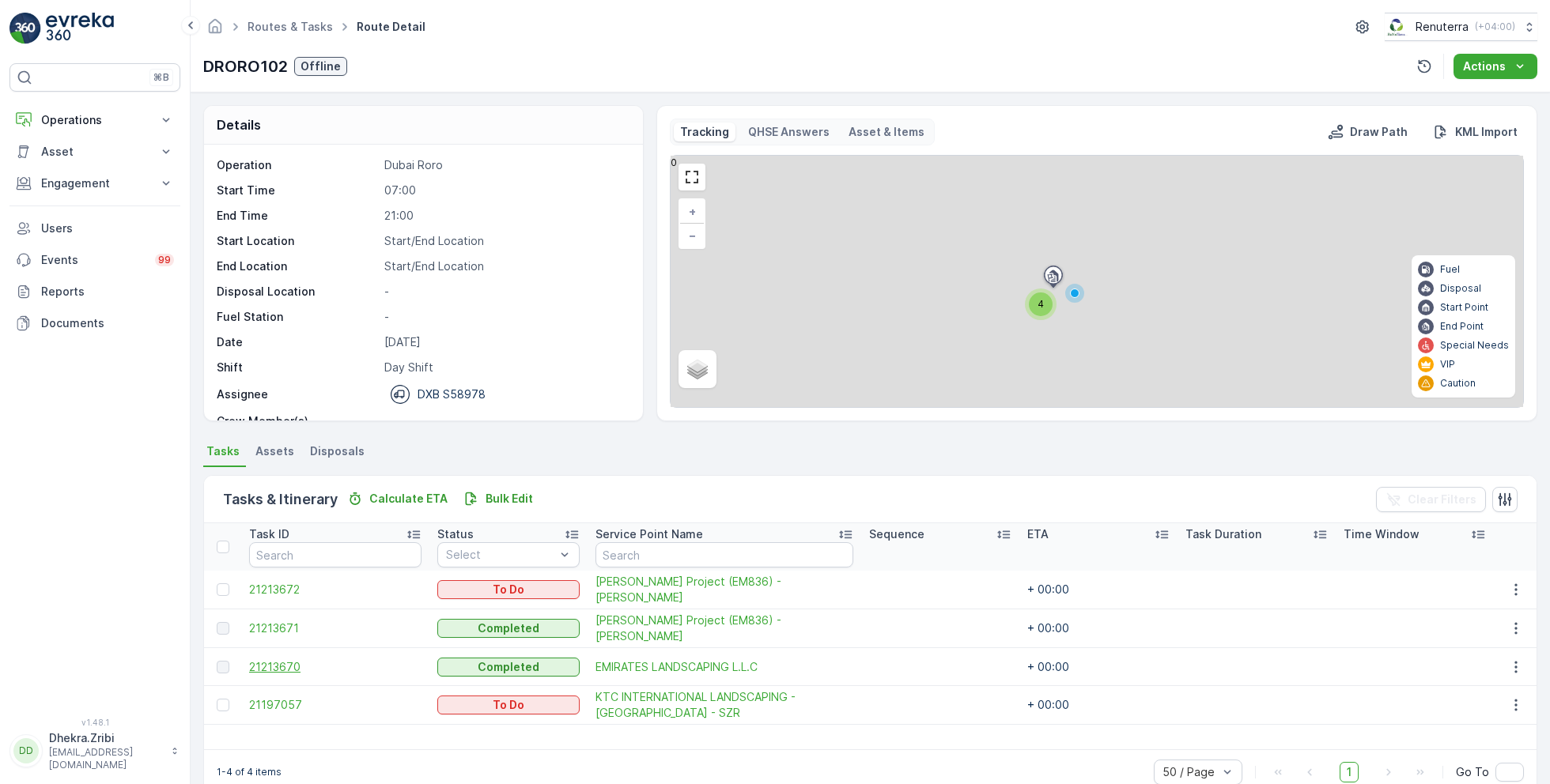
click at [288, 660] on span "21213670" at bounding box center [335, 667] width 173 height 15
click at [288, 624] on span "21213671" at bounding box center [335, 628] width 173 height 15
click at [1509, 584] on icon "button" at bounding box center [1515, 589] width 15 height 15
click at [1466, 679] on span "Remove from Route" at bounding box center [1490, 679] width 106 height 15
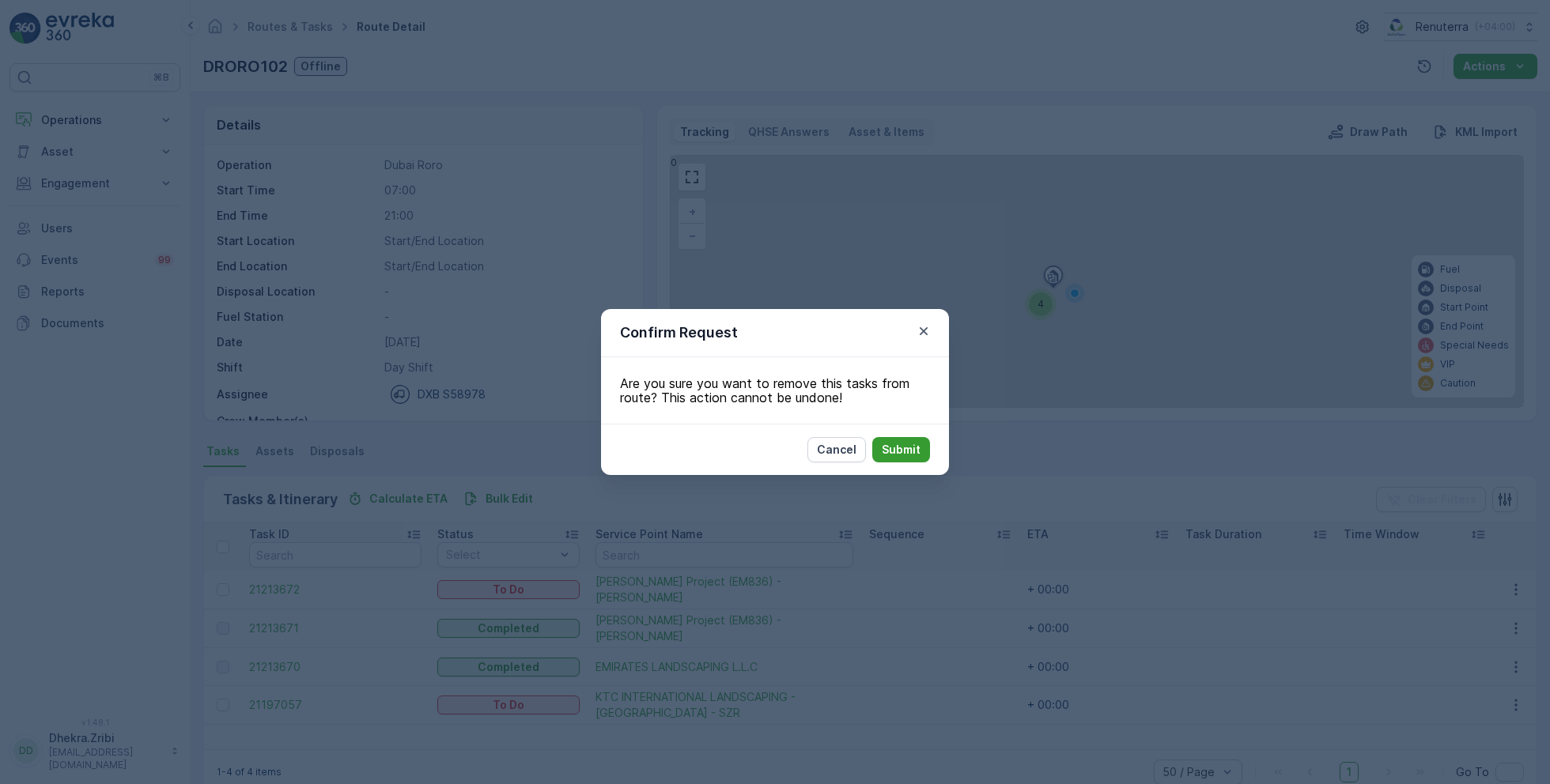
click at [910, 449] on p "Submit" at bounding box center [900, 449] width 39 height 15
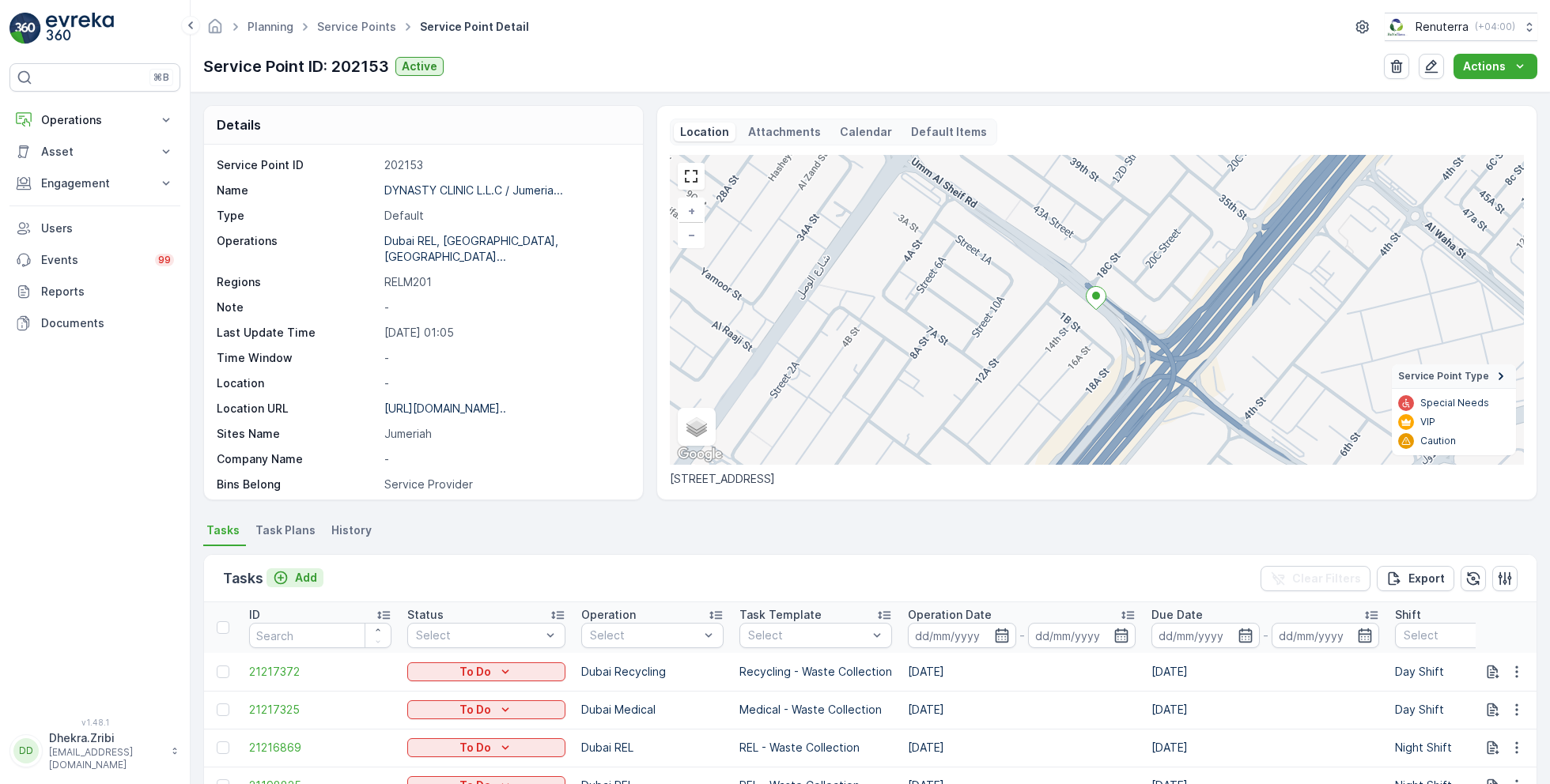
click at [302, 570] on p "Add" at bounding box center [306, 577] width 22 height 15
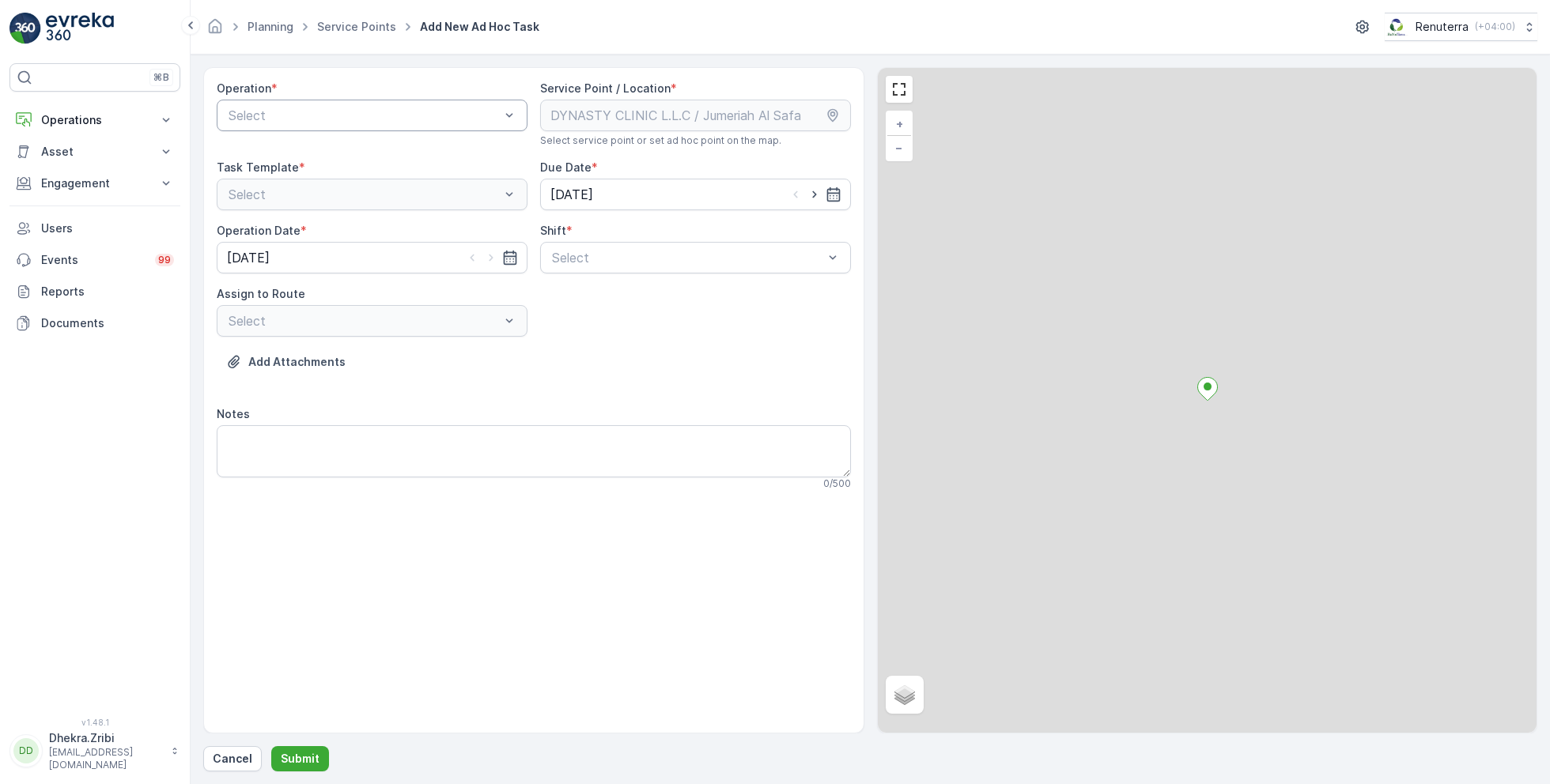
click at [370, 108] on div at bounding box center [364, 115] width 274 height 15
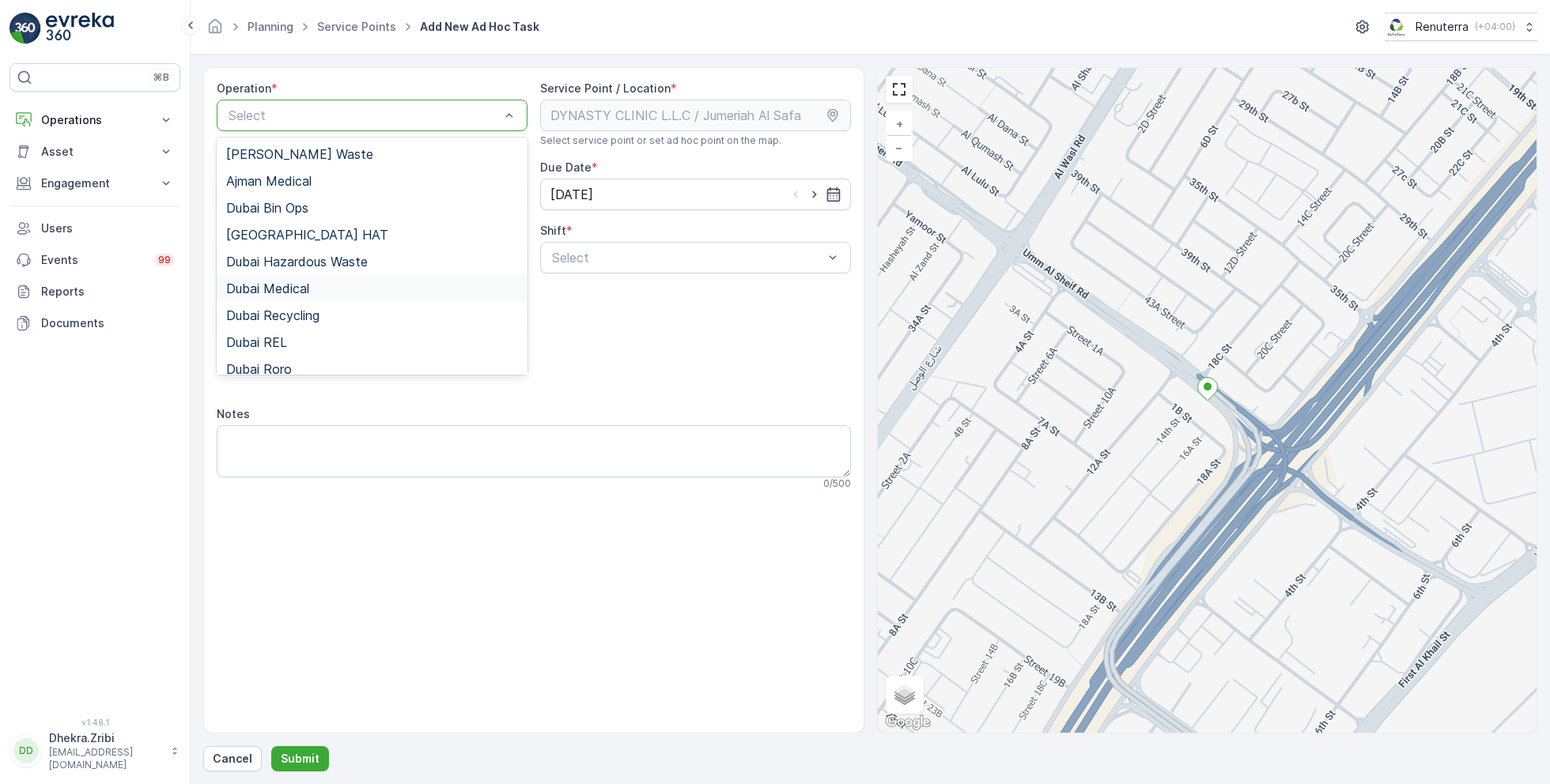
click at [292, 283] on span "Dubai Medical" at bounding box center [267, 289] width 83 height 15
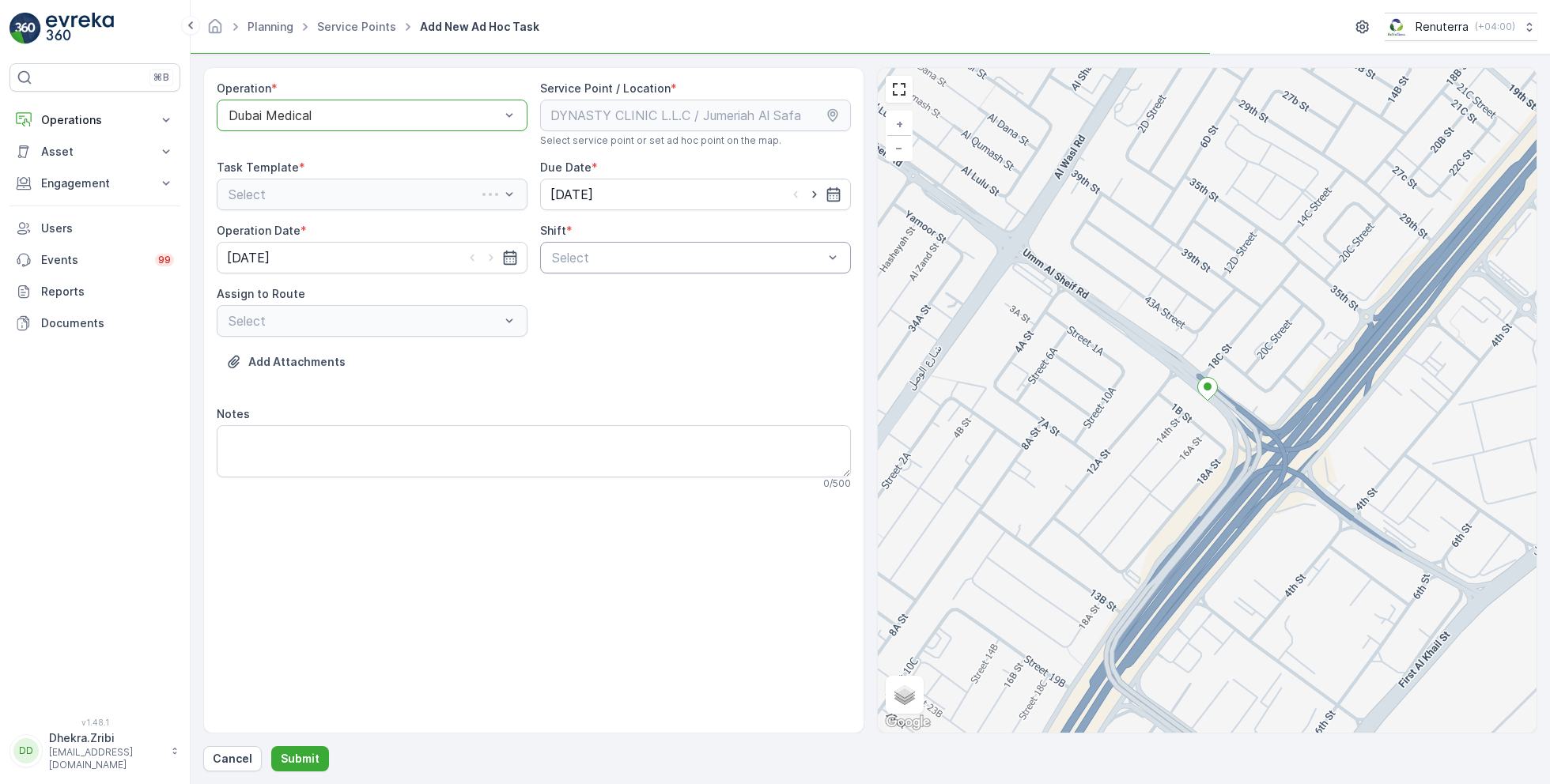
click at [612, 259] on div at bounding box center [688, 258] width 274 height 15
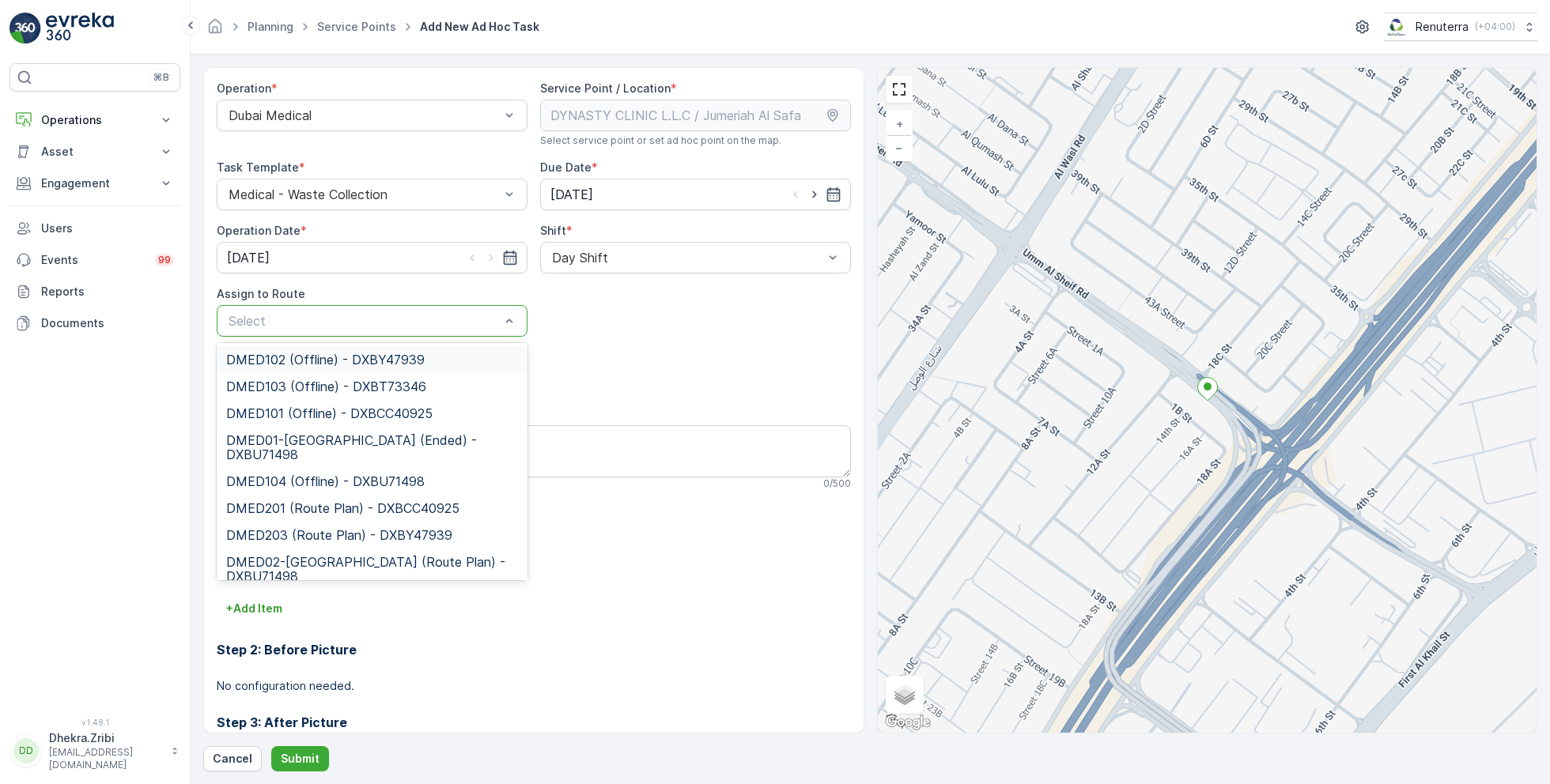
click at [468, 313] on div at bounding box center [364, 321] width 274 height 15
click at [346, 406] on span "DMED101 (Offline) - DXBCC40925" at bounding box center [329, 413] width 206 height 15
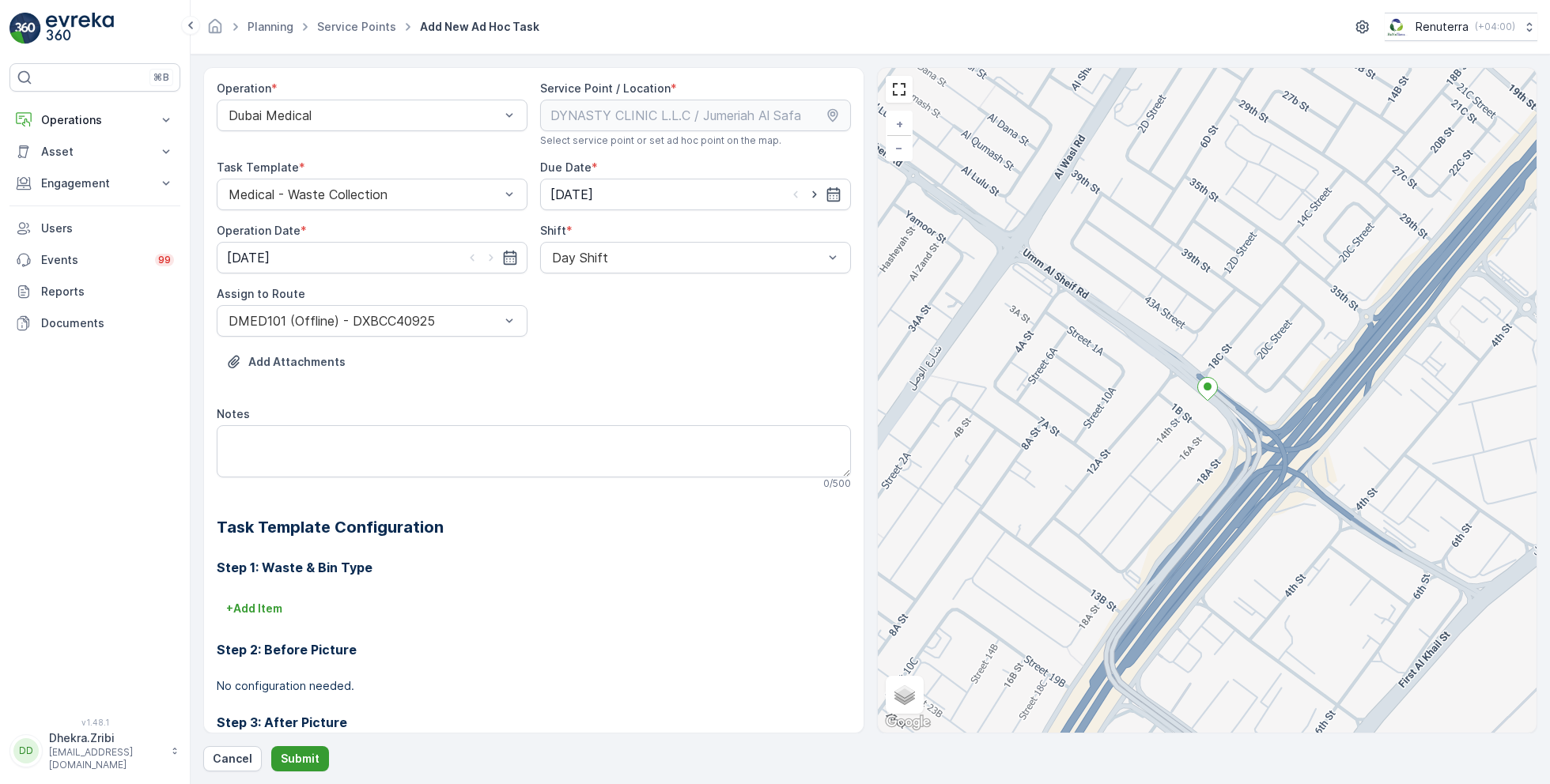
click at [302, 760] on p "Submit" at bounding box center [300, 759] width 39 height 15
